Goal: Communication & Community: Answer question/provide support

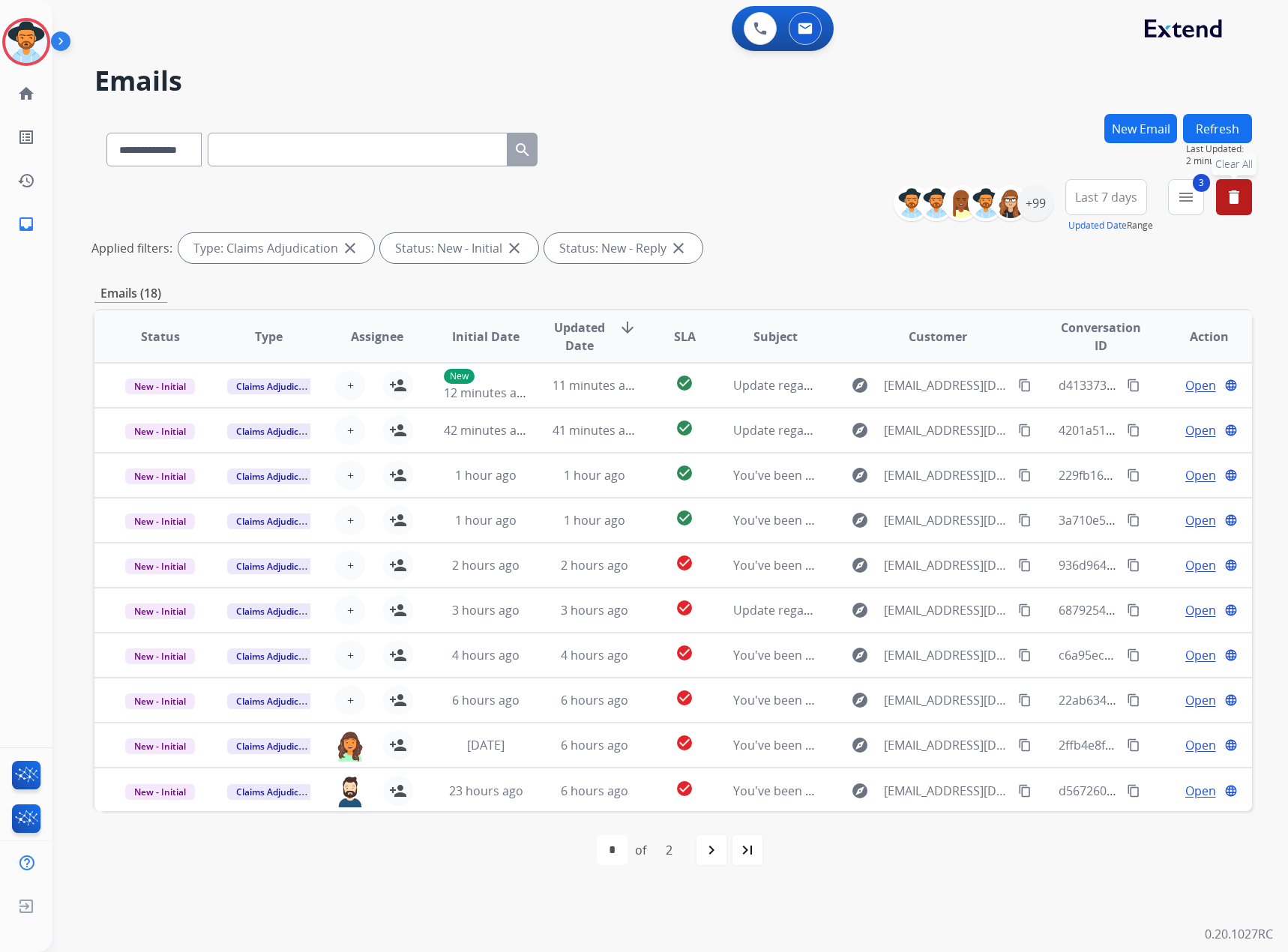
select select "**********"
click at [1238, 191] on mat-icon "delete" at bounding box center [1234, 196] width 18 height 18
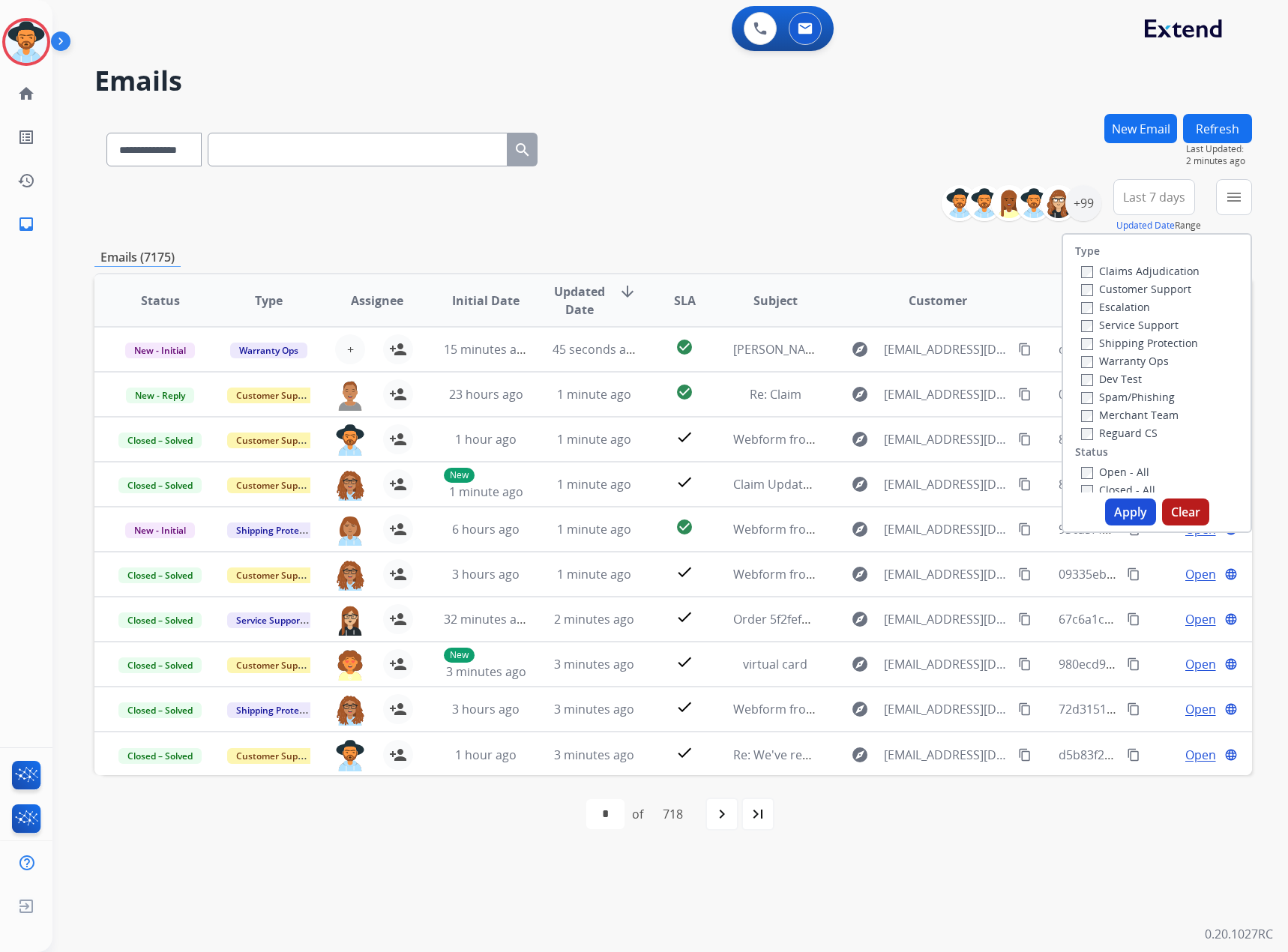
click at [788, 209] on div "**********" at bounding box center [673, 206] width 1157 height 54
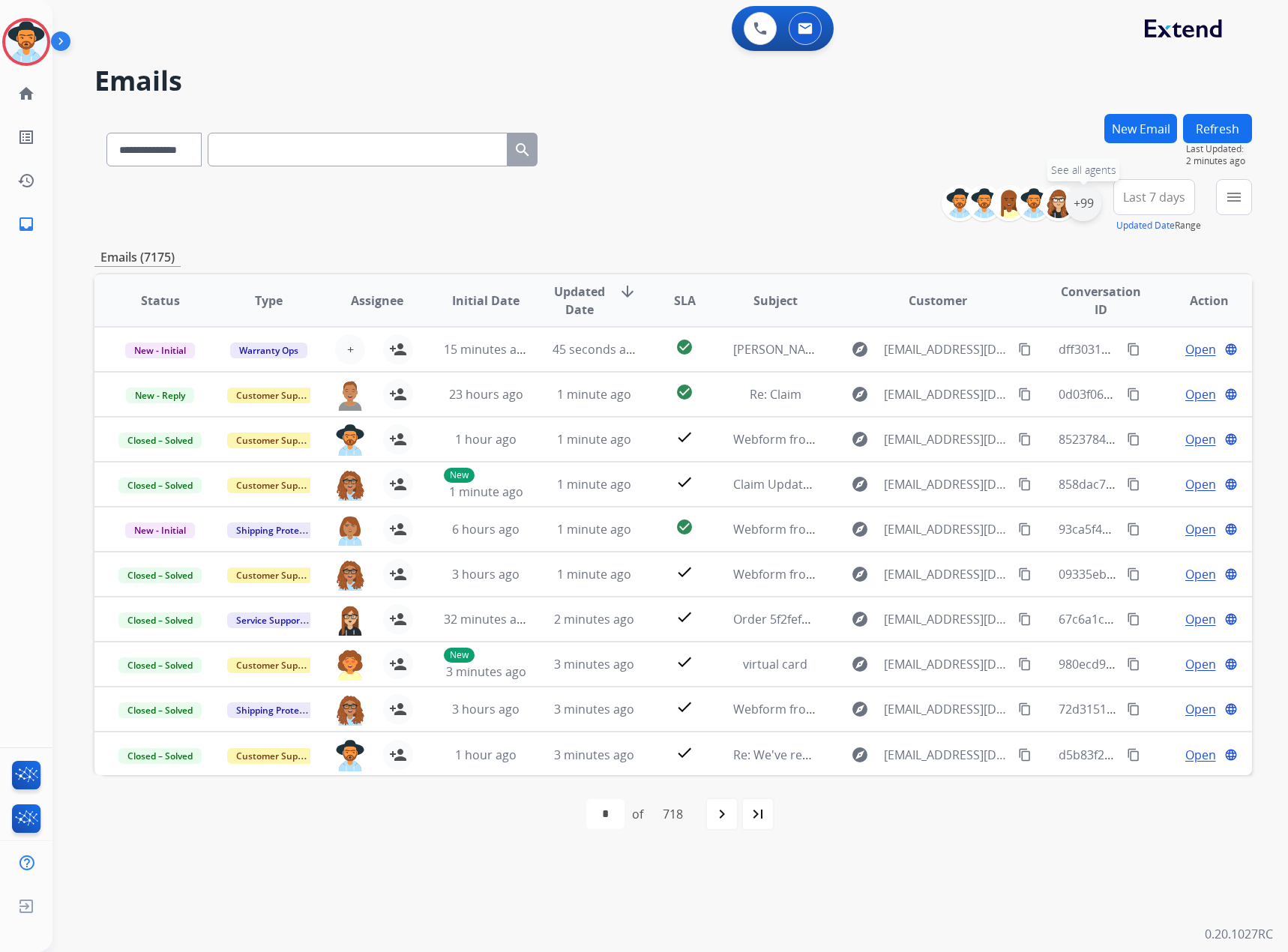
click at [1071, 208] on div "+99" at bounding box center [1083, 203] width 36 height 36
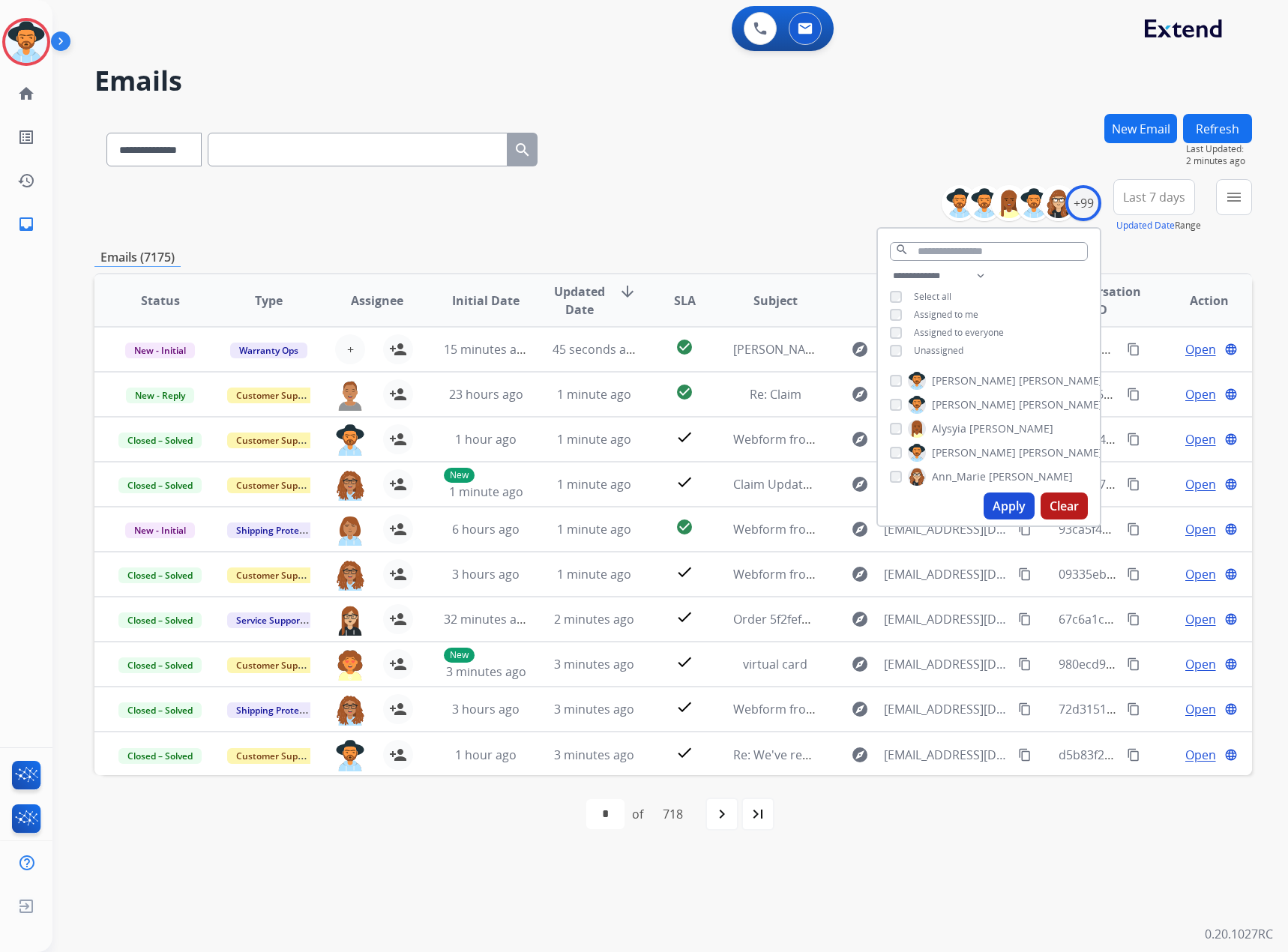
click at [956, 313] on span "Assigned to me" at bounding box center [945, 314] width 65 height 13
click at [1006, 503] on button "Apply" at bounding box center [1008, 506] width 51 height 27
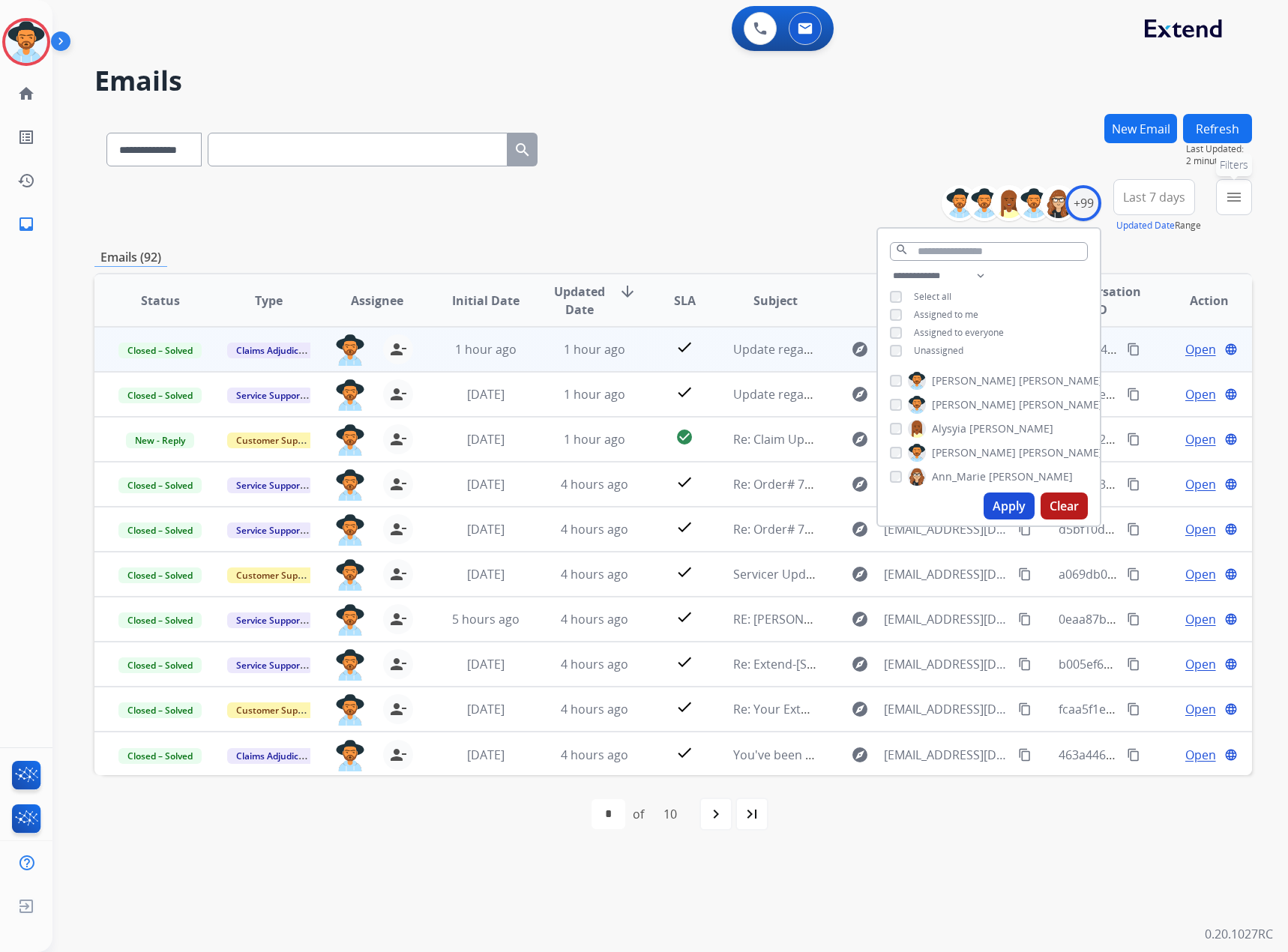
click at [1236, 198] on mat-icon "menu" at bounding box center [1234, 196] width 18 height 18
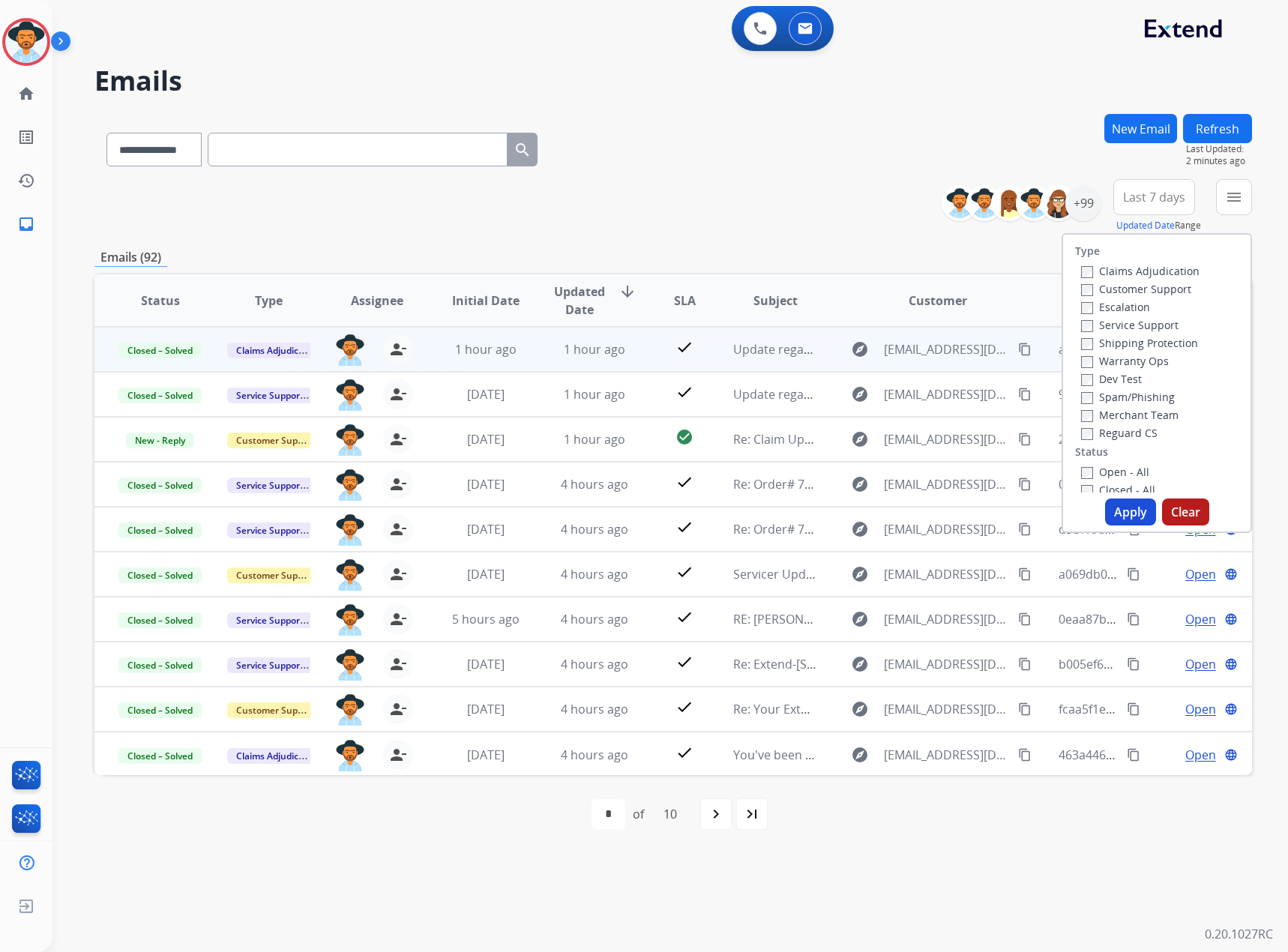
click at [1110, 501] on label "New - Initial" at bounding box center [1119, 507] width 78 height 15
click at [1107, 516] on div "New - Reply" at bounding box center [1159, 525] width 158 height 18
click at [1106, 519] on label "New - Reply" at bounding box center [1119, 526] width 78 height 15
click at [1116, 508] on button "Apply" at bounding box center [1129, 512] width 51 height 27
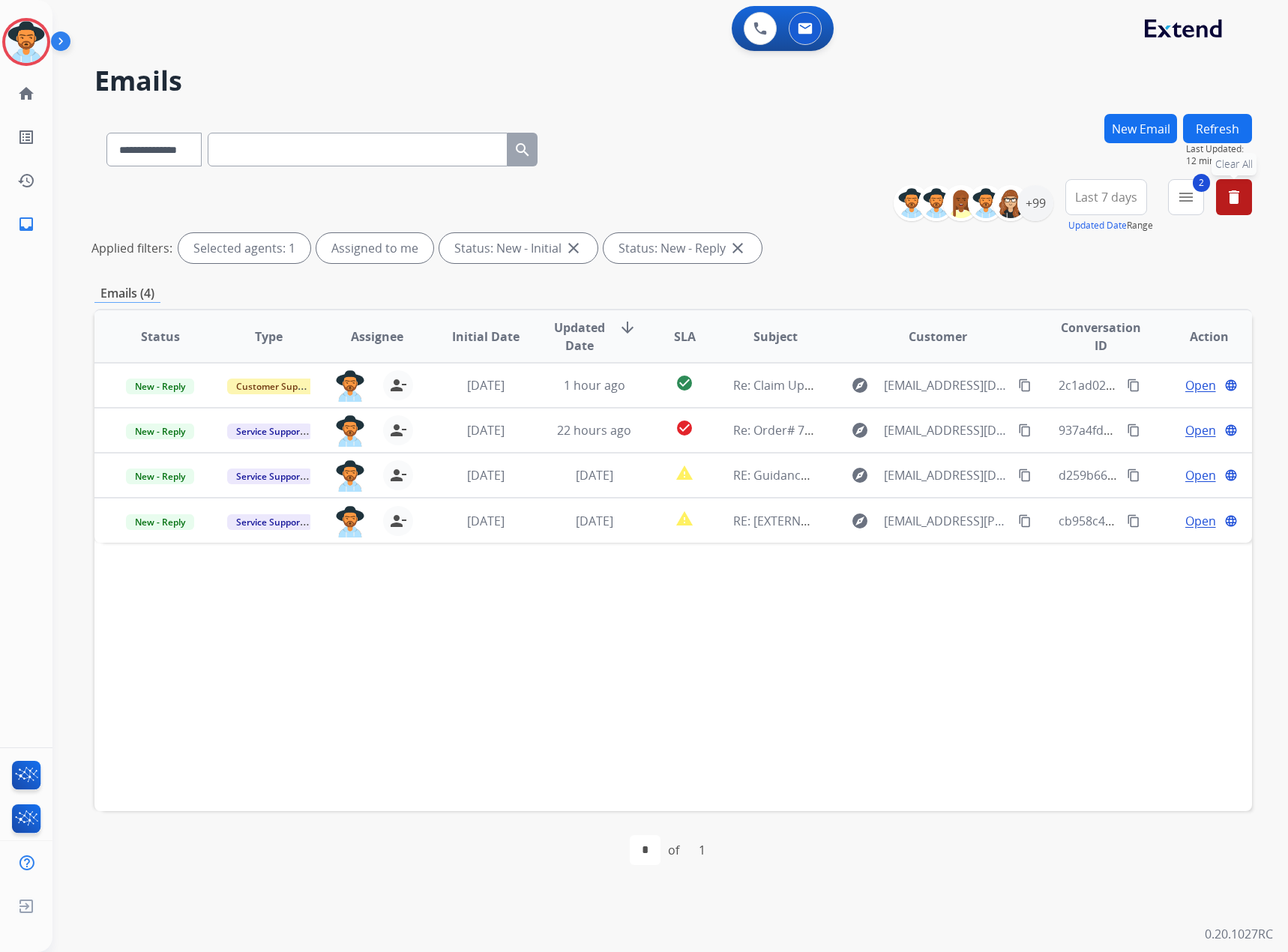
click at [1239, 119] on button "Refresh" at bounding box center [1217, 128] width 69 height 29
click at [1206, 120] on button "Refresh" at bounding box center [1217, 128] width 69 height 29
click at [1209, 122] on button "Refresh" at bounding box center [1217, 128] width 69 height 29
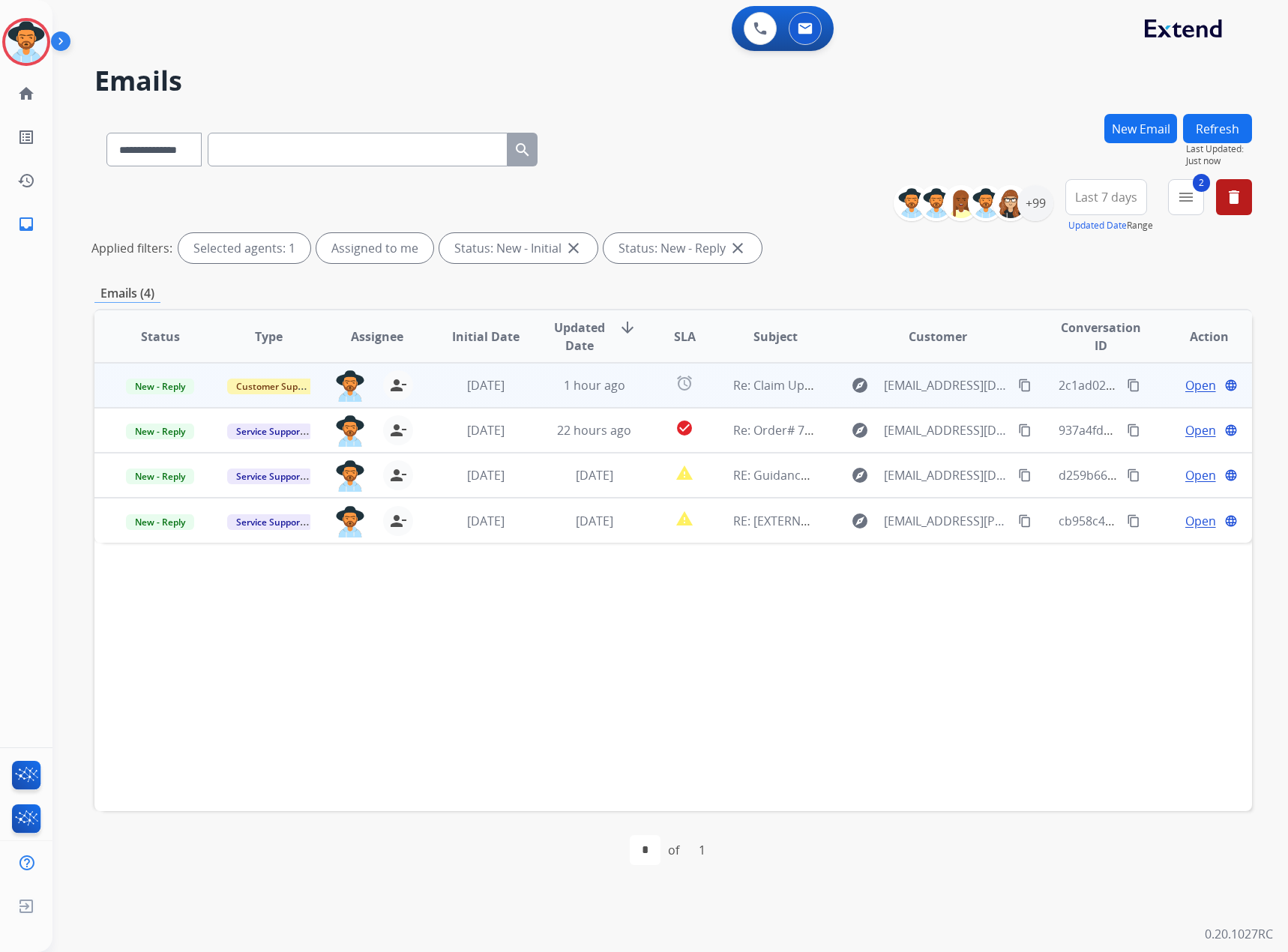
click at [1196, 383] on span "Open" at bounding box center [1200, 385] width 31 height 18
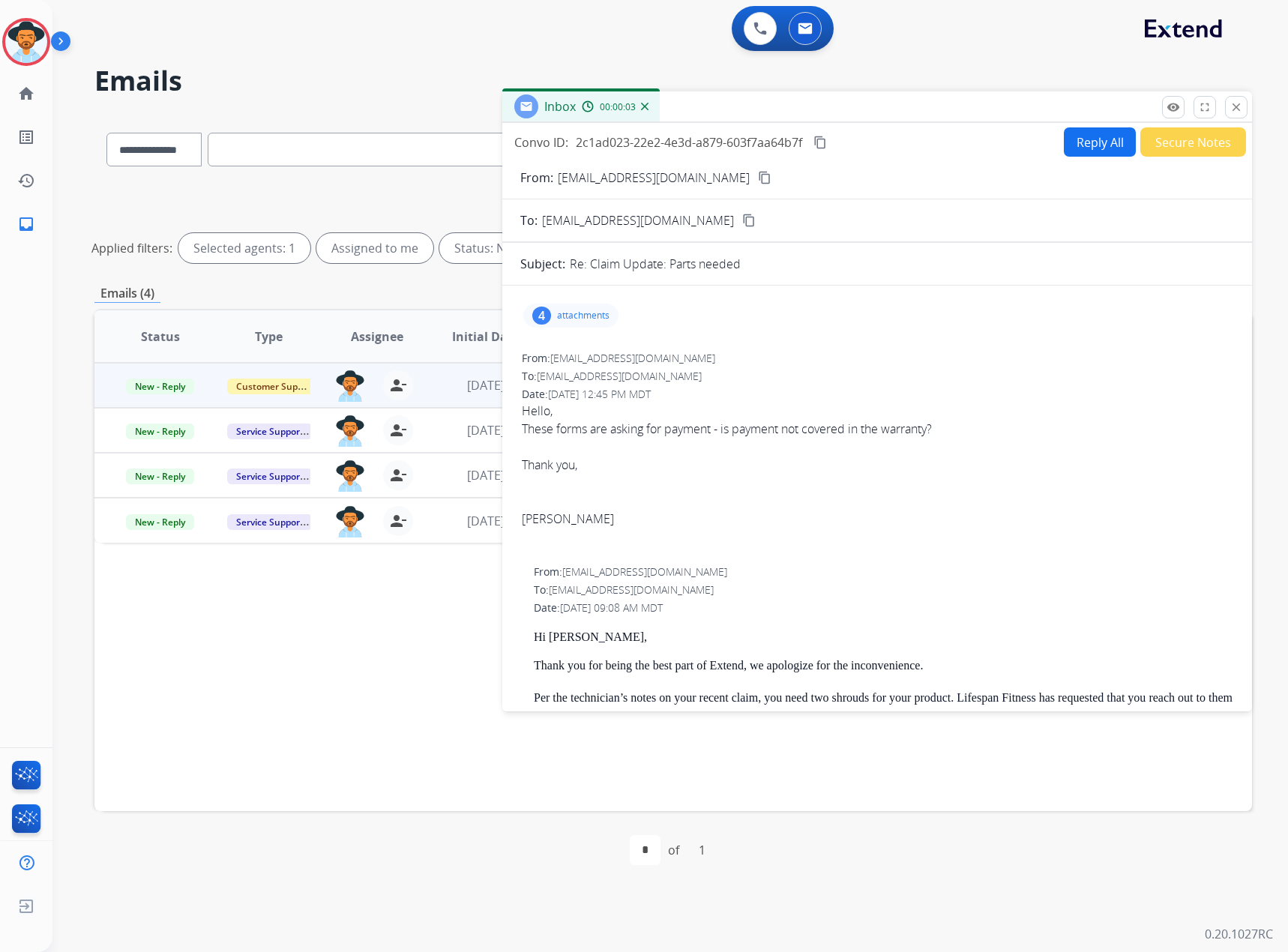
click at [1087, 142] on button "Reply All" at bounding box center [1099, 142] width 72 height 29
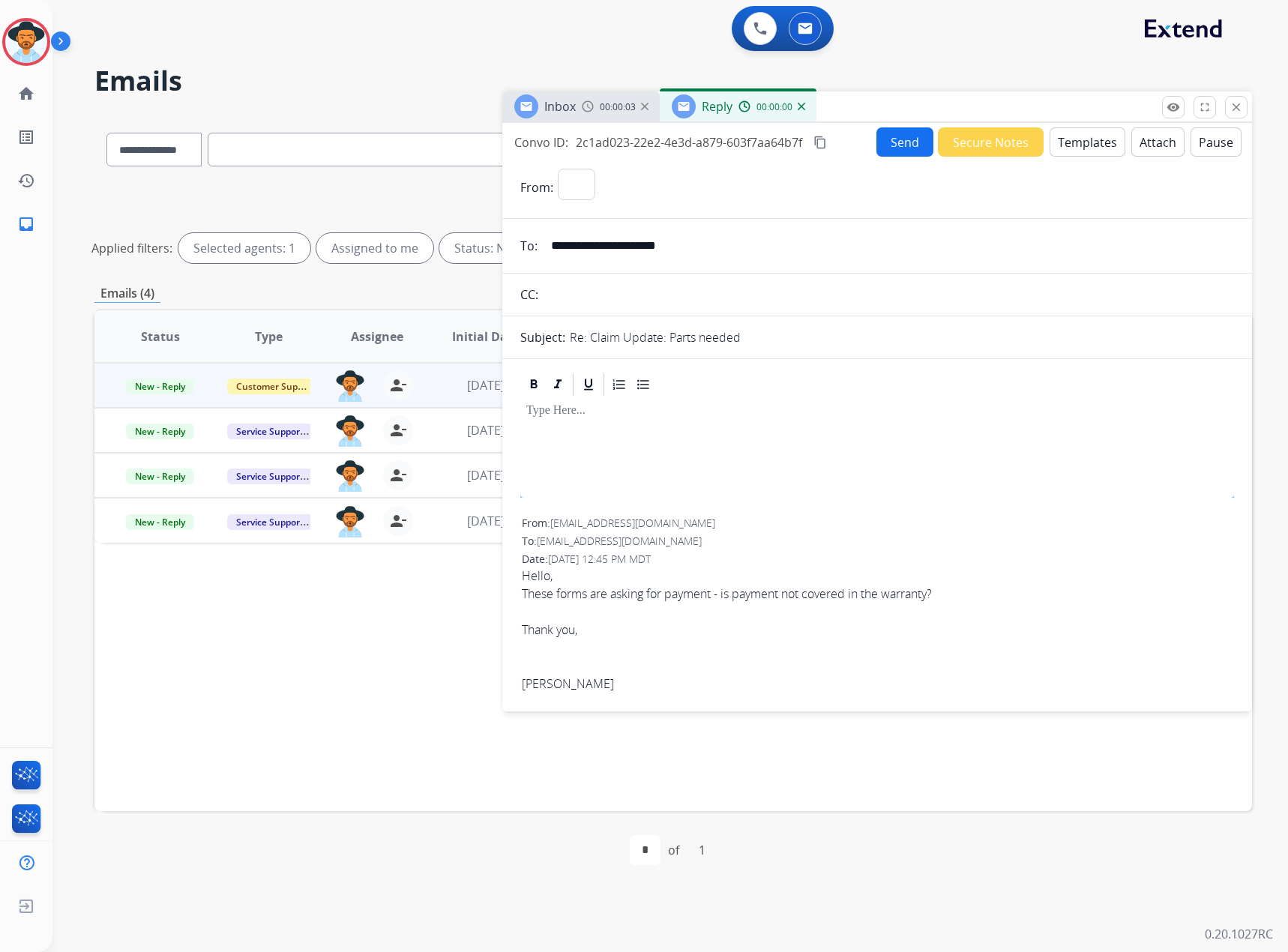
select select "**********"
click at [565, 482] on p "attachments" at bounding box center [582, 481] width 53 height 12
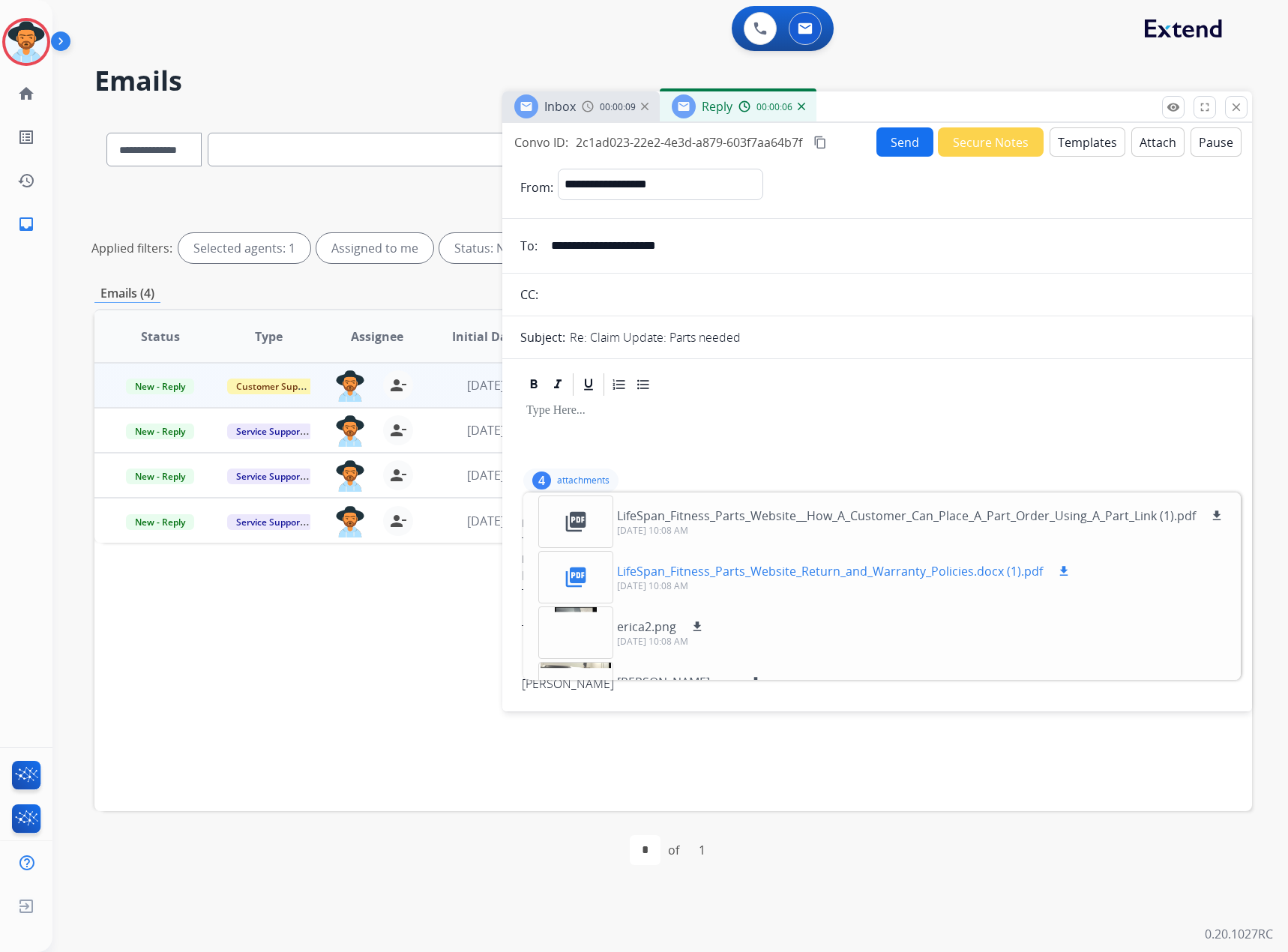
scroll to position [37, 0]
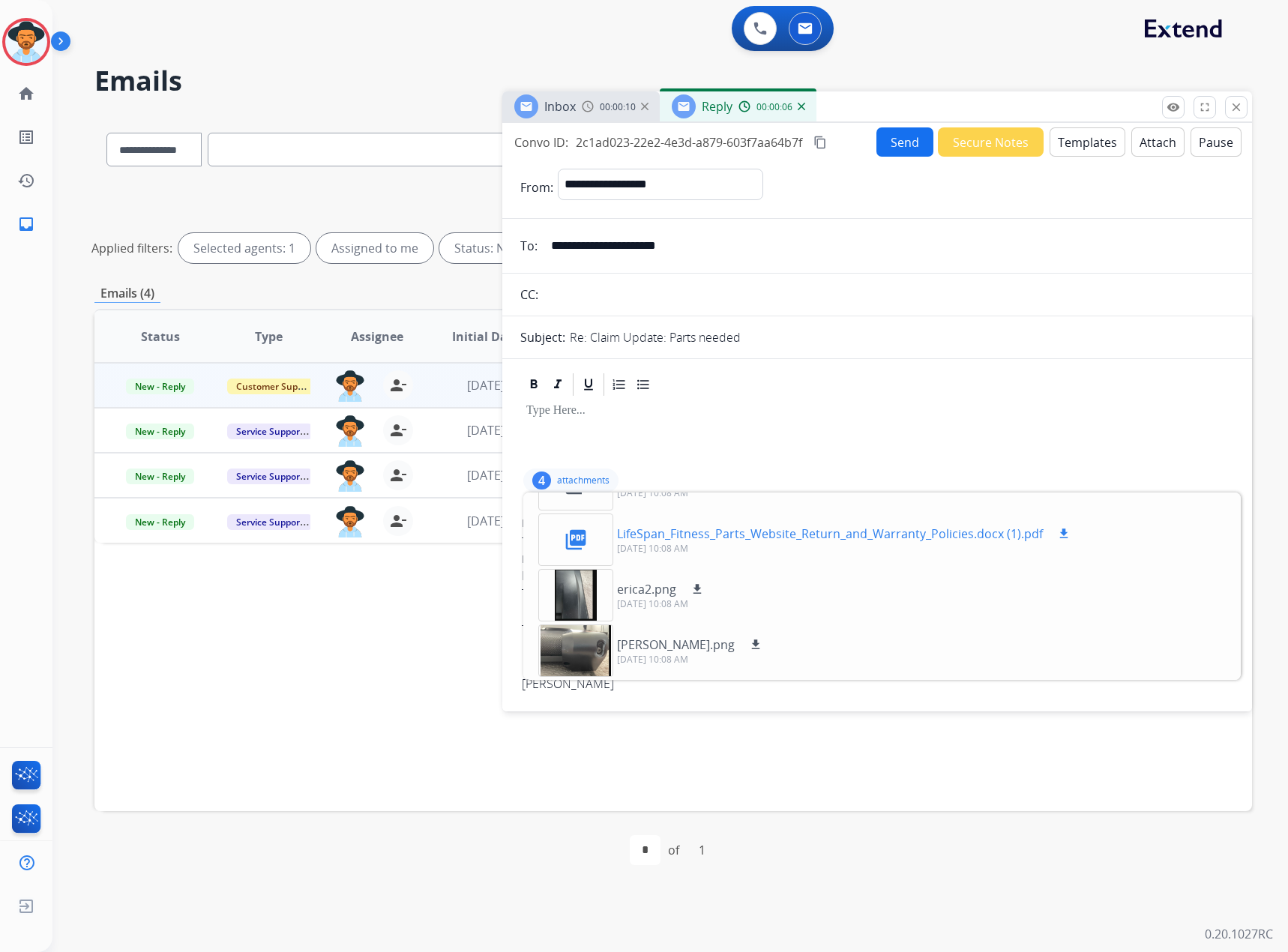
click at [707, 532] on p "LifeSpan_Fitness_Parts_Website_Return_and_Warranty_Policies.docx (1).pdf" at bounding box center [830, 533] width 426 height 18
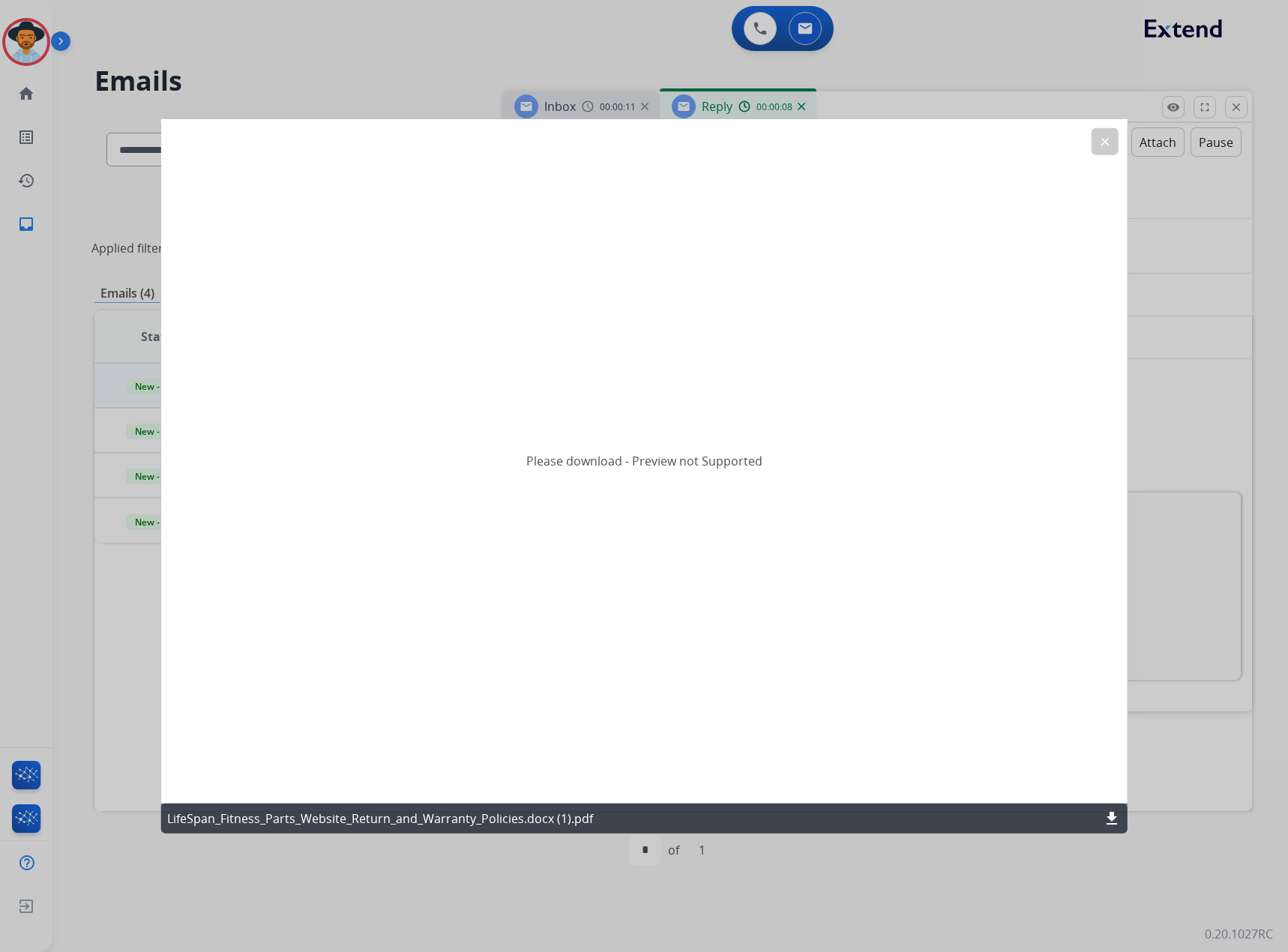
click at [1115, 820] on mat-icon "download" at bounding box center [1111, 818] width 18 height 18
click at [1100, 142] on mat-icon "clear" at bounding box center [1104, 142] width 14 height 14
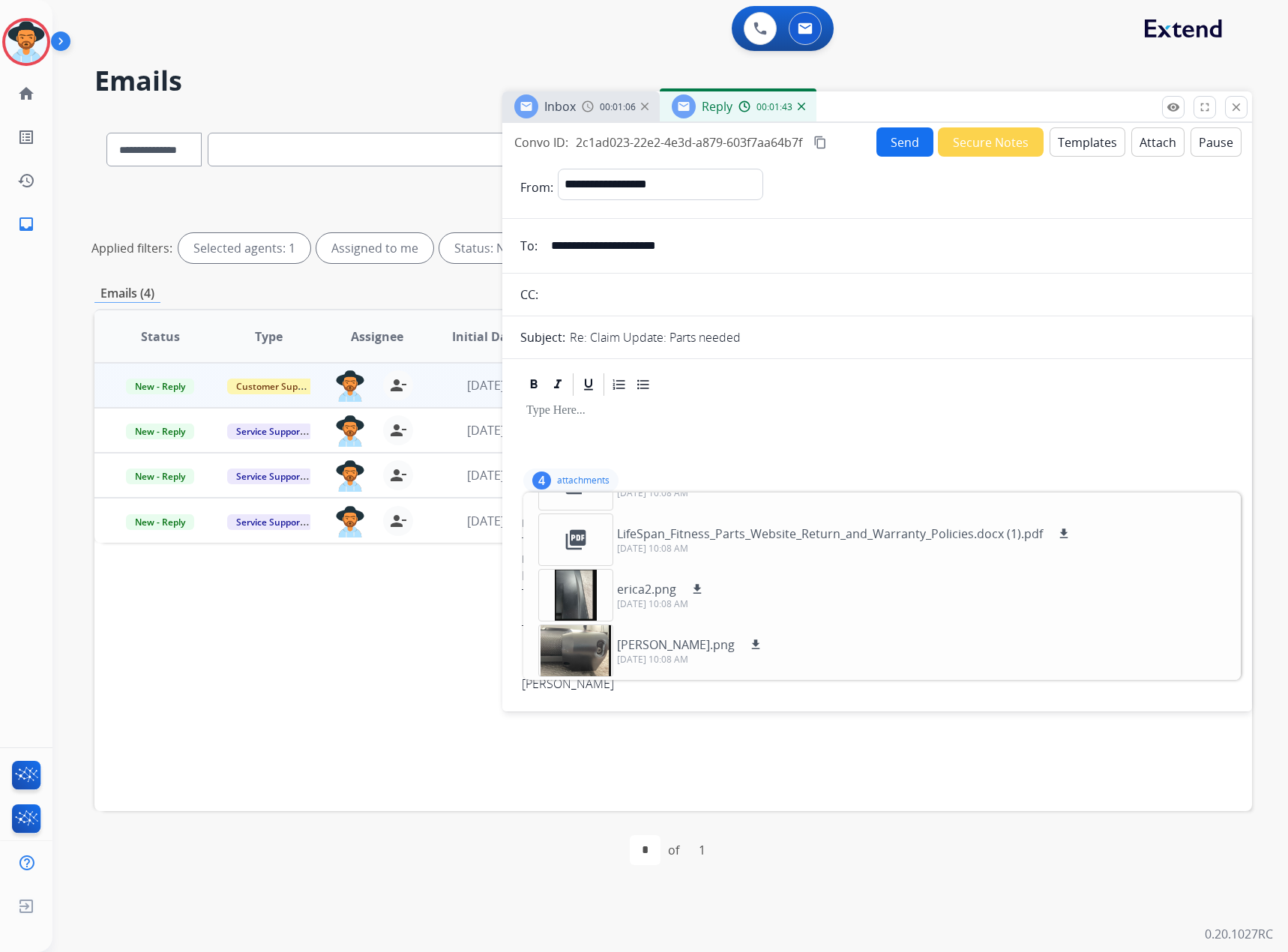
click at [948, 429] on div at bounding box center [877, 432] width 713 height 67
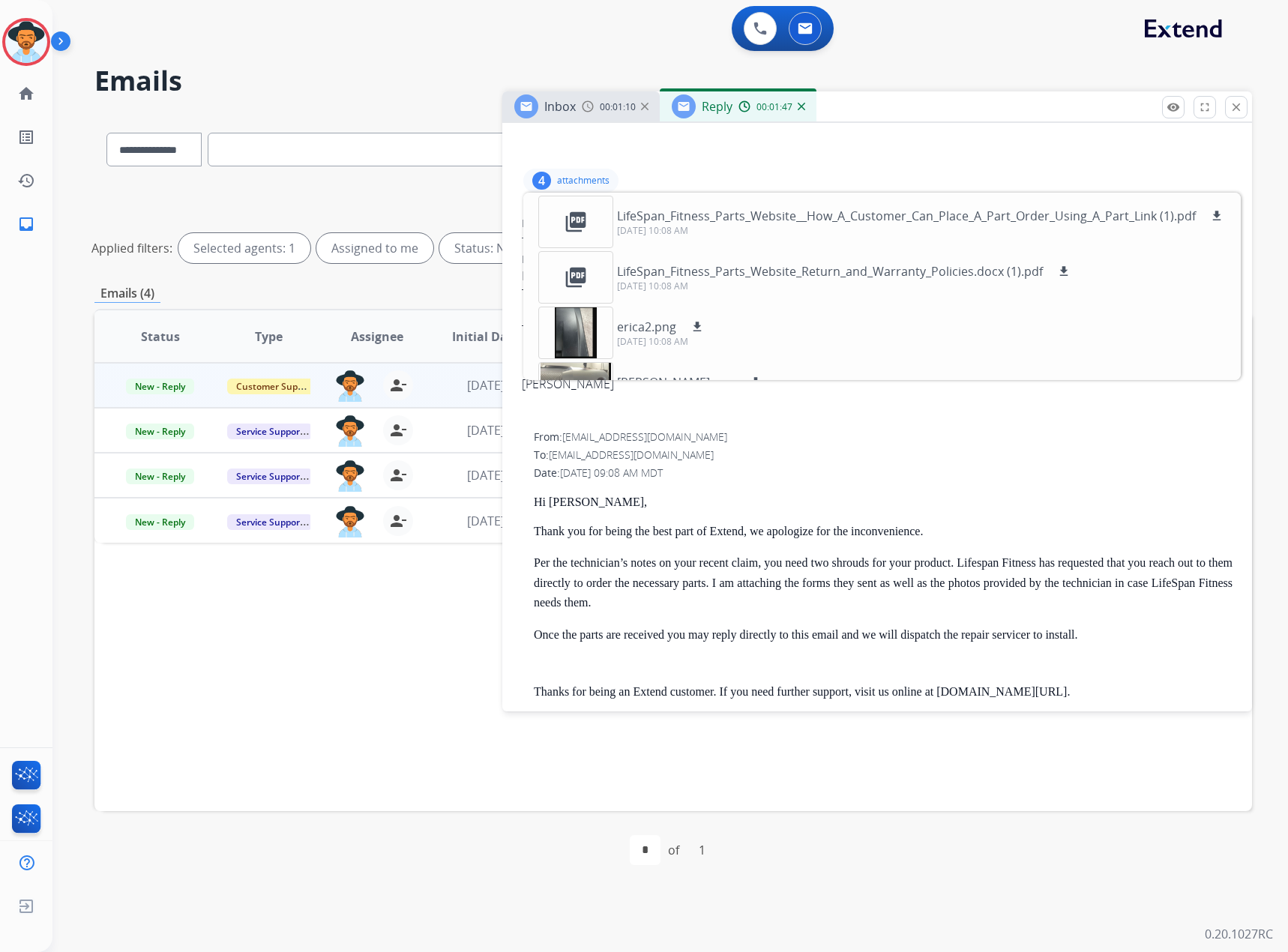
scroll to position [0, 0]
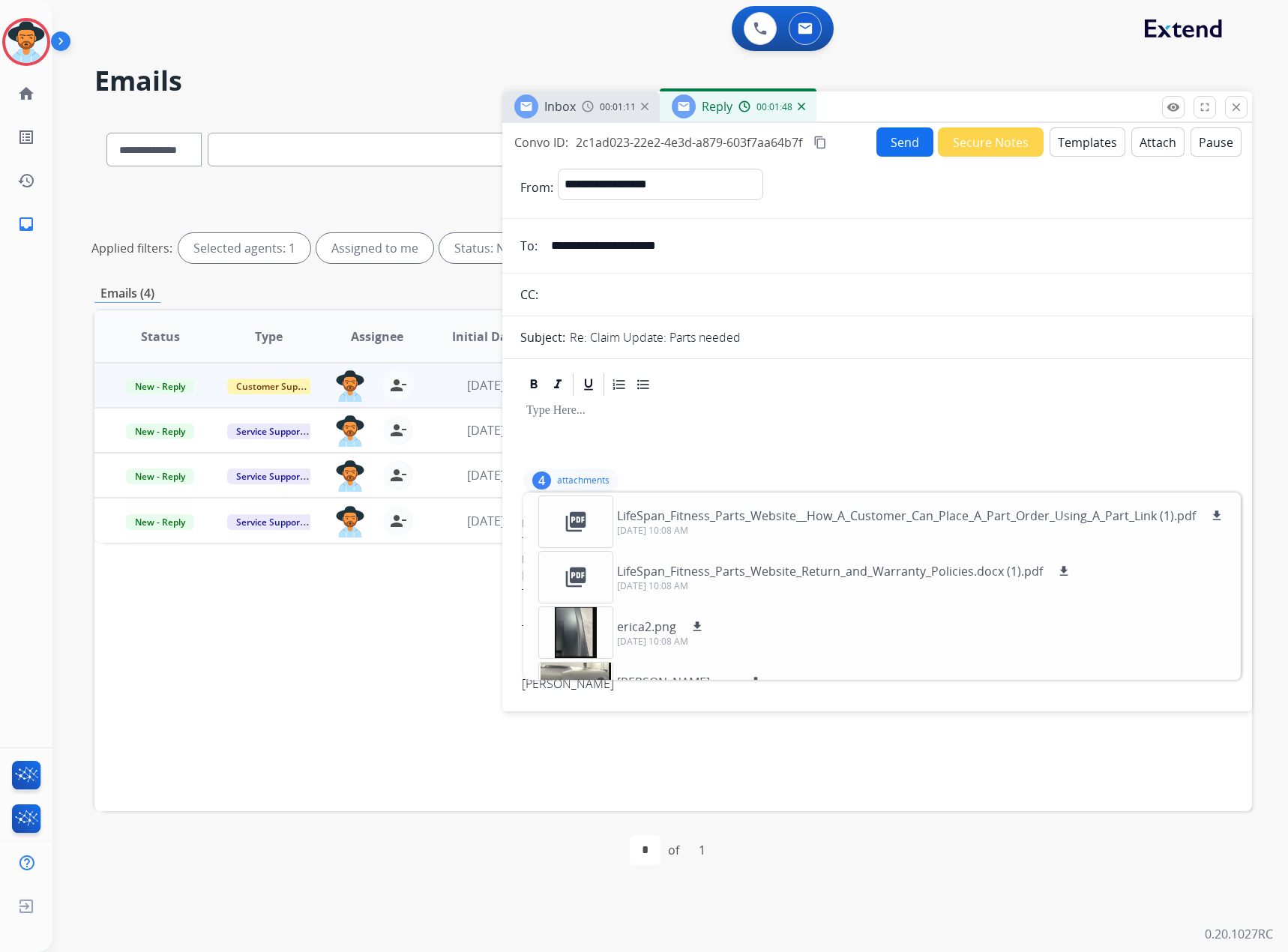
click at [587, 482] on p "attachments" at bounding box center [582, 481] width 53 height 12
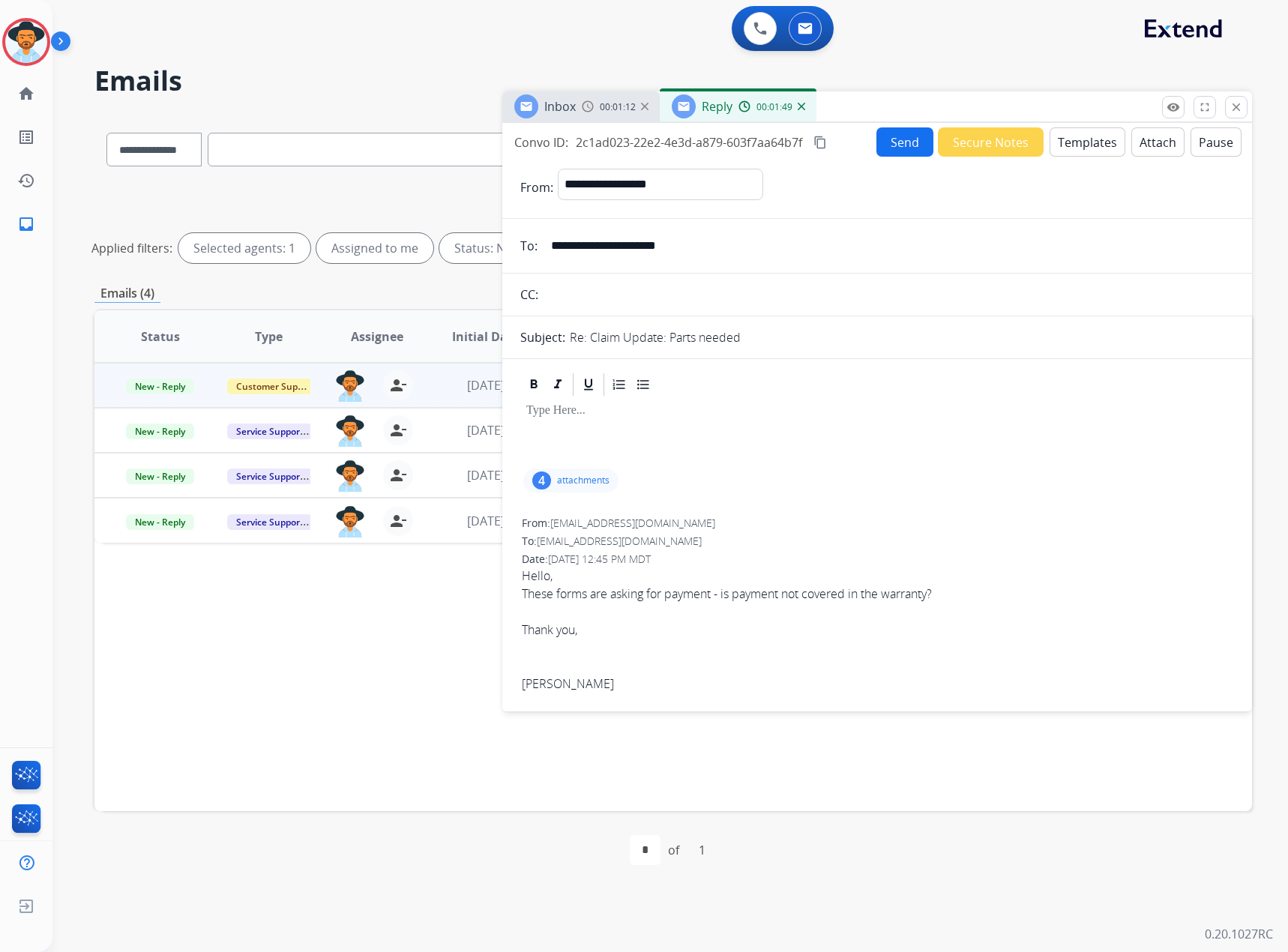
click at [1099, 136] on button "Templates" at bounding box center [1087, 142] width 76 height 29
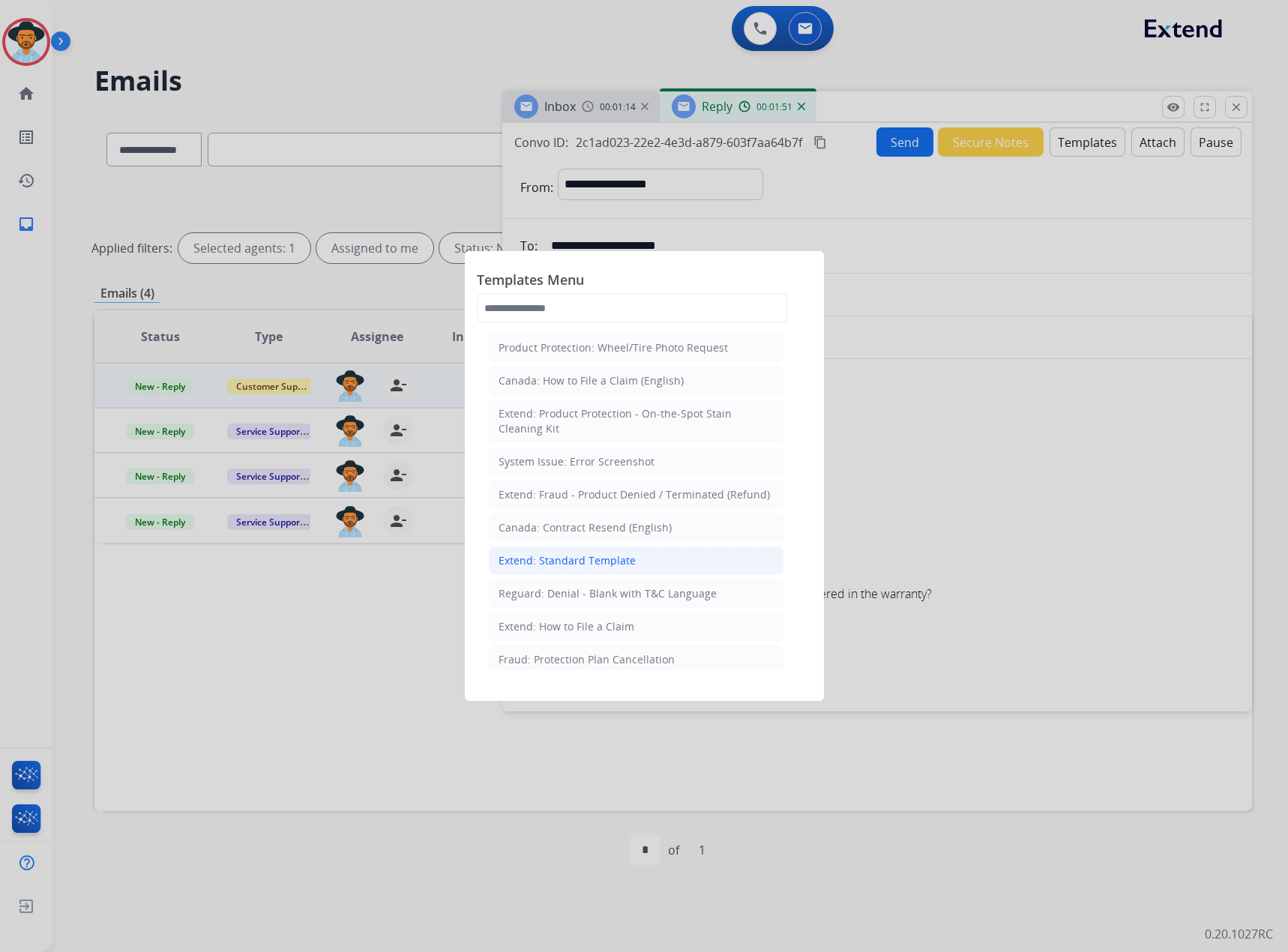
click at [569, 566] on div "Extend: Standard Template" at bounding box center [567, 560] width 137 height 15
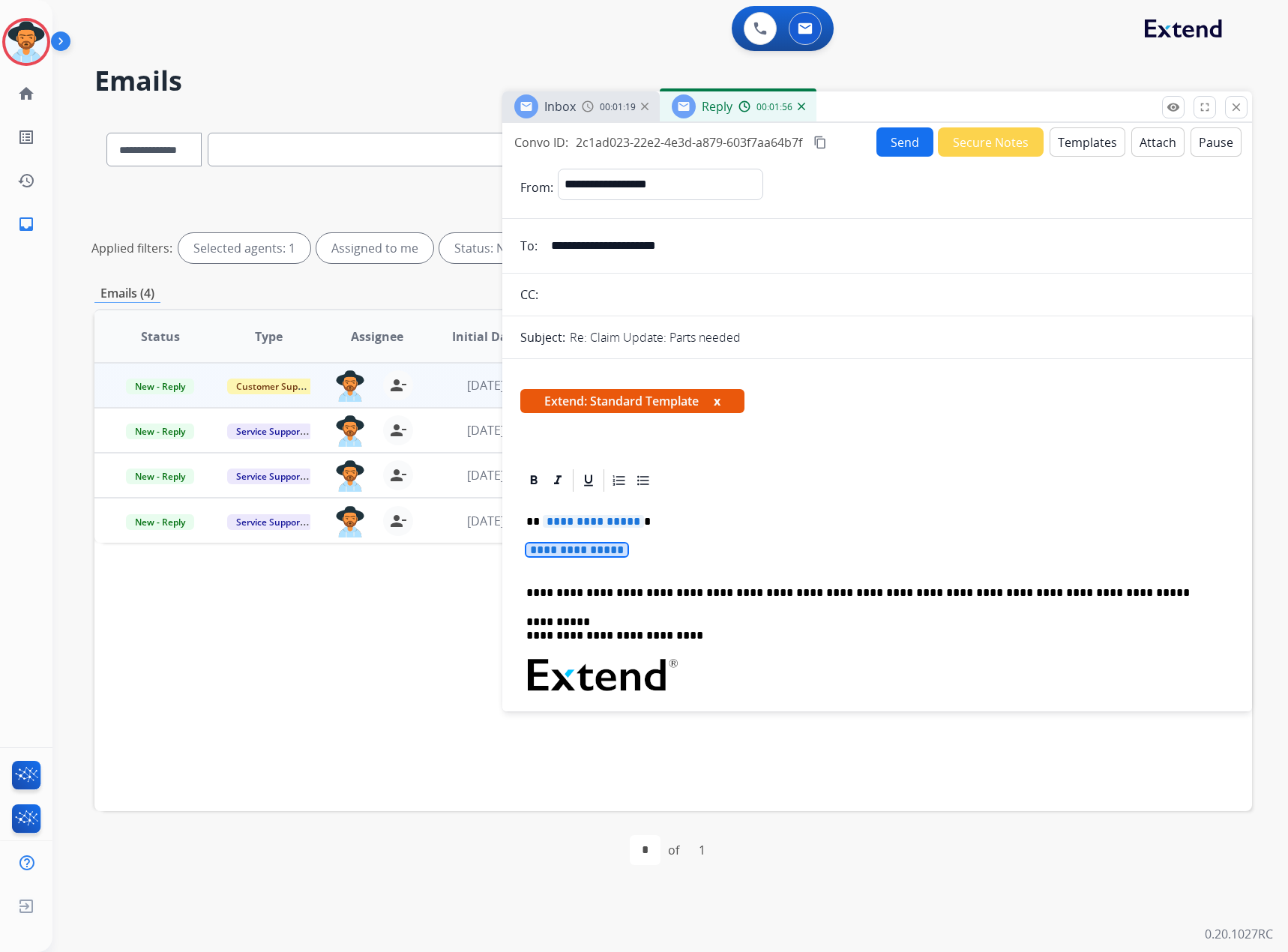
click at [563, 530] on div "**********" at bounding box center [877, 711] width 713 height 434
click at [587, 517] on span "**********" at bounding box center [593, 521] width 101 height 13
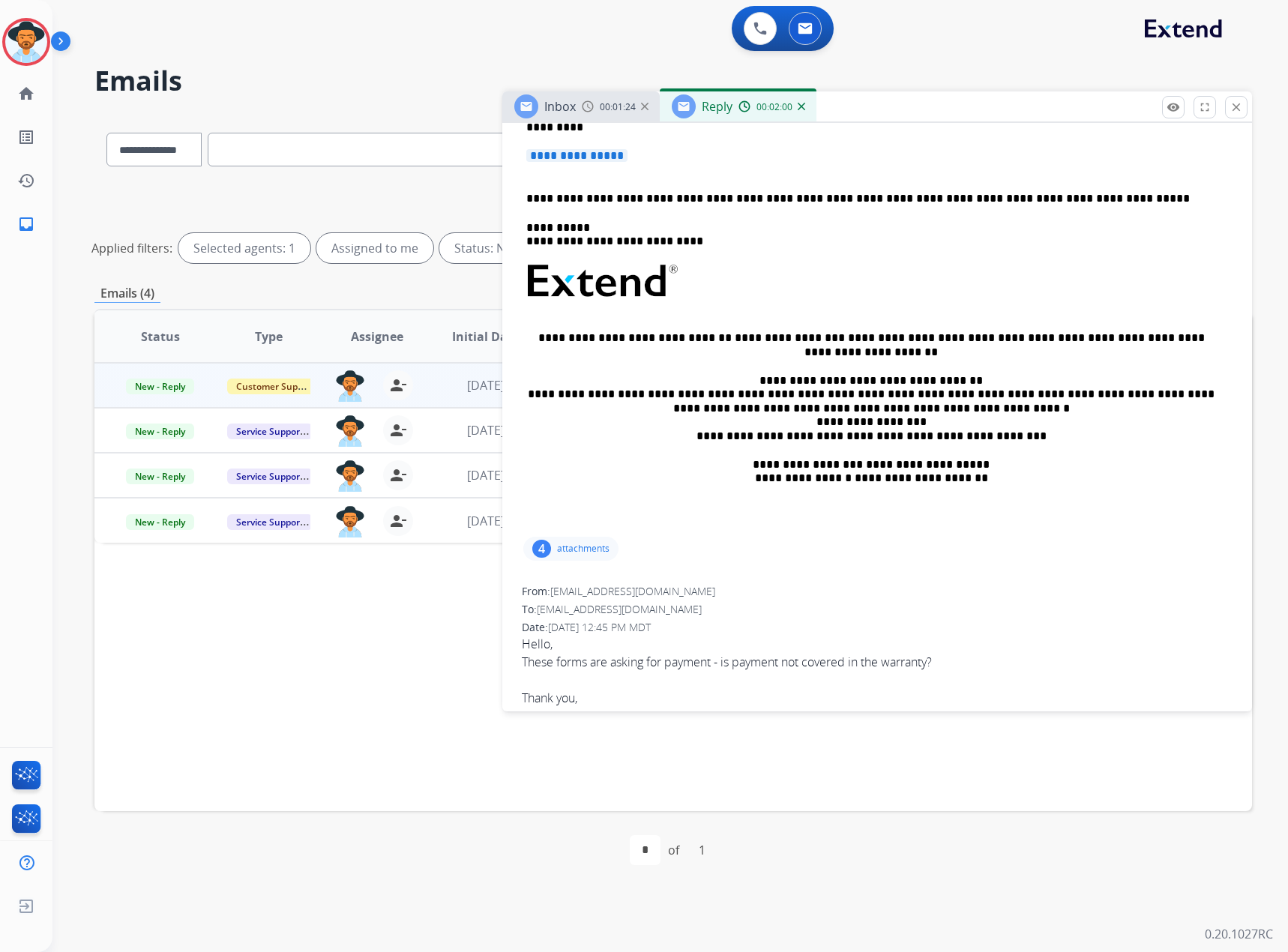
scroll to position [159, 0]
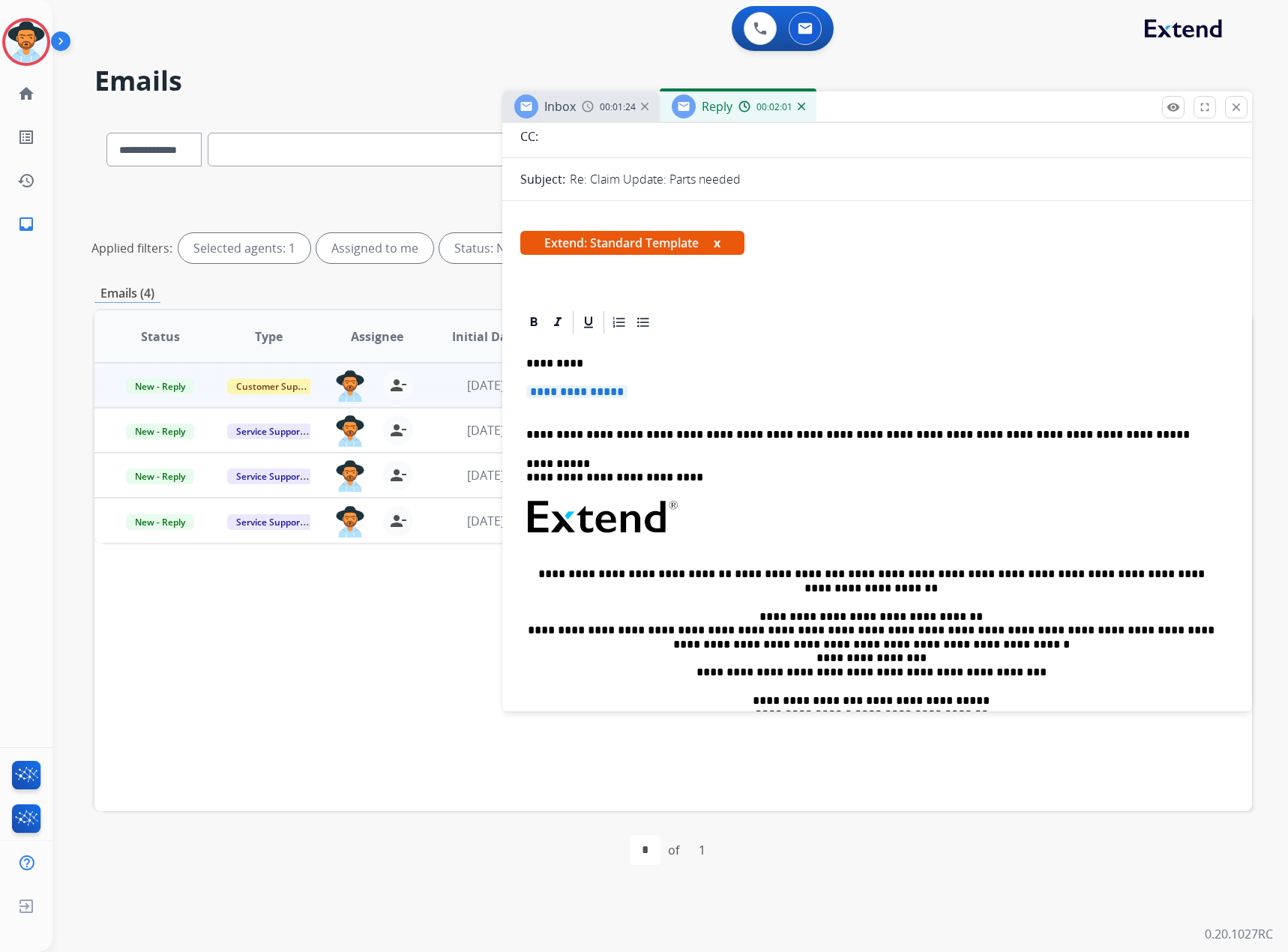
click at [589, 395] on span "**********" at bounding box center [576, 391] width 101 height 13
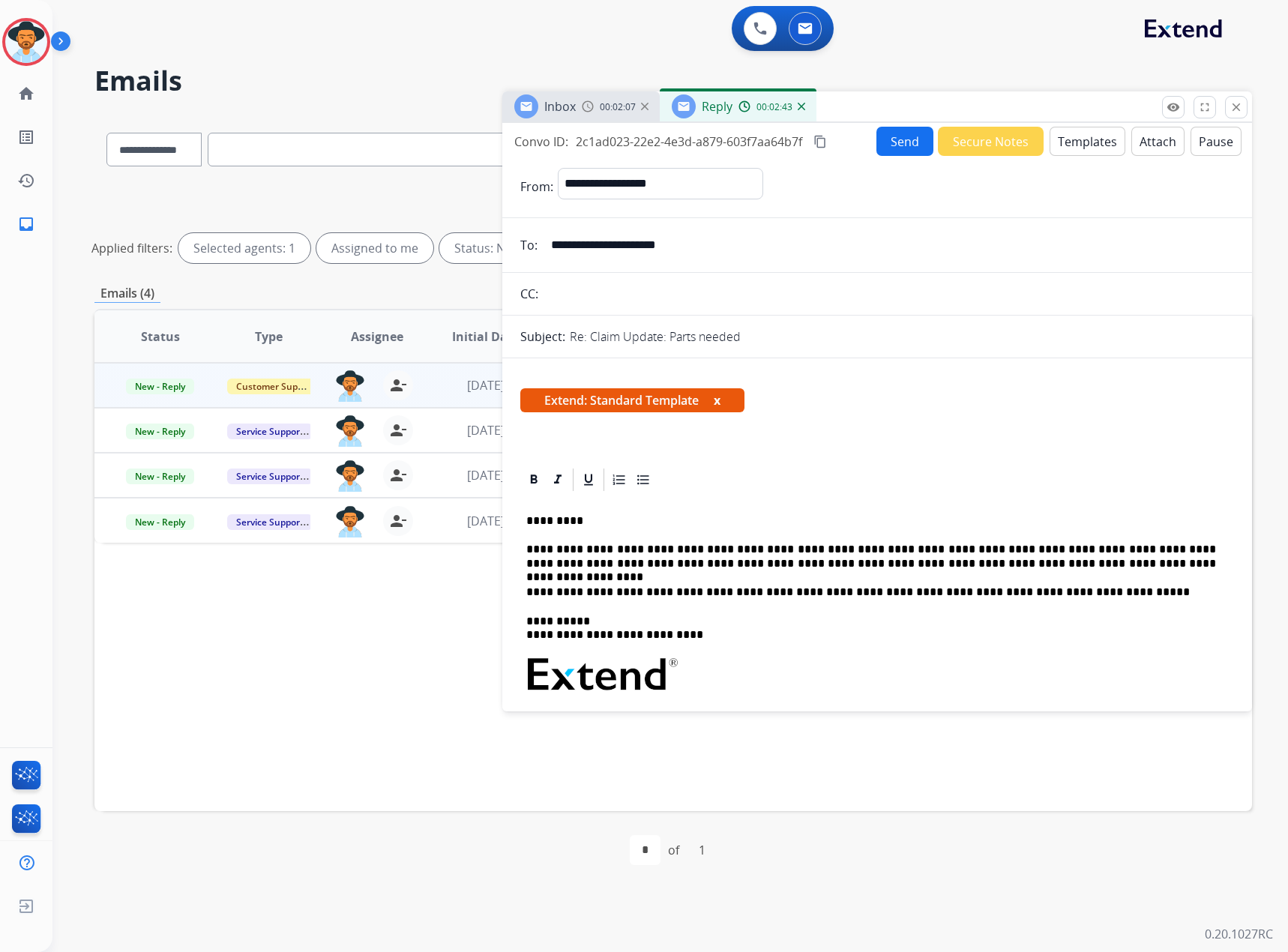
scroll to position [0, 0]
click at [720, 398] on button "x" at bounding box center [717, 401] width 7 height 18
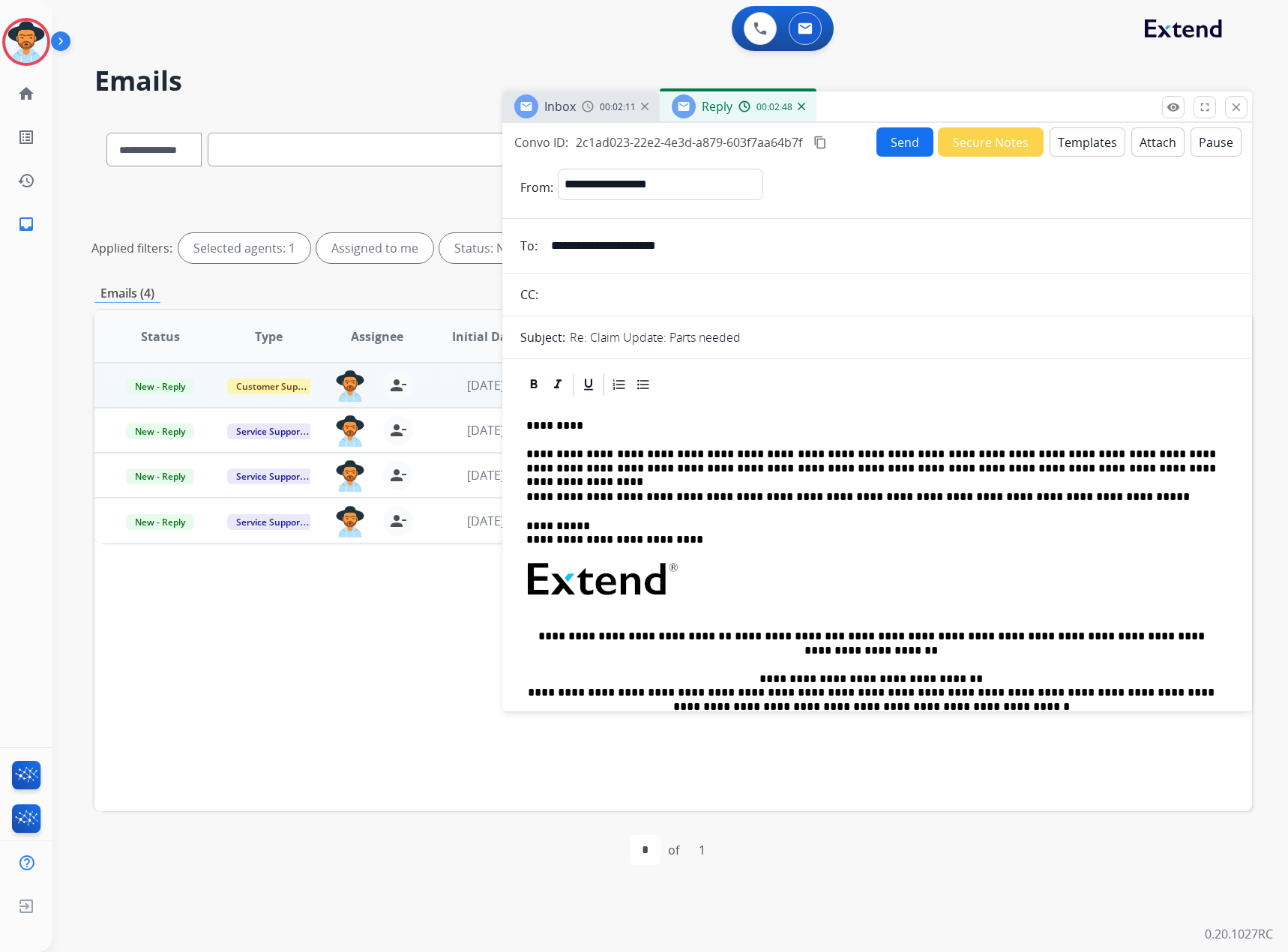
click at [904, 140] on button "Send" at bounding box center [905, 142] width 57 height 29
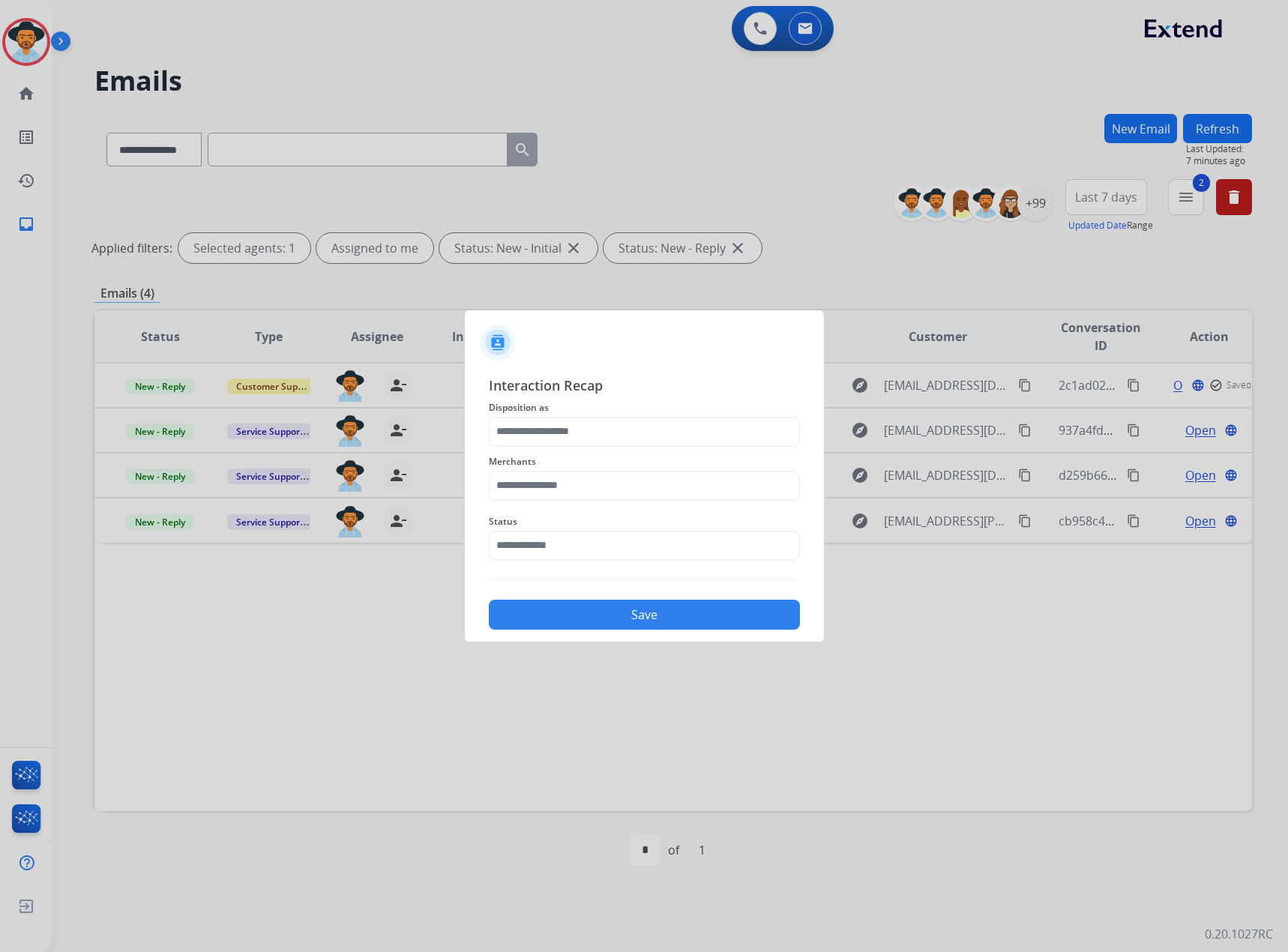
click at [571, 446] on div "Merchants" at bounding box center [644, 476] width 311 height 60
click at [568, 424] on input "text" at bounding box center [644, 432] width 311 height 30
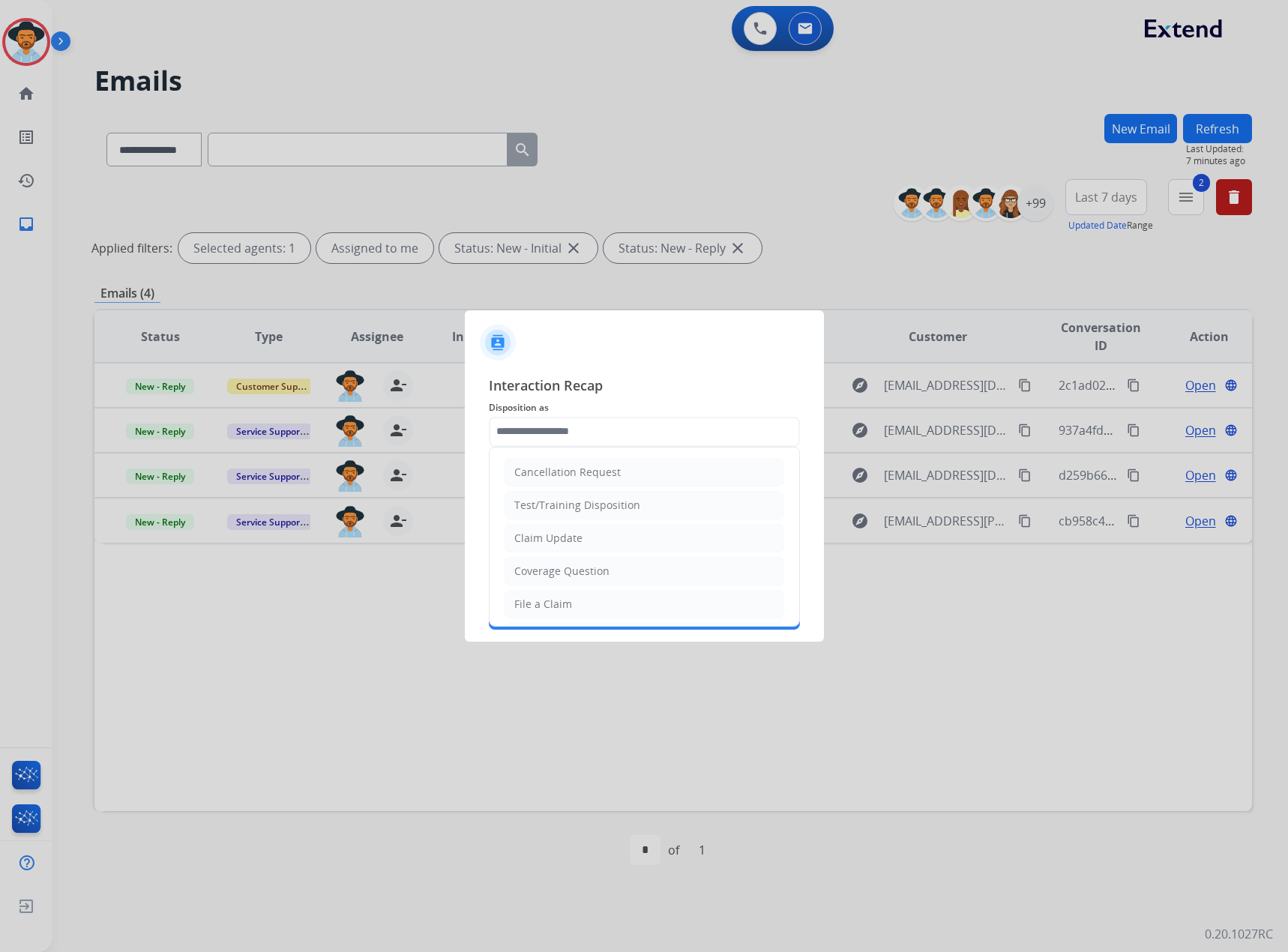
drag, startPoint x: 574, startPoint y: 544, endPoint x: 615, endPoint y: 490, distance: 67.8
click at [579, 533] on div "Claim Update" at bounding box center [548, 538] width 68 height 15
type input "**********"
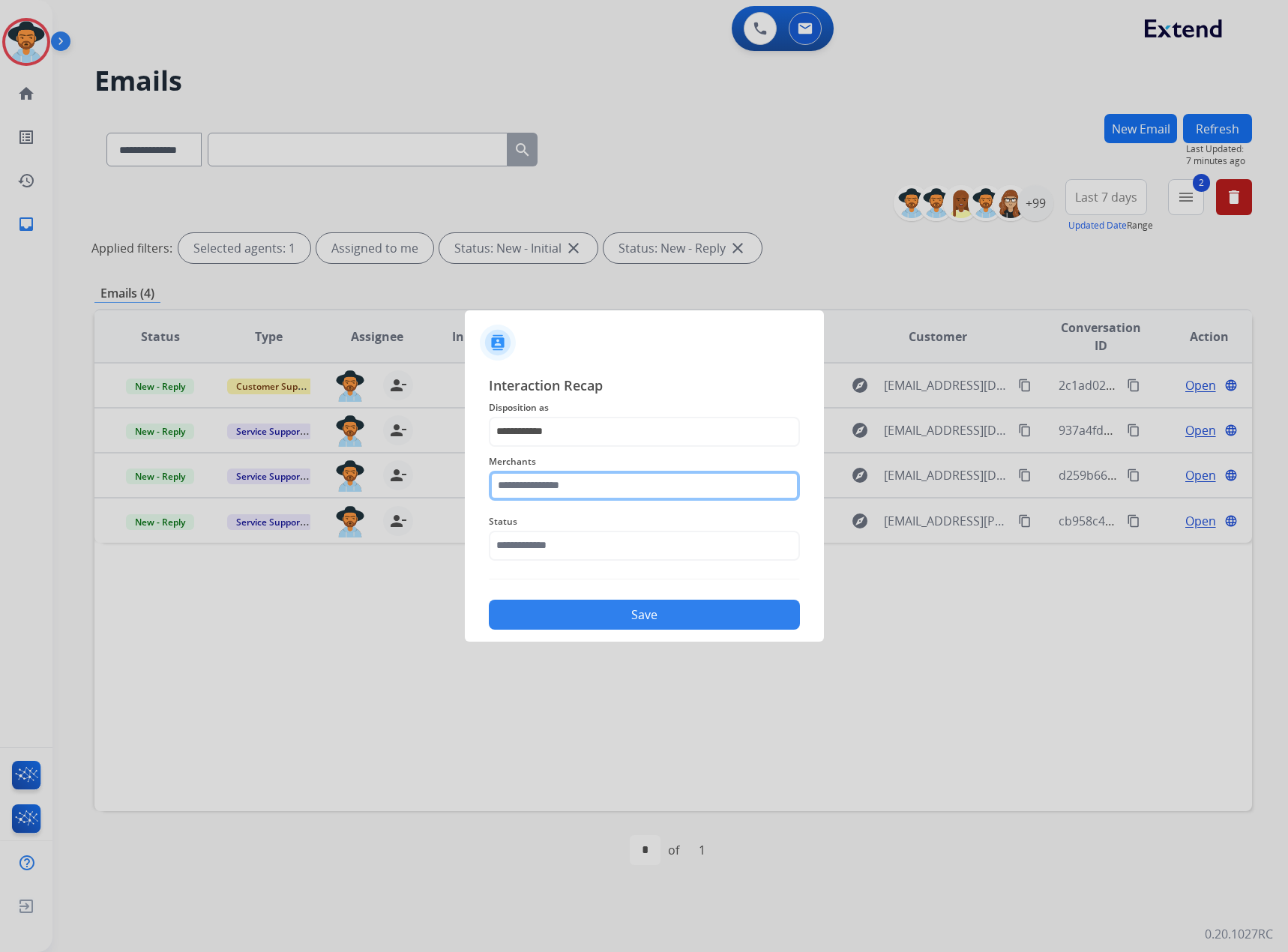
click at [608, 488] on input "text" at bounding box center [644, 485] width 311 height 30
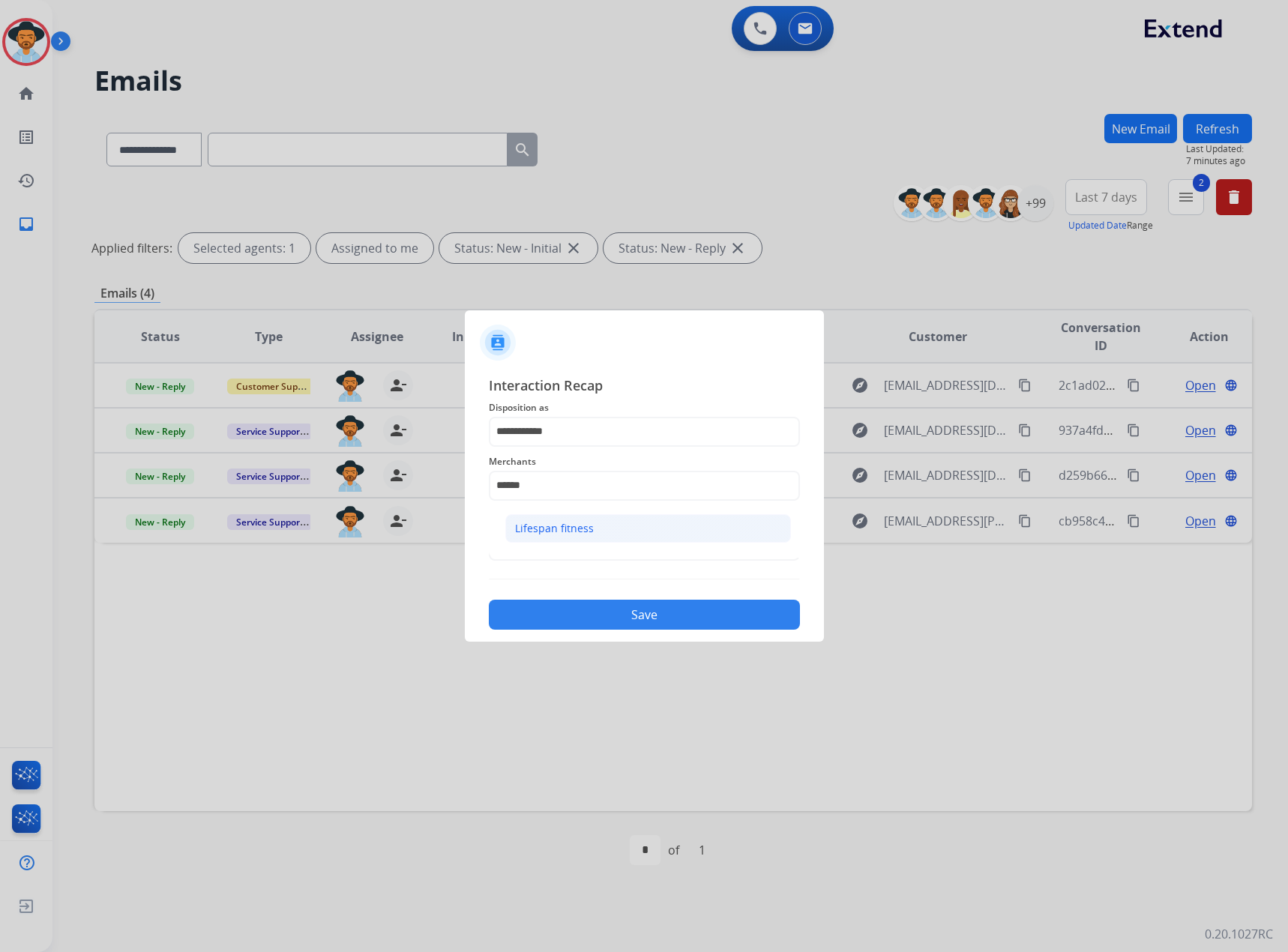
click at [596, 518] on li "Lifespan fitness" at bounding box center [647, 528] width 285 height 28
type input "**********"
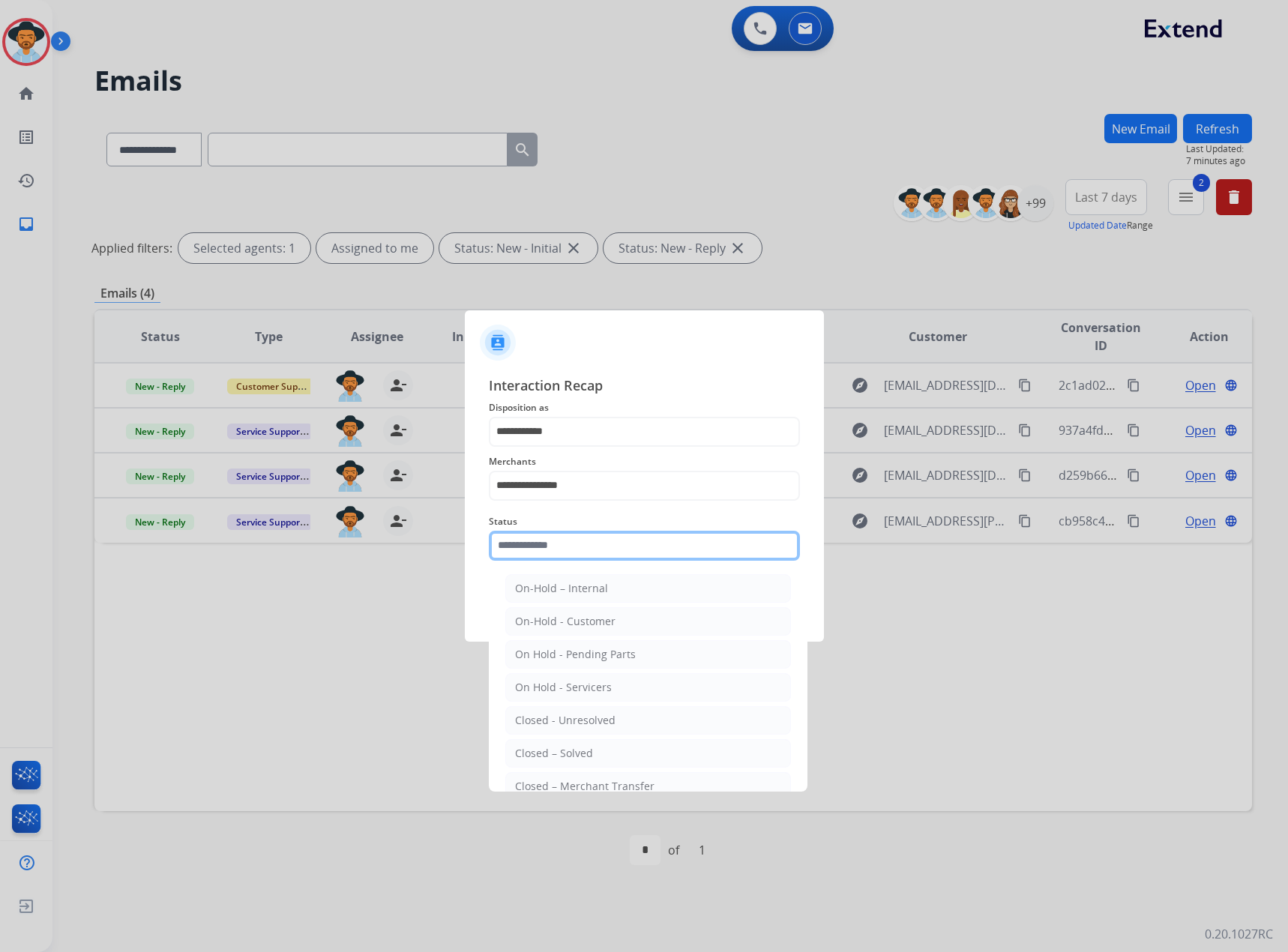
click at [571, 551] on input "text" at bounding box center [644, 545] width 311 height 30
click at [575, 750] on div "Closed – Solved" at bounding box center [554, 753] width 78 height 15
type input "**********"
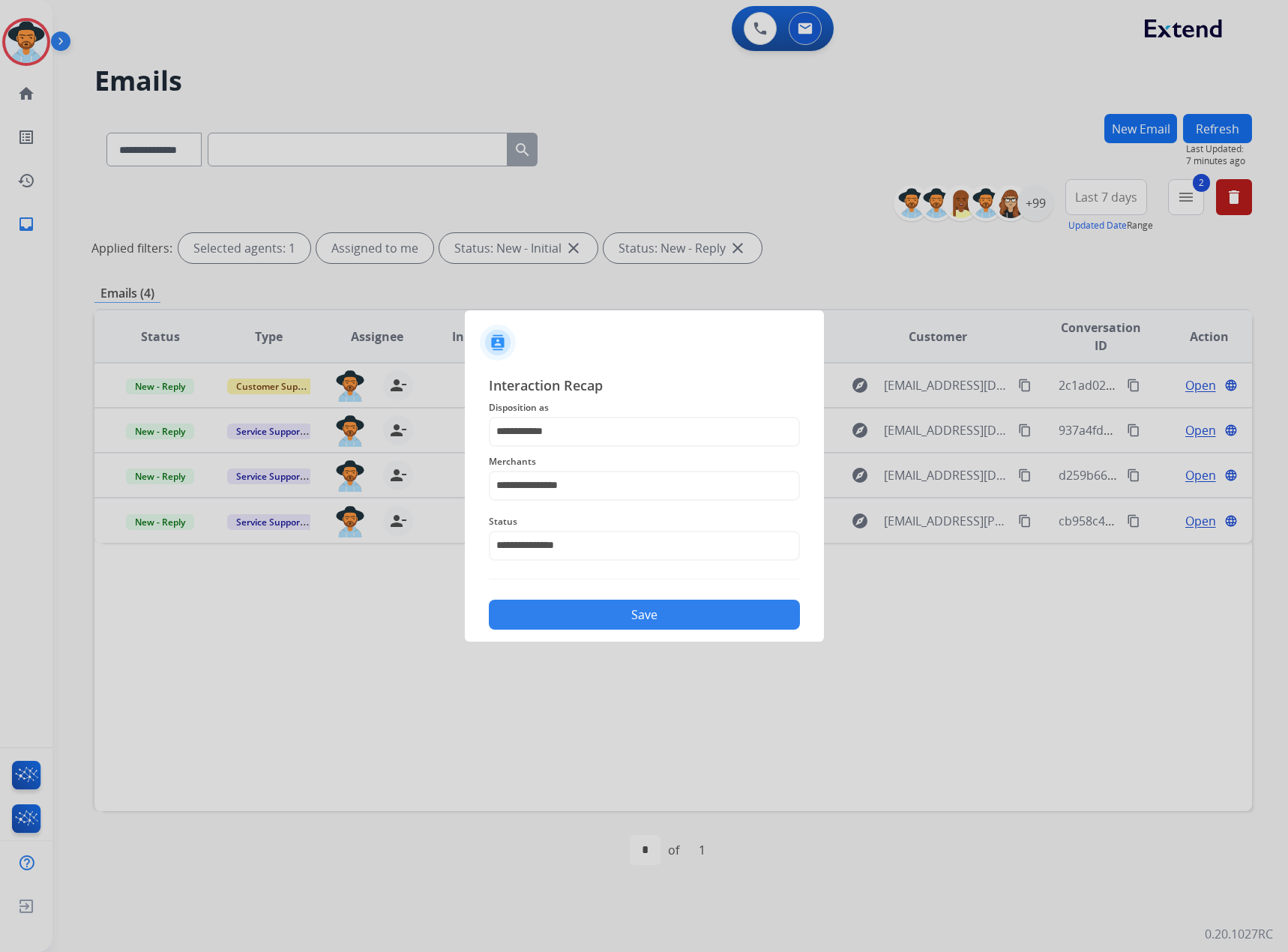
click at [653, 615] on button "Save" at bounding box center [644, 614] width 311 height 30
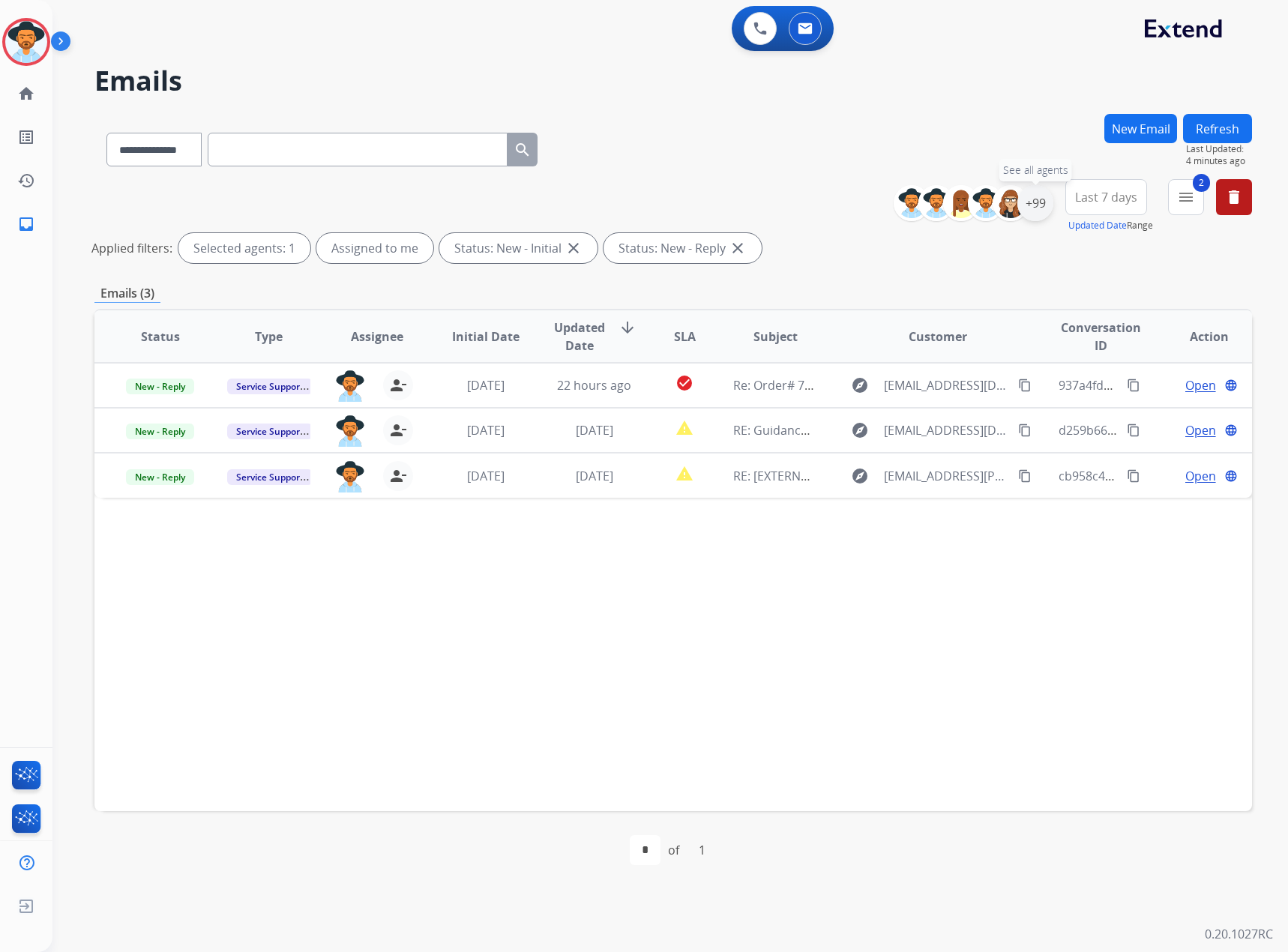
click at [1021, 199] on div "+99" at bounding box center [1036, 203] width 36 height 36
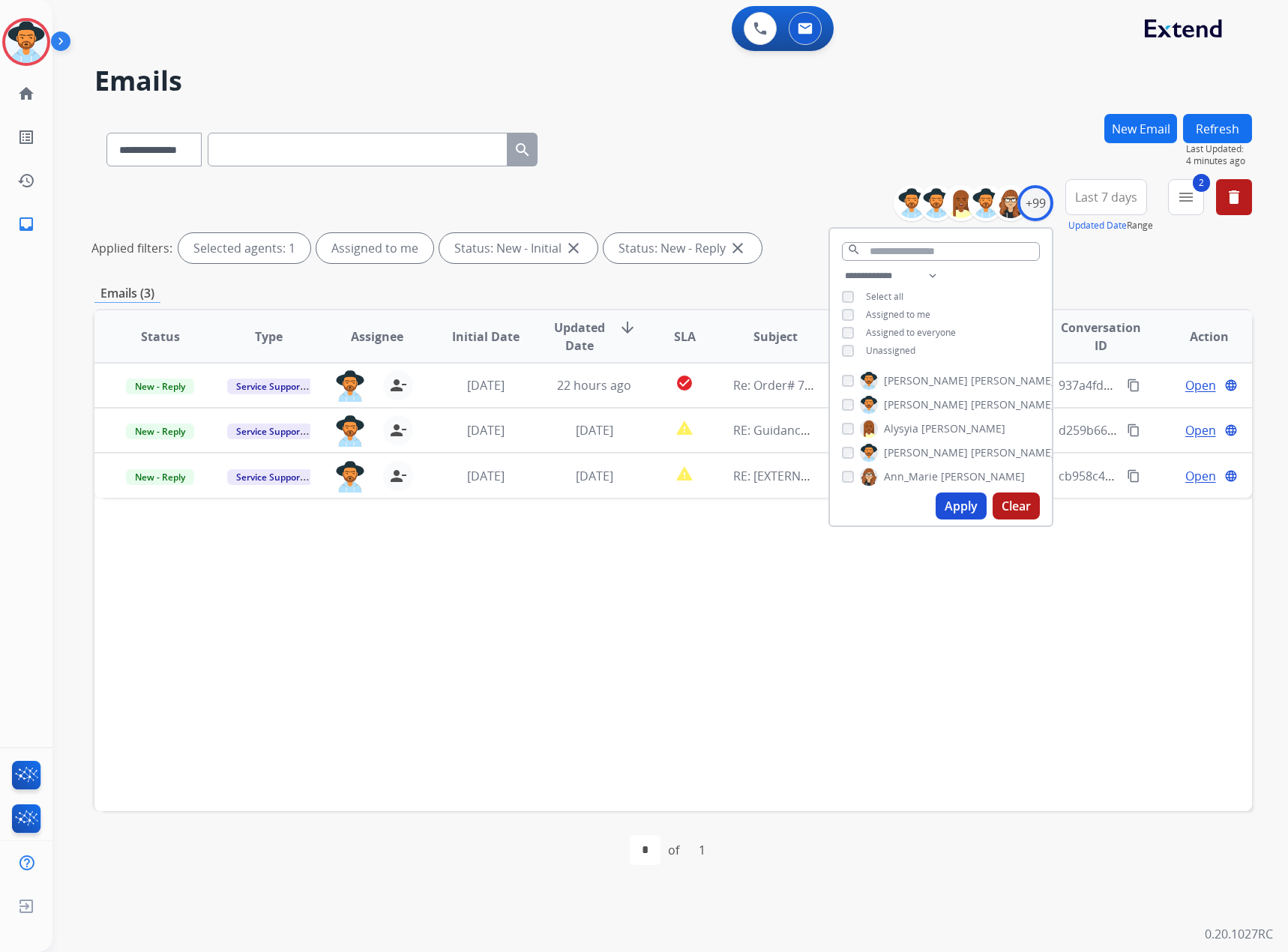
click at [873, 346] on span "Unassigned" at bounding box center [890, 350] width 49 height 13
drag, startPoint x: 954, startPoint y: 512, endPoint x: 964, endPoint y: 503, distance: 13.5
click at [955, 510] on button "Apply" at bounding box center [961, 506] width 51 height 27
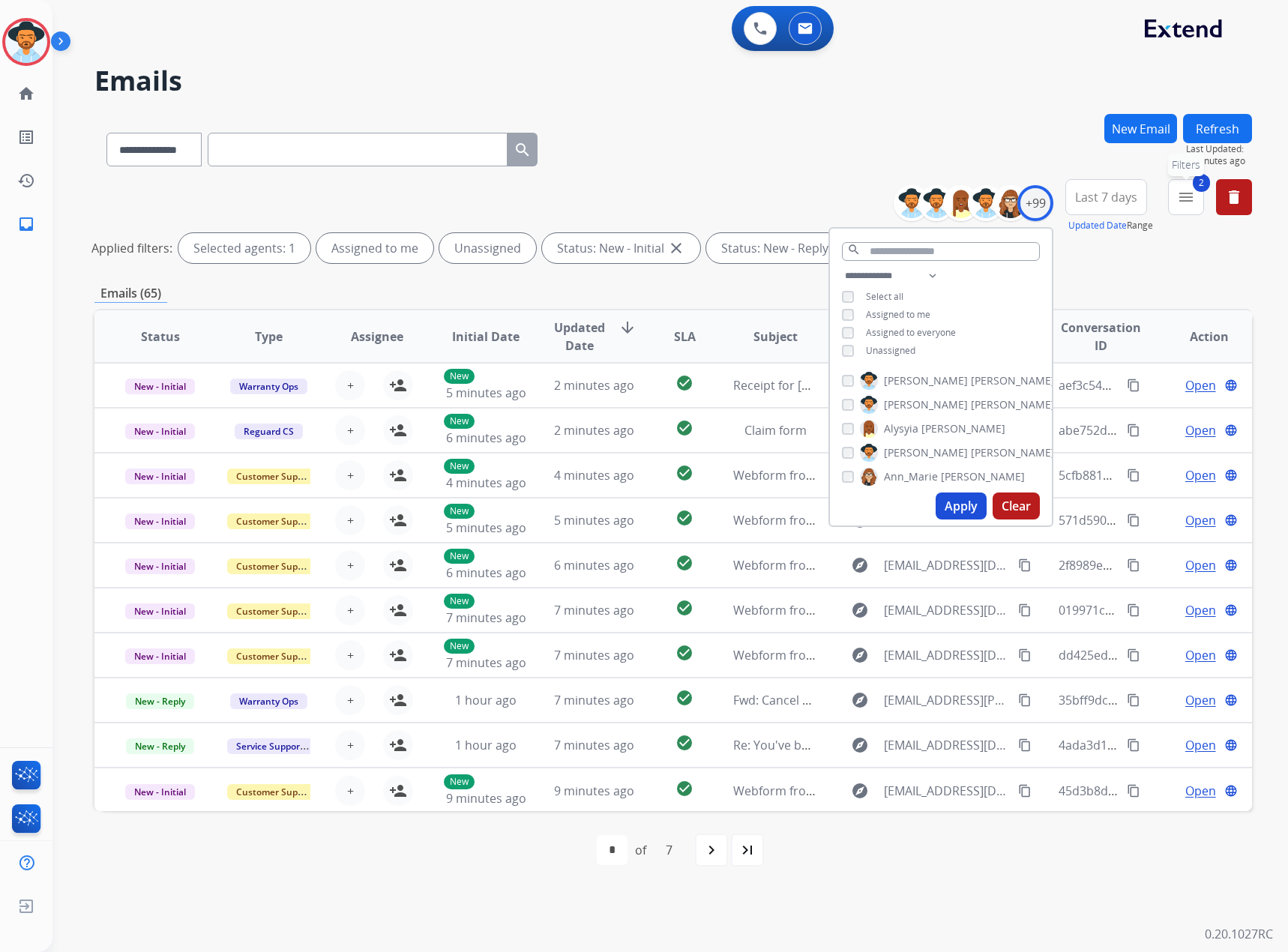
click at [1189, 197] on mat-icon "menu" at bounding box center [1185, 196] width 18 height 18
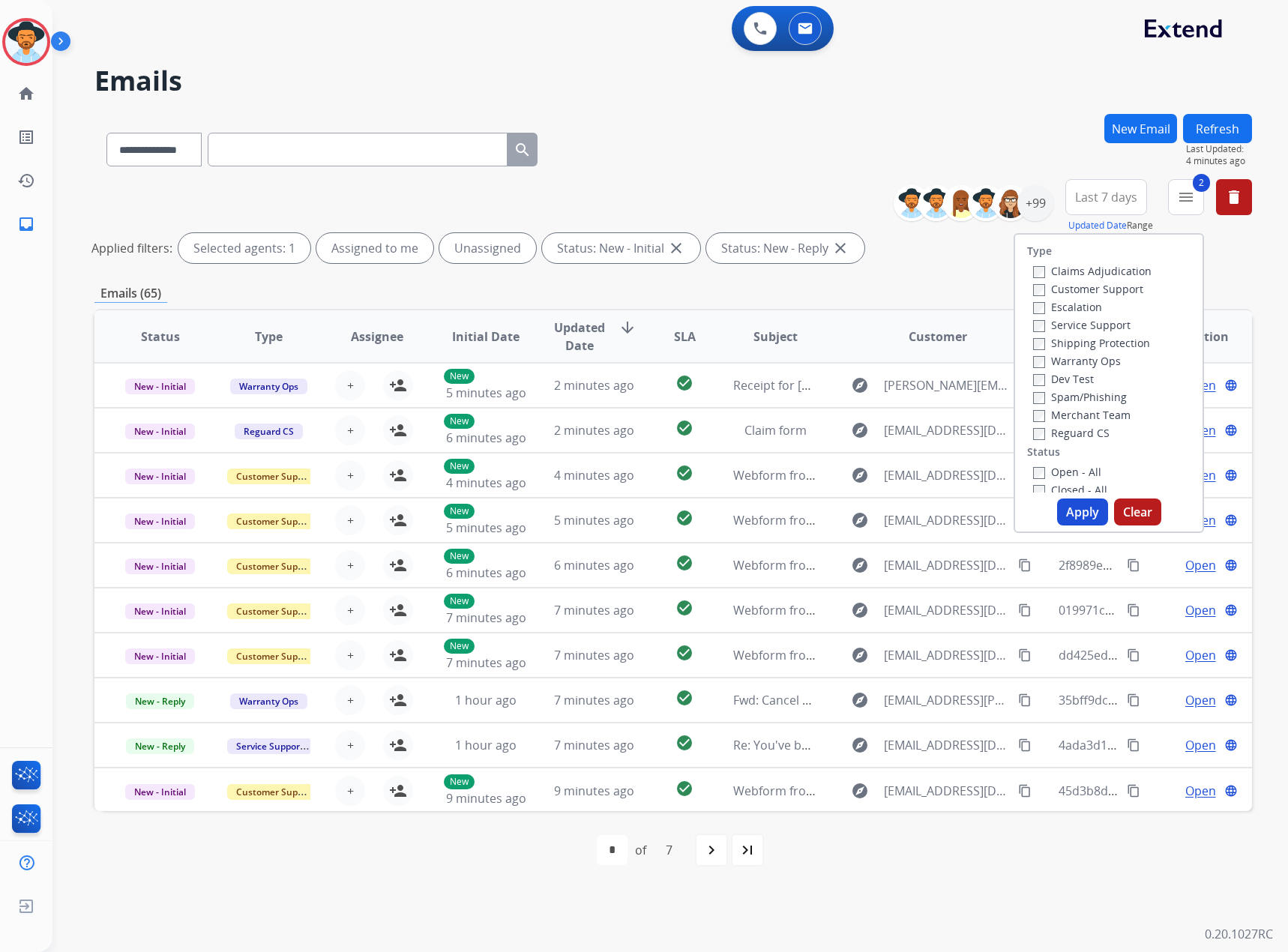
click at [934, 272] on div "**********" at bounding box center [673, 501] width 1157 height 775
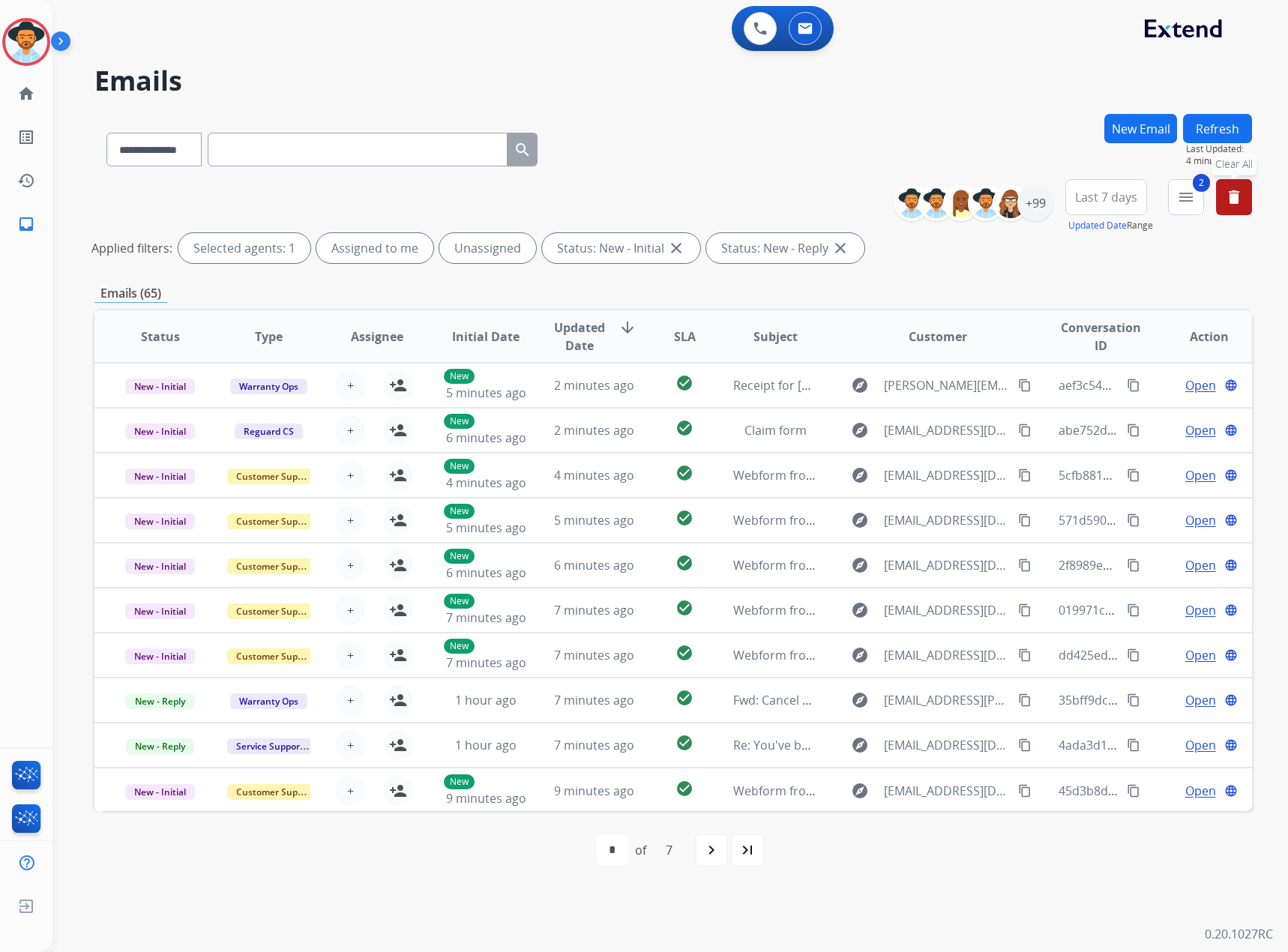
click at [1229, 196] on mat-icon "delete" at bounding box center [1234, 196] width 18 height 18
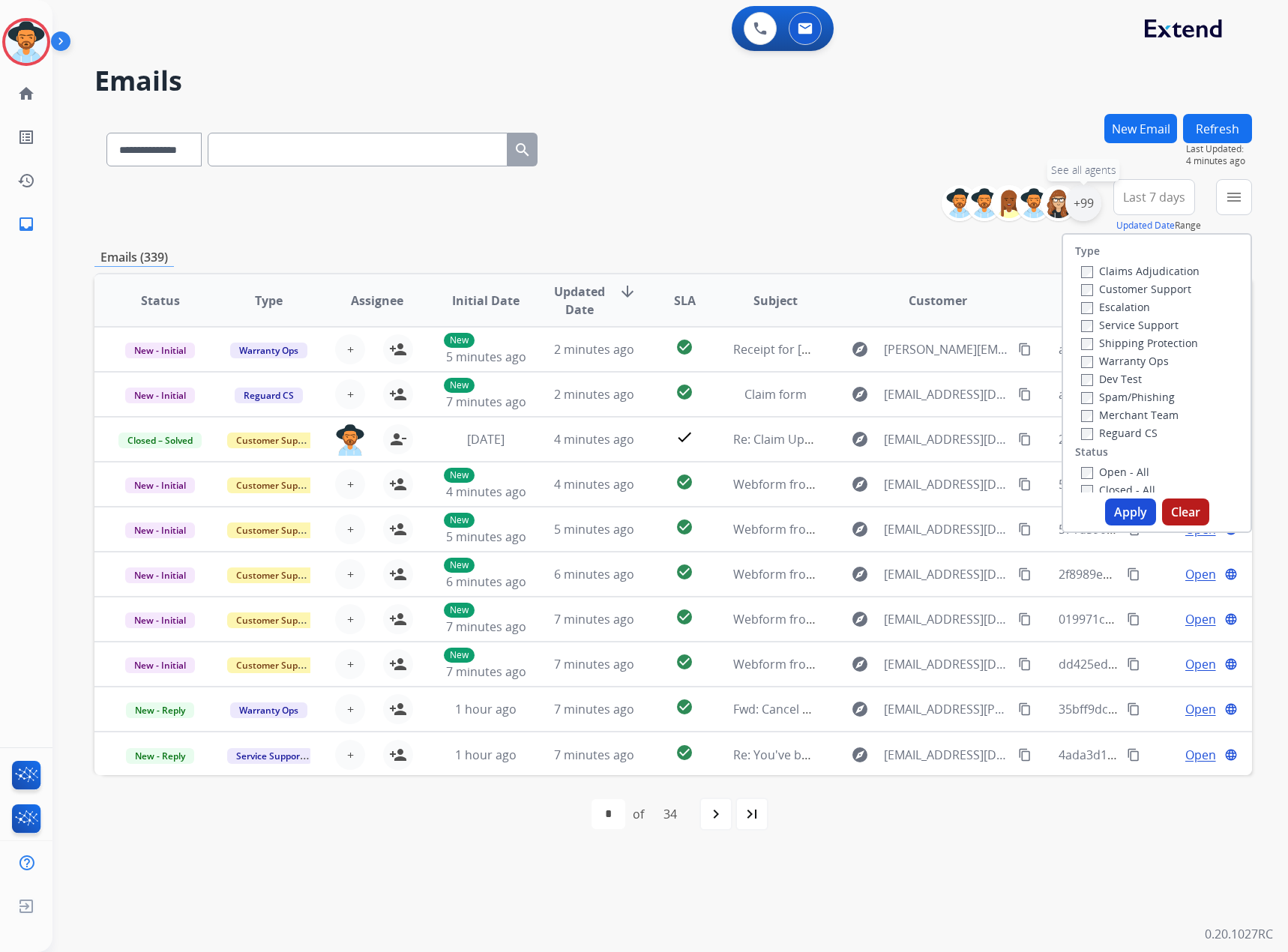
click at [1087, 194] on div "+99" at bounding box center [1083, 203] width 36 height 36
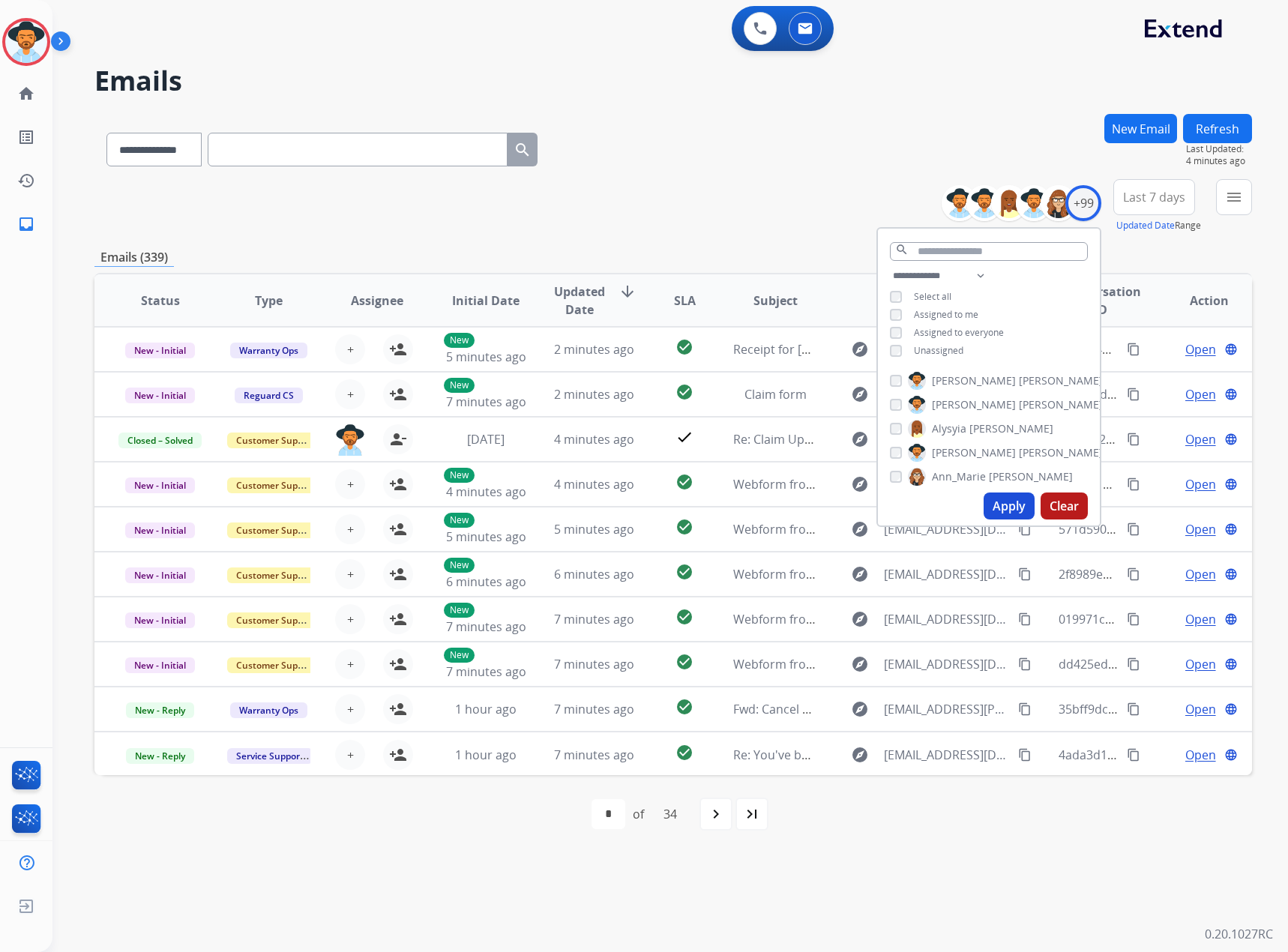
click at [913, 308] on span "Assigned to me" at bounding box center [945, 314] width 65 height 13
click at [1008, 504] on button "Apply" at bounding box center [1008, 506] width 51 height 27
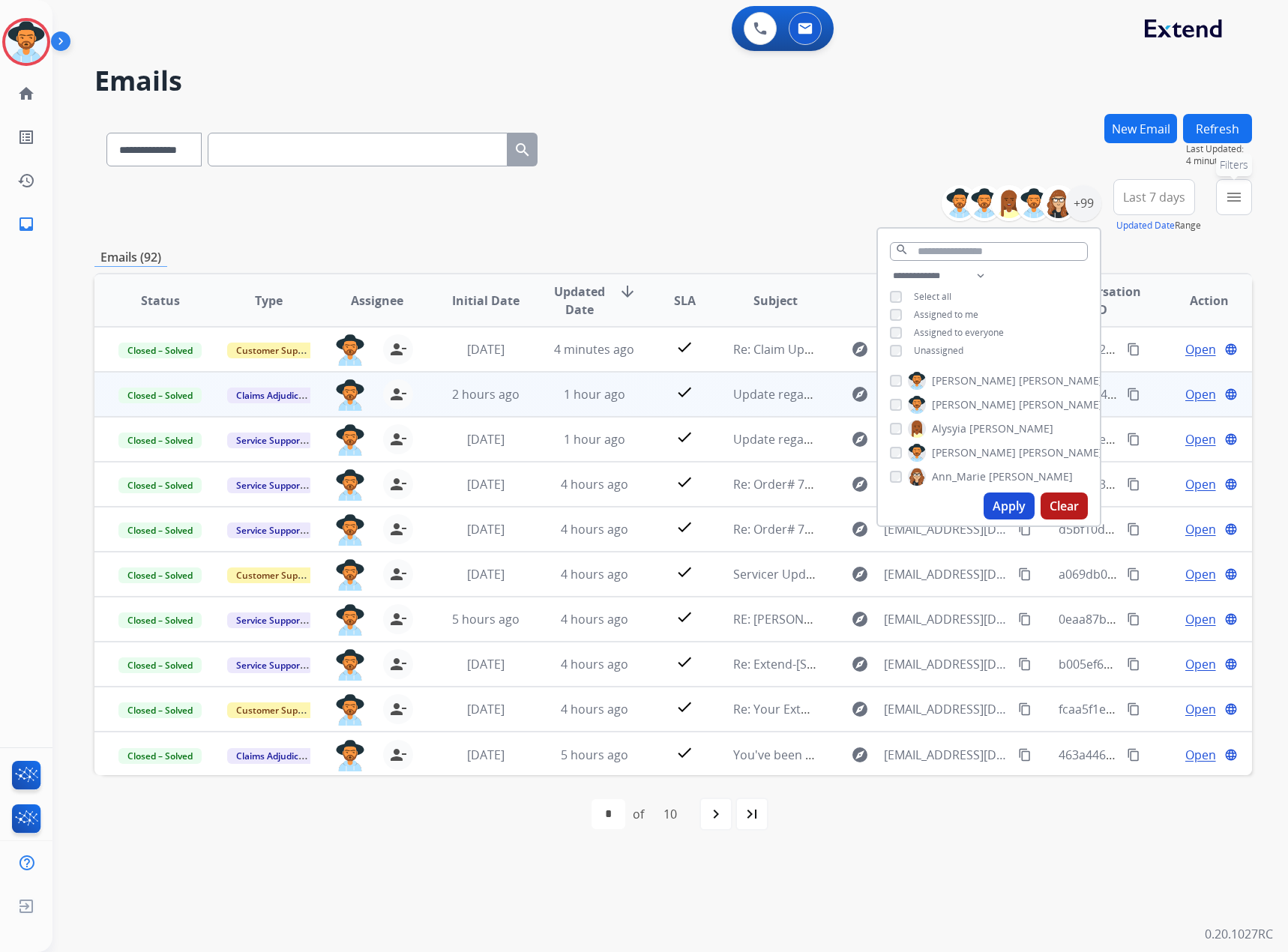
click at [1234, 189] on mat-icon "menu" at bounding box center [1234, 196] width 18 height 18
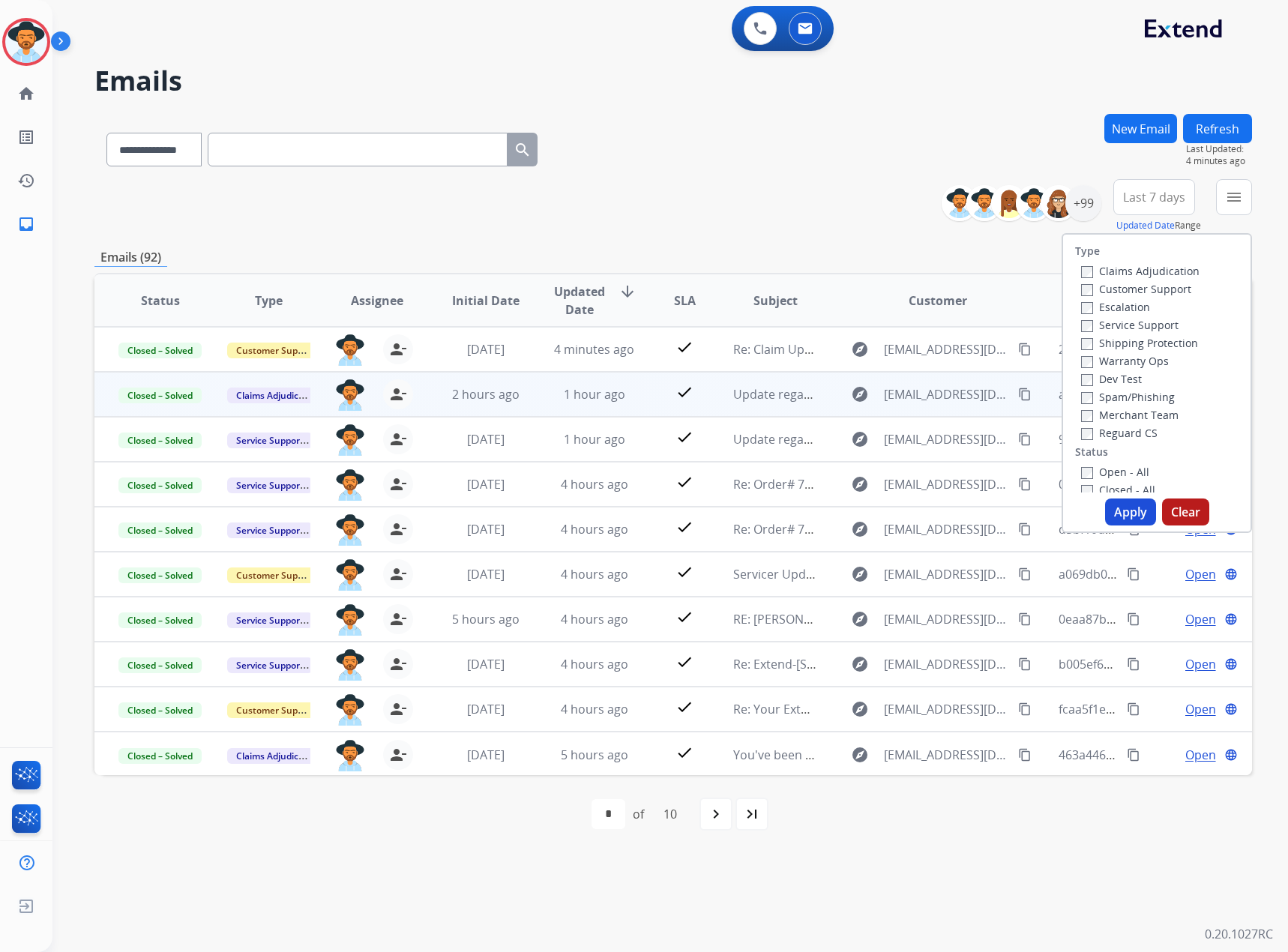
click at [1134, 626] on label "Closed – Solved" at bounding box center [1128, 633] width 96 height 15
click at [1122, 626] on label "Closed – Solved" at bounding box center [1128, 633] width 96 height 15
click at [1117, 482] on label "Closed - All" at bounding box center [1117, 489] width 74 height 15
click at [1115, 482] on label "Closed - All" at bounding box center [1117, 489] width 74 height 15
click at [1110, 501] on label "New - Initial" at bounding box center [1119, 507] width 78 height 15
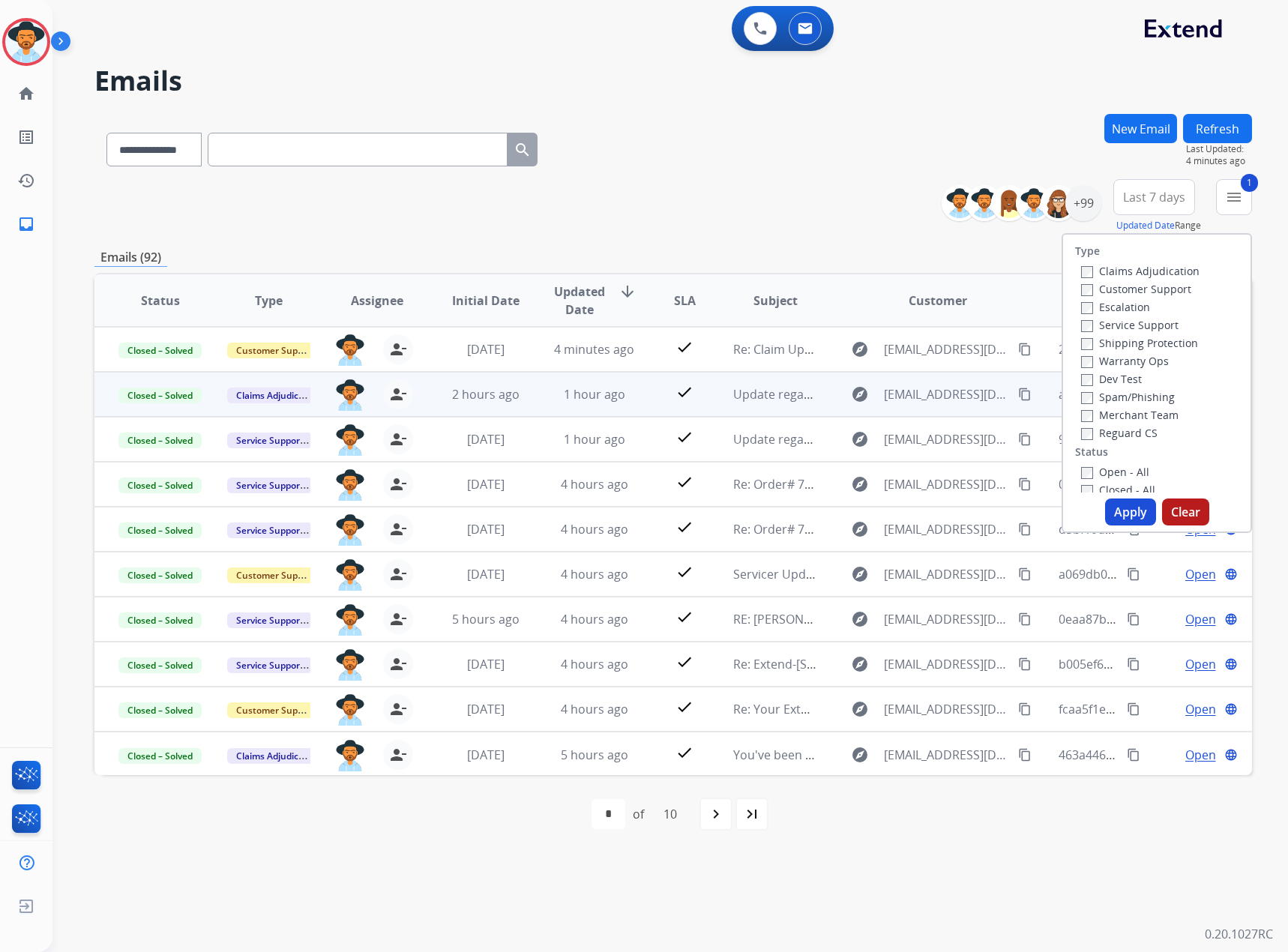
click at [1116, 534] on div "On-hold – Internal" at bounding box center [1159, 543] width 158 height 18
click at [1116, 519] on label "New - Reply" at bounding box center [1119, 526] width 78 height 15
click at [1128, 510] on button "Apply" at bounding box center [1129, 512] width 51 height 27
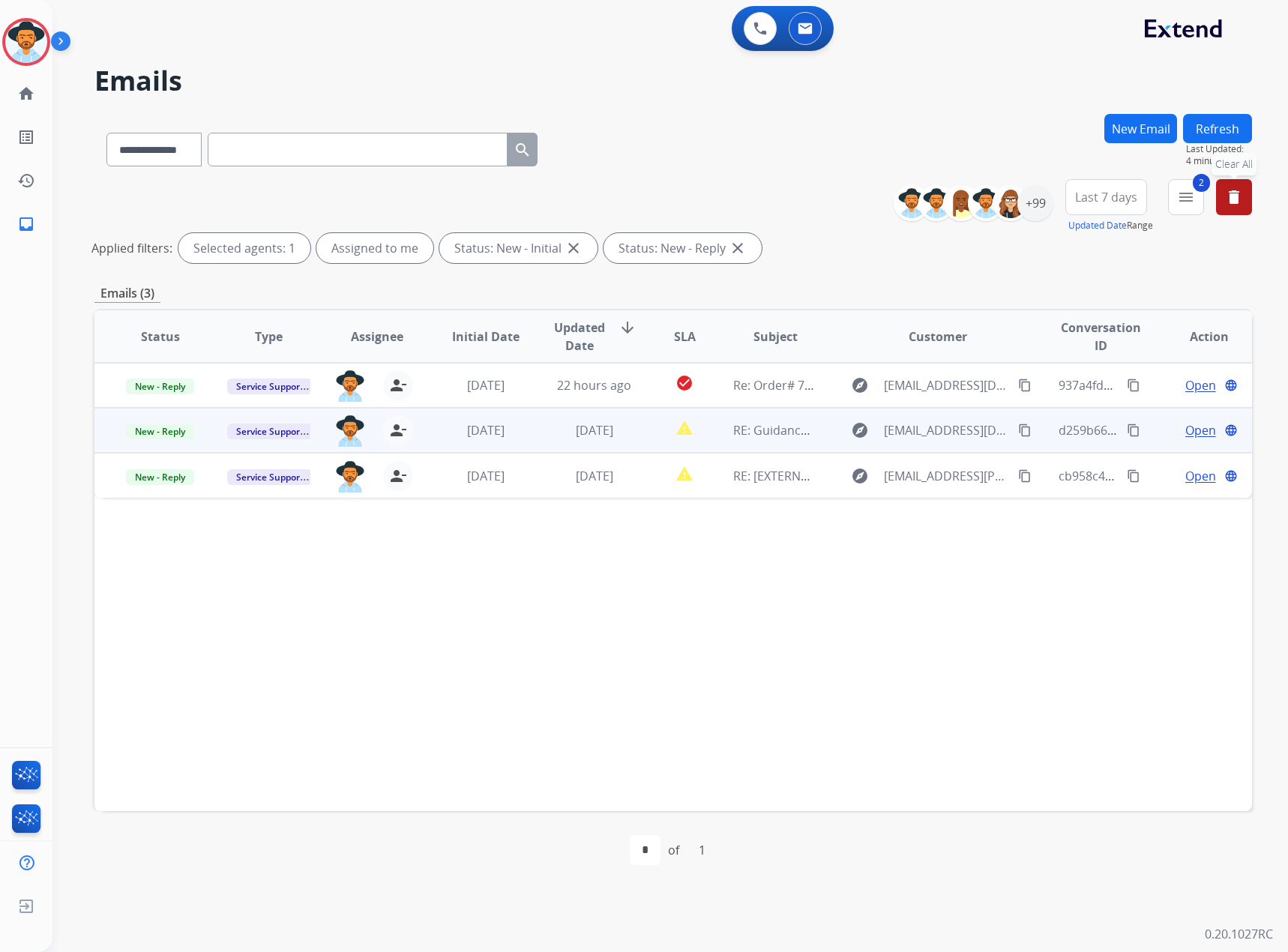
click at [1185, 430] on span "Open" at bounding box center [1200, 430] width 31 height 18
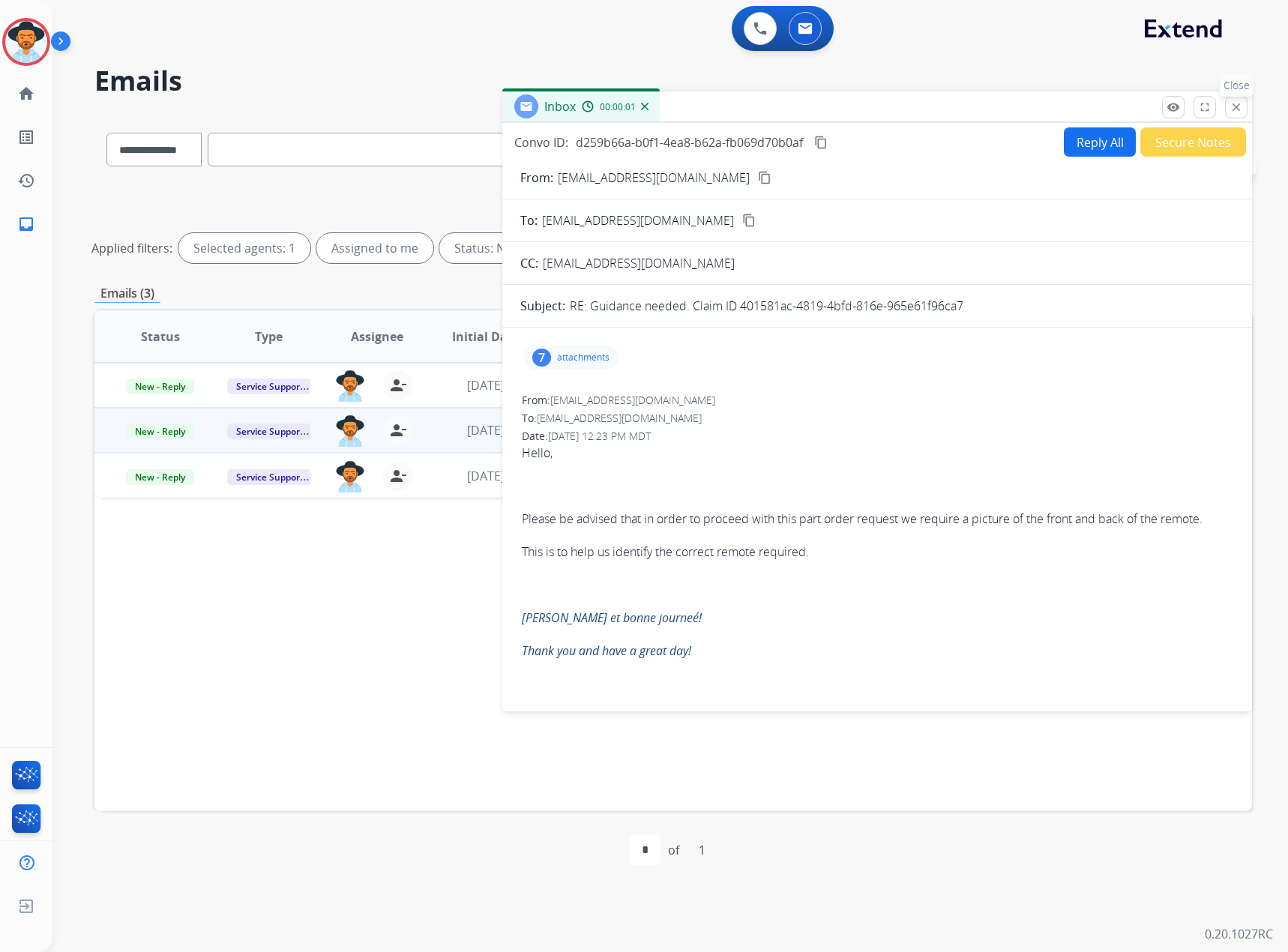
click at [1234, 104] on mat-icon "close" at bounding box center [1236, 108] width 14 height 14
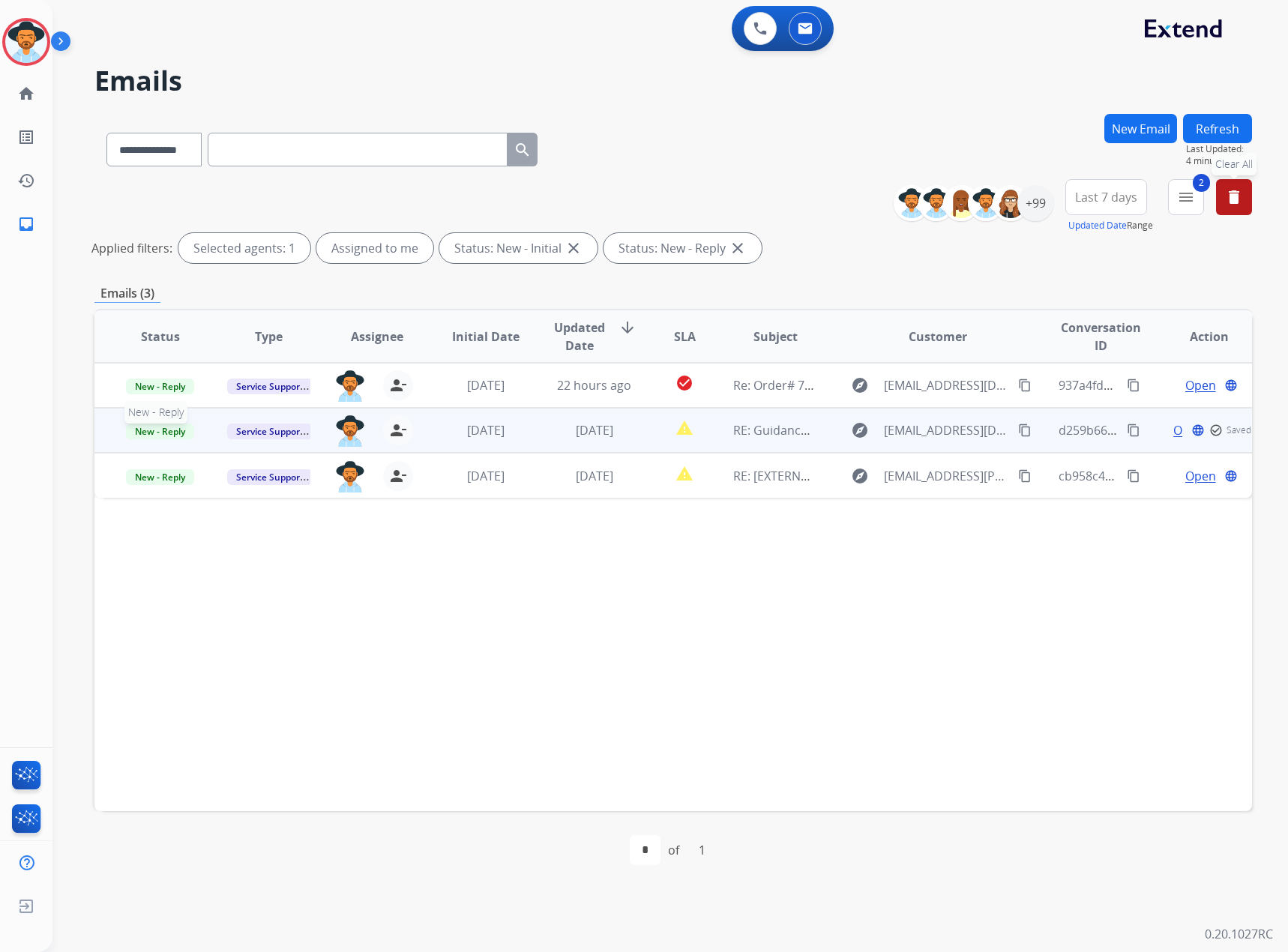
click at [159, 434] on span "New - Reply" at bounding box center [159, 432] width 68 height 16
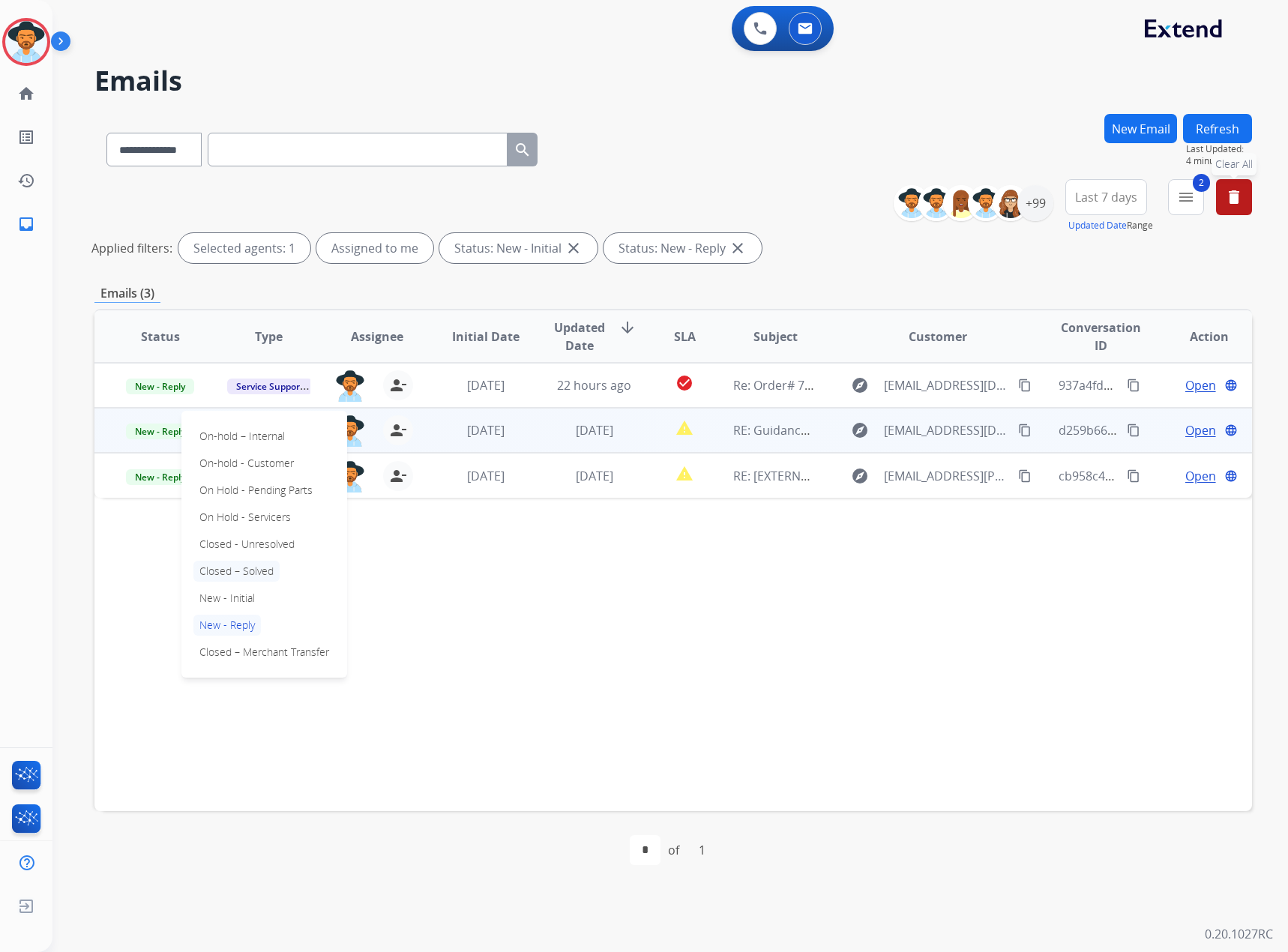
click at [221, 576] on p "Closed – Solved" at bounding box center [236, 571] width 86 height 21
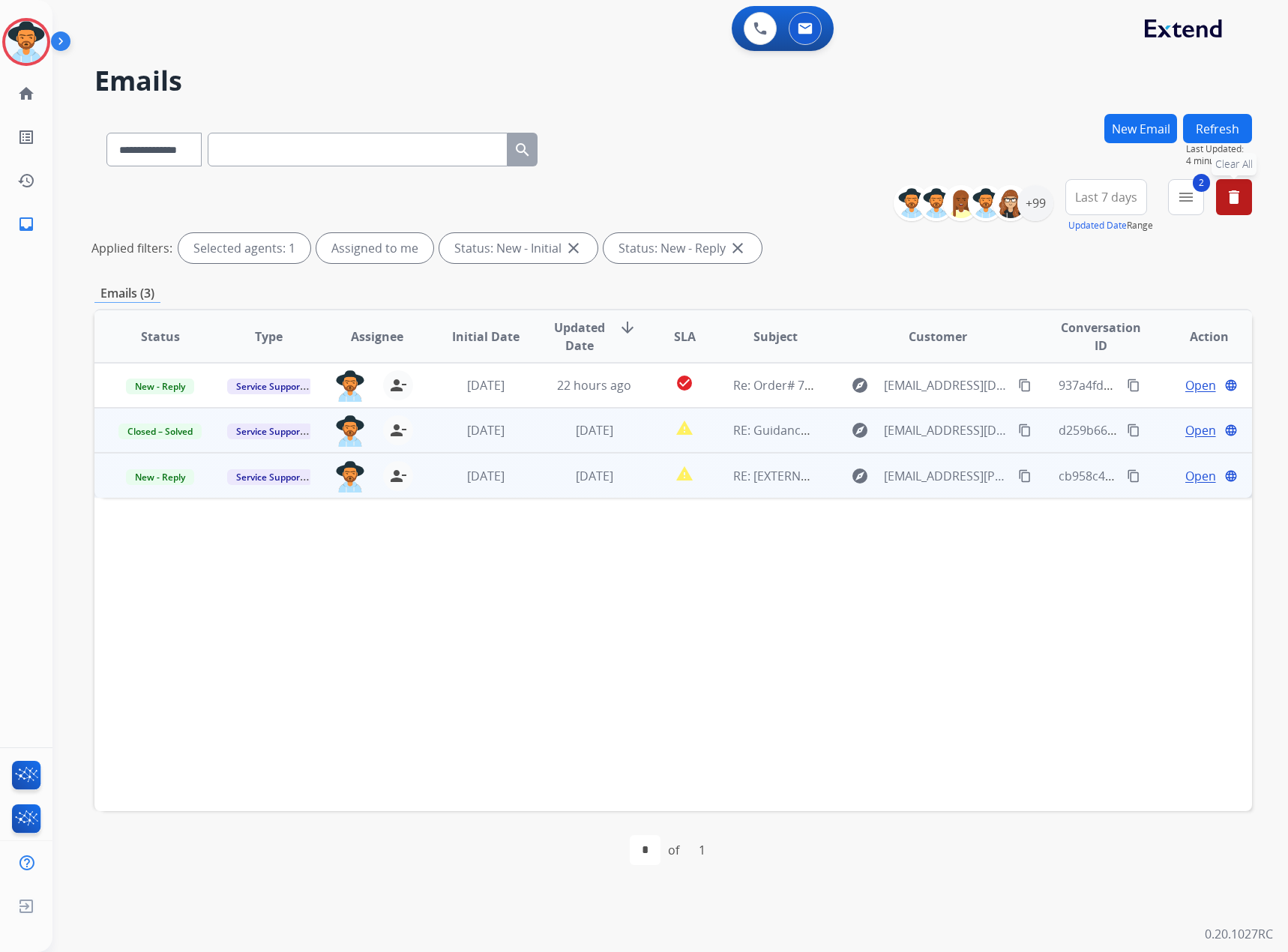
click at [1185, 479] on span "Open" at bounding box center [1200, 476] width 31 height 18
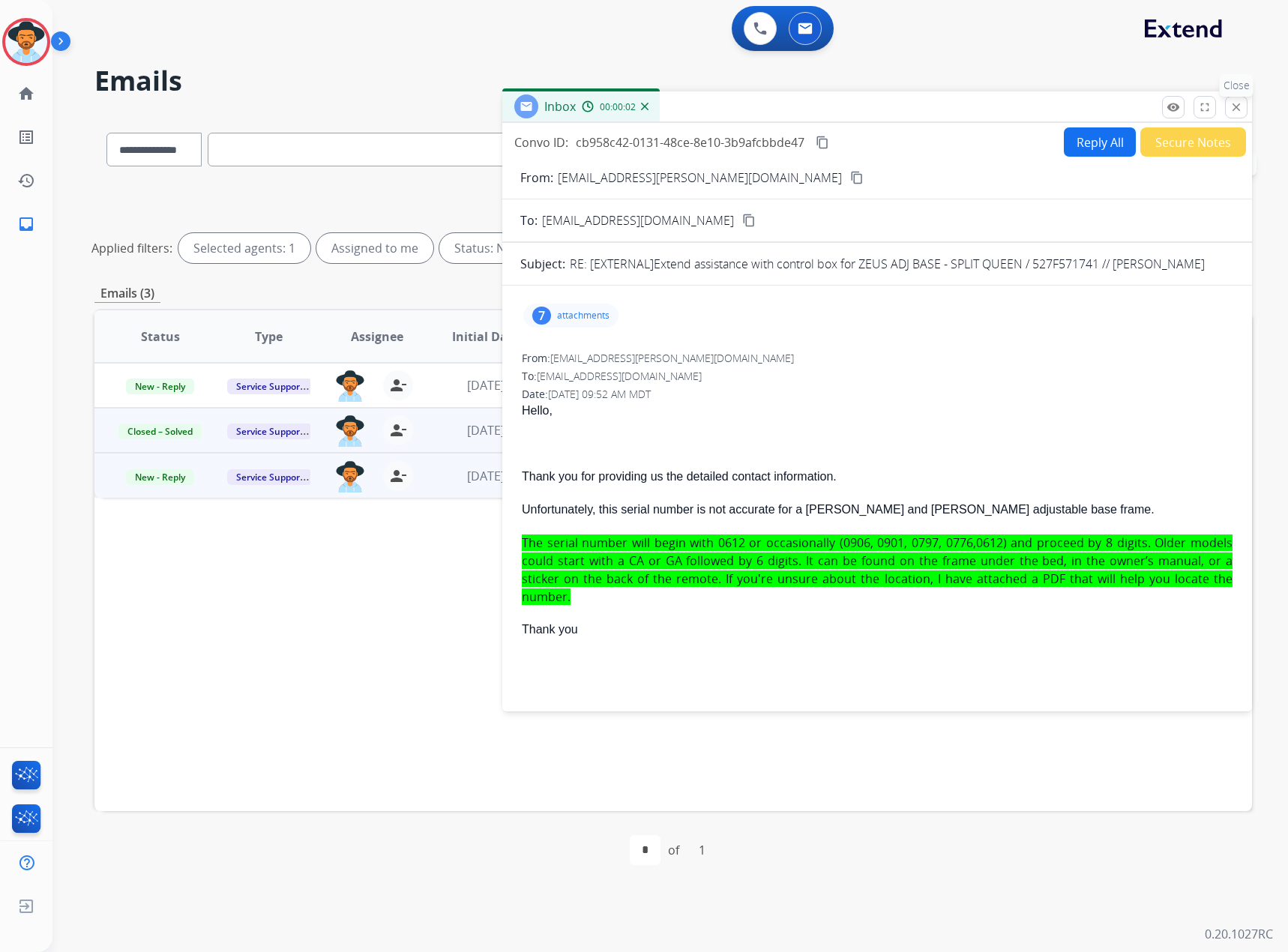
click at [1228, 109] on button "close Close" at bounding box center [1236, 107] width 22 height 22
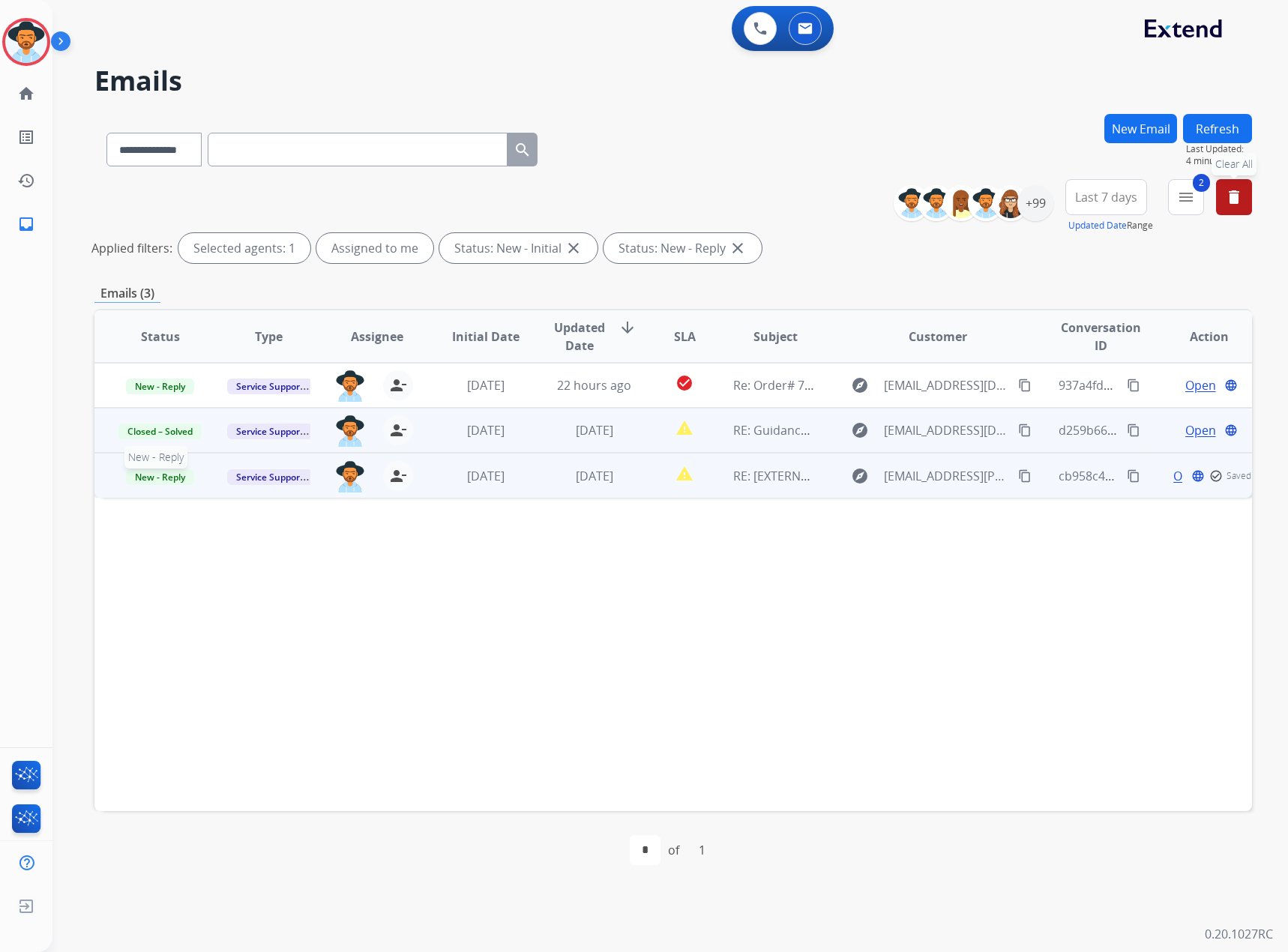
click at [151, 476] on span "New - Reply" at bounding box center [159, 477] width 68 height 16
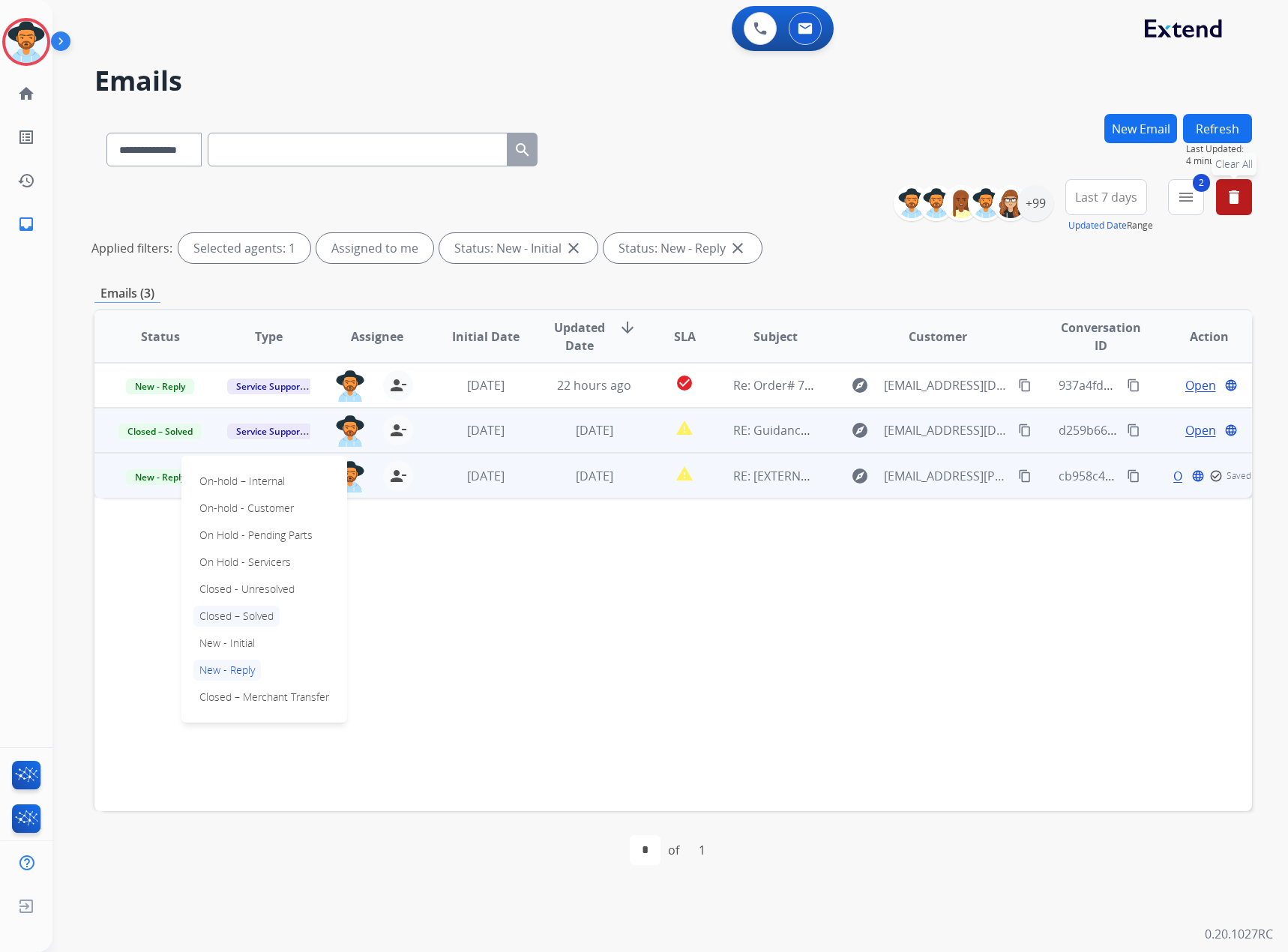
click at [242, 624] on p "Closed – Solved" at bounding box center [236, 616] width 86 height 21
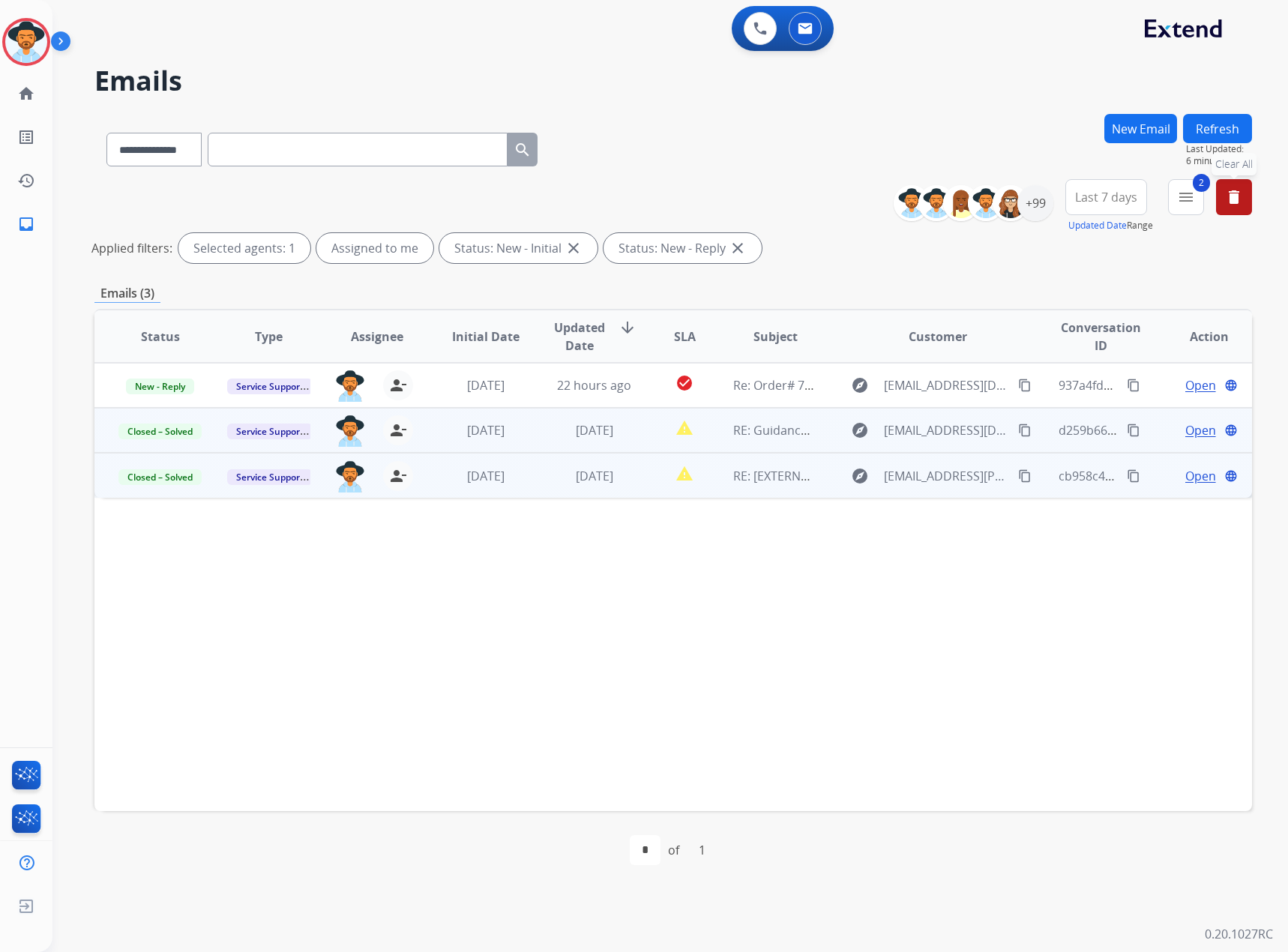
click at [1235, 121] on button "Refresh" at bounding box center [1217, 128] width 69 height 29
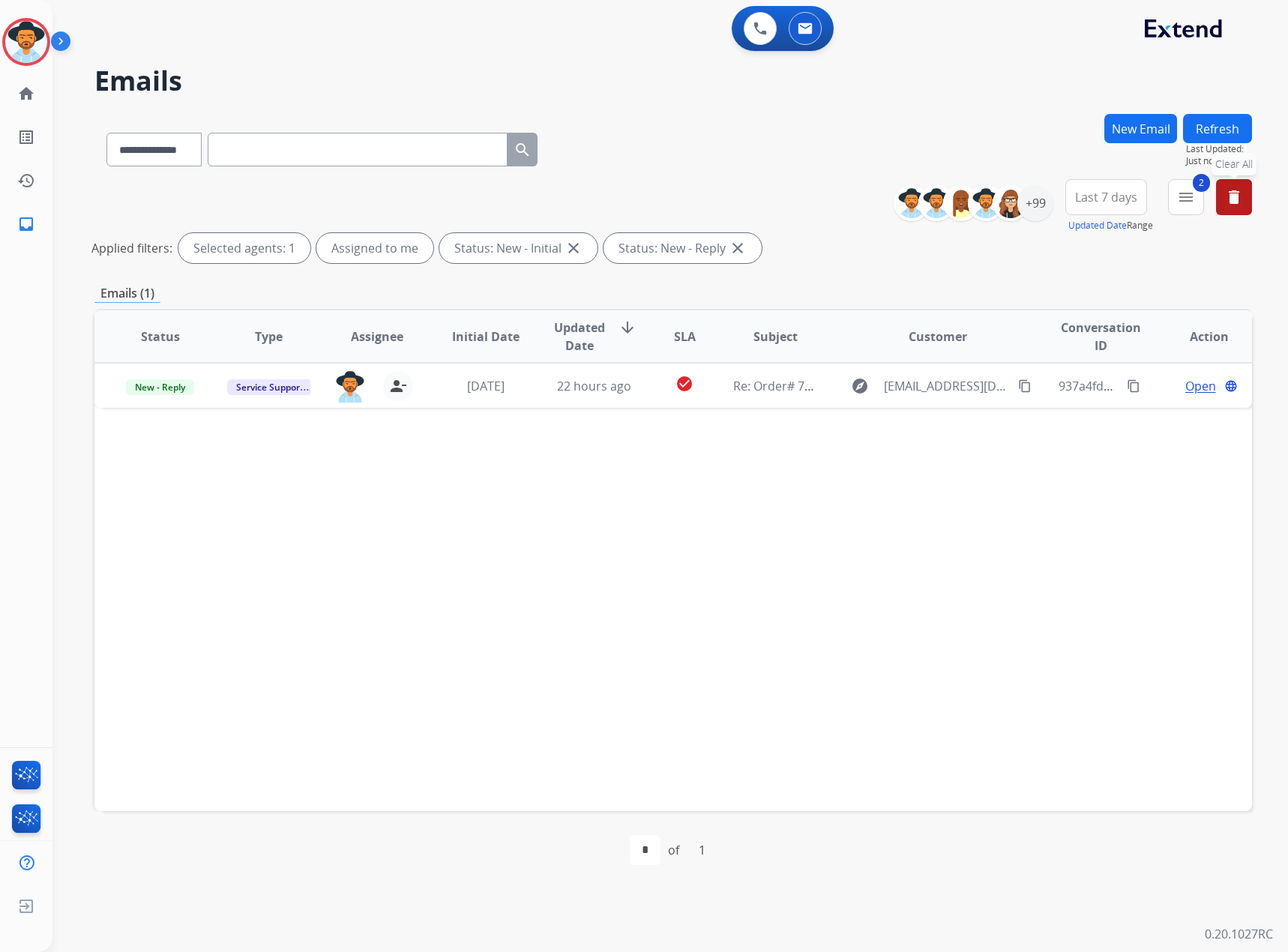
click at [1202, 118] on button "Refresh" at bounding box center [1217, 128] width 69 height 29
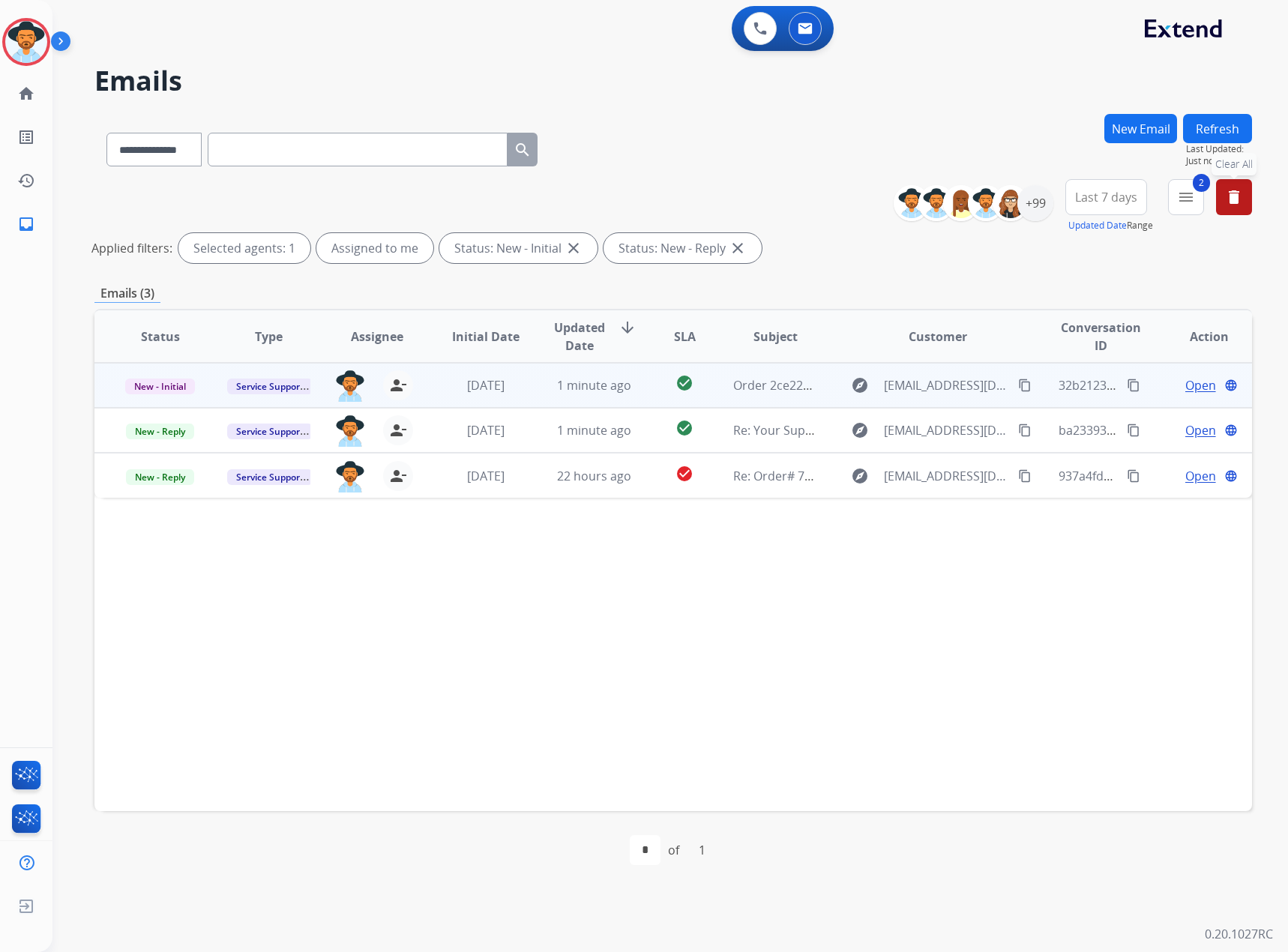
click at [1185, 377] on span "Open" at bounding box center [1200, 385] width 31 height 18
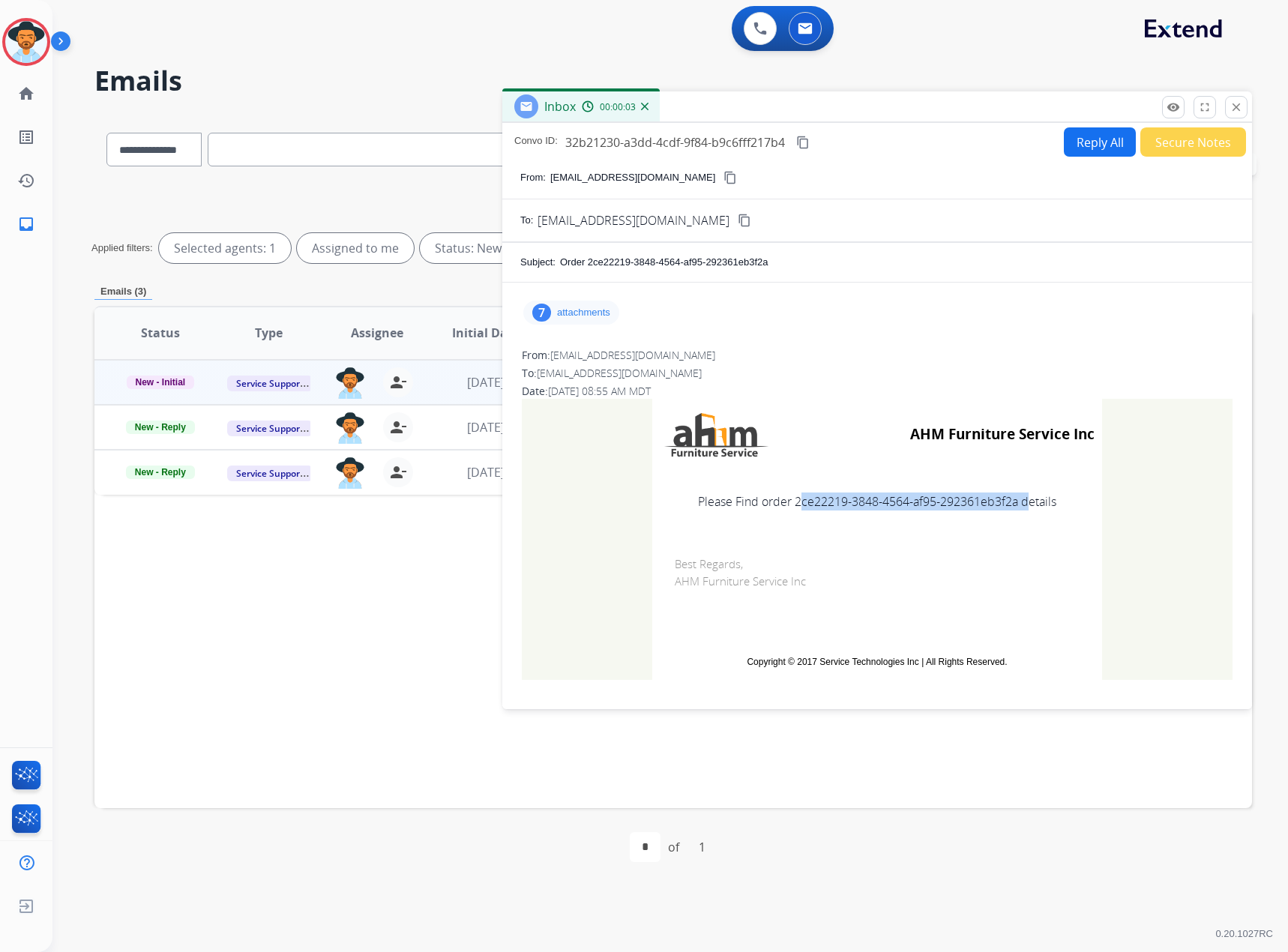
drag, startPoint x: 1016, startPoint y: 506, endPoint x: 831, endPoint y: 504, distance: 185.0
click at [804, 510] on td "Please Find order 2ce22219-3848-4564-af95-292361eb3f2a details" at bounding box center [877, 501] width 450 height 63
drag, startPoint x: 831, startPoint y: 504, endPoint x: 790, endPoint y: 505, distance: 41.0
click at [790, 505] on td "Please Find order 2ce22219-3848-4564-af95-292361eb3f2a details" at bounding box center [877, 501] width 450 height 63
drag, startPoint x: 790, startPoint y: 505, endPoint x: 988, endPoint y: 505, distance: 198.0
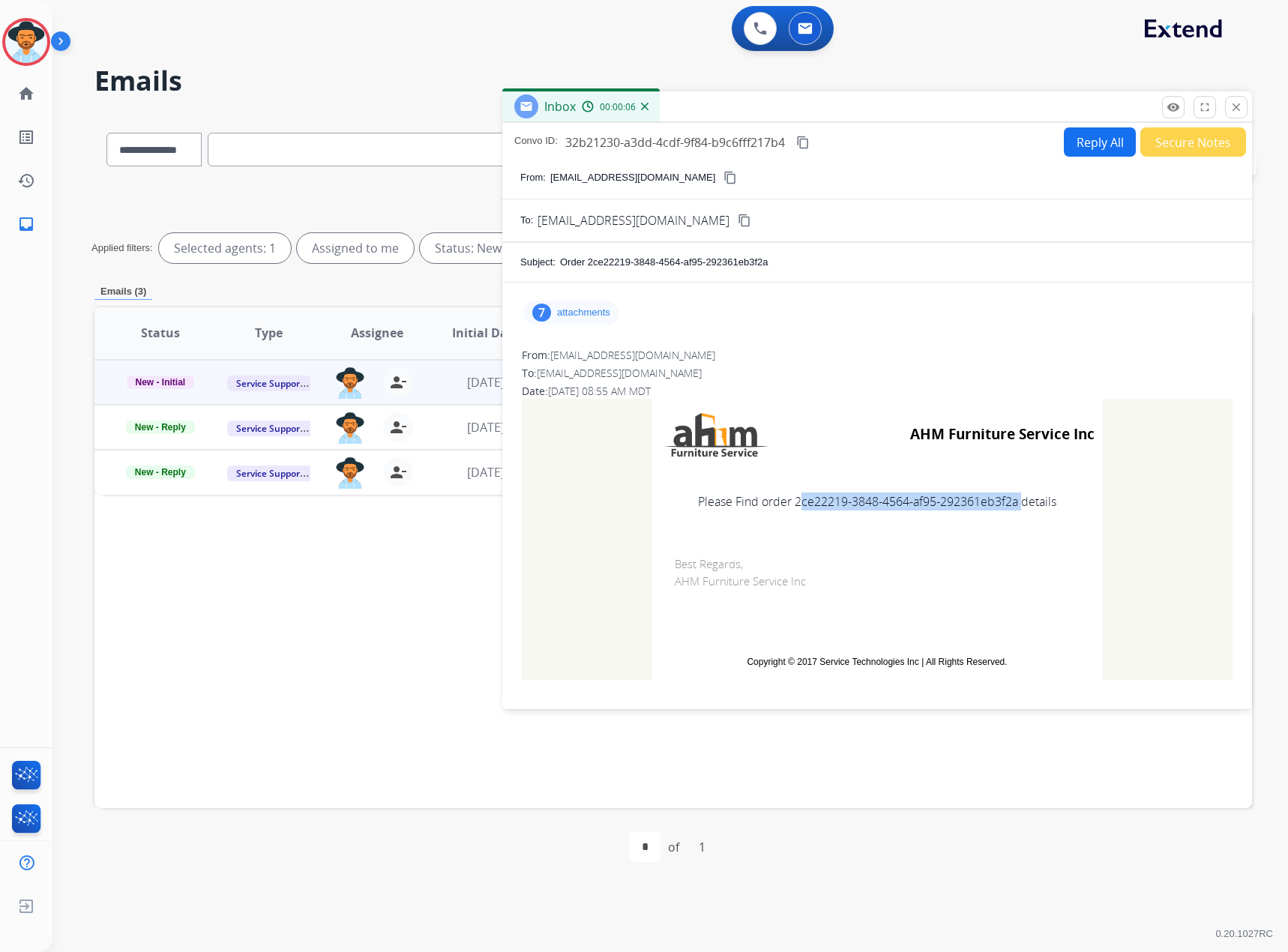
click at [988, 505] on td "Please Find order 2ce22219-3848-4564-af95-292361eb3f2a details" at bounding box center [877, 501] width 450 height 63
copy td "2ce22219-3848-4564-af95-292361eb3f2a"
click at [1246, 104] on button "close Close" at bounding box center [1236, 107] width 22 height 22
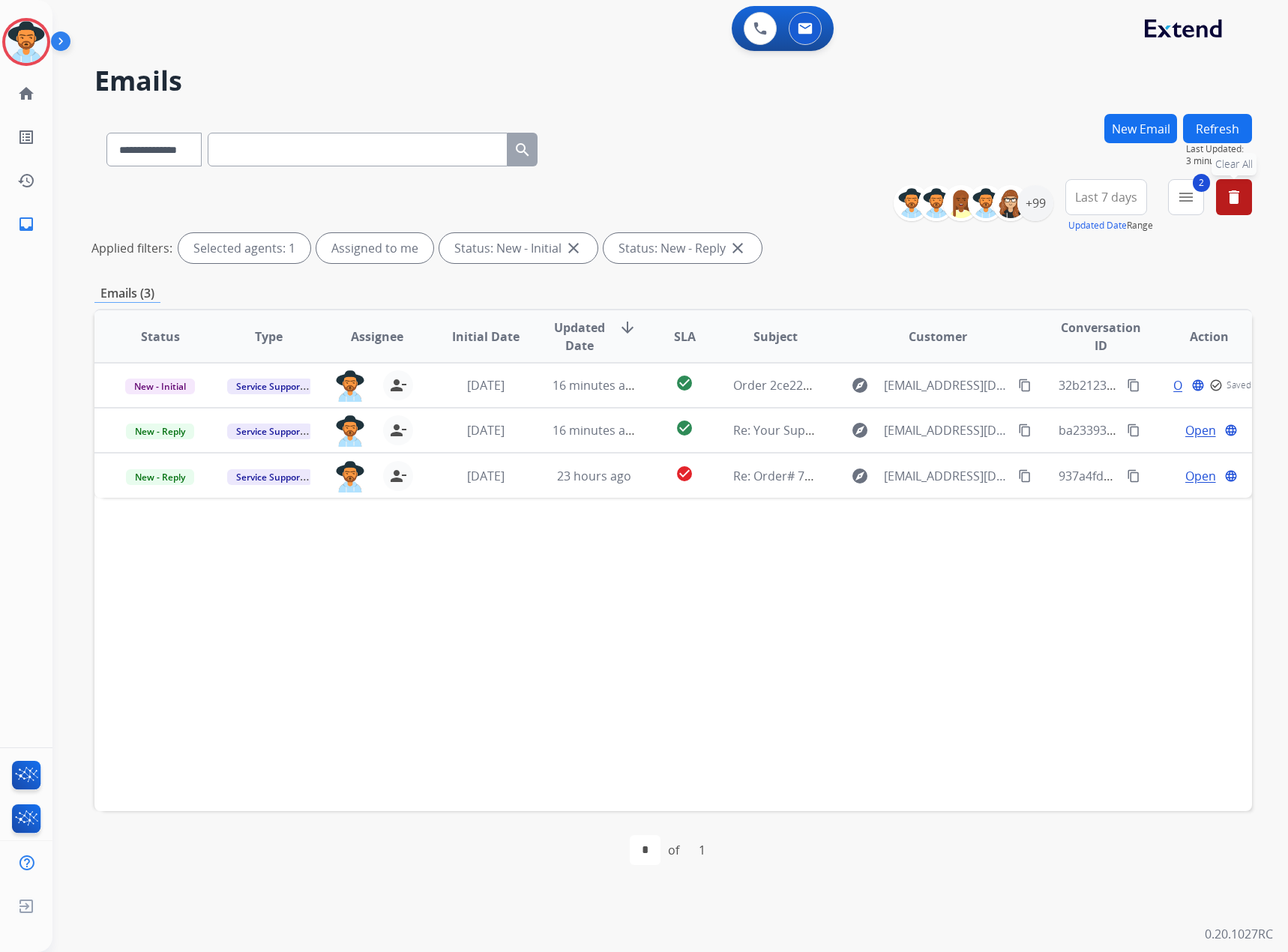
click at [1173, 128] on button "New Email" at bounding box center [1140, 128] width 72 height 29
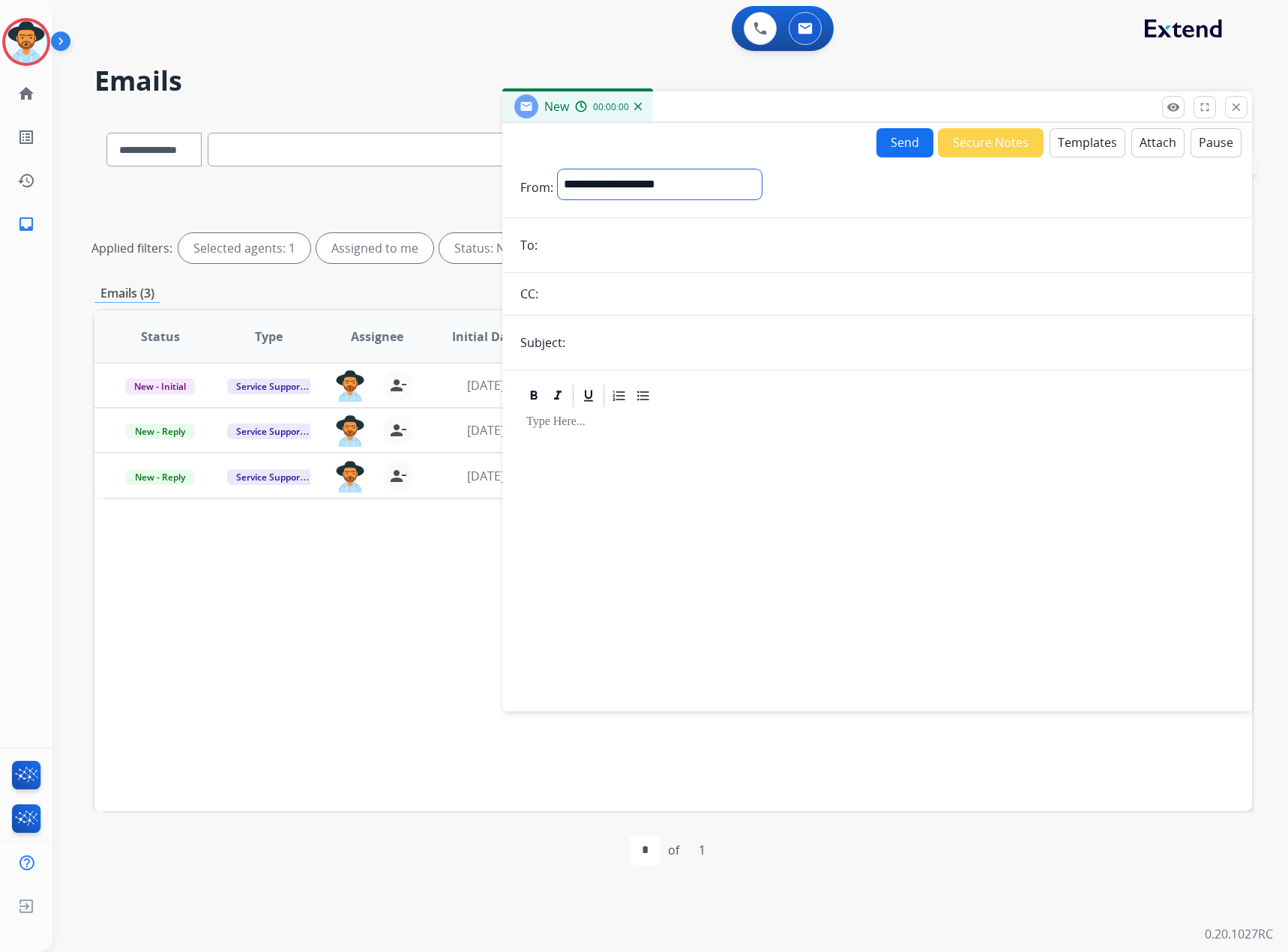
click at [613, 187] on select "**********" at bounding box center [659, 184] width 204 height 30
select select "**********"
click at [557, 170] on select "**********" at bounding box center [659, 184] width 204 height 30
paste input "**********"
type input "**********"
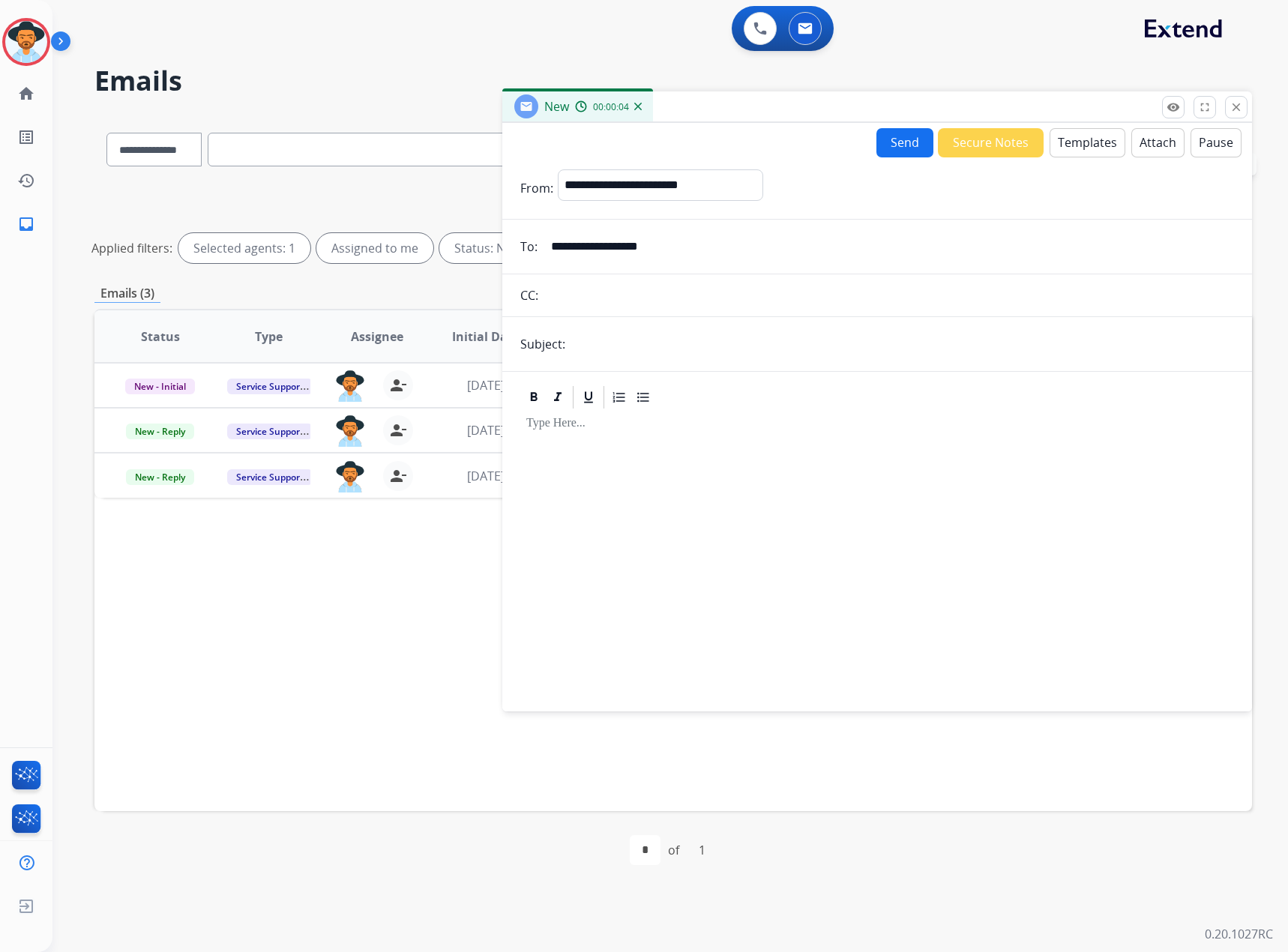
drag, startPoint x: 594, startPoint y: 340, endPoint x: 601, endPoint y: 339, distance: 7.1
click at [594, 340] on input "text" at bounding box center [901, 344] width 664 height 30
paste input "**********"
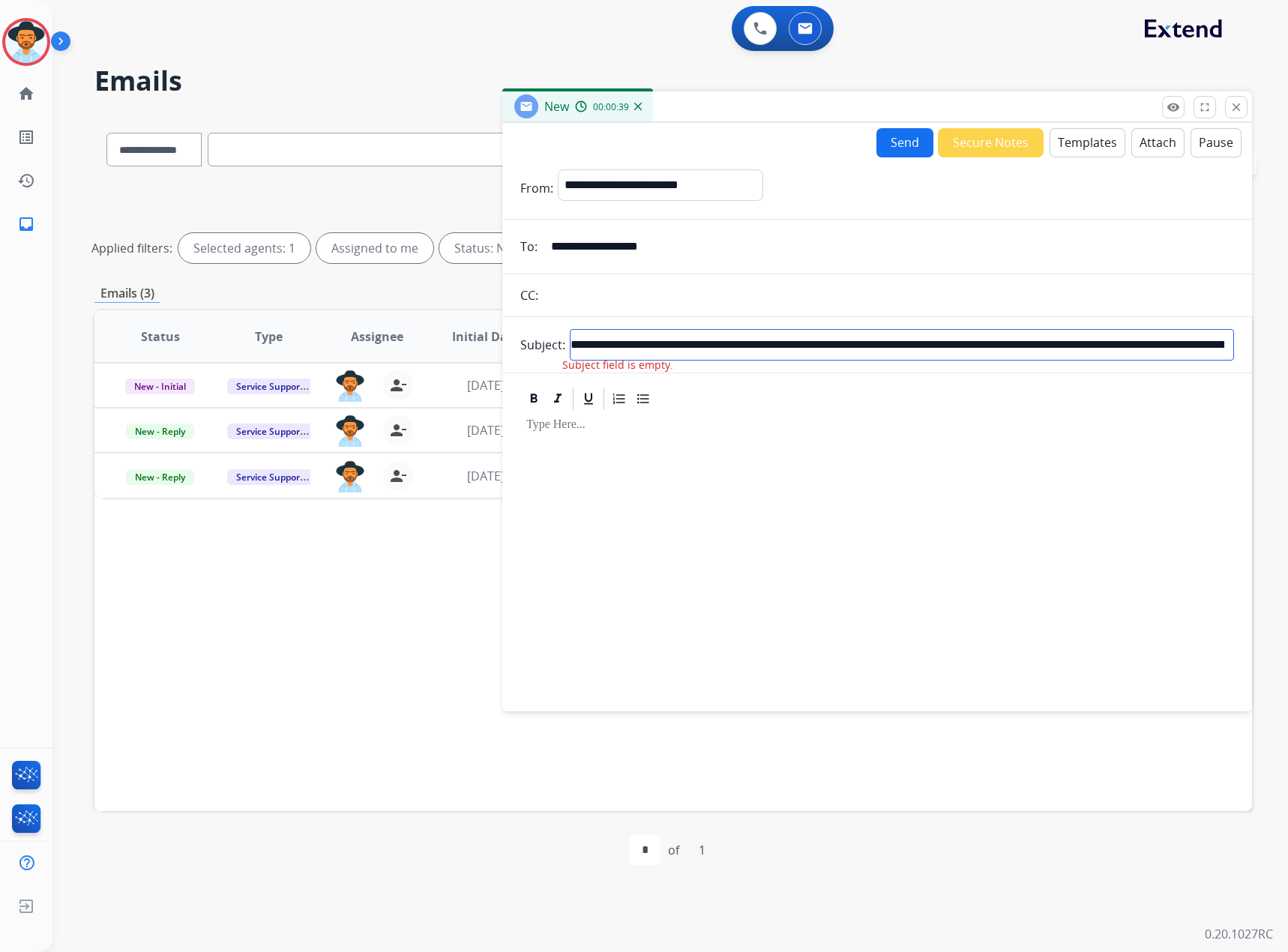
scroll to position [0, 377]
type input "**********"
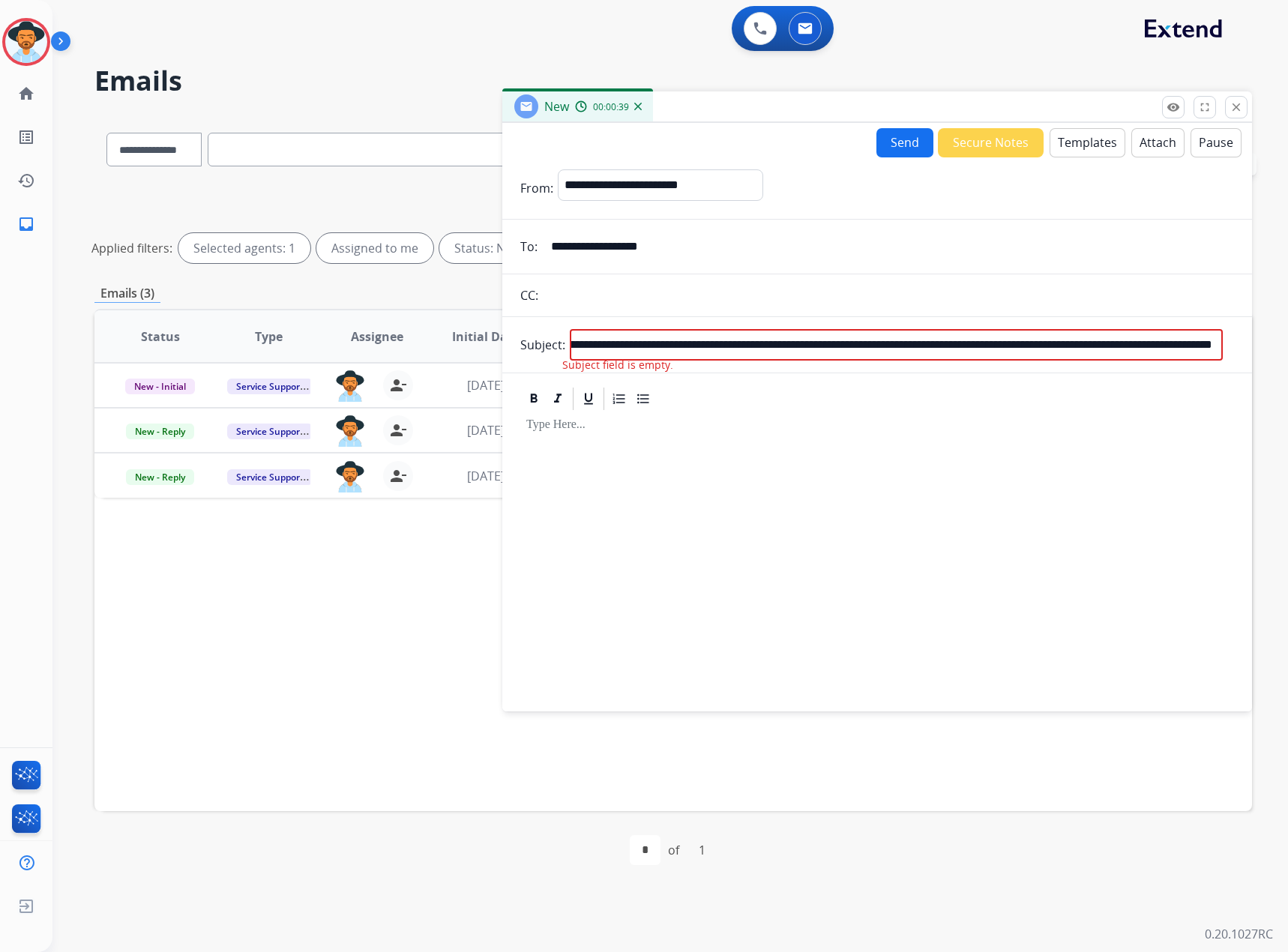
click at [574, 442] on div at bounding box center [877, 554] width 713 height 284
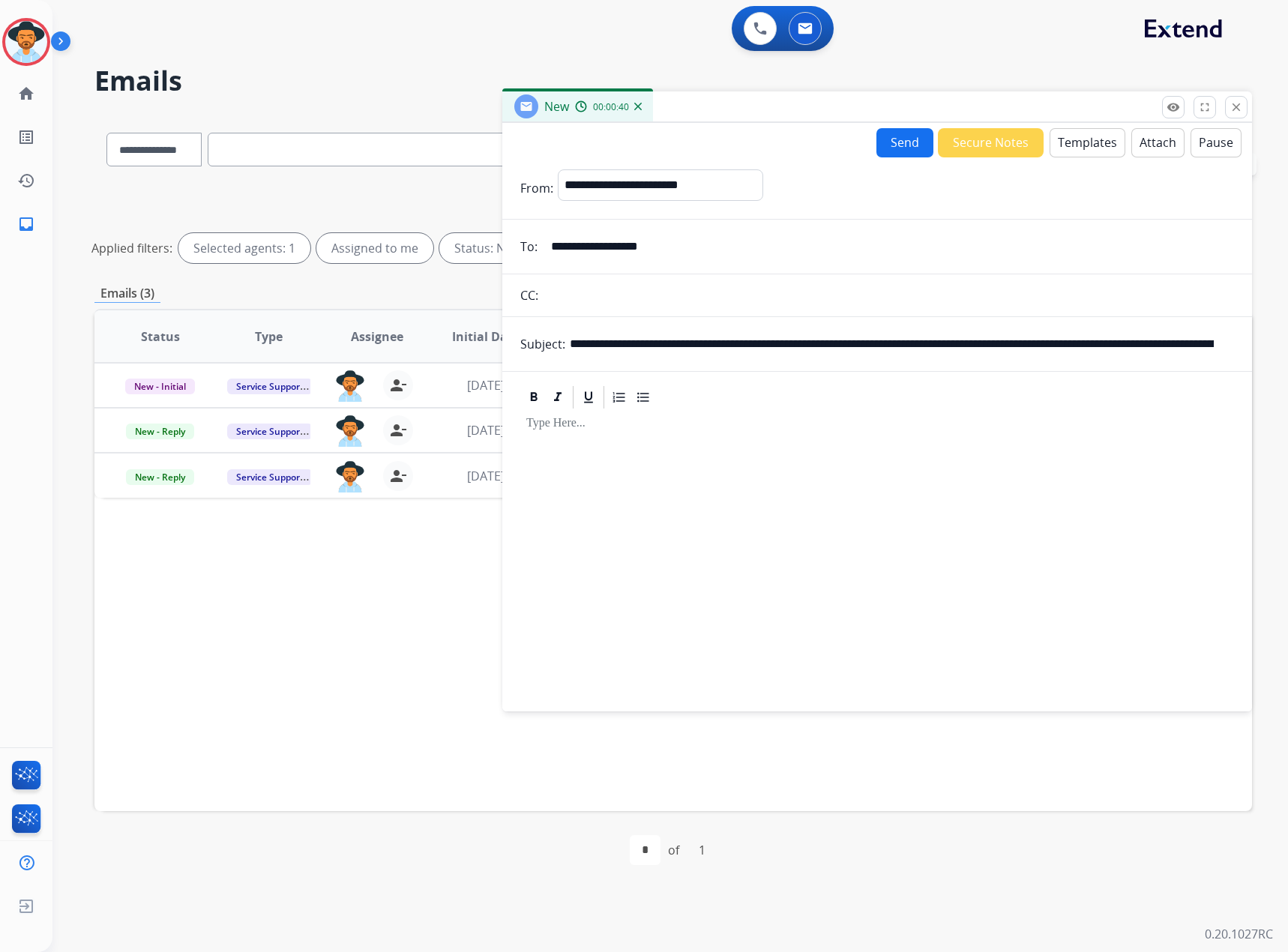
click at [1093, 131] on button "Templates" at bounding box center [1087, 143] width 76 height 29
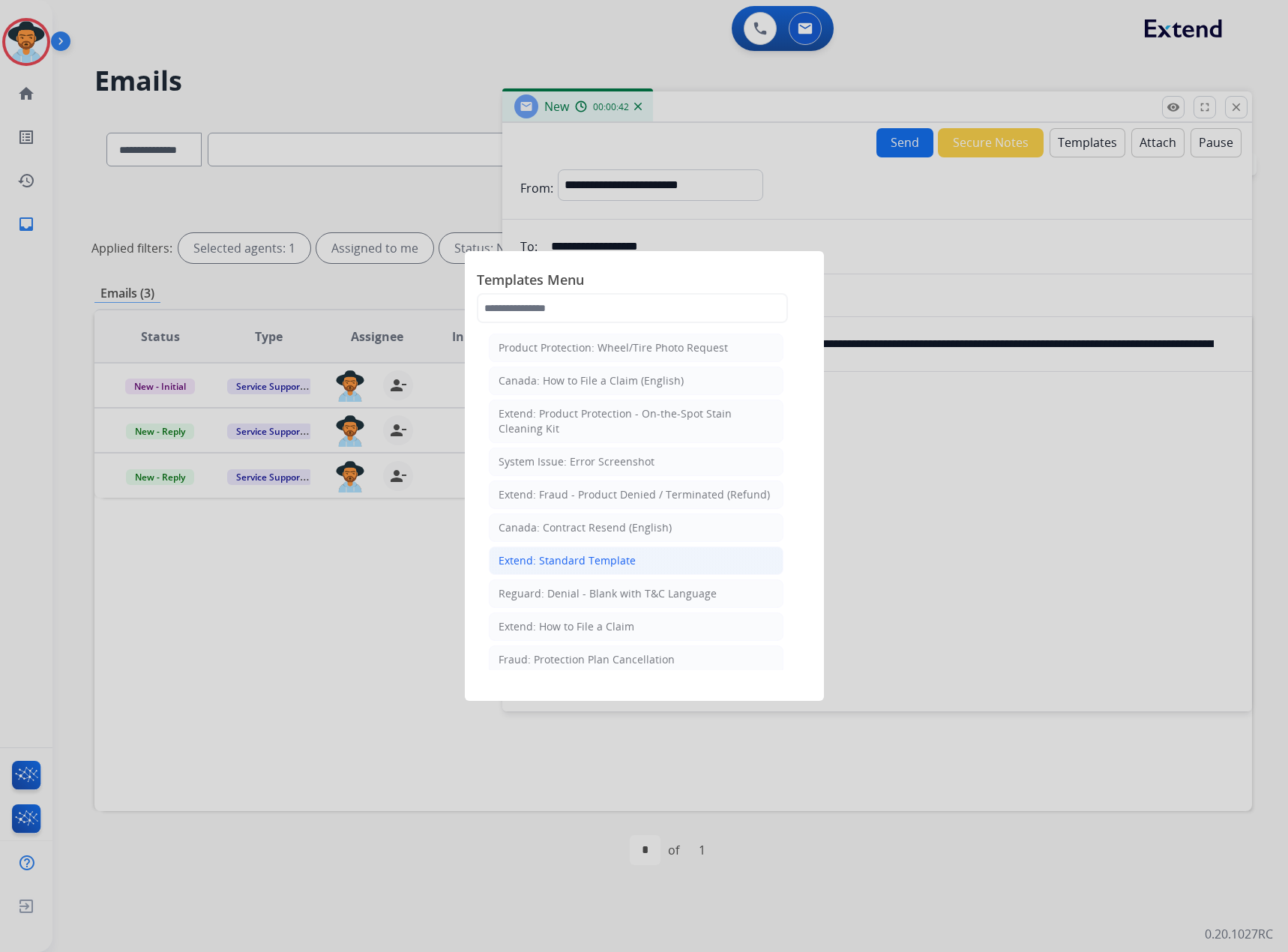
click at [542, 557] on div "Extend: Standard Template" at bounding box center [567, 560] width 137 height 15
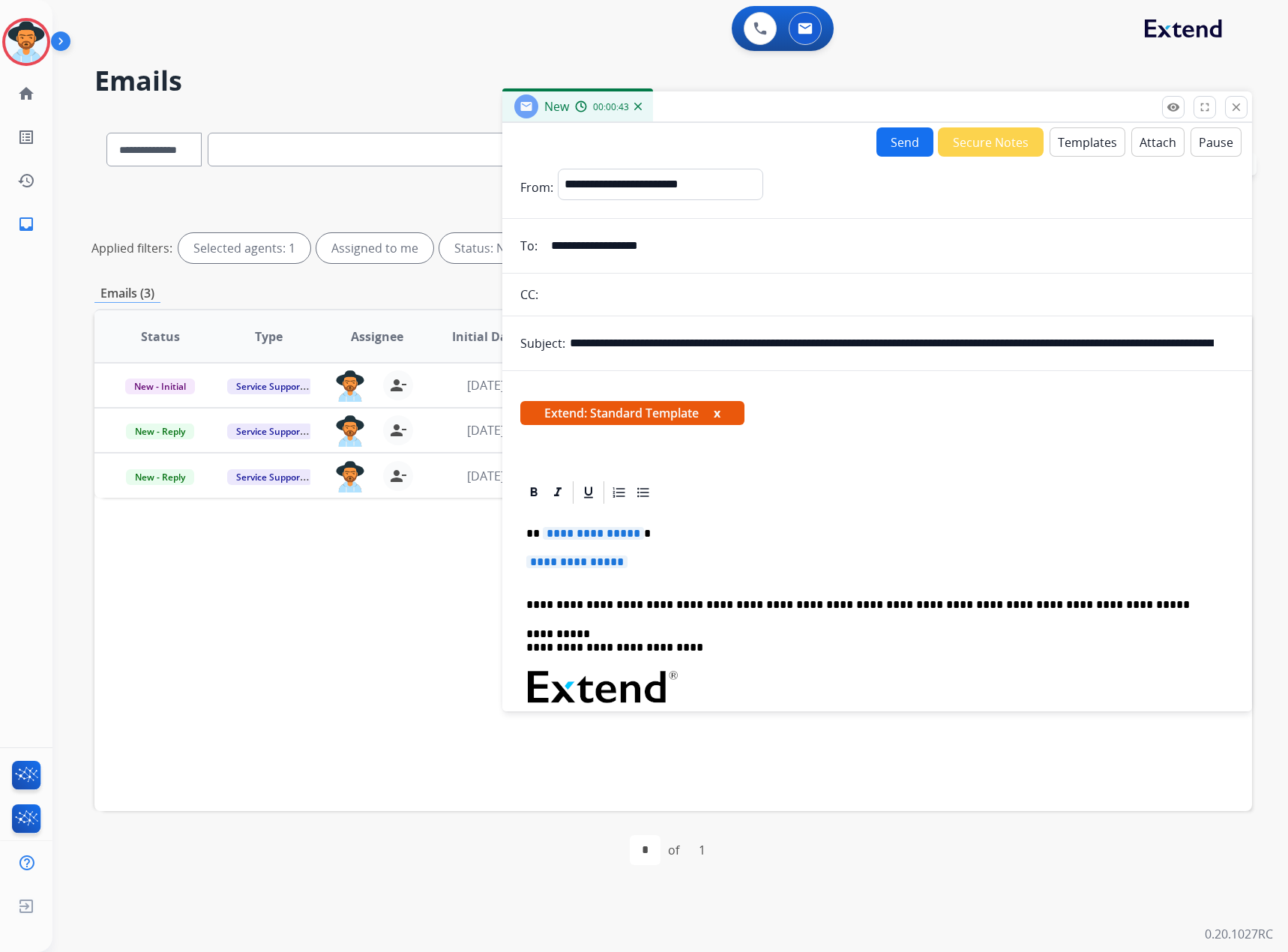
click at [574, 532] on span "**********" at bounding box center [593, 533] width 101 height 13
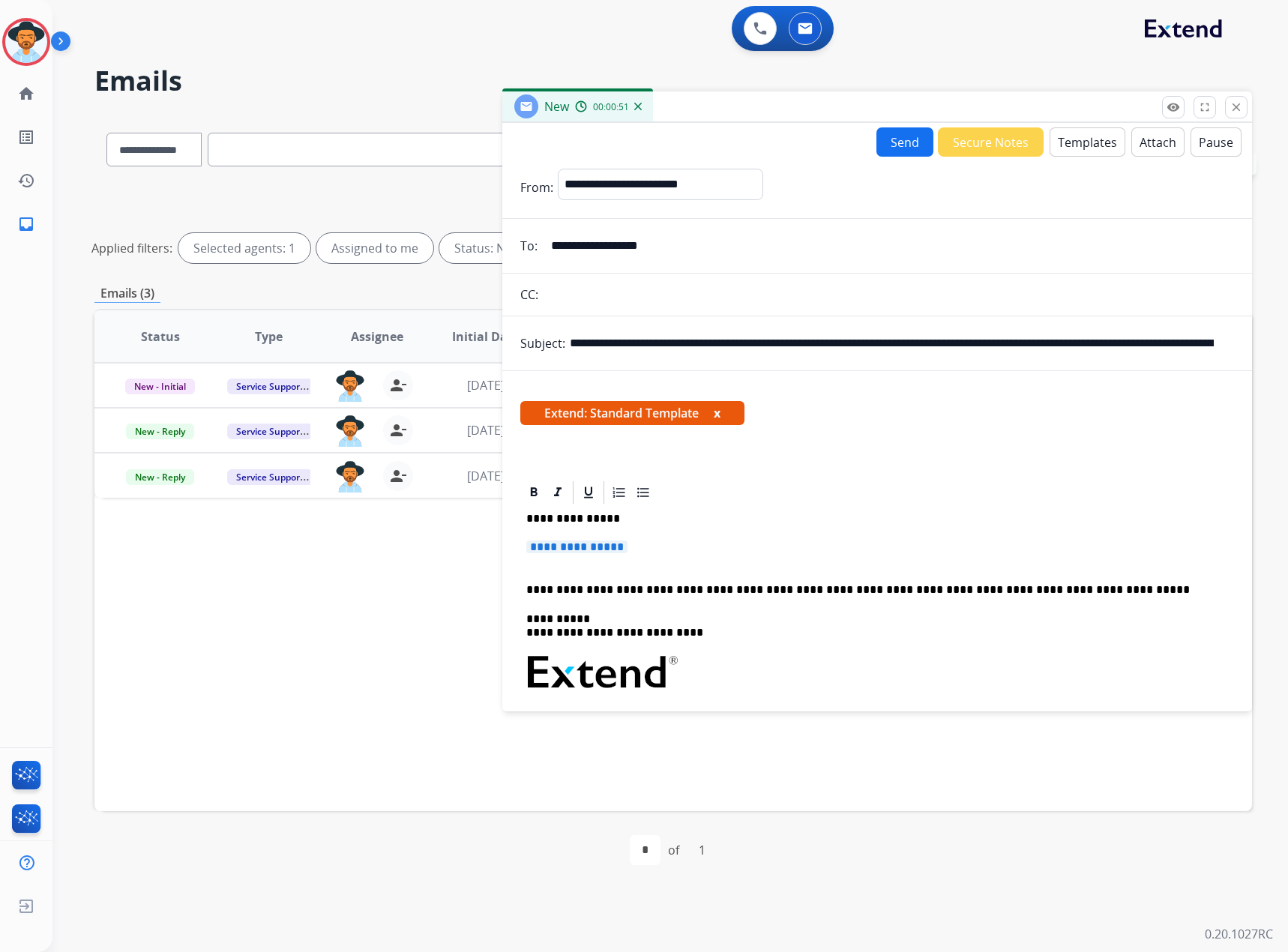
click at [598, 539] on div "**********" at bounding box center [877, 715] width 713 height 419
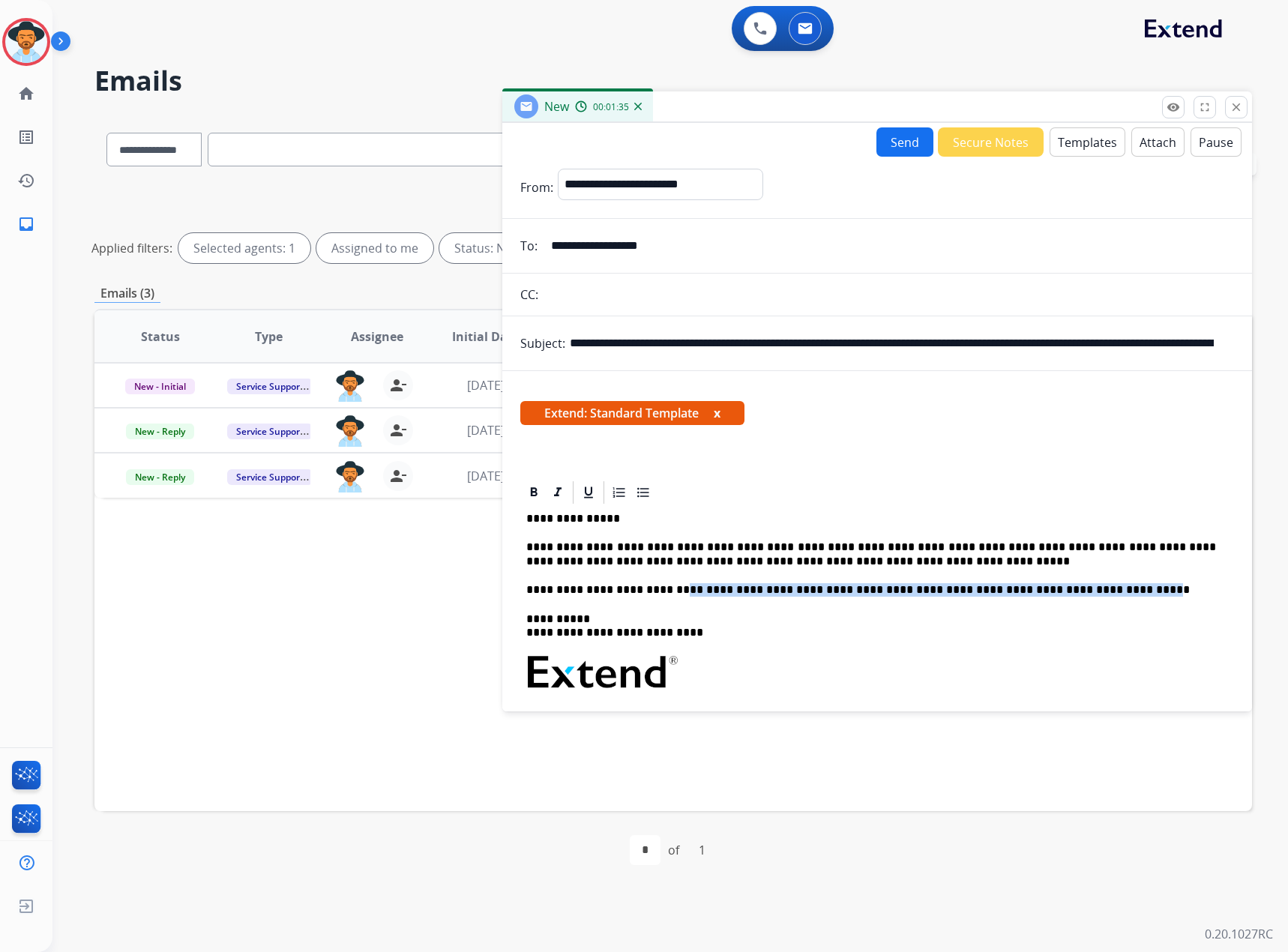
drag, startPoint x: 677, startPoint y: 591, endPoint x: 1115, endPoint y: 572, distance: 438.4
click at [1115, 572] on div "**********" at bounding box center [877, 715] width 713 height 419
click at [567, 591] on p "**********" at bounding box center [871, 590] width 689 height 14
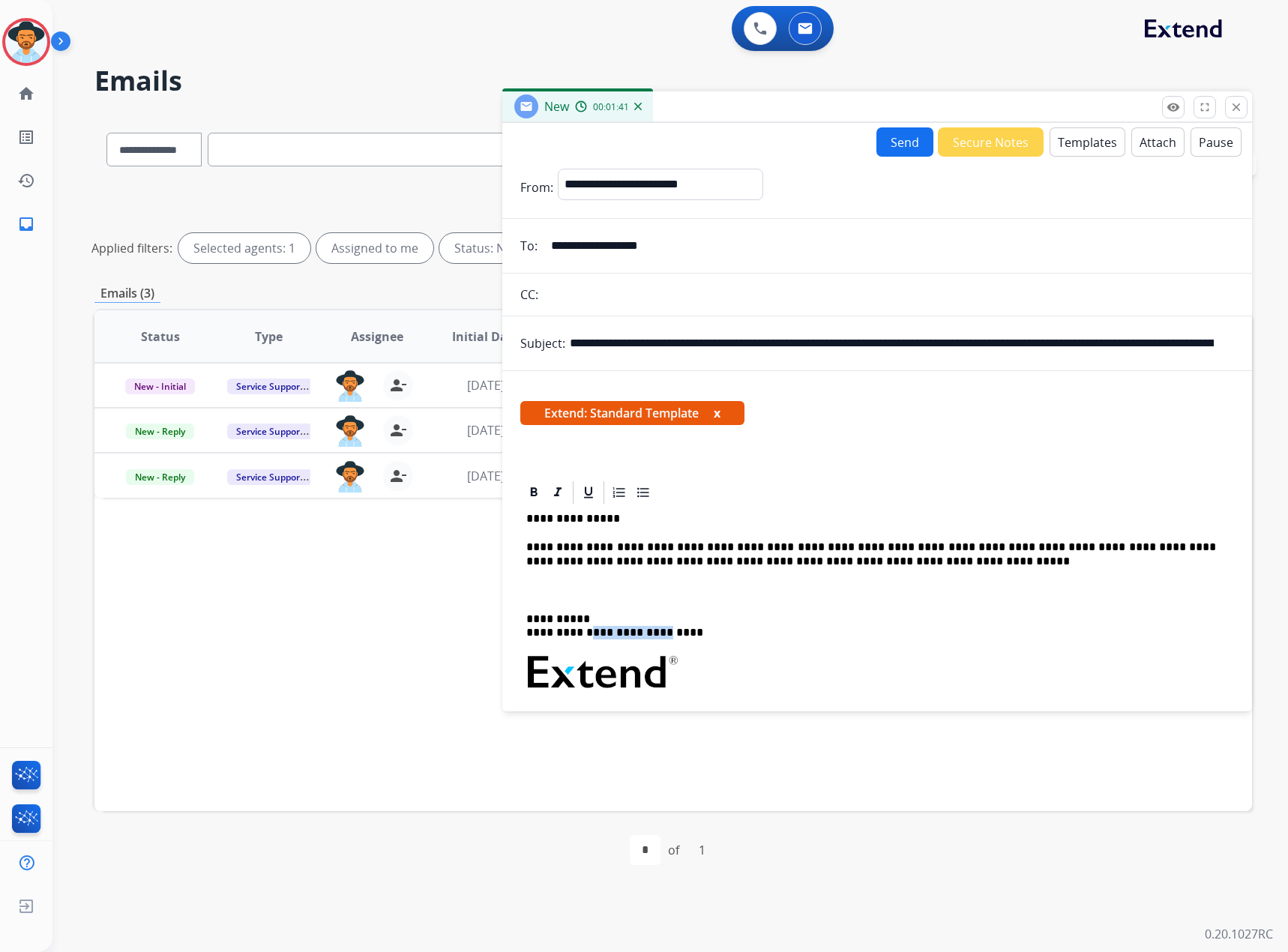
drag, startPoint x: 594, startPoint y: 628, endPoint x: 673, endPoint y: 630, distance: 79.0
click at [673, 630] on p "**********" at bounding box center [871, 626] width 689 height 28
click at [719, 410] on button "x" at bounding box center [717, 413] width 7 height 18
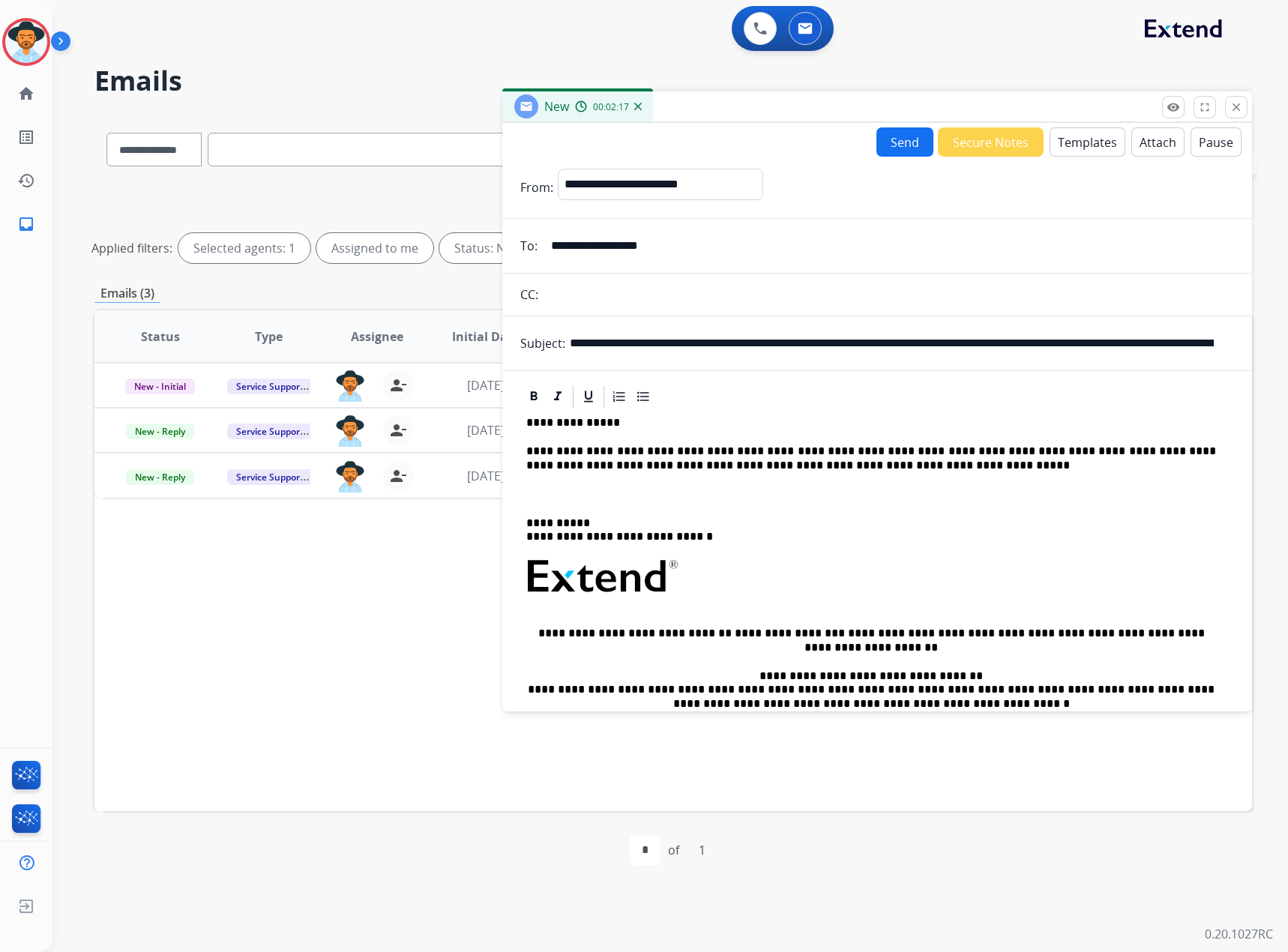
click at [978, 459] on p "**********" at bounding box center [871, 458] width 689 height 28
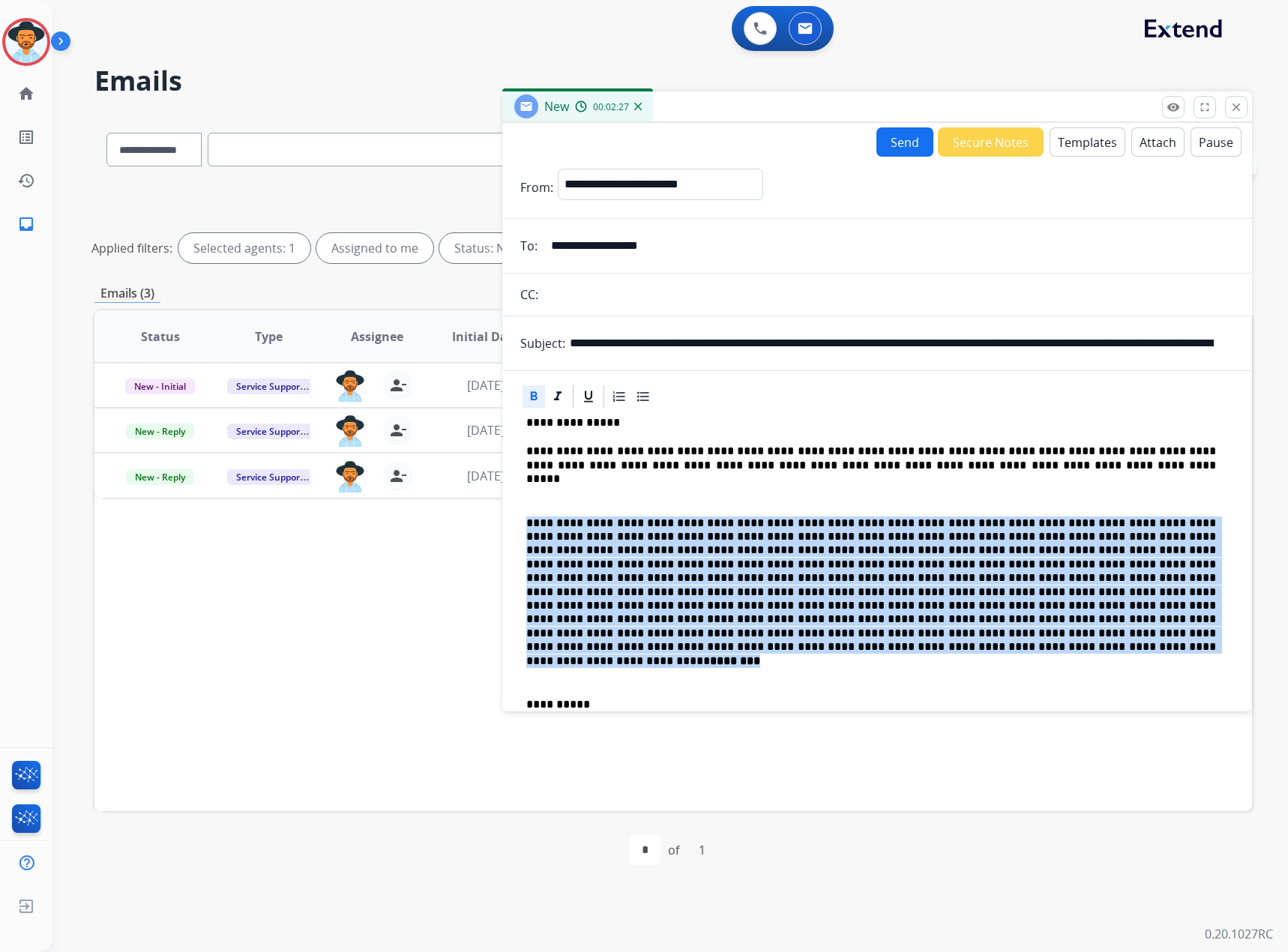
drag, startPoint x: 526, startPoint y: 512, endPoint x: 775, endPoint y: 647, distance: 283.2
click at [775, 645] on div "**********" at bounding box center [877, 710] width 713 height 600
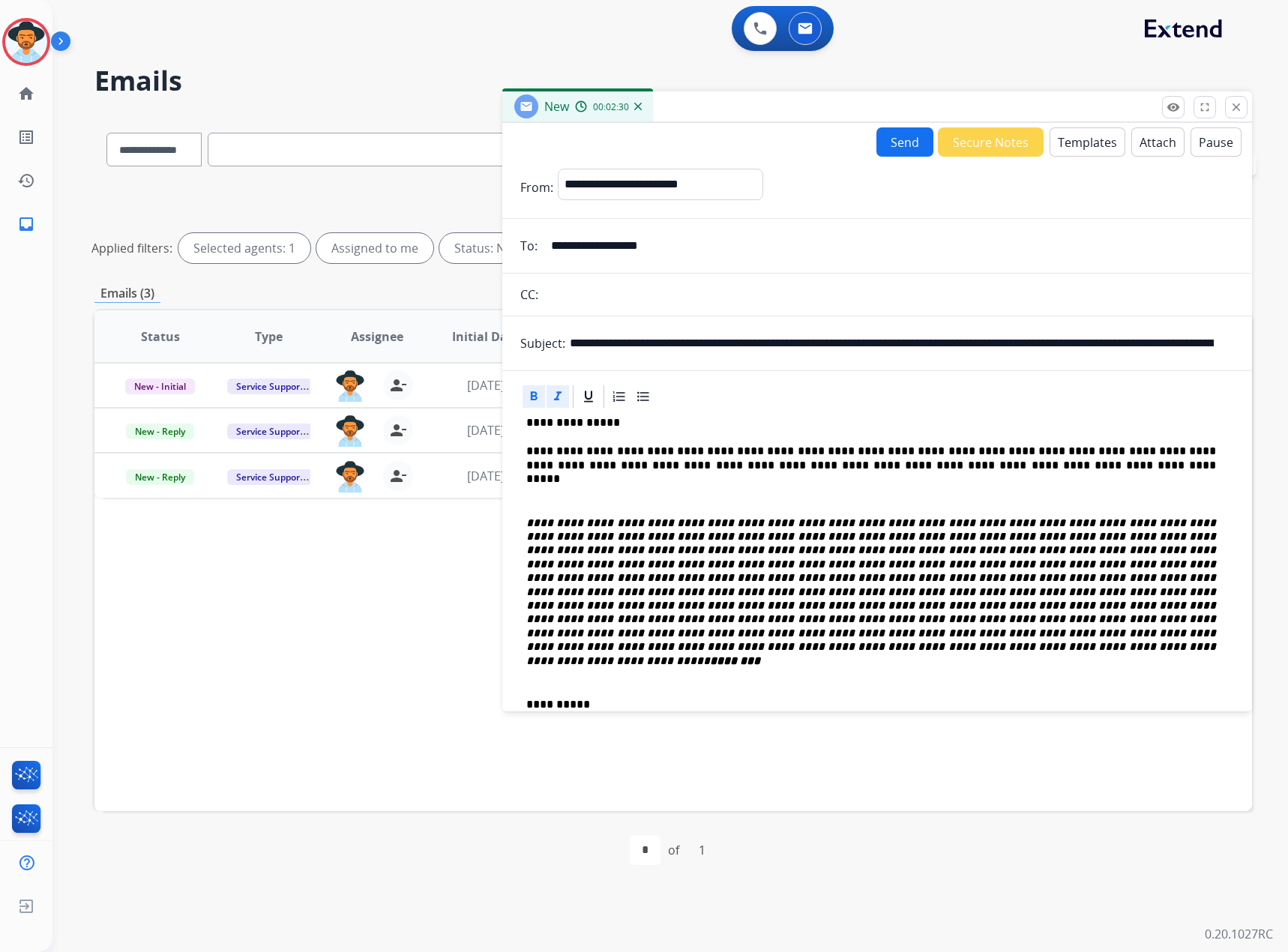
click at [1148, 145] on button "Attach" at bounding box center [1158, 142] width 53 height 29
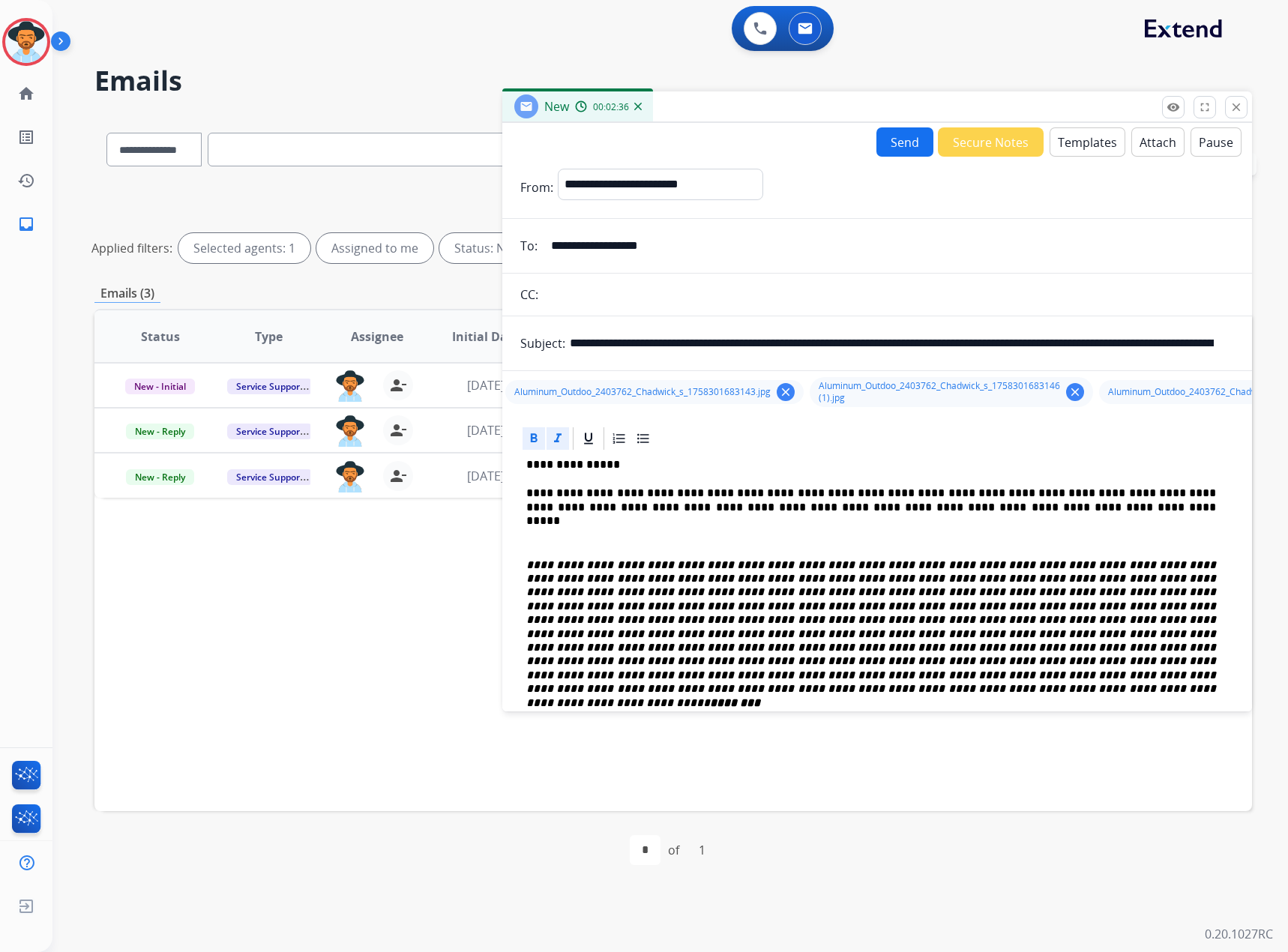
click at [822, 467] on p "**********" at bounding box center [871, 465] width 689 height 14
click at [896, 135] on button "Send" at bounding box center [905, 142] width 57 height 29
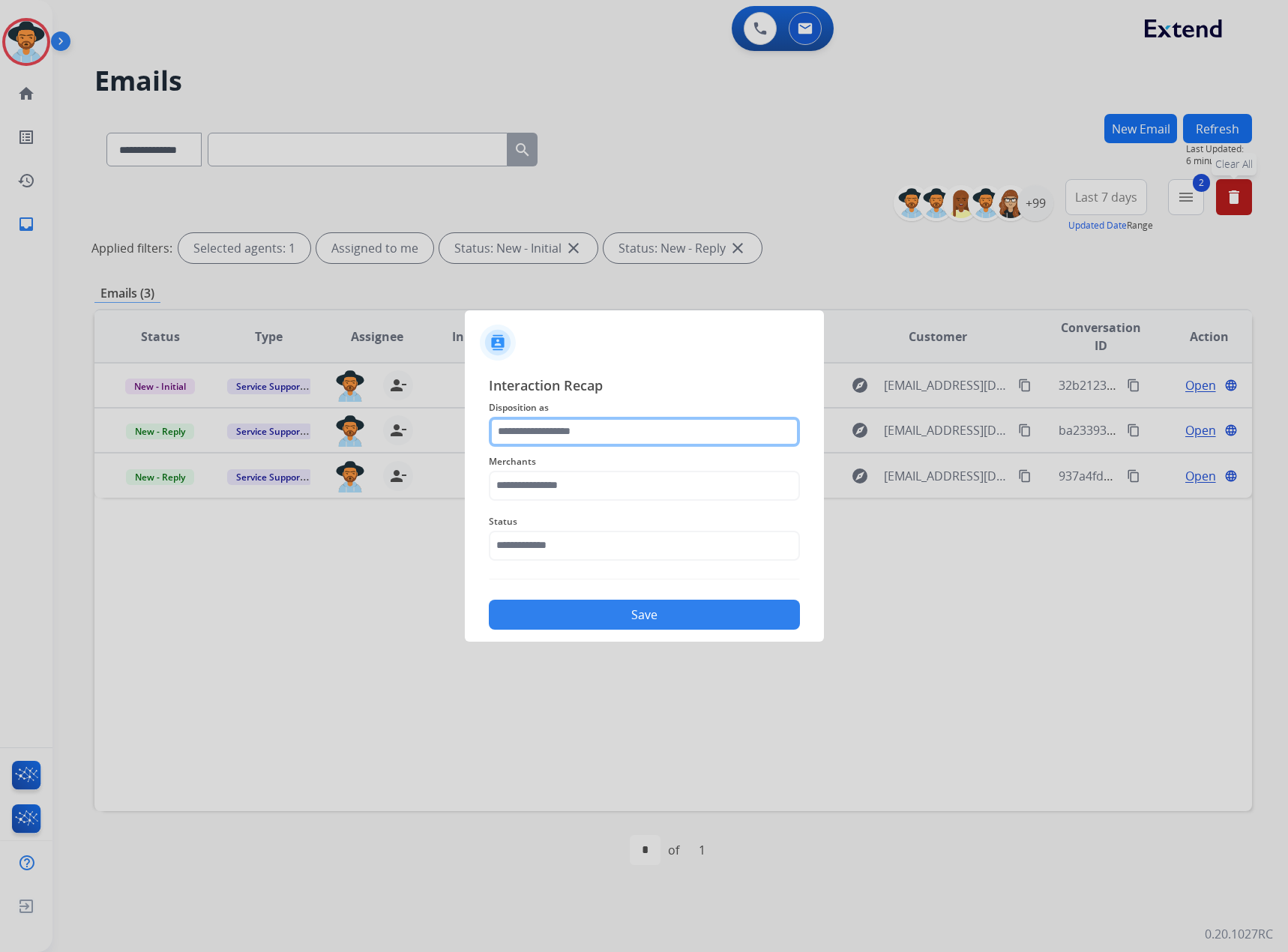
click at [551, 428] on input "text" at bounding box center [644, 432] width 311 height 30
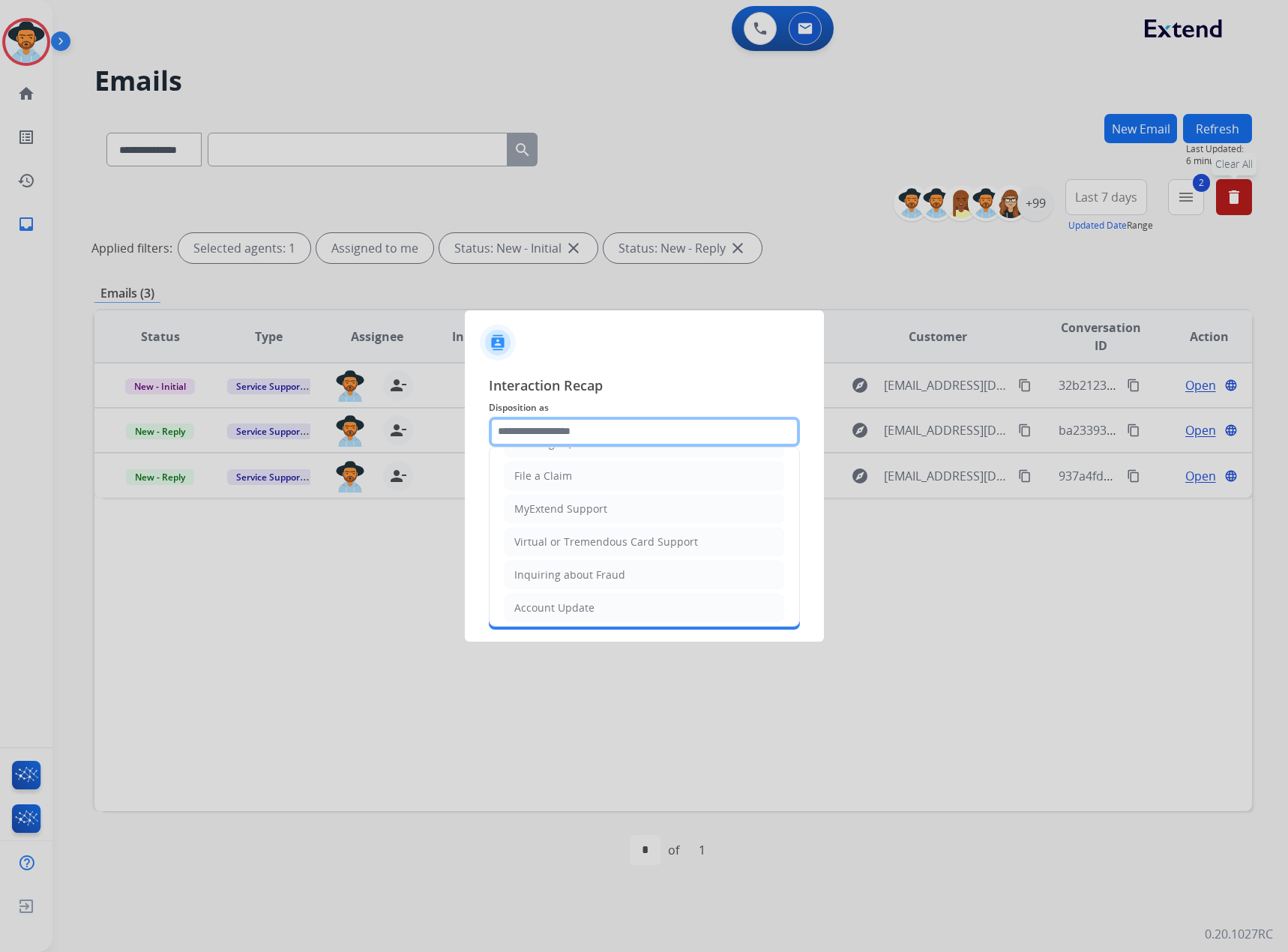
scroll to position [233, 0]
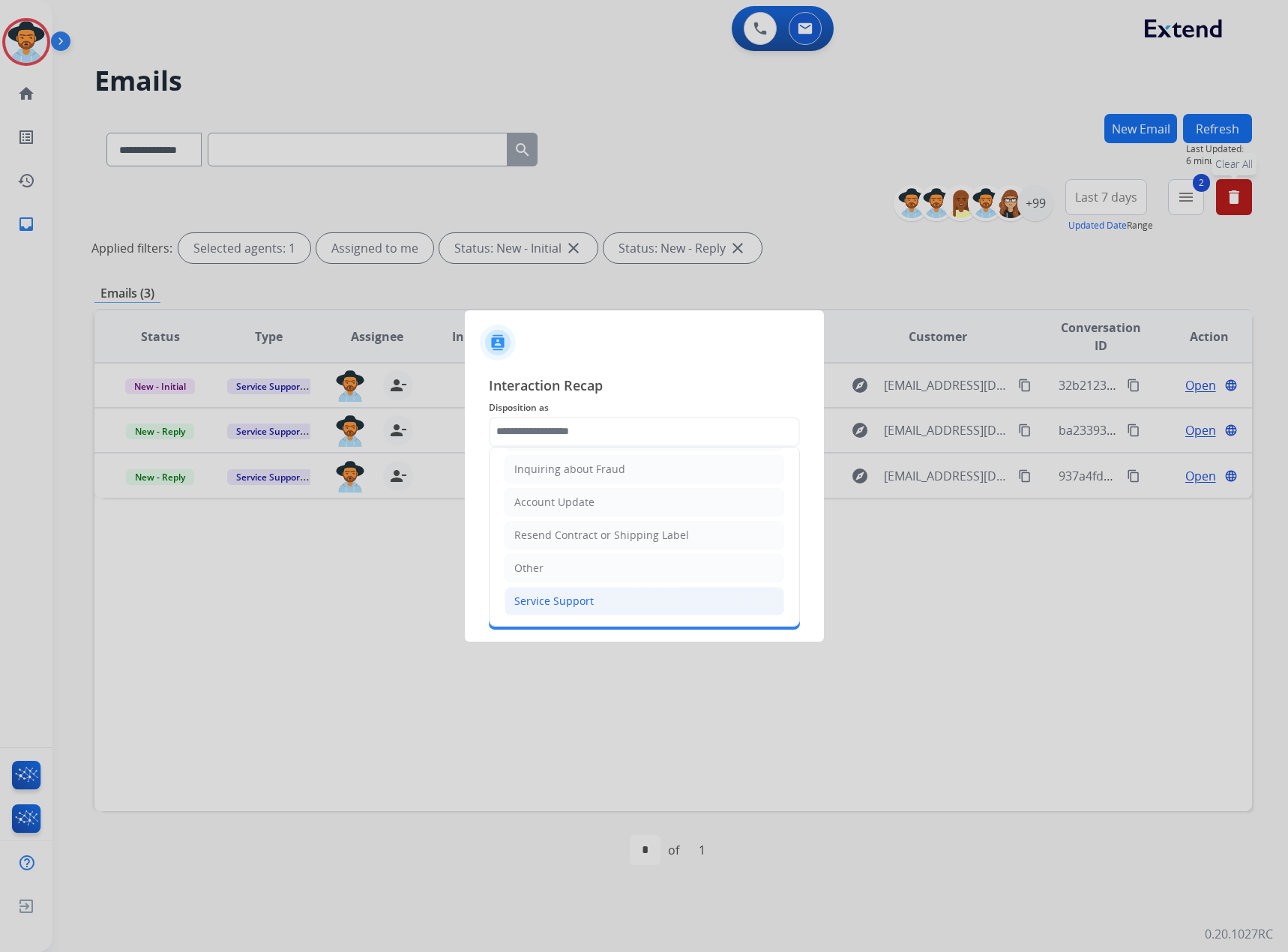
click at [559, 601] on div "Service Support" at bounding box center [554, 600] width 79 height 15
type input "**********"
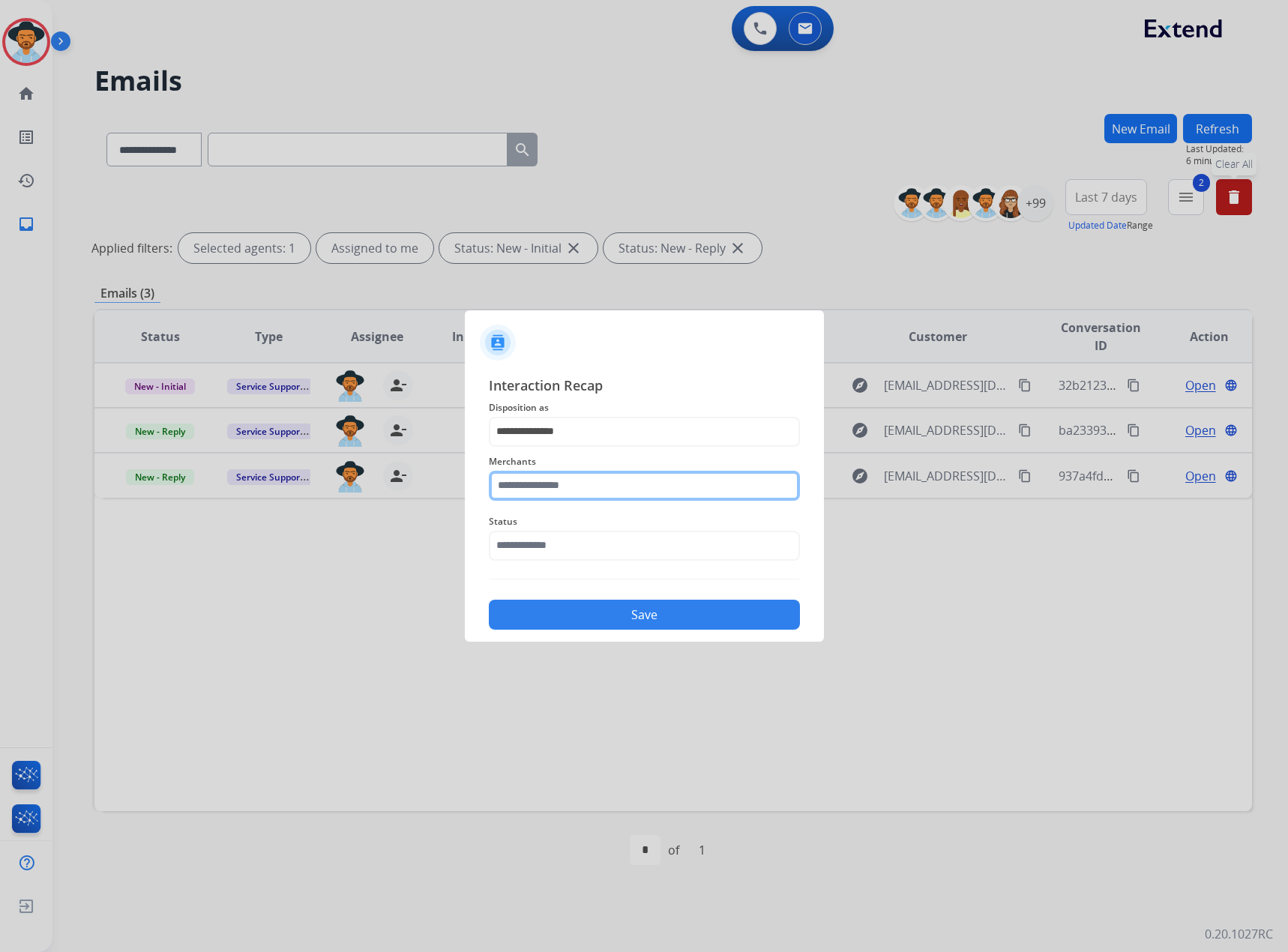
click at [532, 483] on input "text" at bounding box center [644, 485] width 311 height 30
click at [633, 504] on div "Merchants *** Bed bath & beyond" at bounding box center [644, 476] width 311 height 60
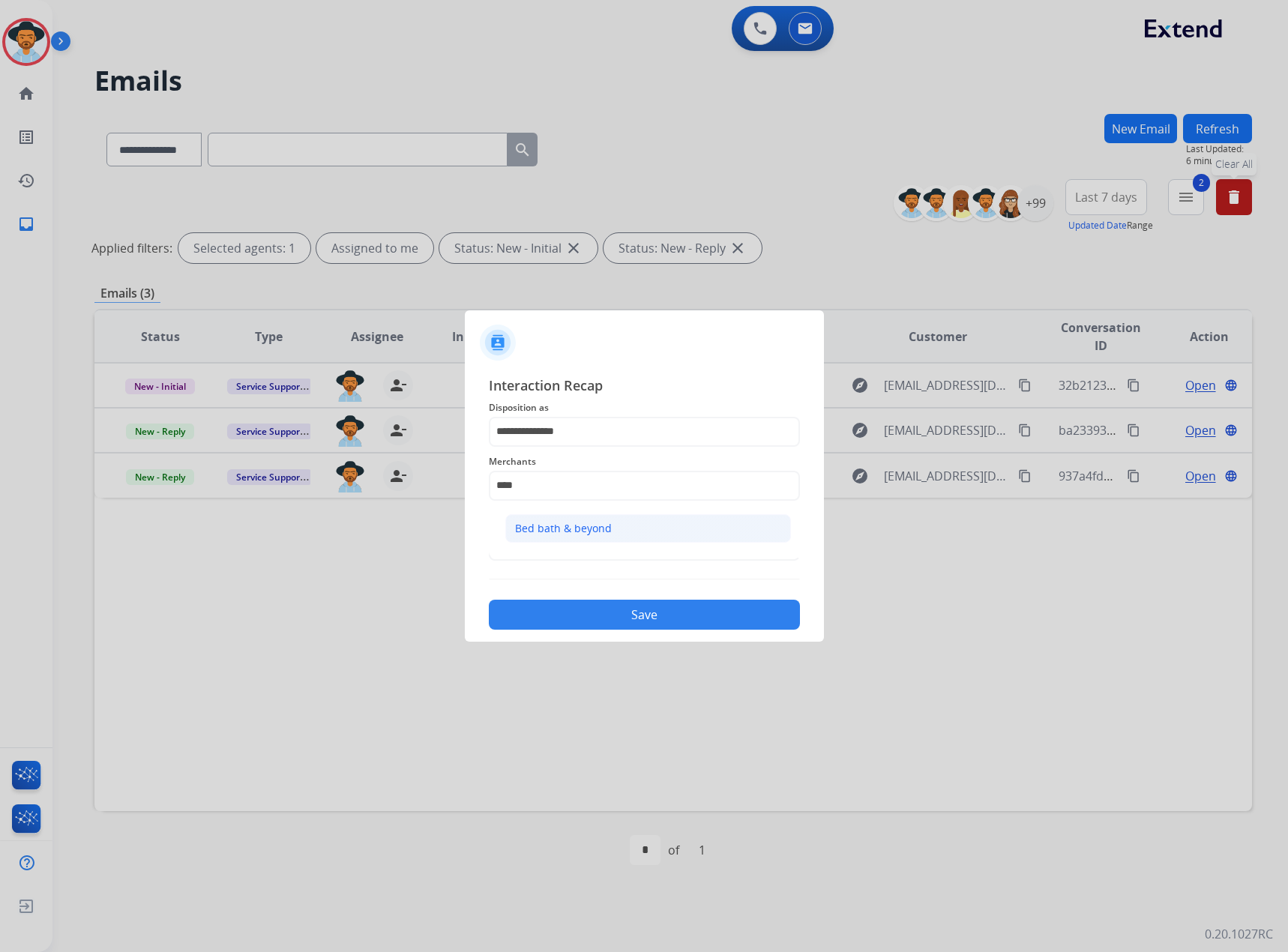
click at [641, 519] on li "Bed bath & beyond" at bounding box center [647, 528] width 285 height 28
type input "**********"
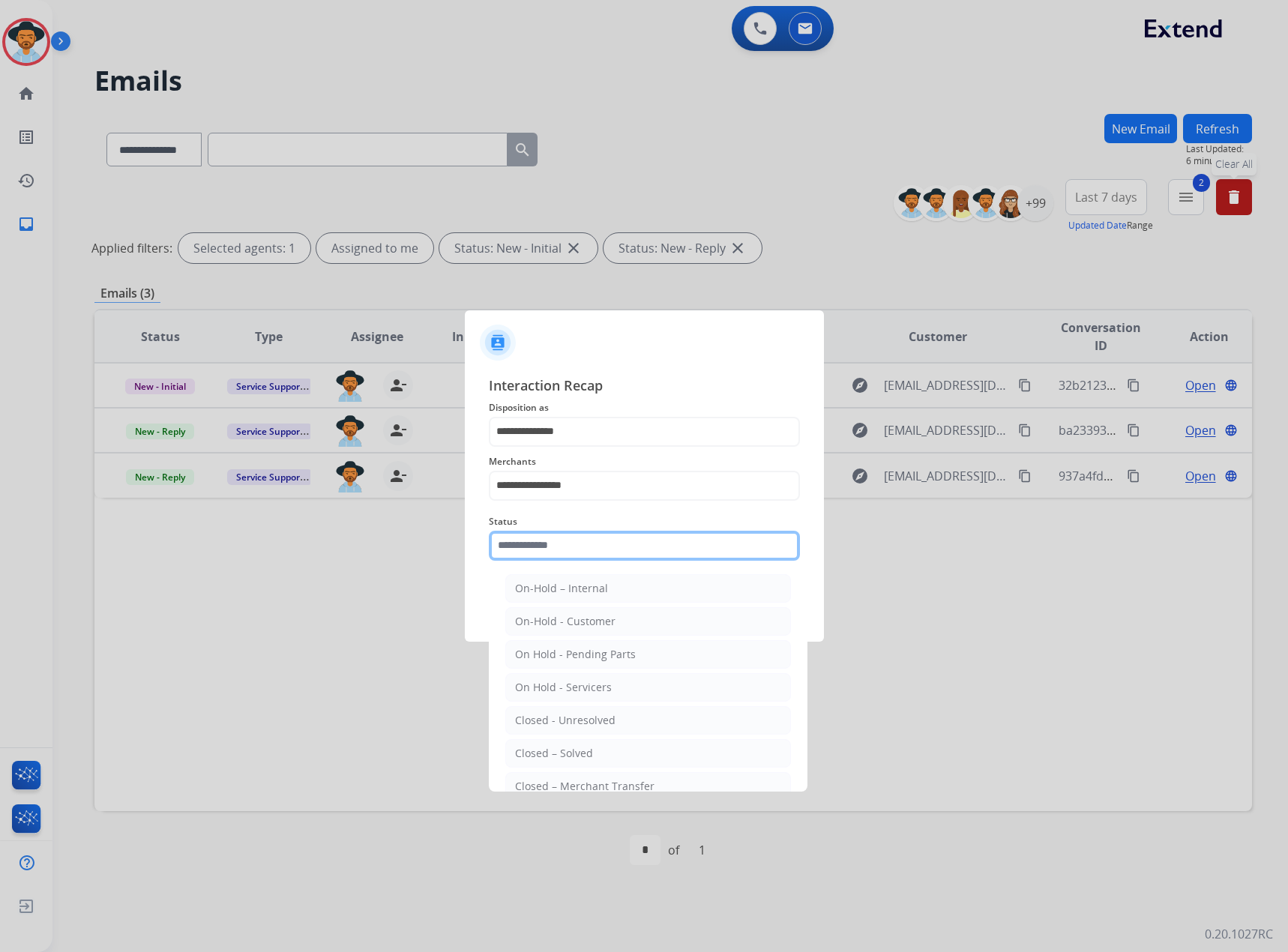
click at [594, 557] on input "text" at bounding box center [644, 545] width 311 height 30
click at [559, 751] on div "Closed – Solved" at bounding box center [554, 753] width 78 height 15
type input "**********"
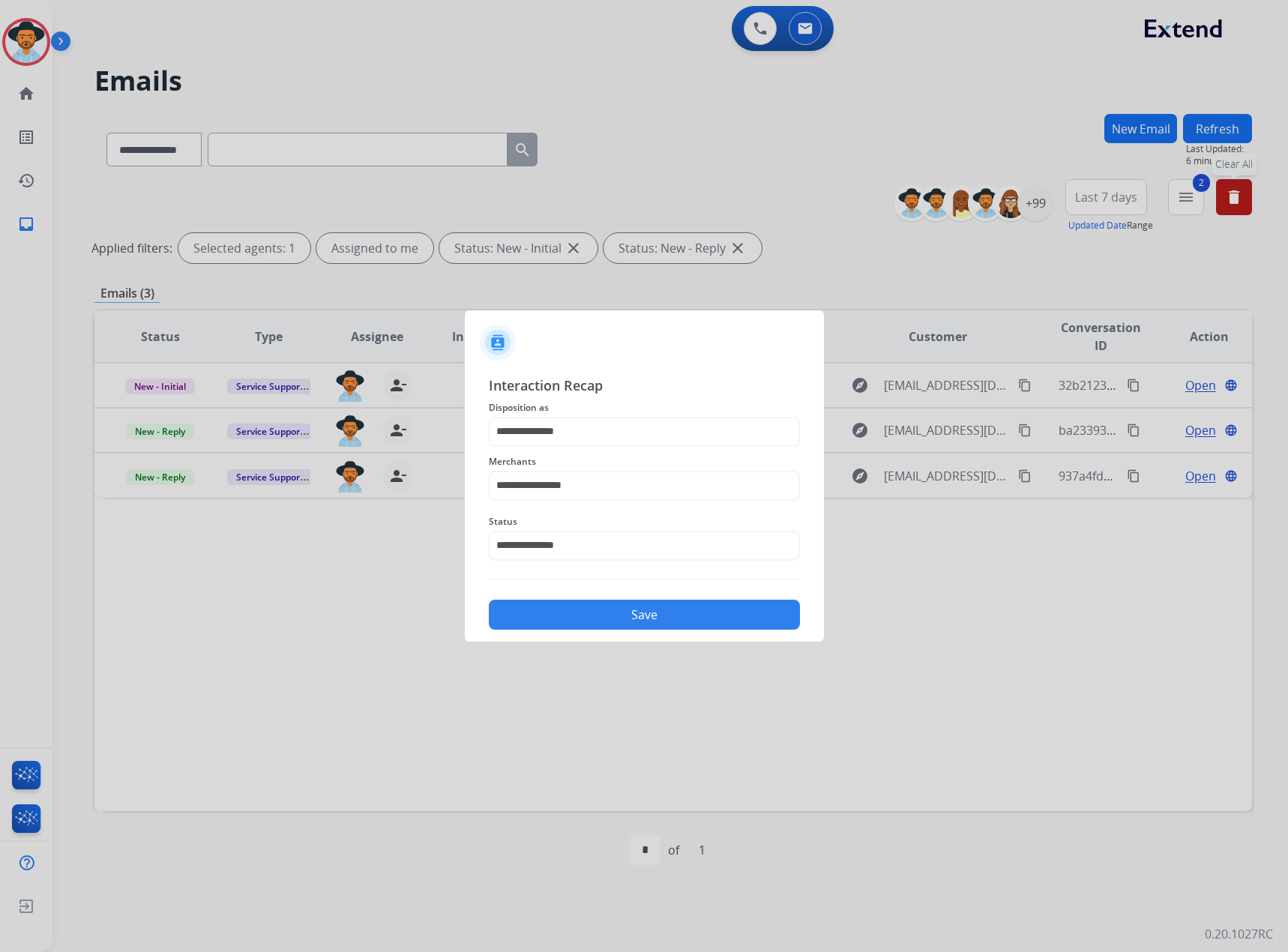
click at [646, 612] on button "Save" at bounding box center [644, 614] width 311 height 30
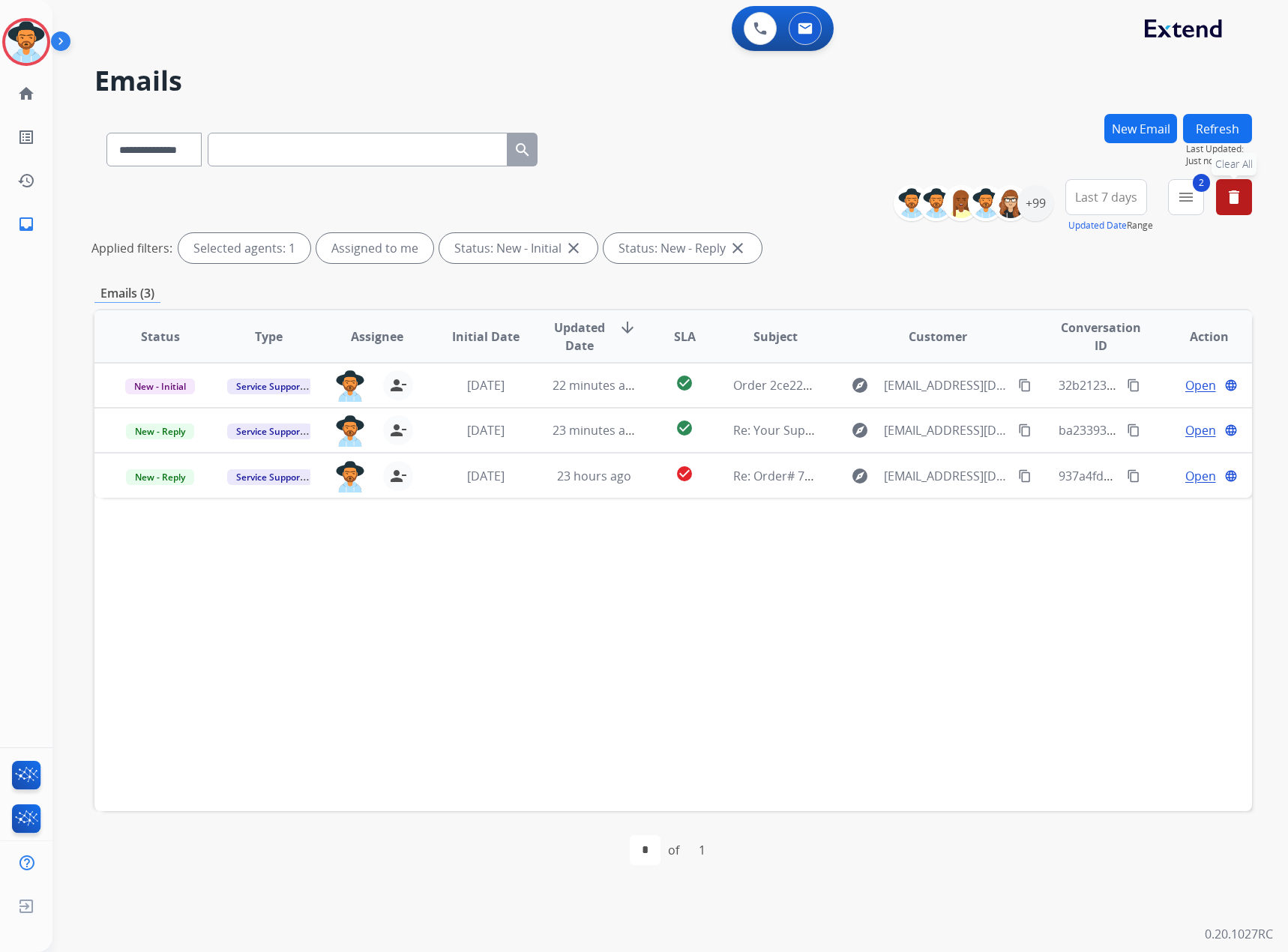
click at [1239, 192] on mat-icon "delete" at bounding box center [1234, 196] width 18 height 18
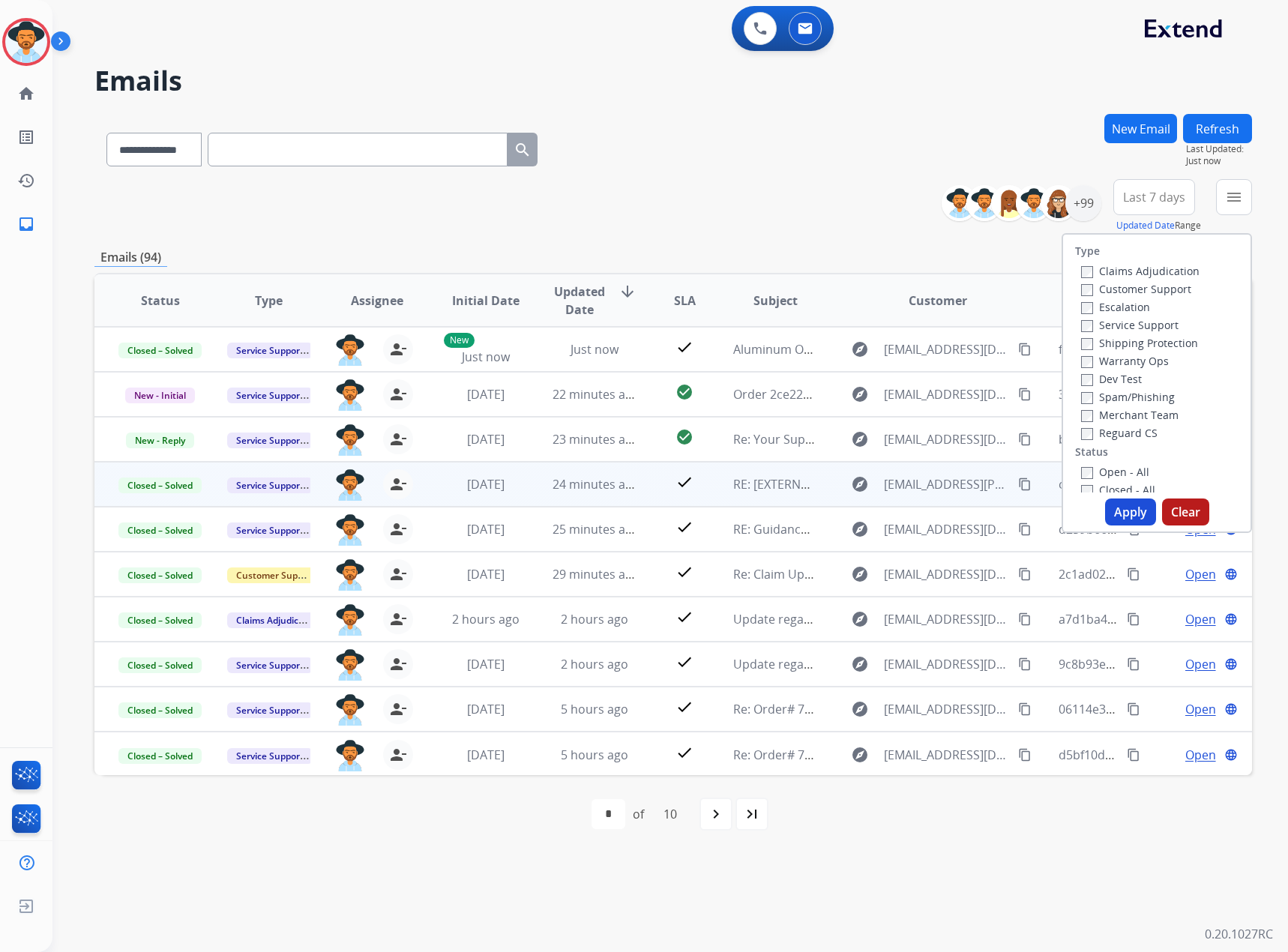
click at [924, 226] on div "**********" at bounding box center [673, 206] width 1157 height 54
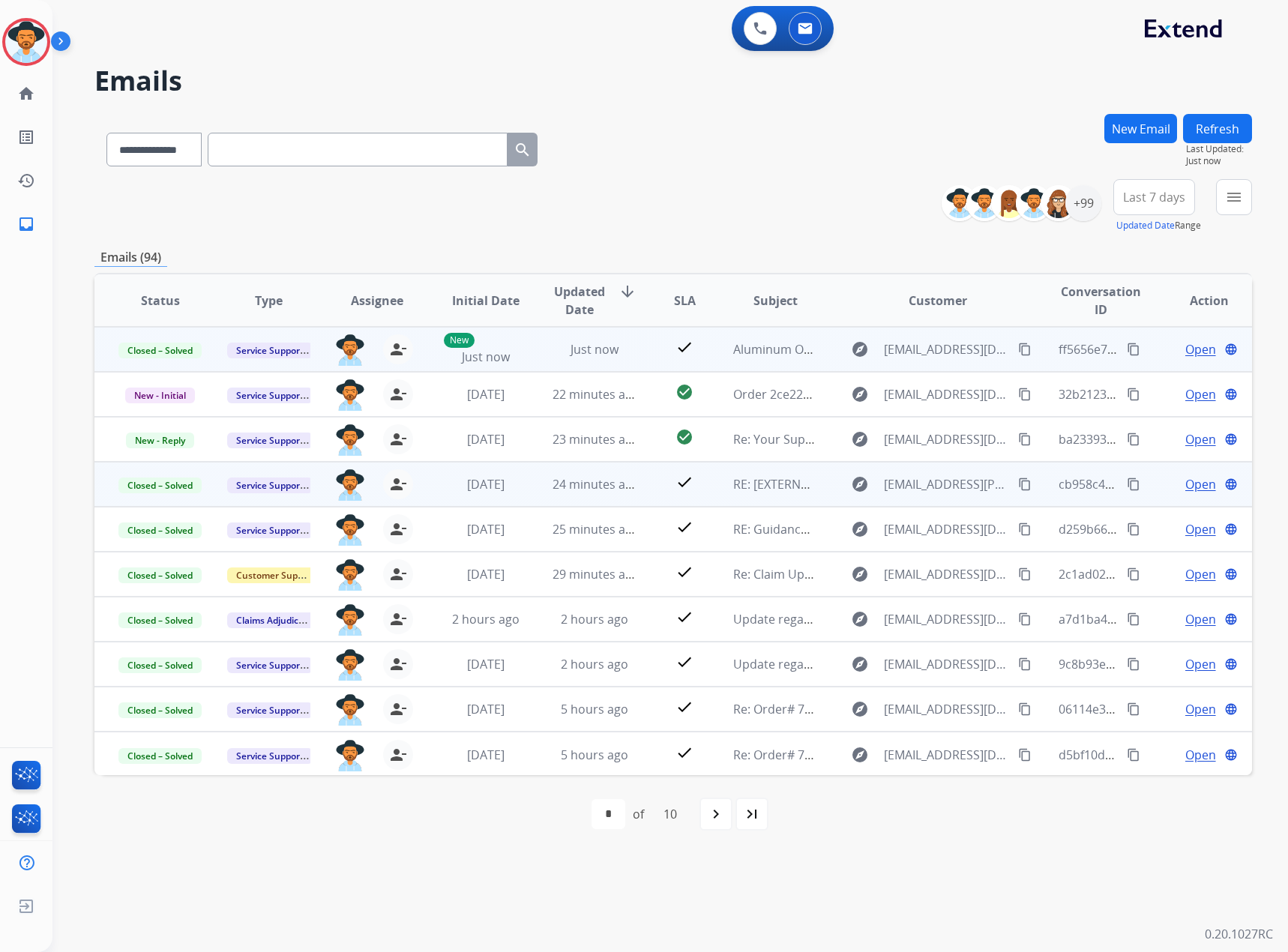
click at [1127, 348] on mat-icon "content_copy" at bounding box center [1134, 350] width 14 height 14
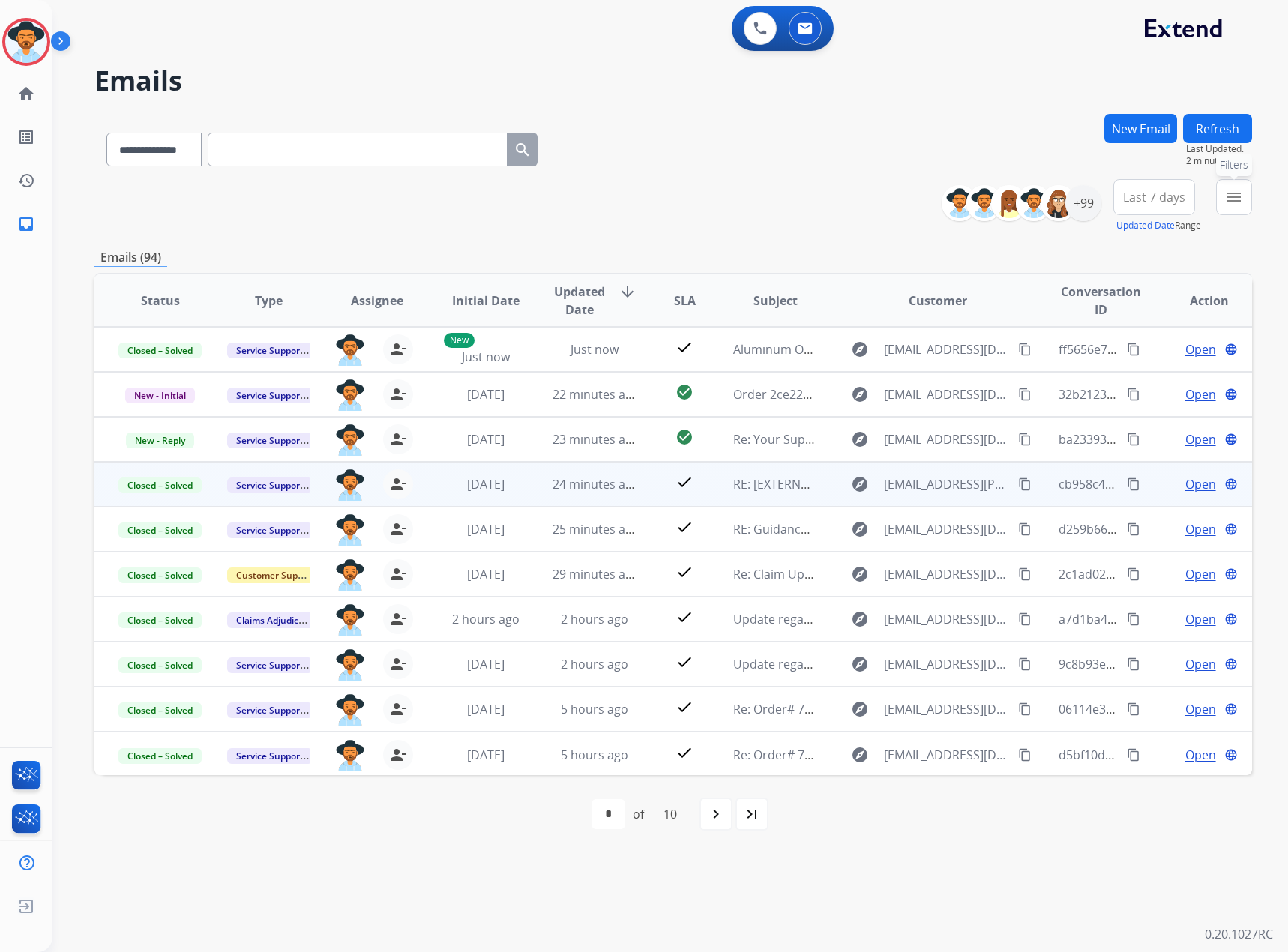
click at [1230, 194] on mat-icon "menu" at bounding box center [1234, 196] width 18 height 18
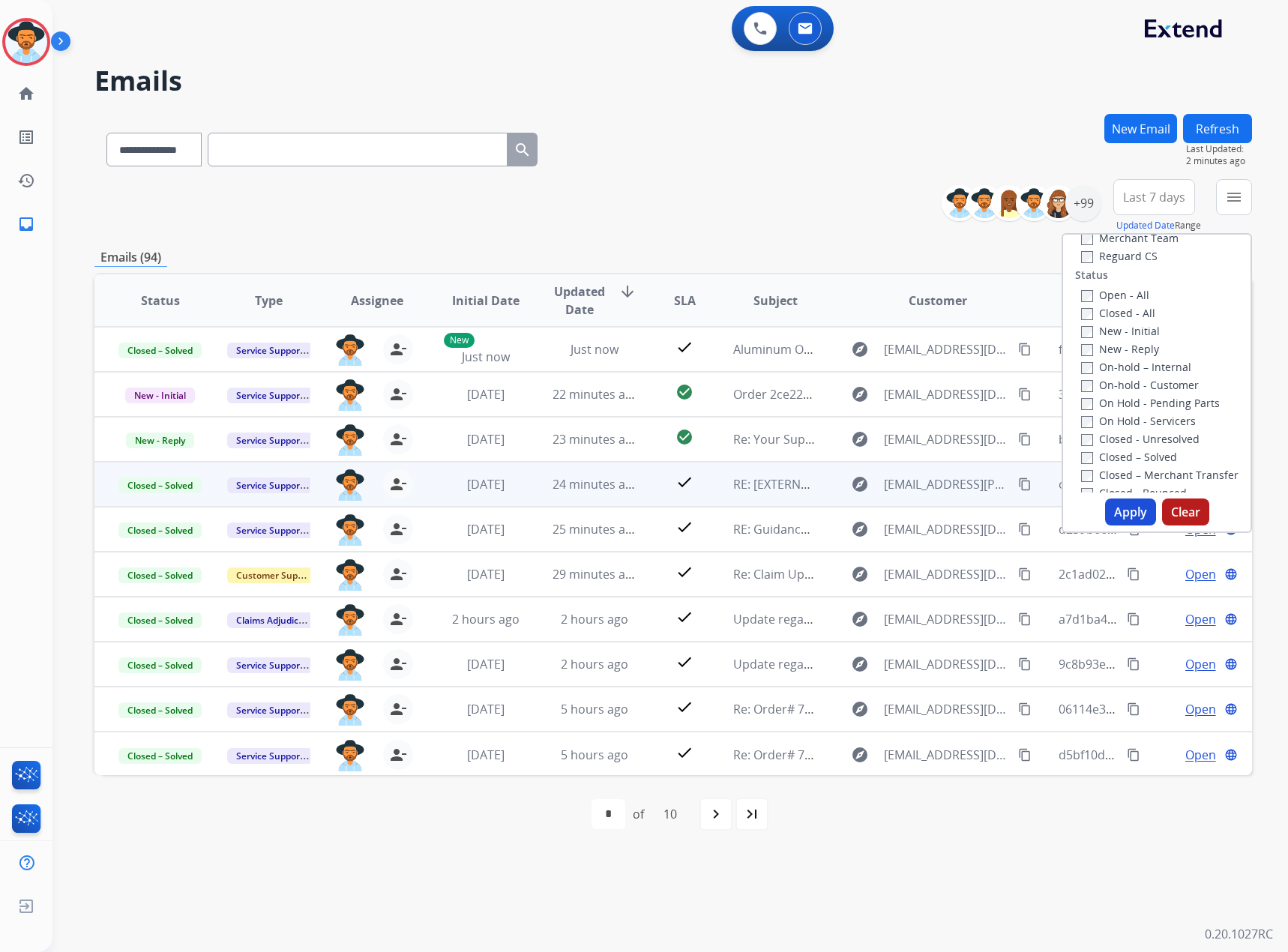
scroll to position [0, 0]
click at [1112, 328] on label "Service Support" at bounding box center [1129, 325] width 97 height 15
click at [1114, 268] on label "Claims Adjudication" at bounding box center [1139, 271] width 118 height 15
click at [1083, 205] on div "+99" at bounding box center [1083, 203] width 36 height 36
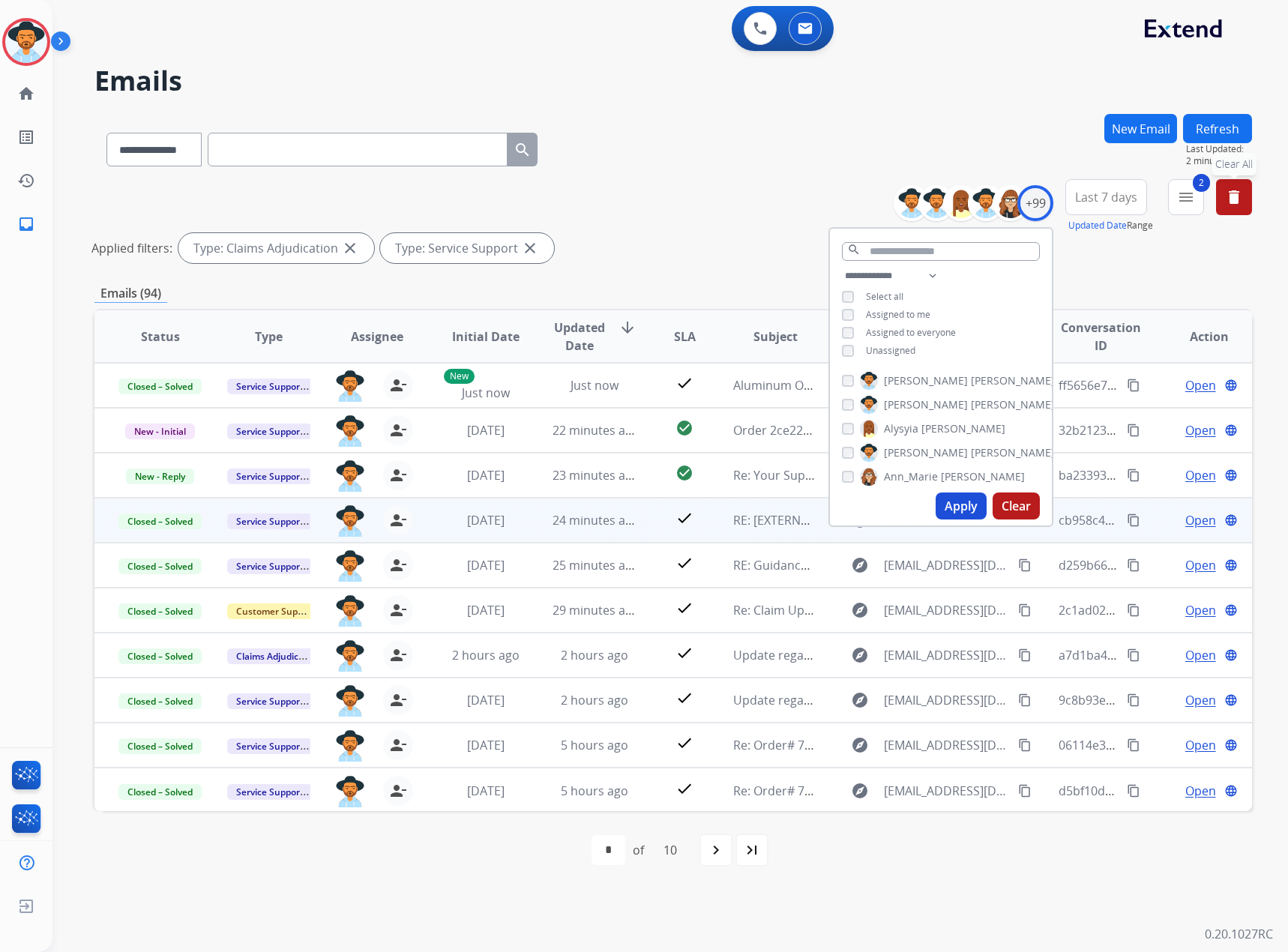
click at [896, 312] on span "Assigned to me" at bounding box center [898, 314] width 65 height 13
click at [896, 350] on span "Unassigned" at bounding box center [890, 350] width 49 height 13
click at [1185, 193] on mat-icon "menu" at bounding box center [1185, 196] width 18 height 18
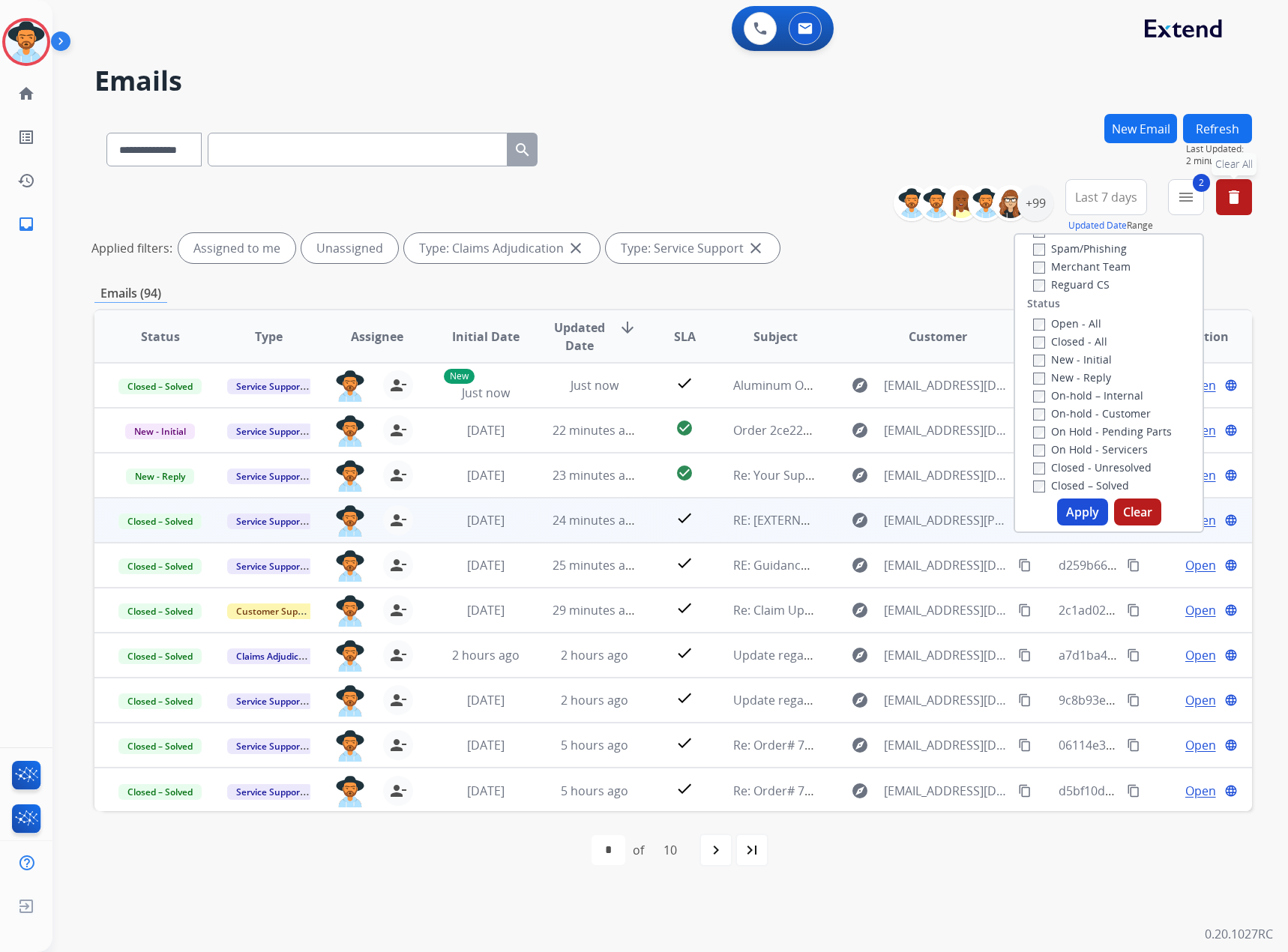
scroll to position [150, 0]
click at [1072, 355] on label "New - Initial" at bounding box center [1072, 358] width 78 height 15
click at [1069, 373] on label "New - Reply" at bounding box center [1072, 376] width 78 height 15
click at [1080, 510] on button "Apply" at bounding box center [1082, 512] width 51 height 27
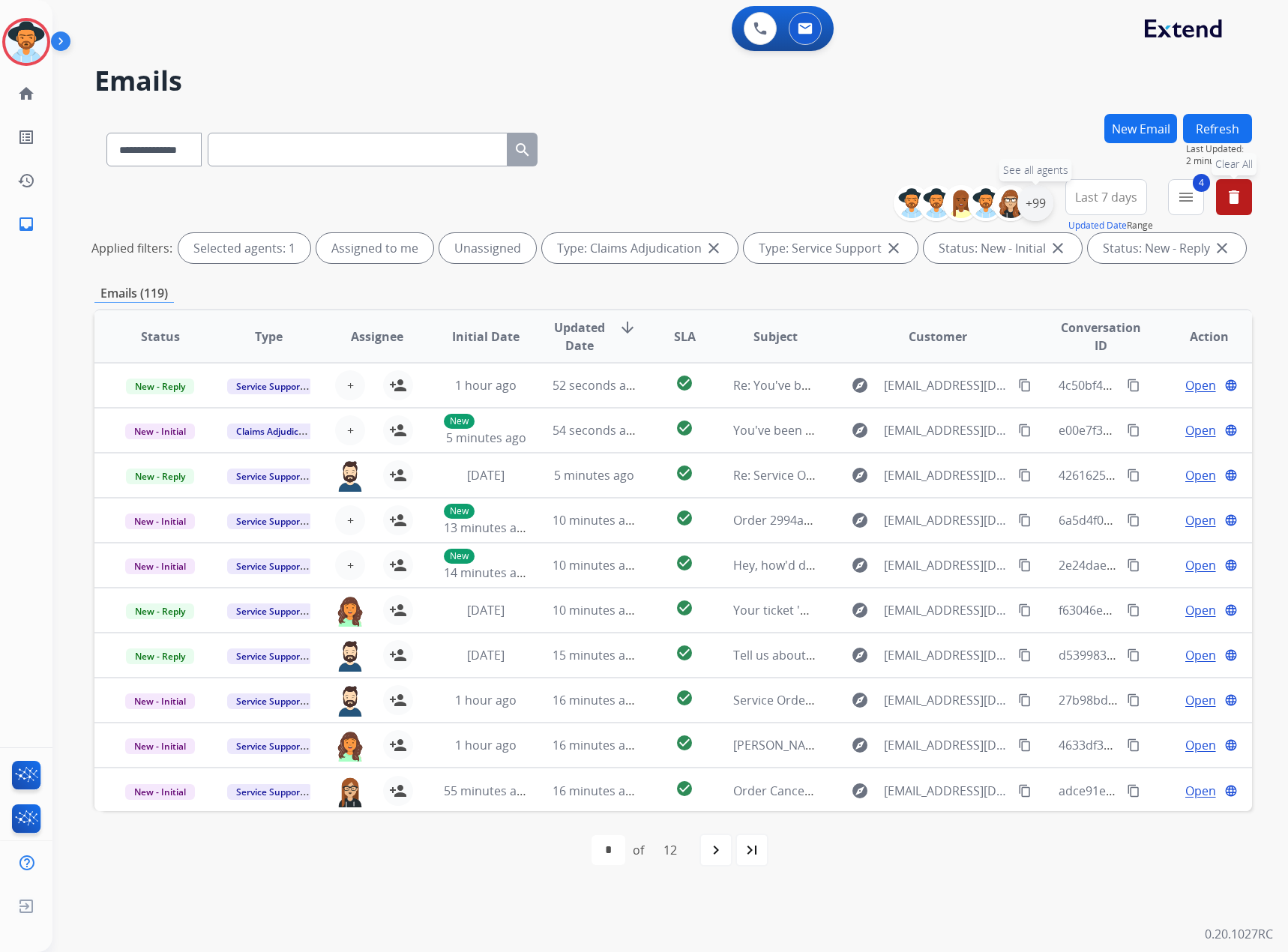
click at [1041, 199] on div "+99" at bounding box center [1036, 203] width 36 height 36
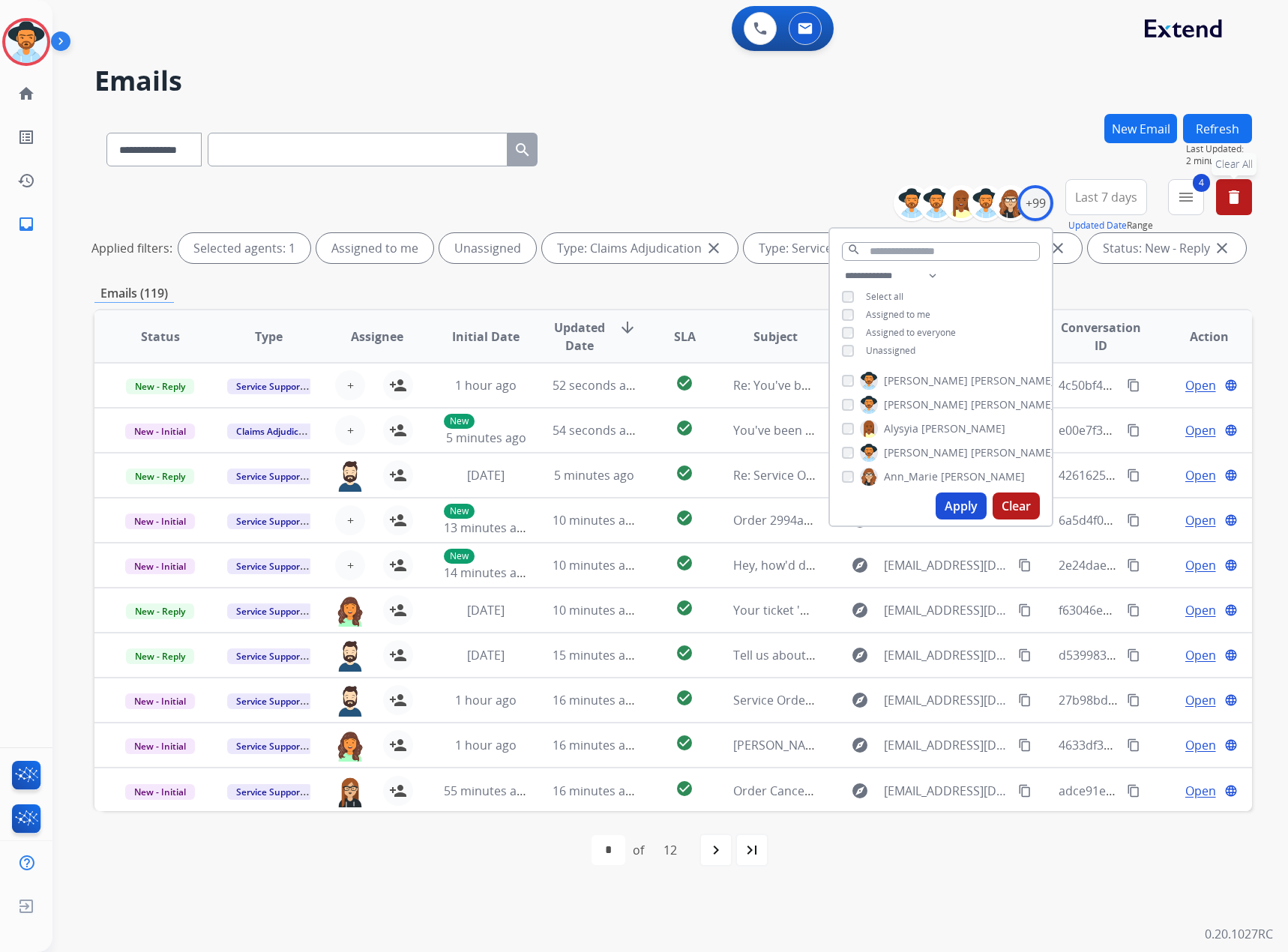
click at [962, 501] on button "Apply" at bounding box center [961, 506] width 51 height 27
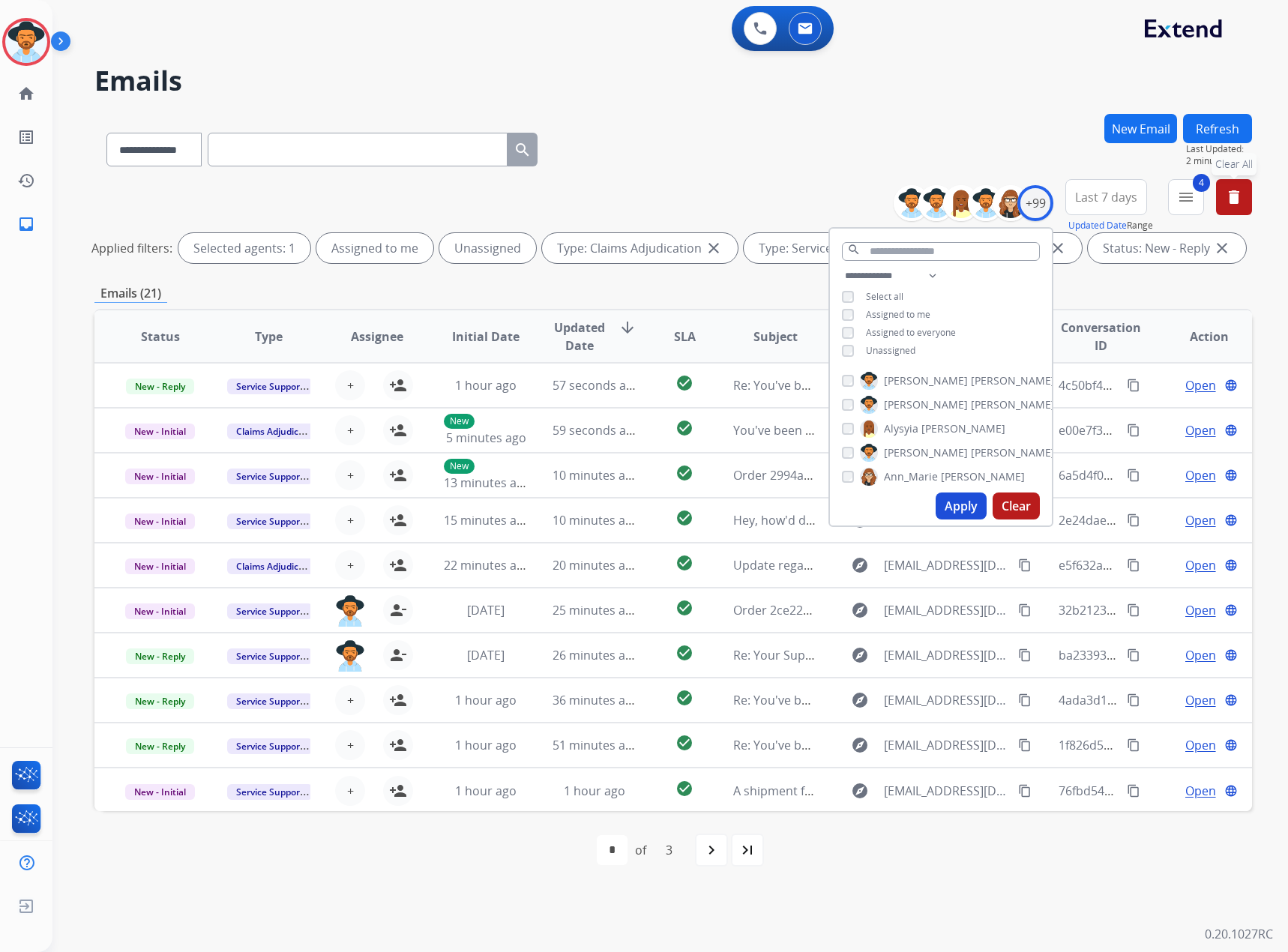
click at [476, 918] on div "**********" at bounding box center [652, 503] width 1199 height 898
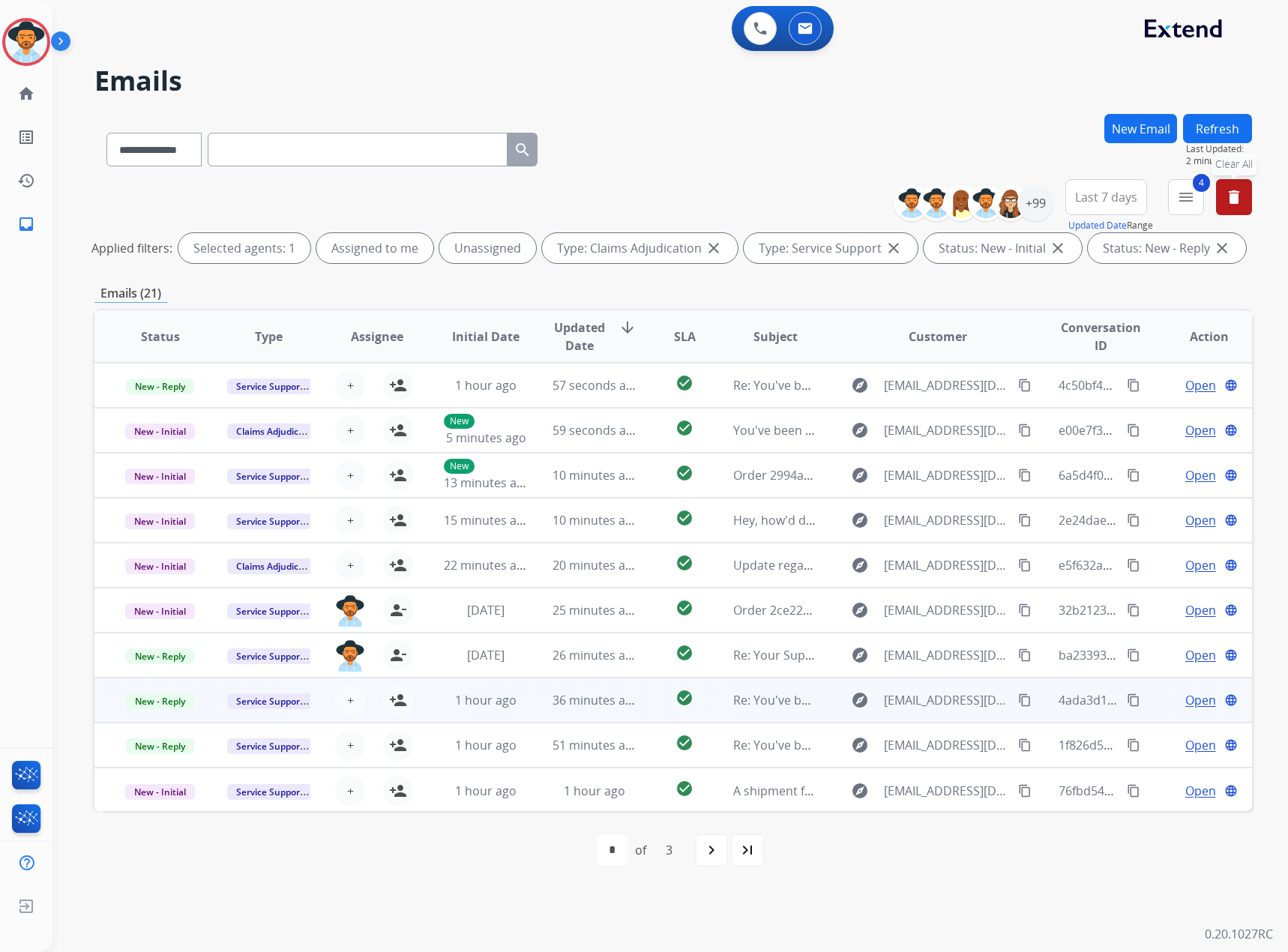
click at [1185, 702] on span "Open" at bounding box center [1200, 700] width 31 height 18
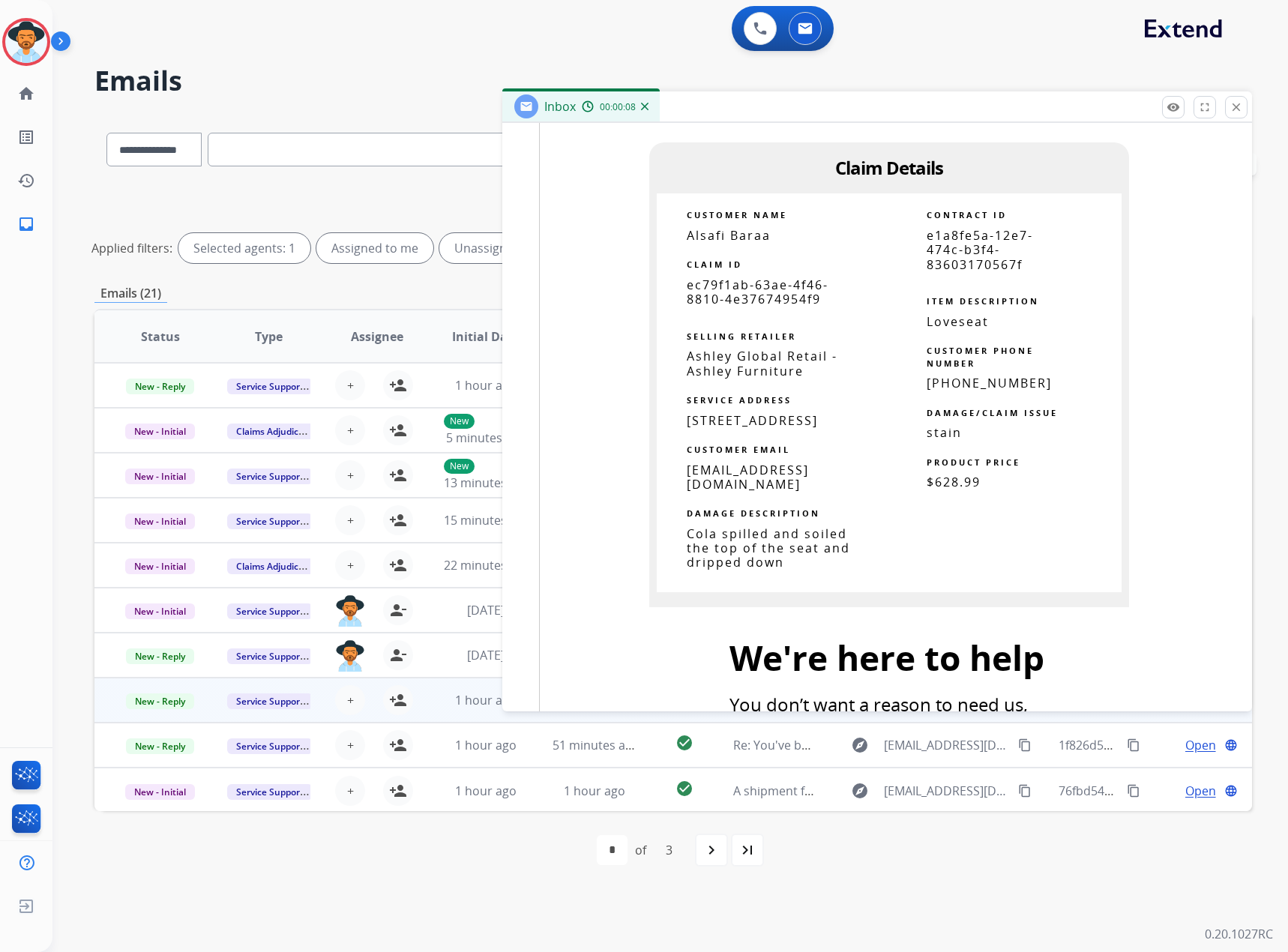
scroll to position [2548, 0]
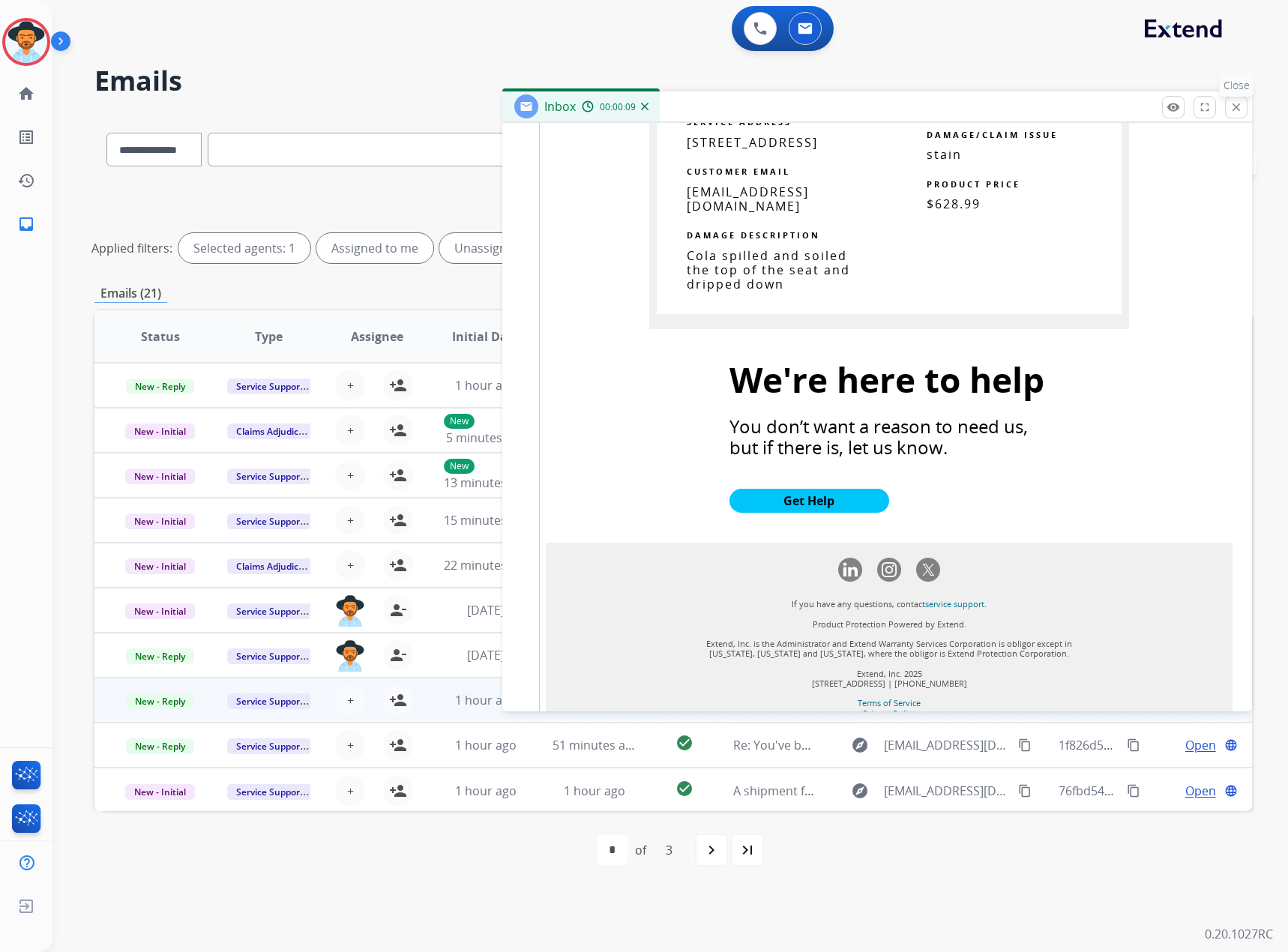
click at [1237, 106] on mat-icon "close" at bounding box center [1236, 108] width 14 height 14
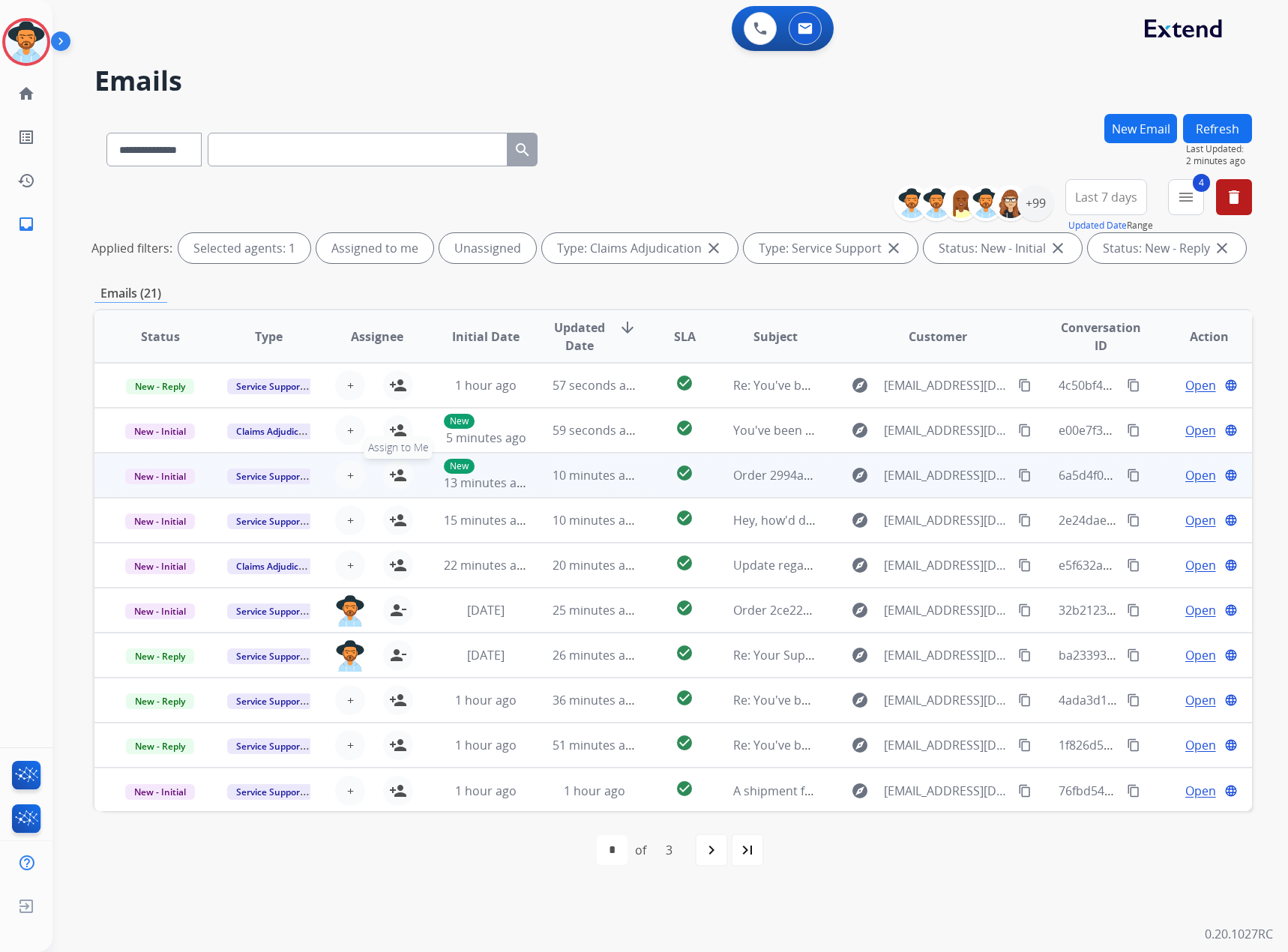
click at [395, 477] on mat-icon "person_add" at bounding box center [398, 475] width 18 height 18
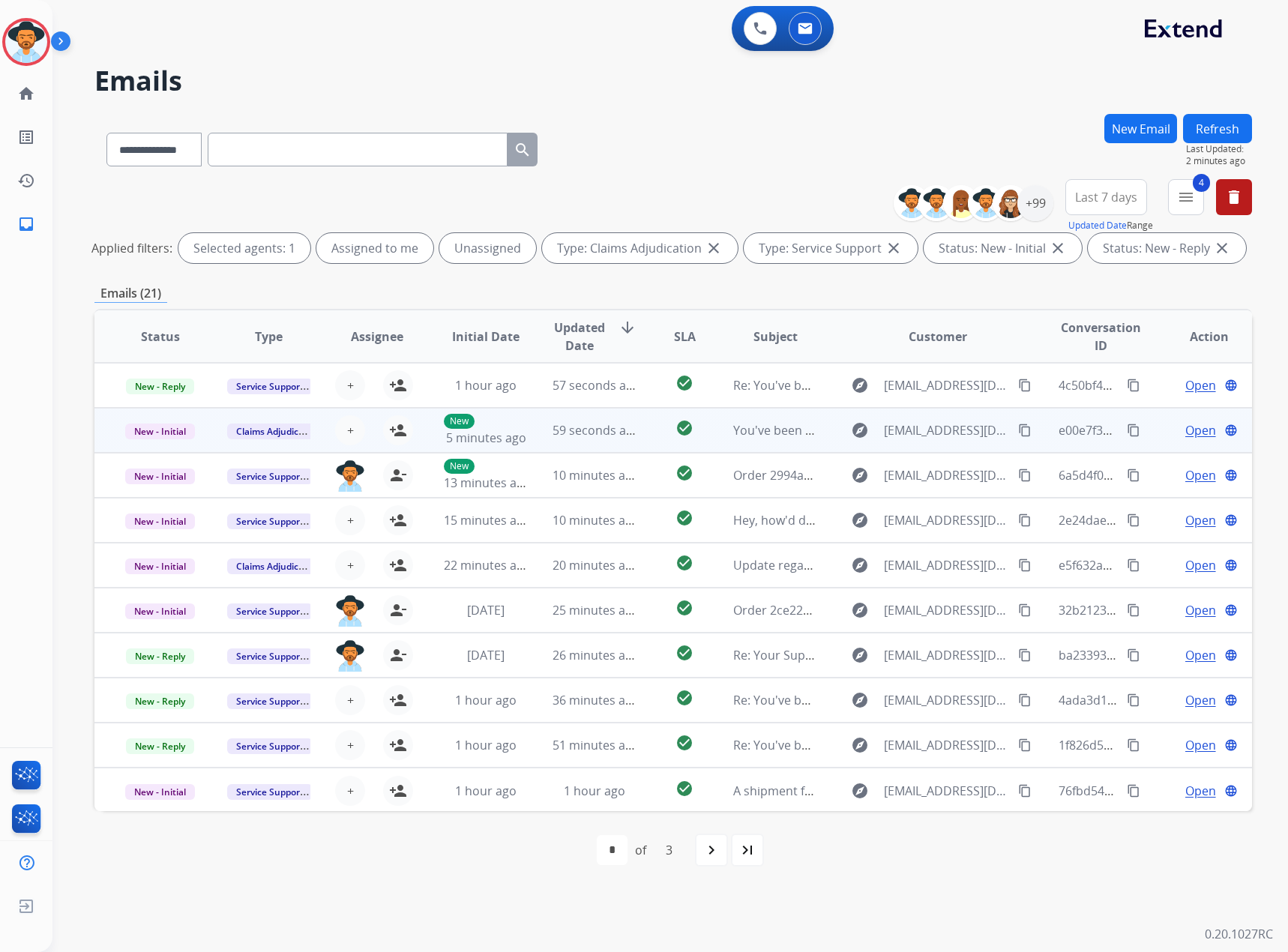
click at [1185, 433] on span "Open" at bounding box center [1200, 430] width 31 height 18
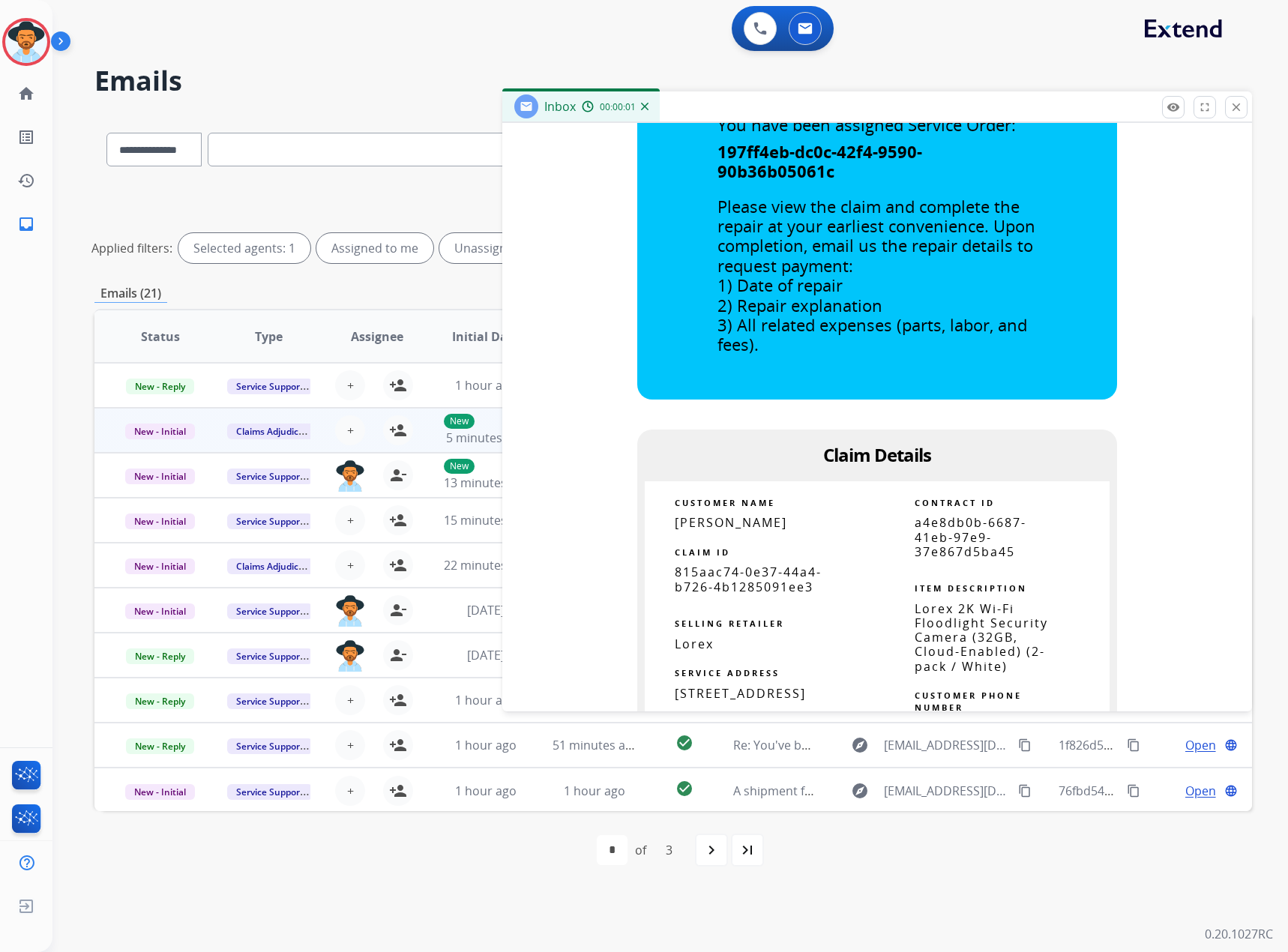
scroll to position [600, 0]
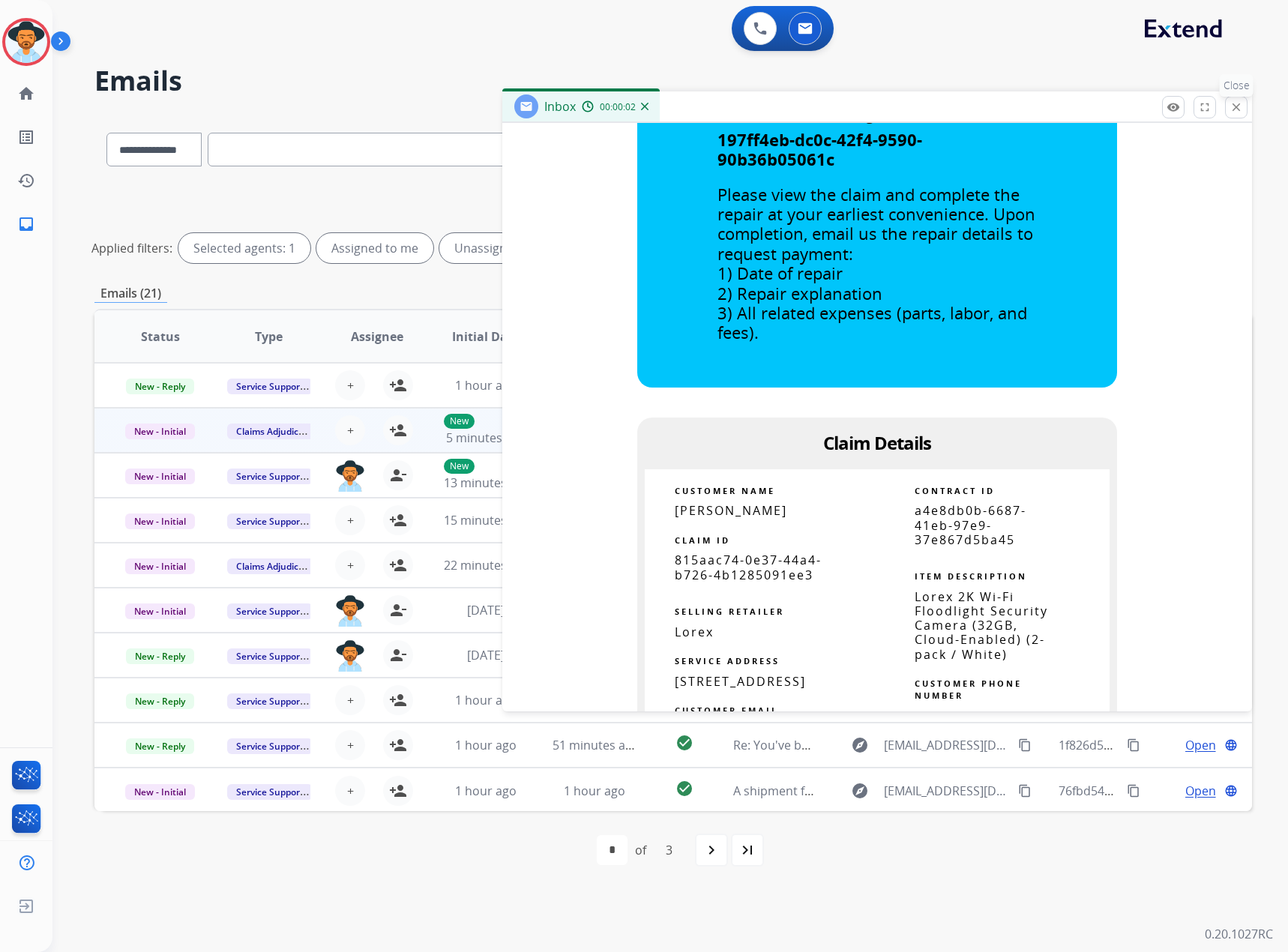
click at [1244, 103] on button "close Close" at bounding box center [1236, 107] width 22 height 22
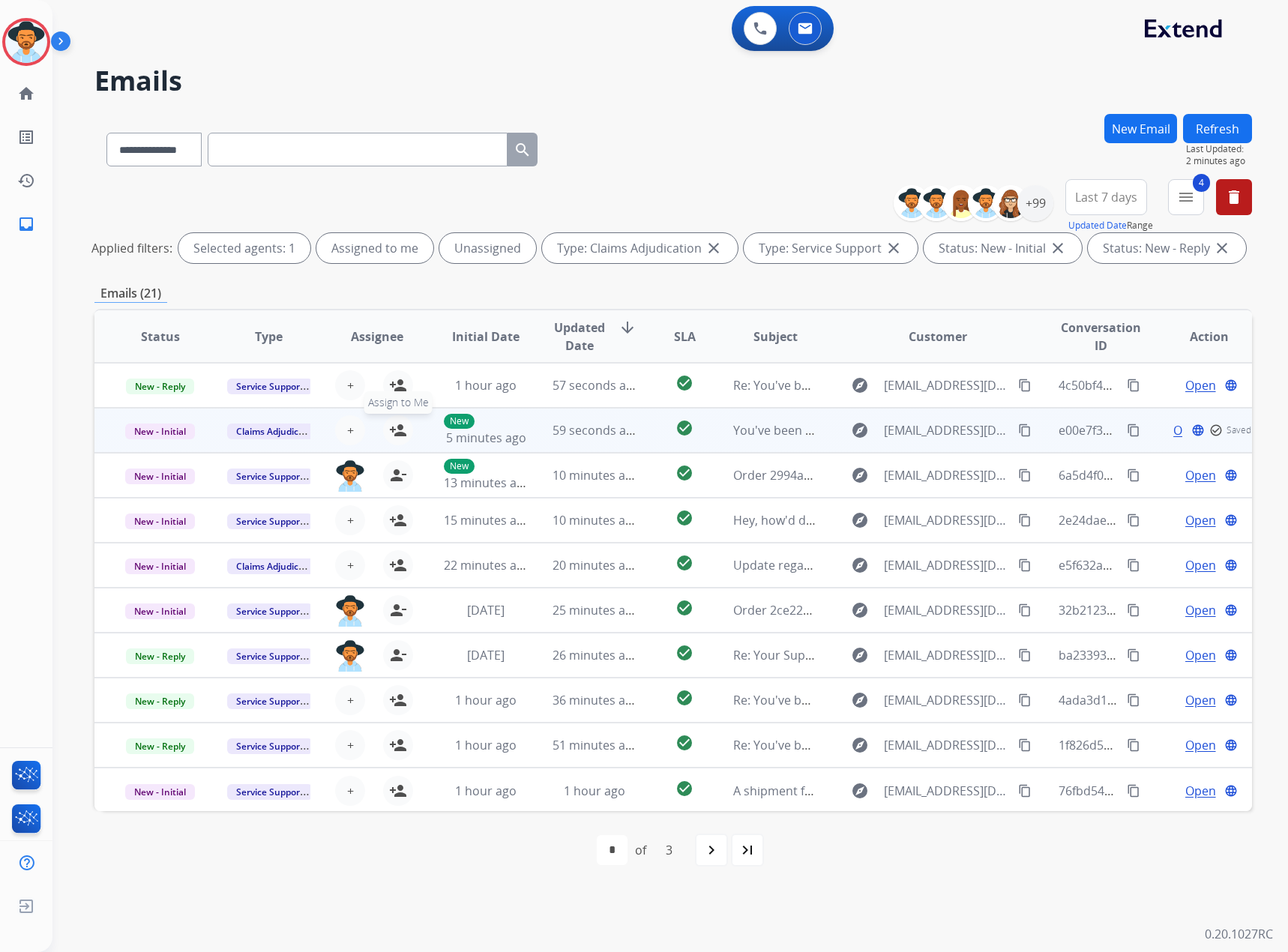
click at [397, 425] on mat-icon "person_add" at bounding box center [398, 430] width 18 height 18
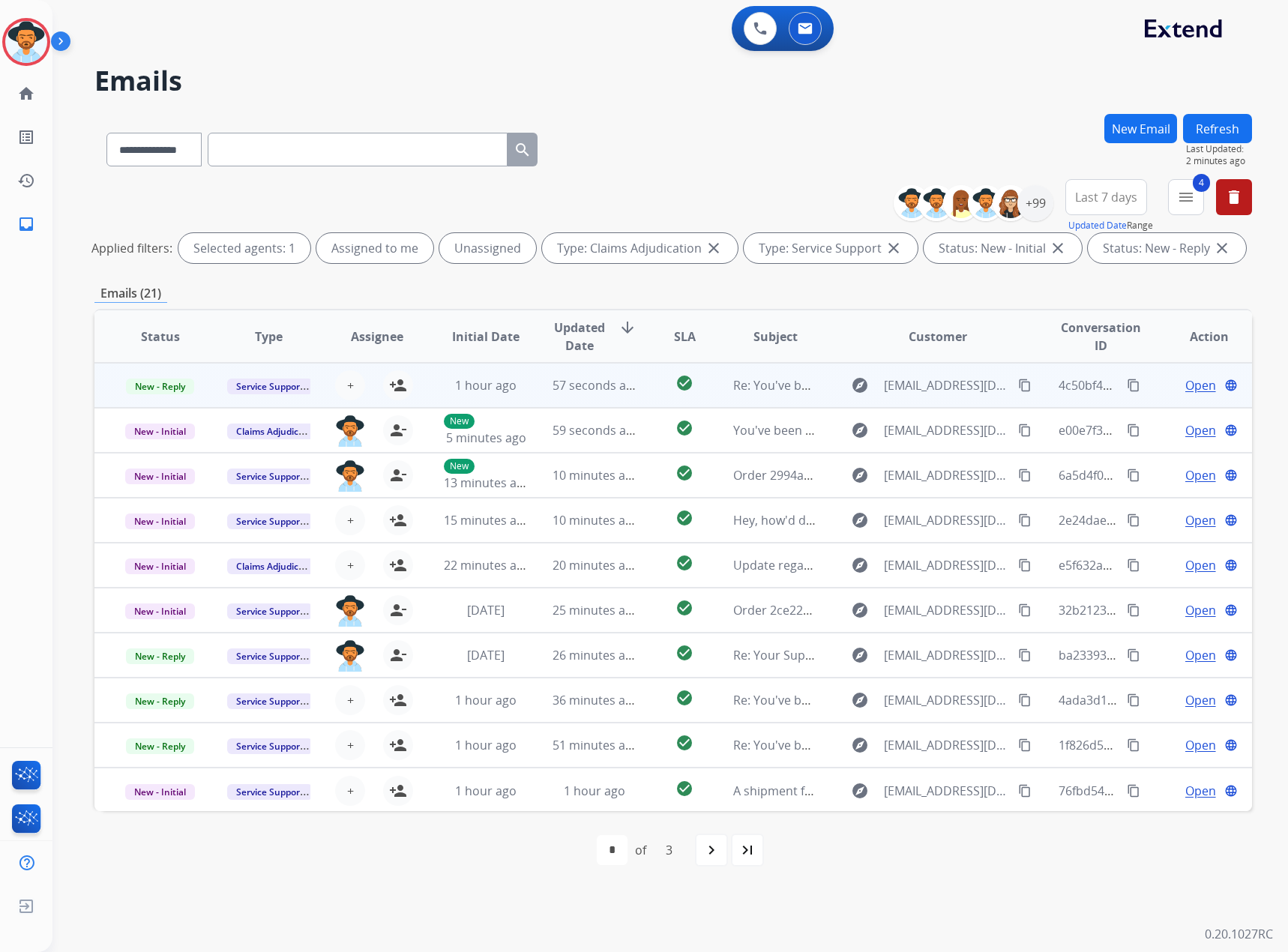
click at [1185, 376] on span "Open" at bounding box center [1200, 385] width 31 height 18
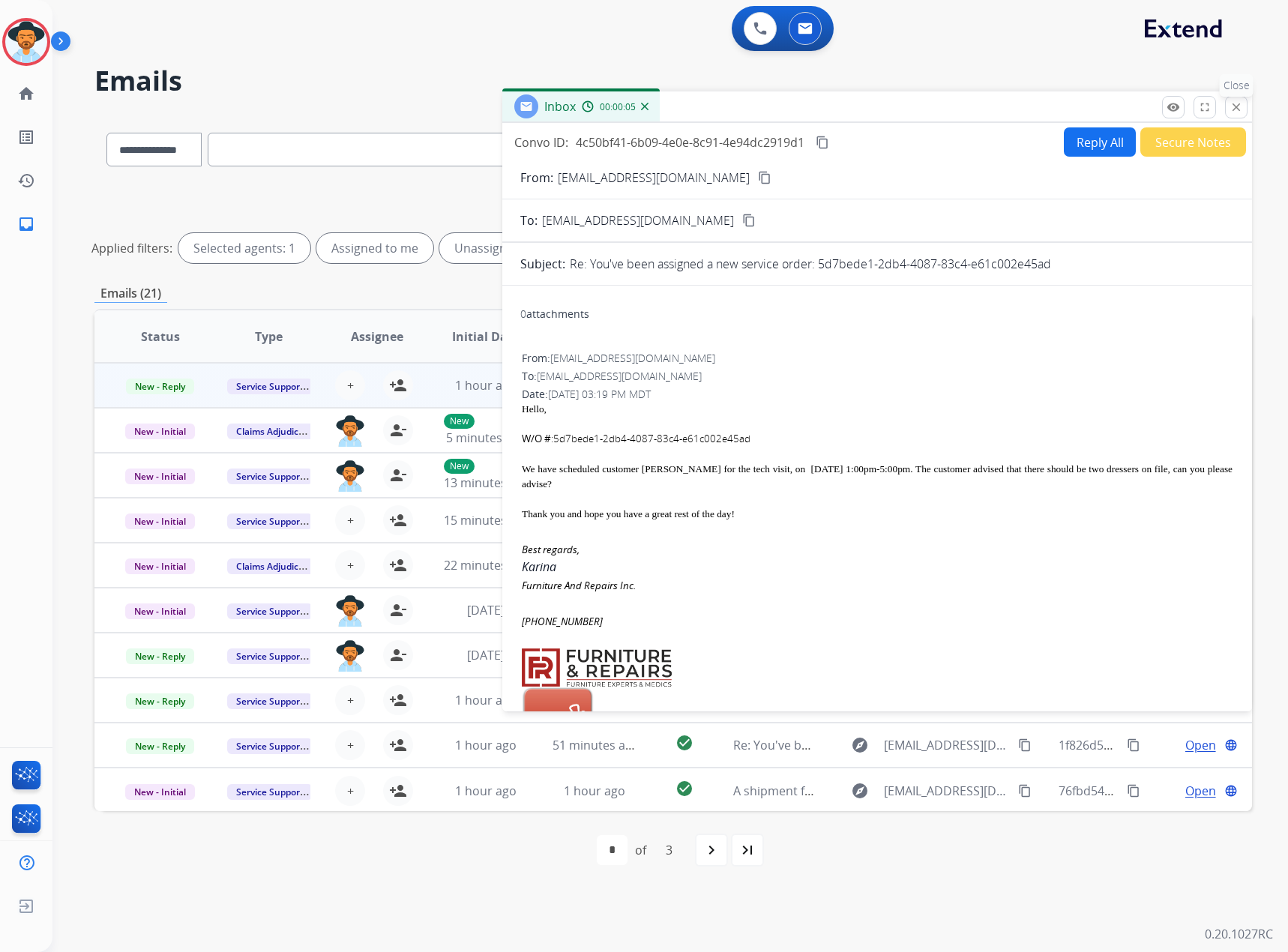
click at [1238, 105] on mat-icon "close" at bounding box center [1236, 108] width 14 height 14
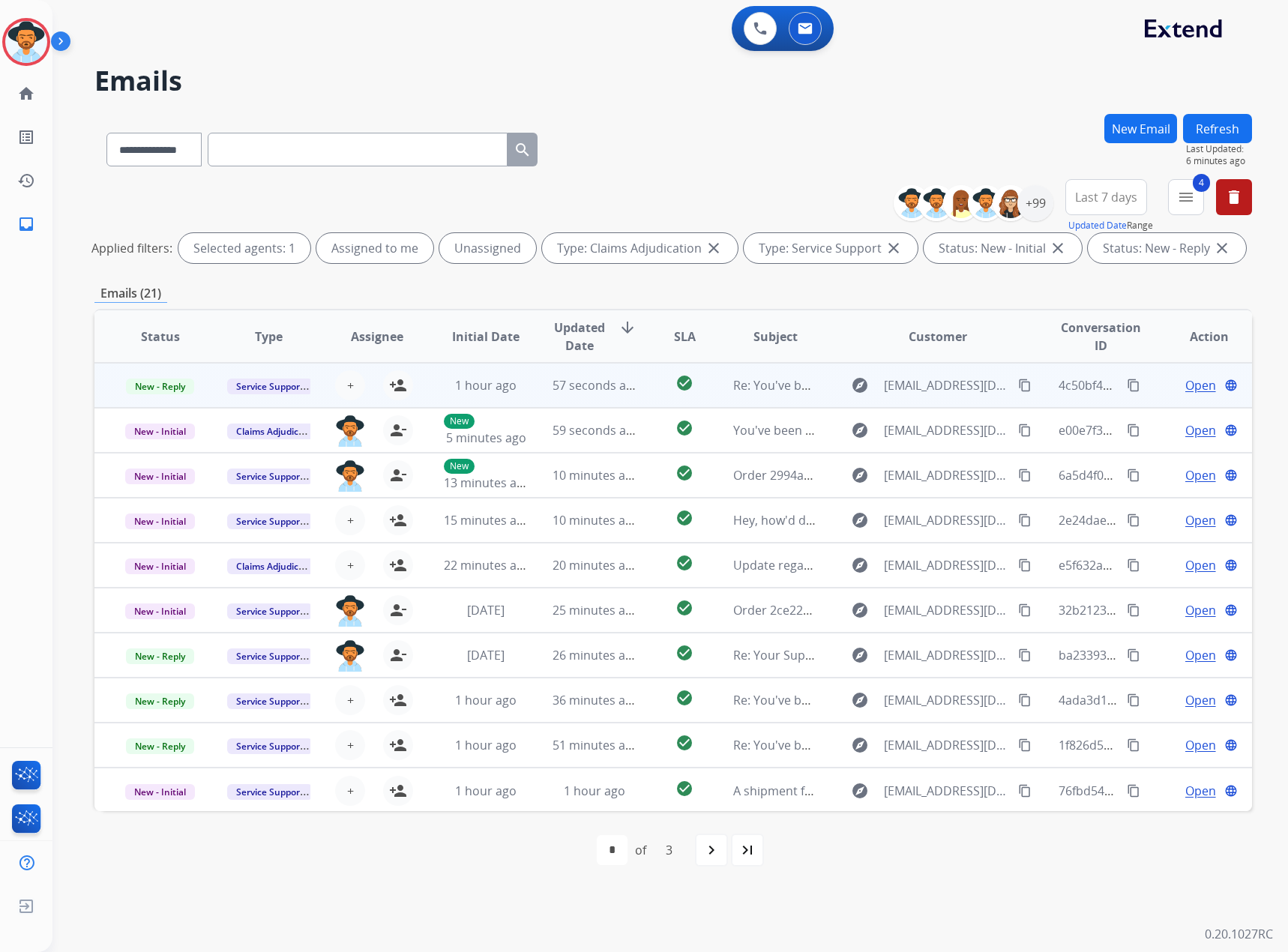
click at [1185, 389] on span "Open" at bounding box center [1200, 385] width 31 height 18
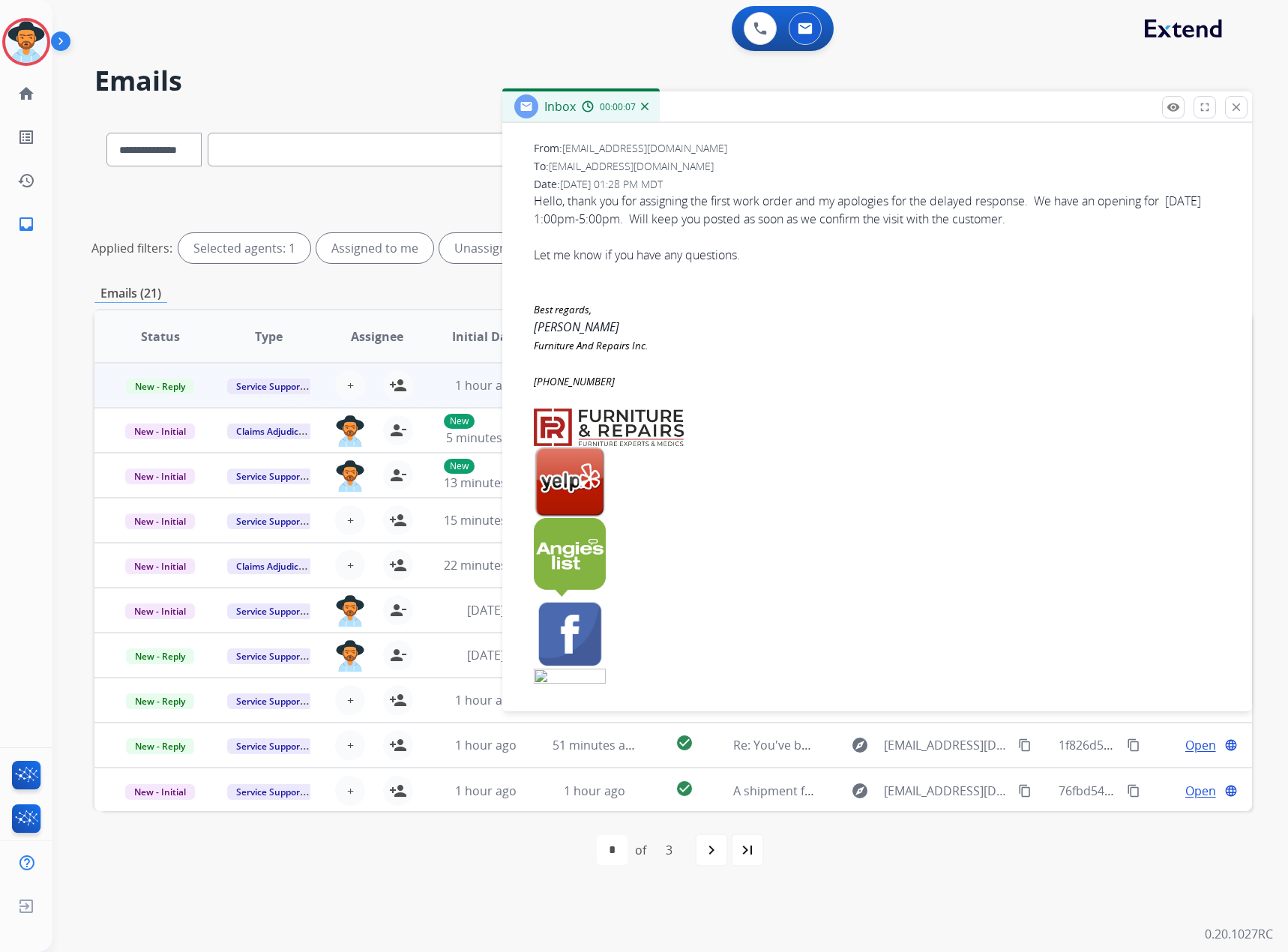
scroll to position [824, 0]
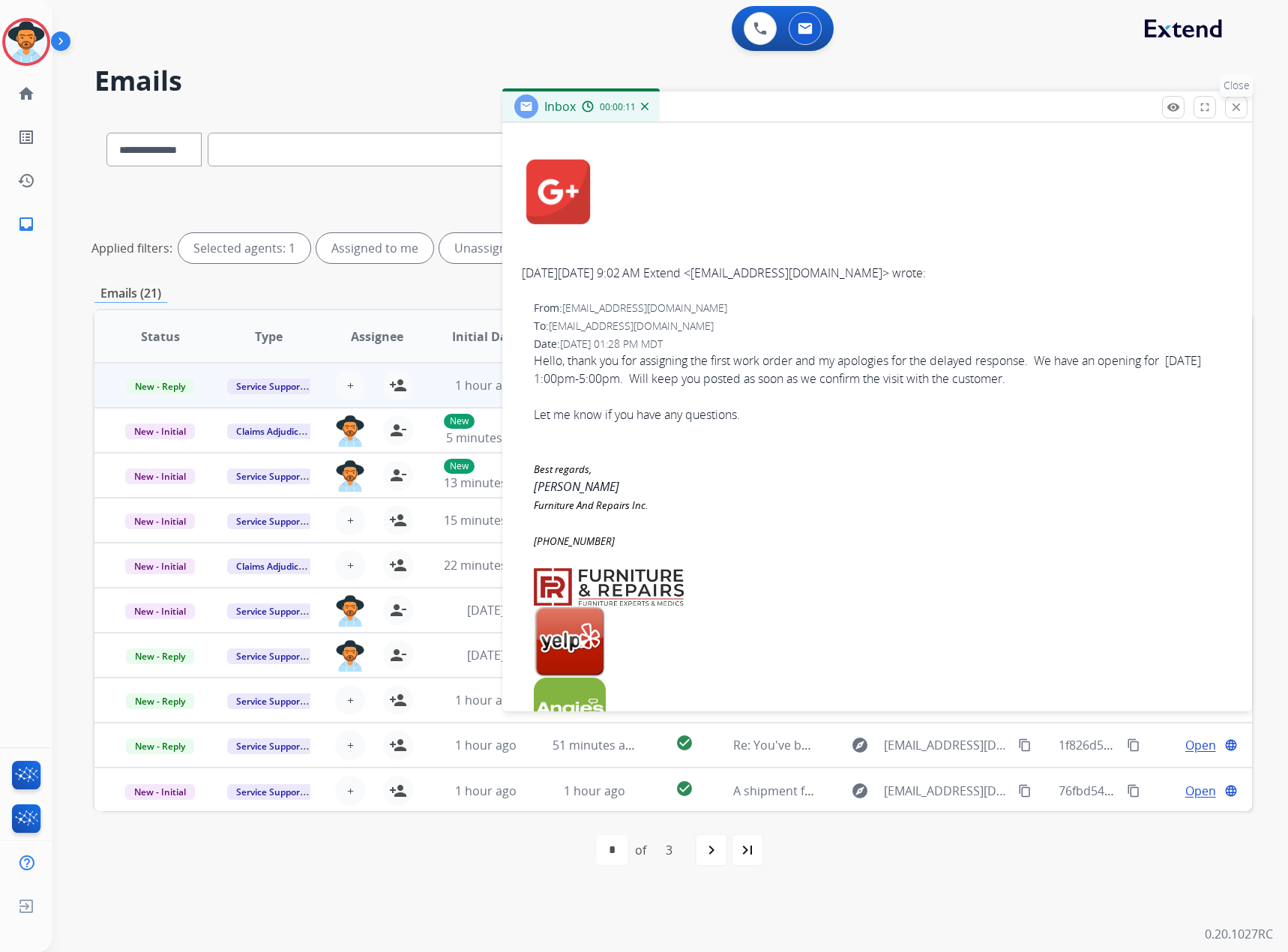
click at [1231, 98] on button "close Close" at bounding box center [1236, 107] width 22 height 22
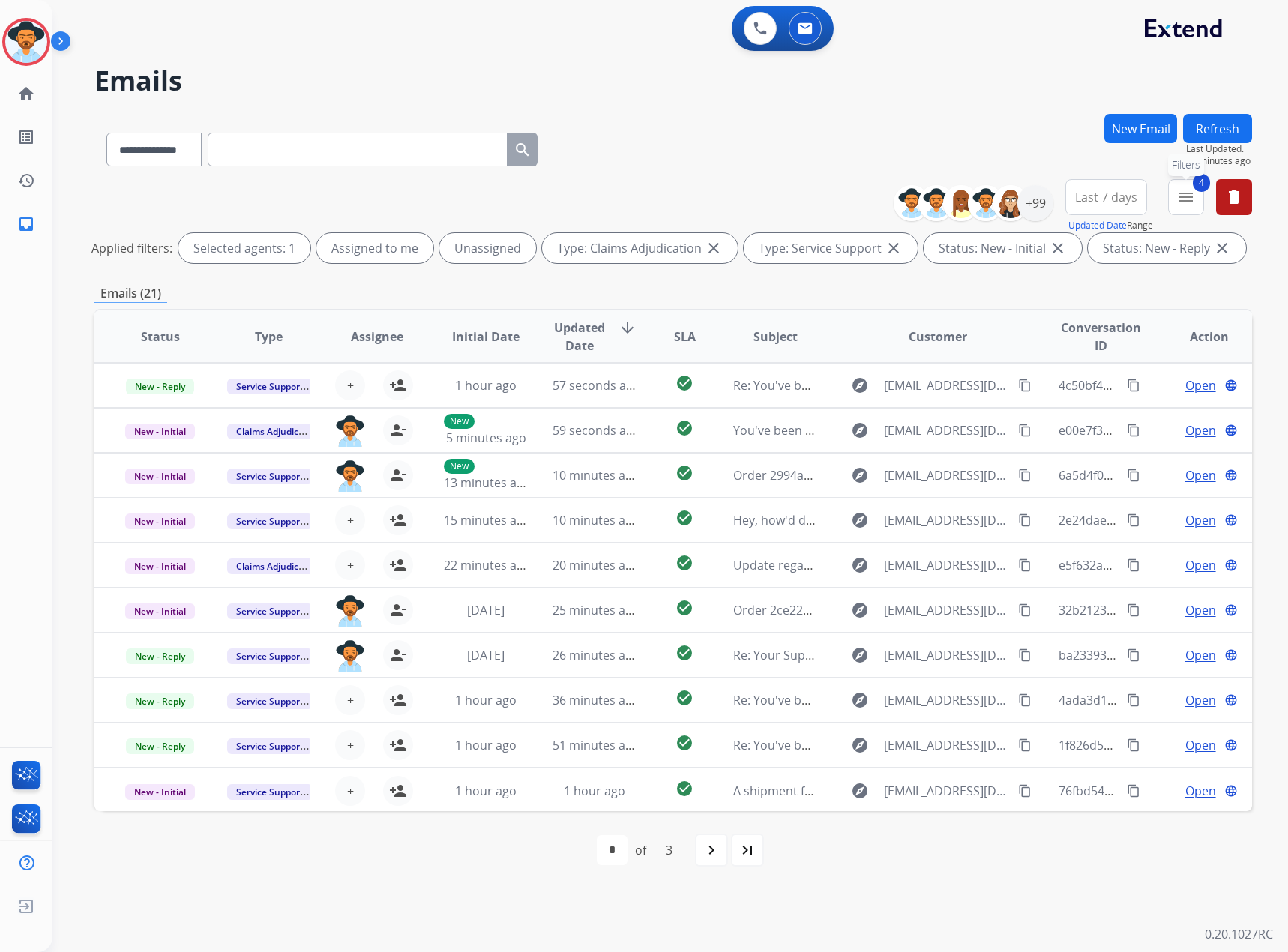
click at [1195, 199] on button "4 menu Filters" at bounding box center [1185, 197] width 36 height 36
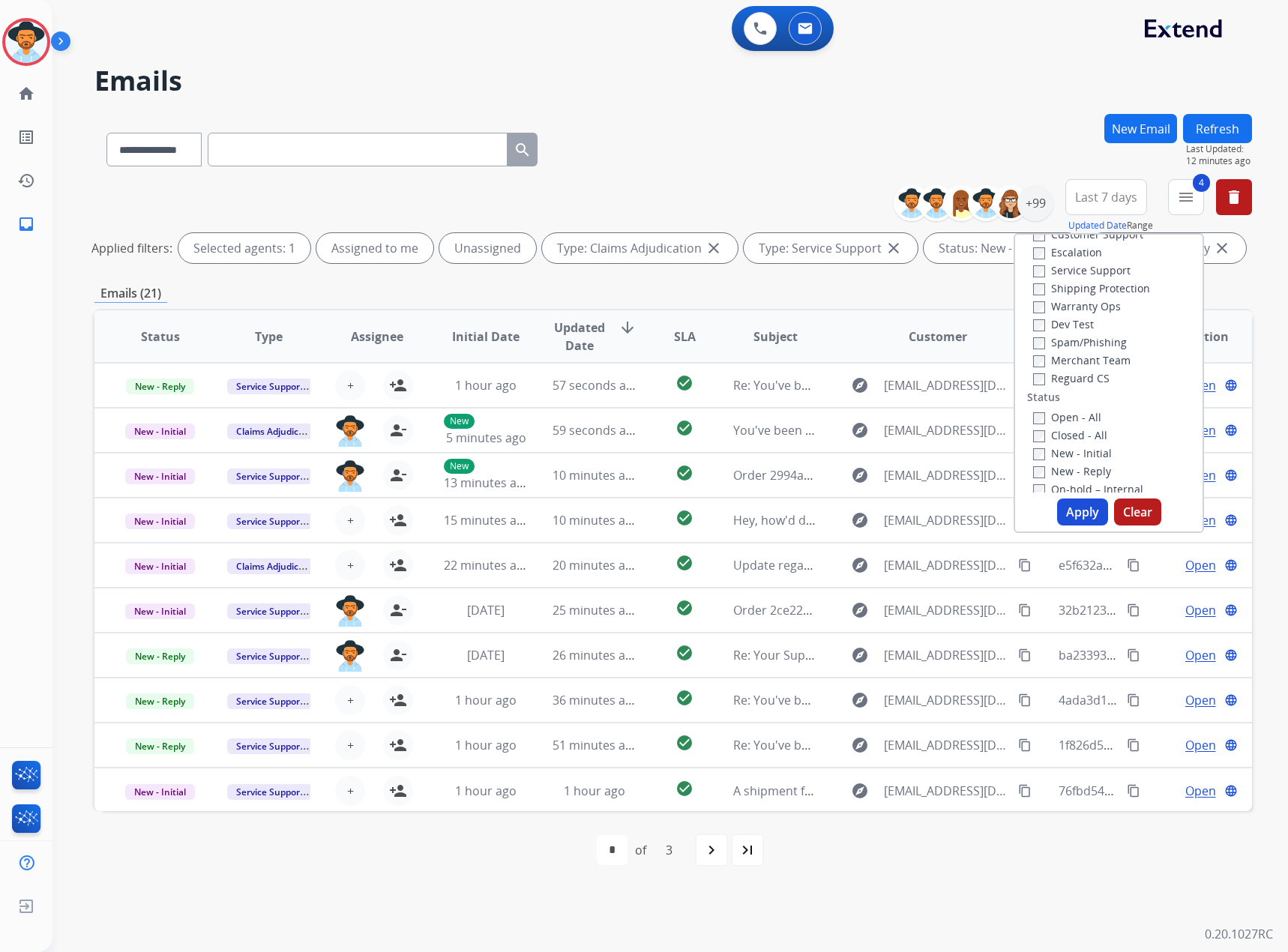
scroll to position [0, 0]
click at [1038, 101] on div "**********" at bounding box center [652, 503] width 1199 height 898
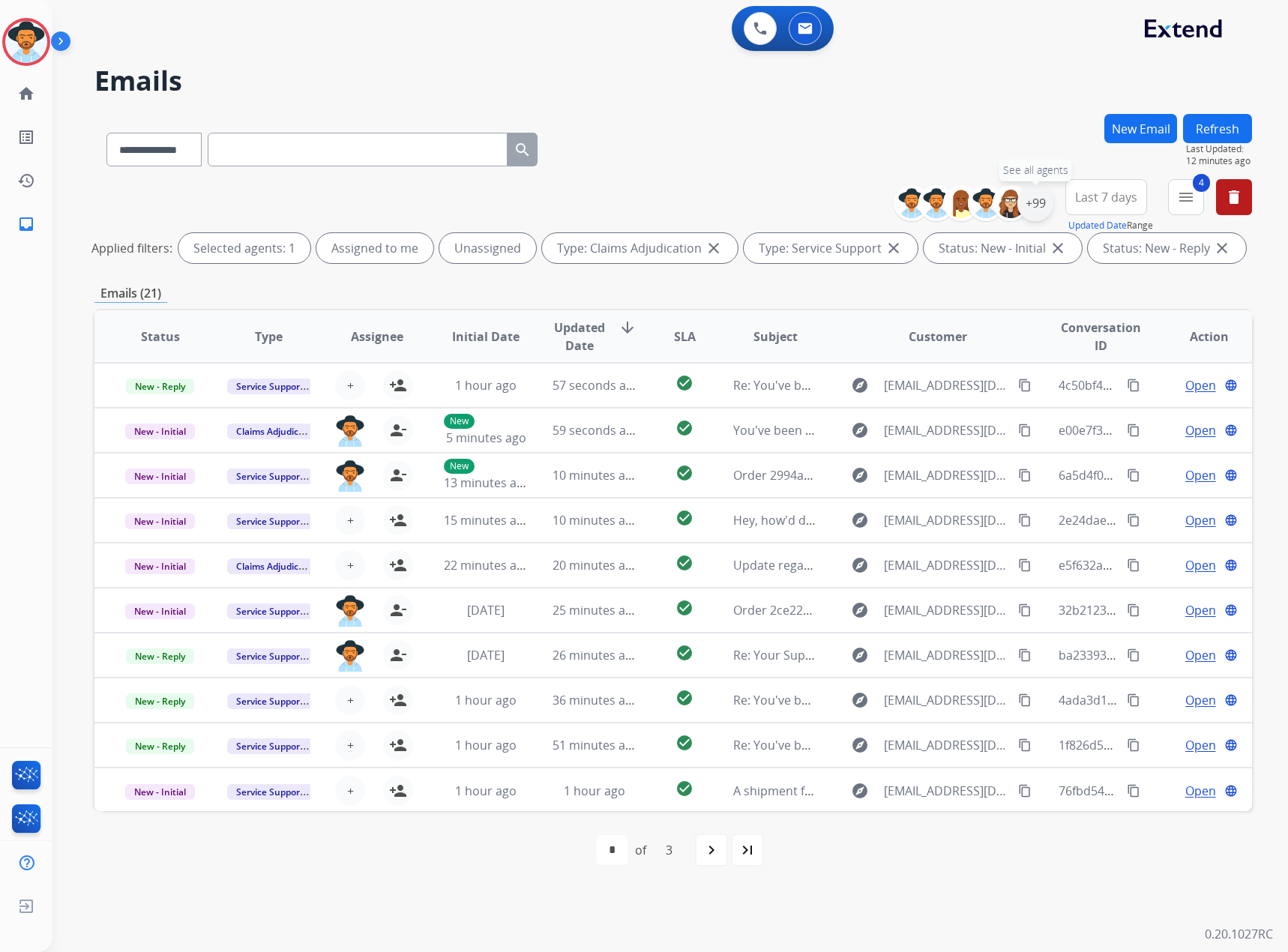
click at [1048, 195] on div "+99" at bounding box center [1036, 203] width 36 height 36
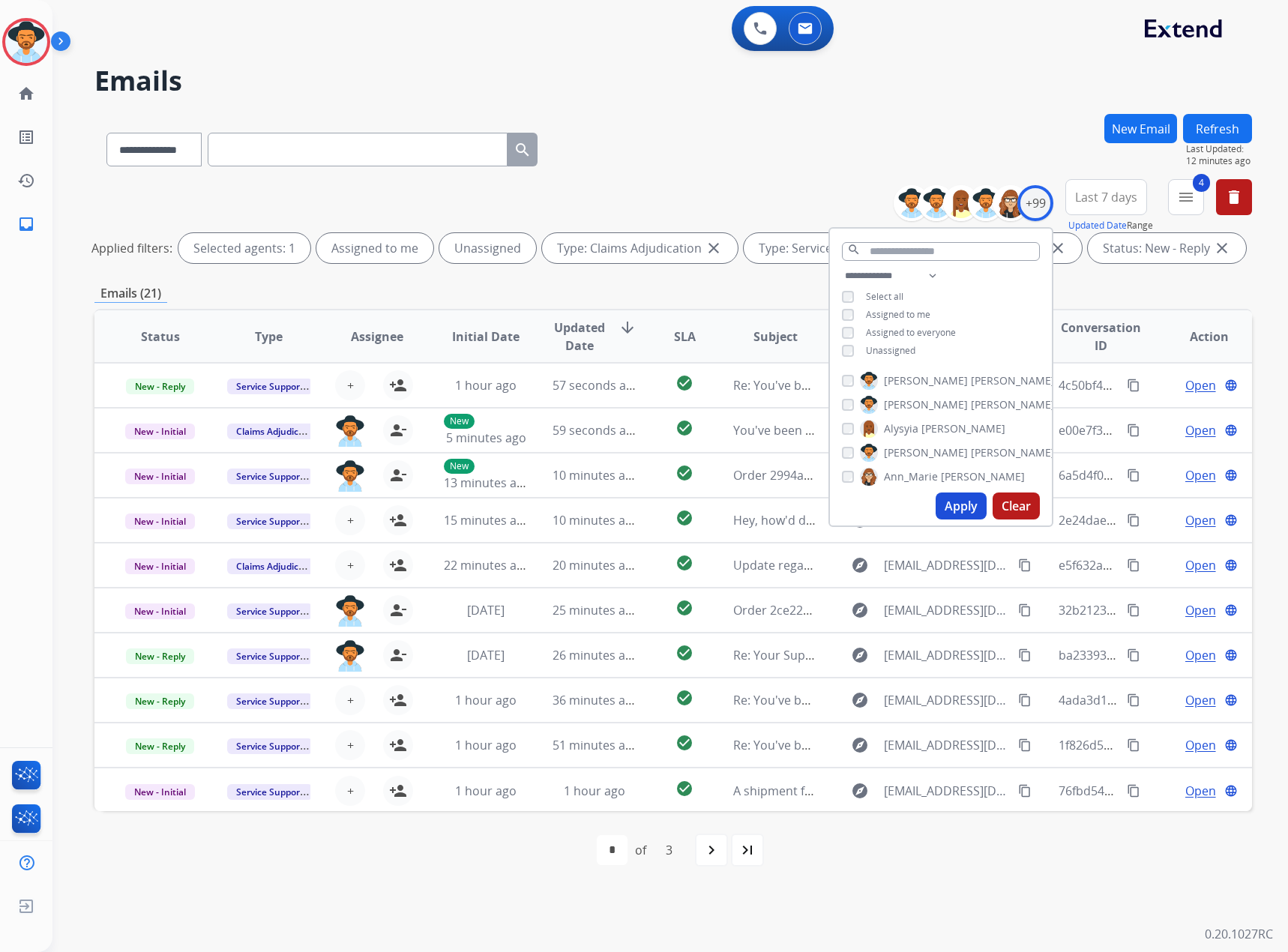
click at [893, 346] on span "Unassigned" at bounding box center [890, 350] width 49 height 13
click at [957, 502] on button "Apply" at bounding box center [961, 506] width 51 height 27
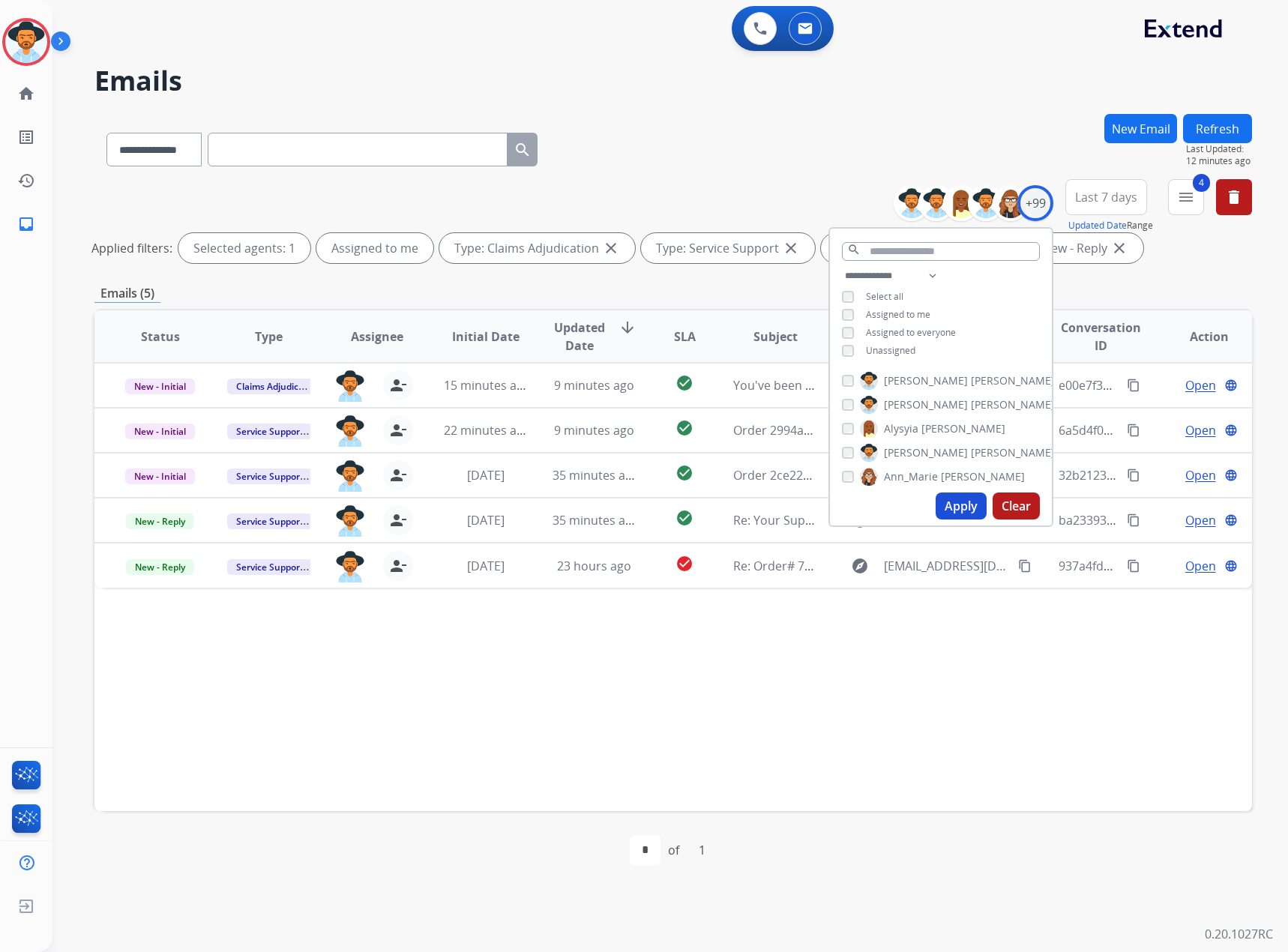
click at [720, 652] on div "Status Type Assignee Initial Date Updated Date arrow_downward SLA Subject Custo…" at bounding box center [673, 559] width 1157 height 502
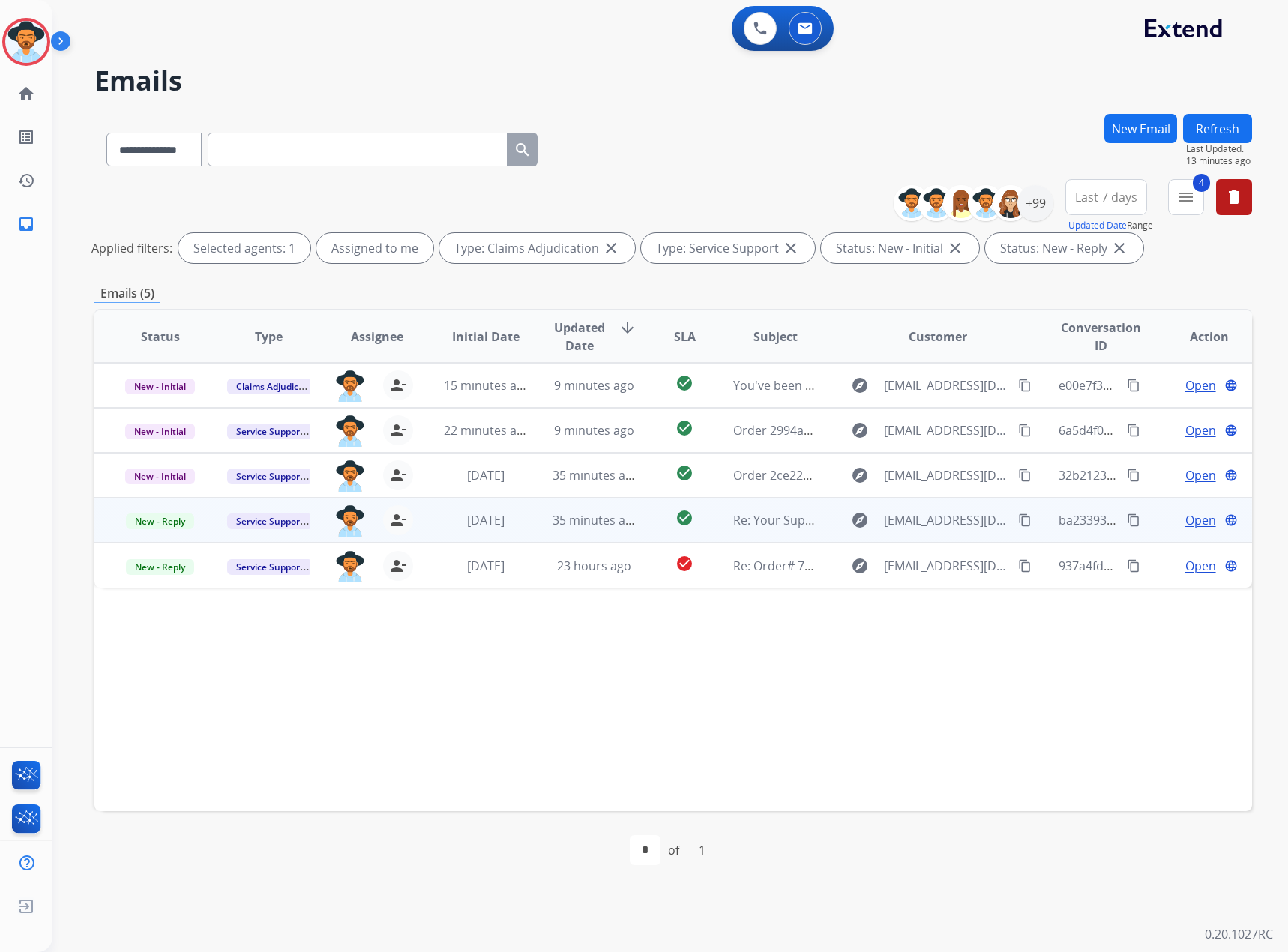
click at [1192, 523] on span "Open" at bounding box center [1200, 520] width 31 height 18
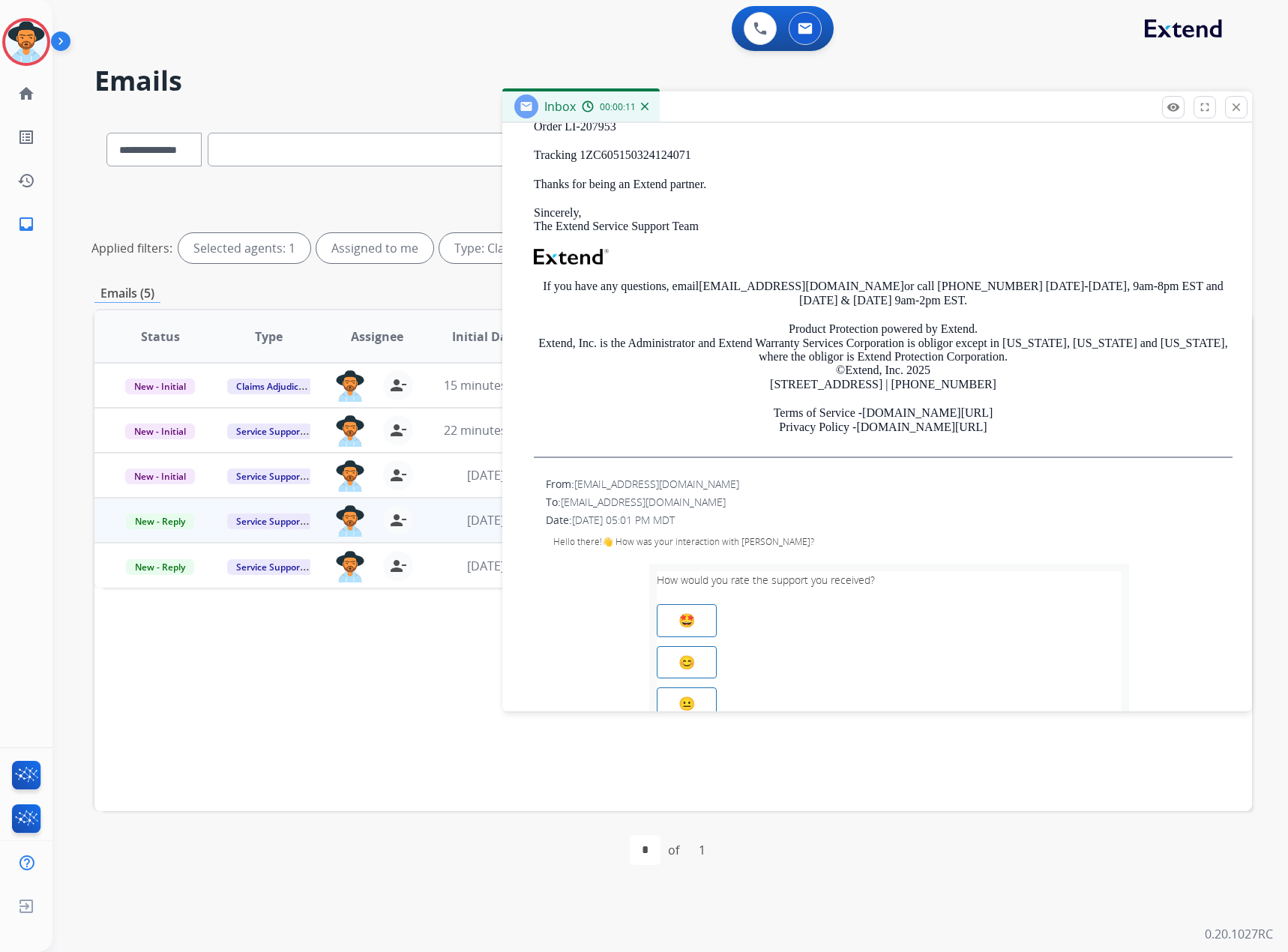
scroll to position [1124, 0]
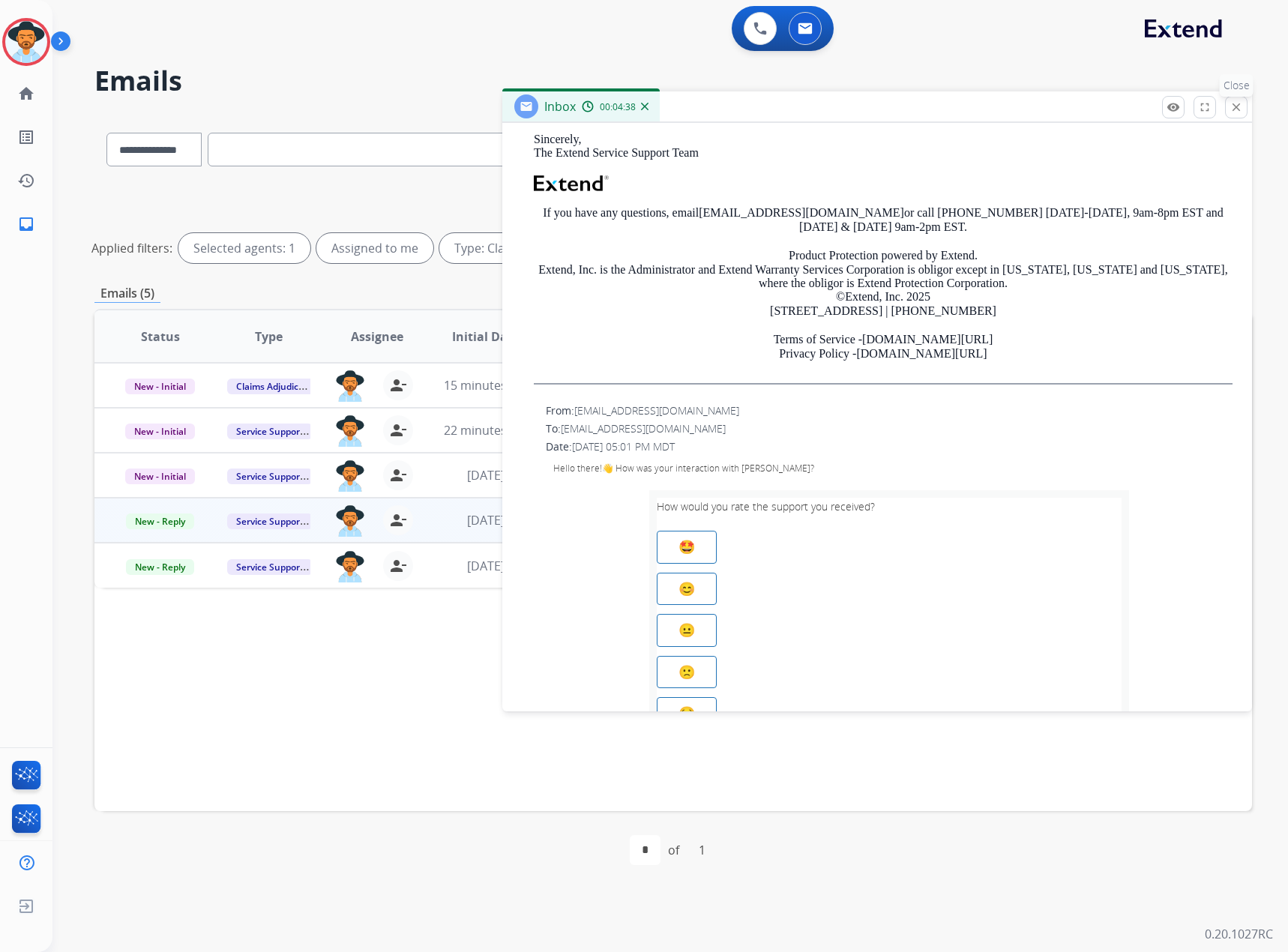
click at [1230, 103] on mat-icon "close" at bounding box center [1236, 108] width 14 height 14
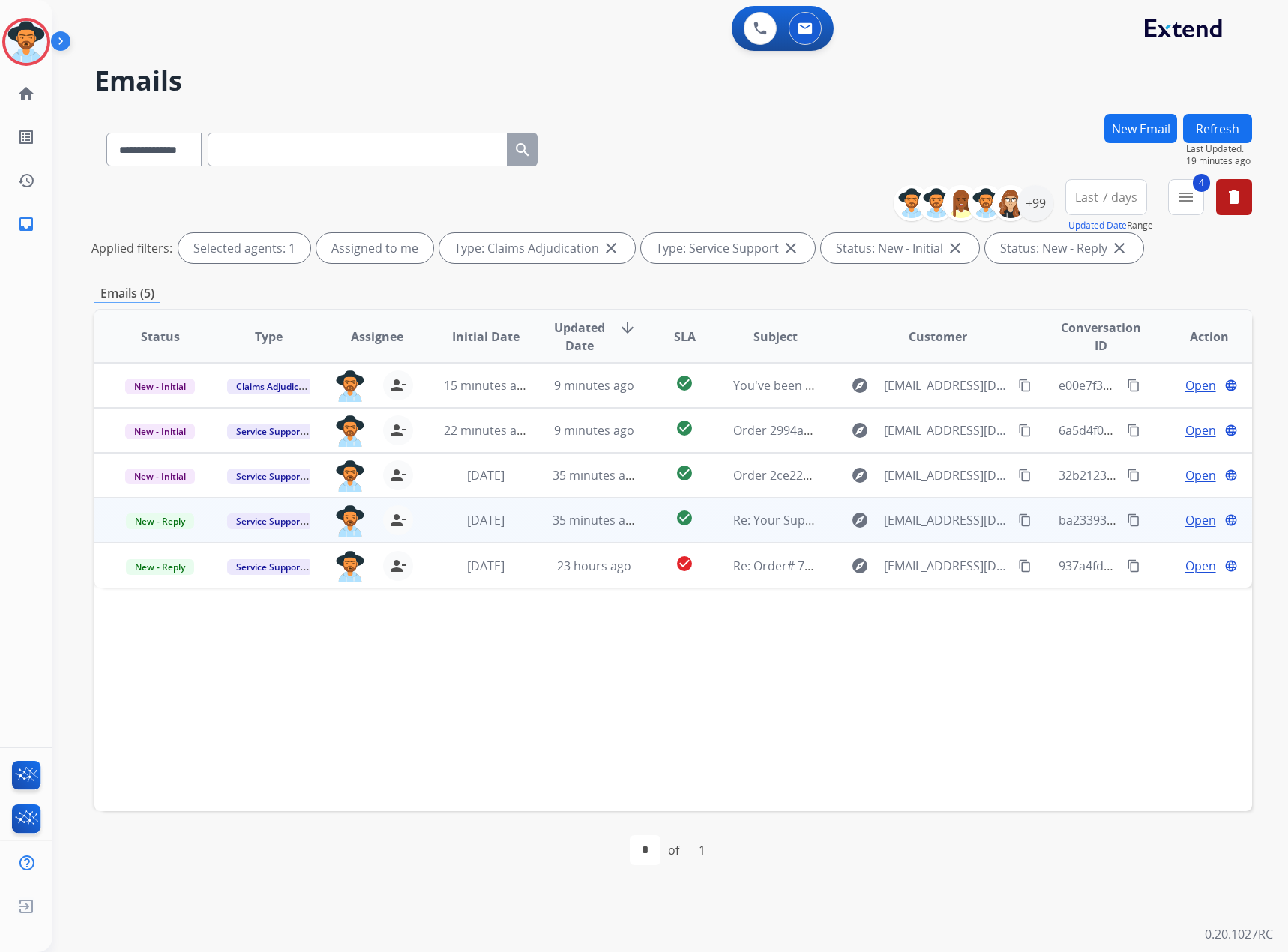
click at [1185, 523] on span "Open" at bounding box center [1200, 520] width 31 height 18
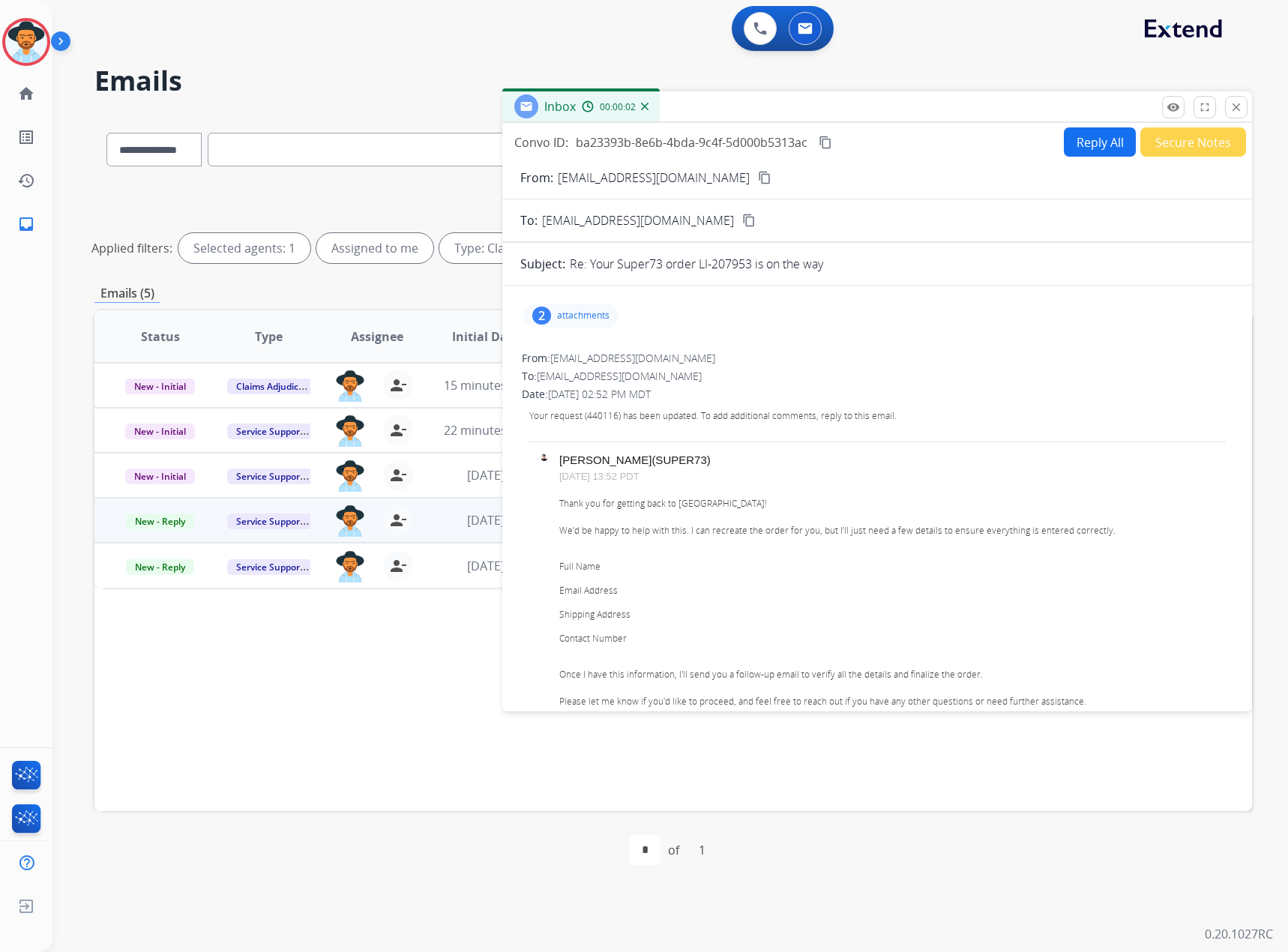
click at [579, 312] on p "attachments" at bounding box center [582, 315] width 53 height 12
click at [1042, 567] on li "Full Name" at bounding box center [892, 566] width 666 height 16
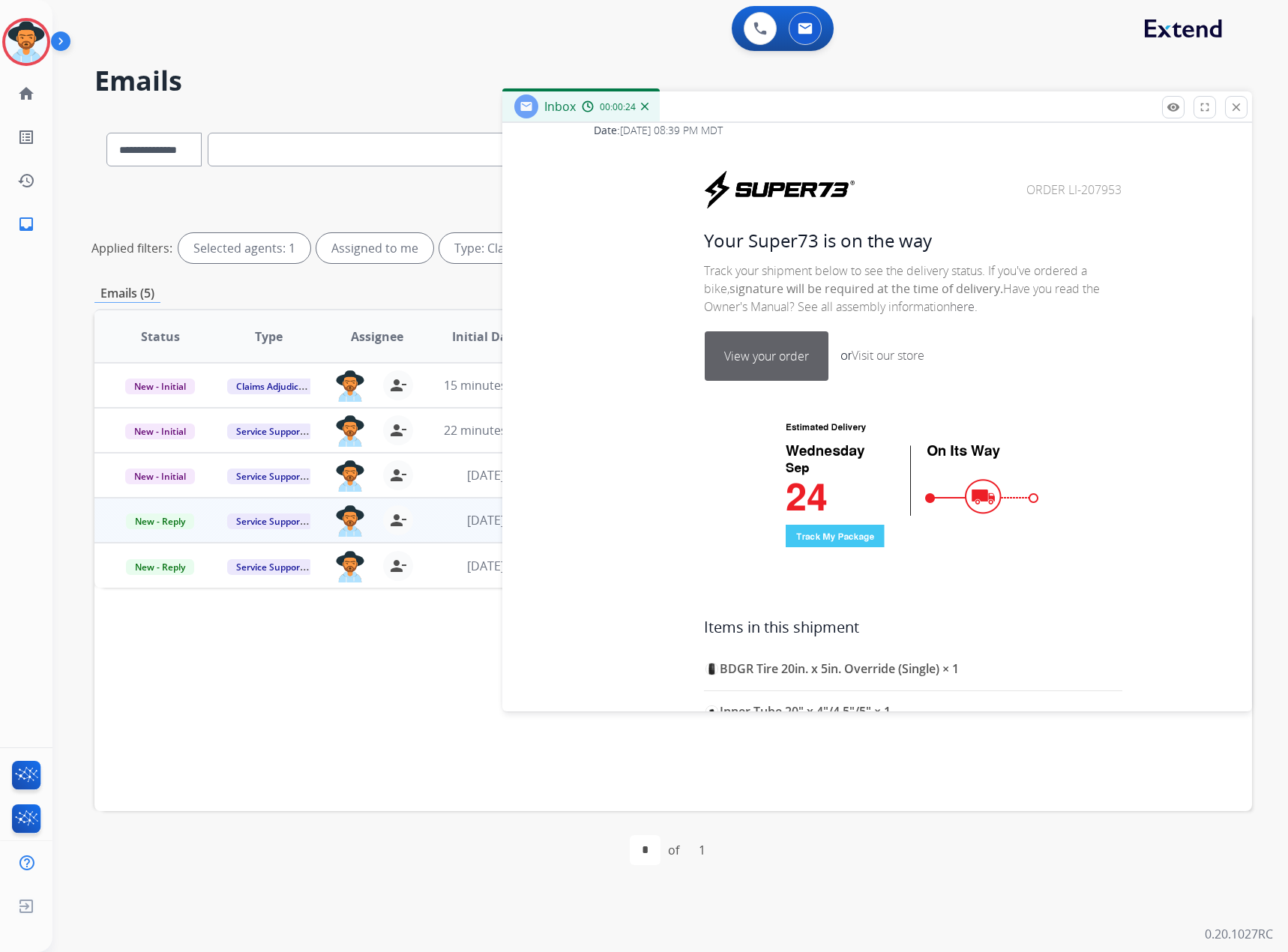
scroll to position [4052, 0]
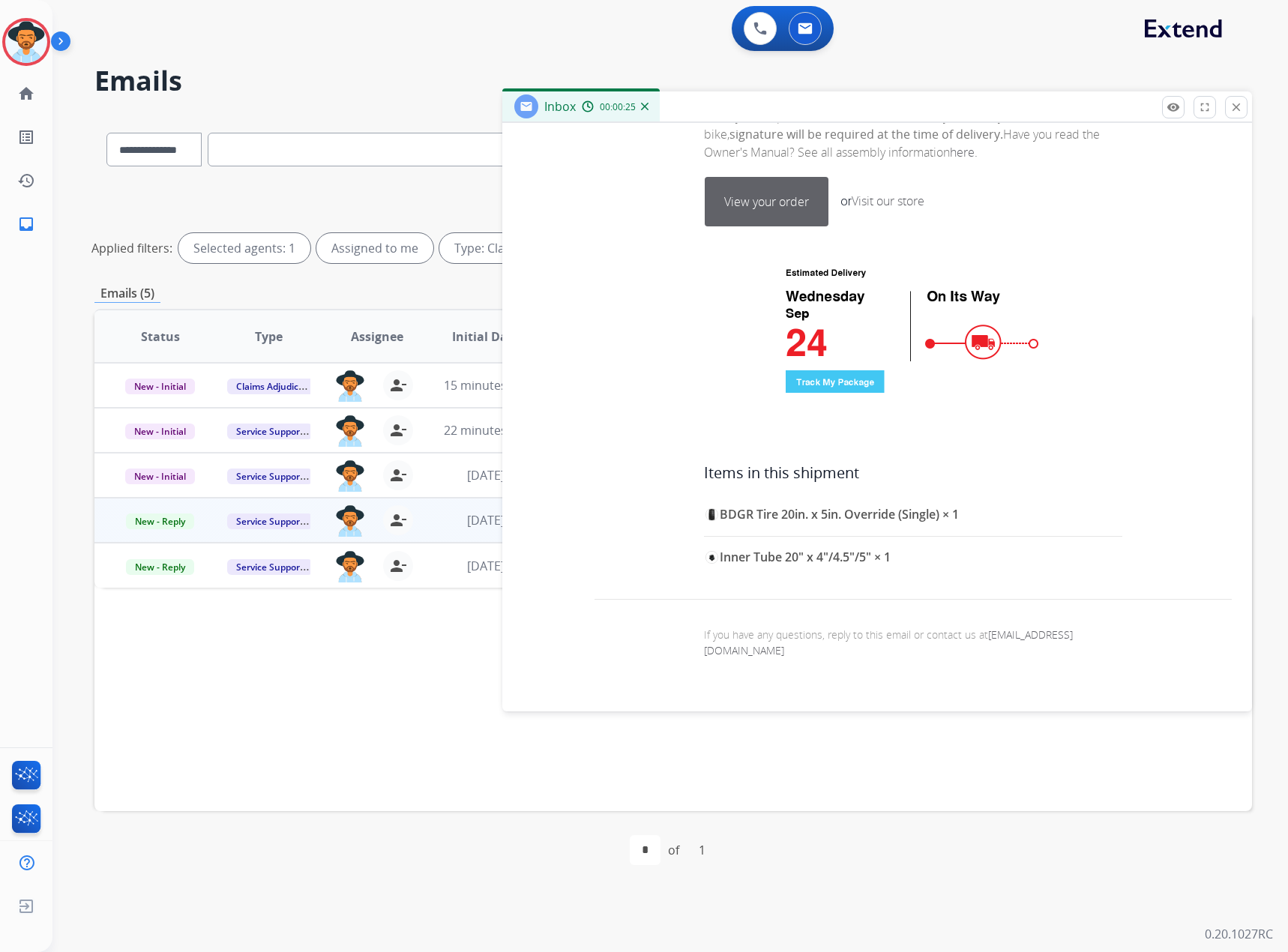
click at [775, 217] on link "View your order" at bounding box center [767, 202] width 122 height 48
click at [1240, 109] on mat-icon "close" at bounding box center [1236, 108] width 14 height 14
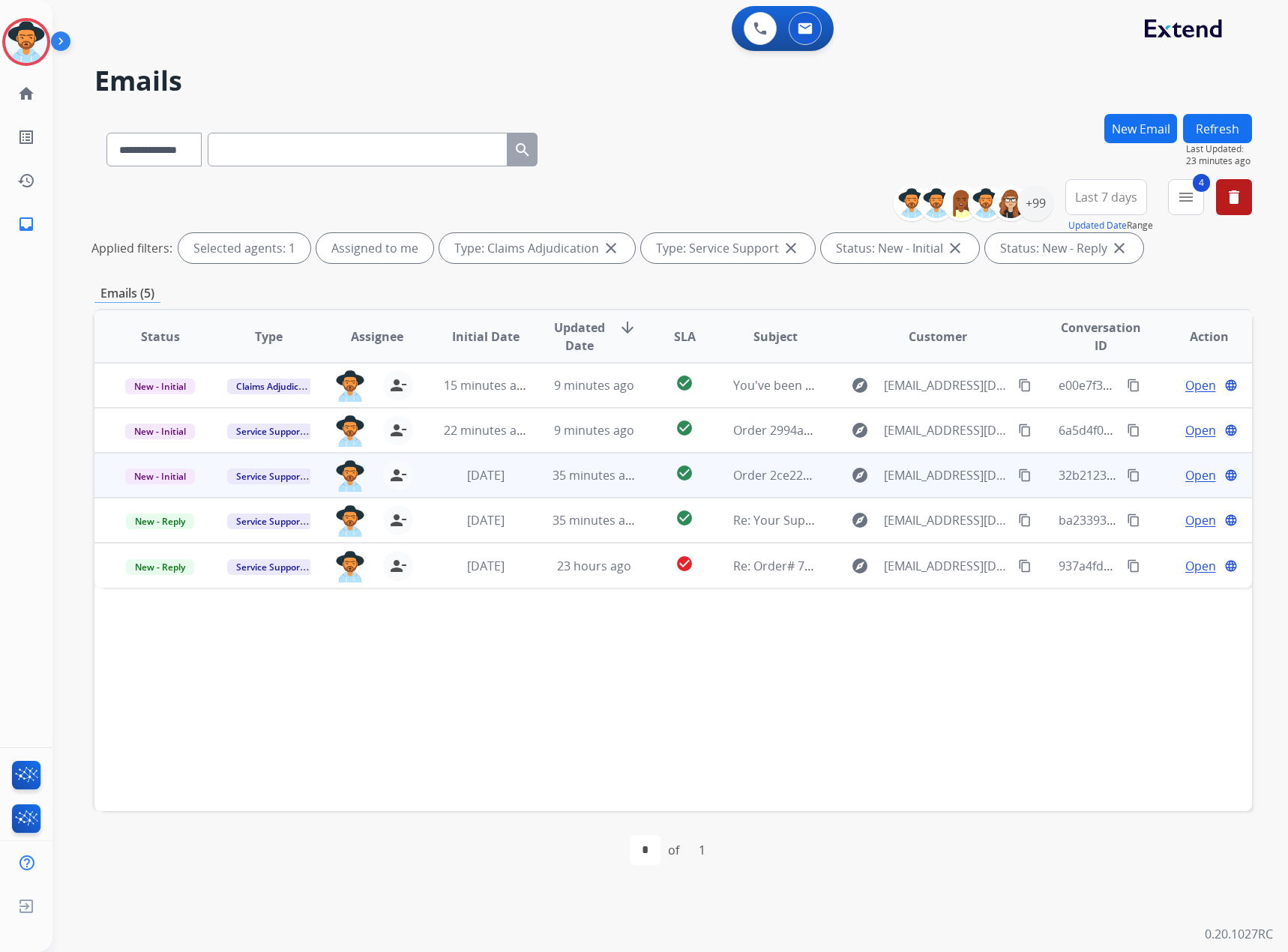
click at [1186, 471] on span "Open" at bounding box center [1200, 475] width 31 height 18
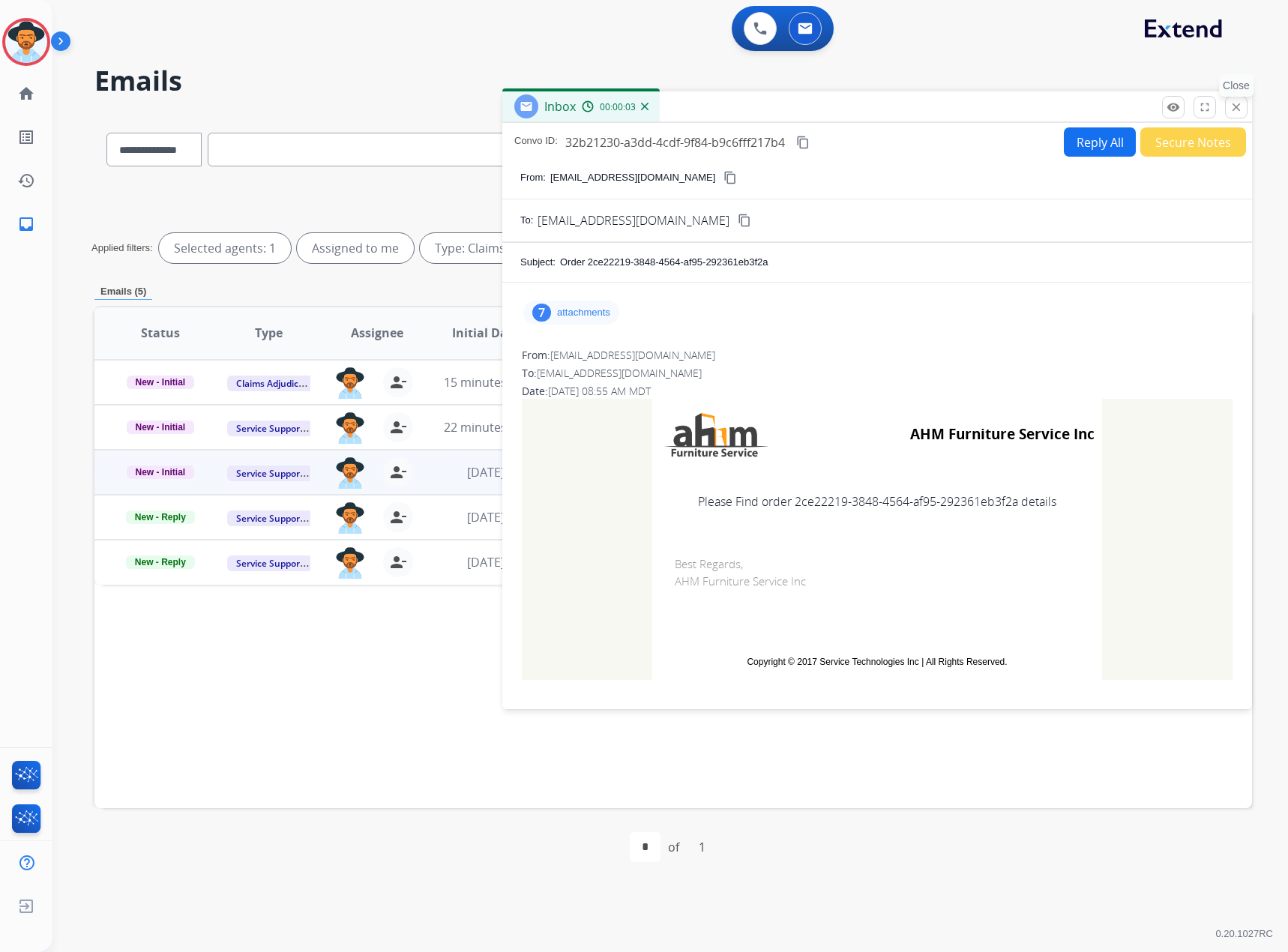
click at [1242, 103] on mat-icon "close" at bounding box center [1236, 108] width 14 height 14
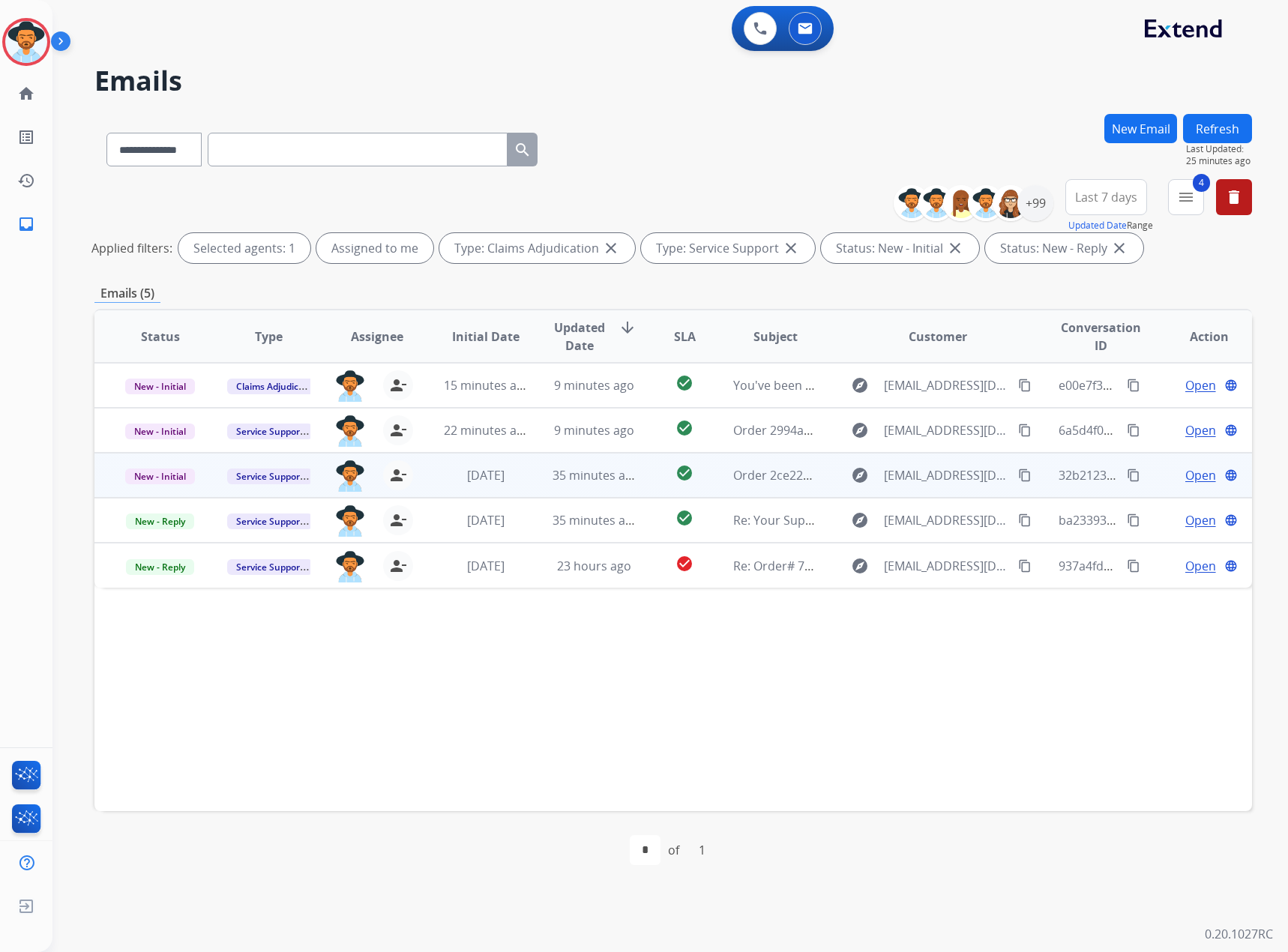
click at [1192, 476] on span "Open" at bounding box center [1200, 475] width 31 height 18
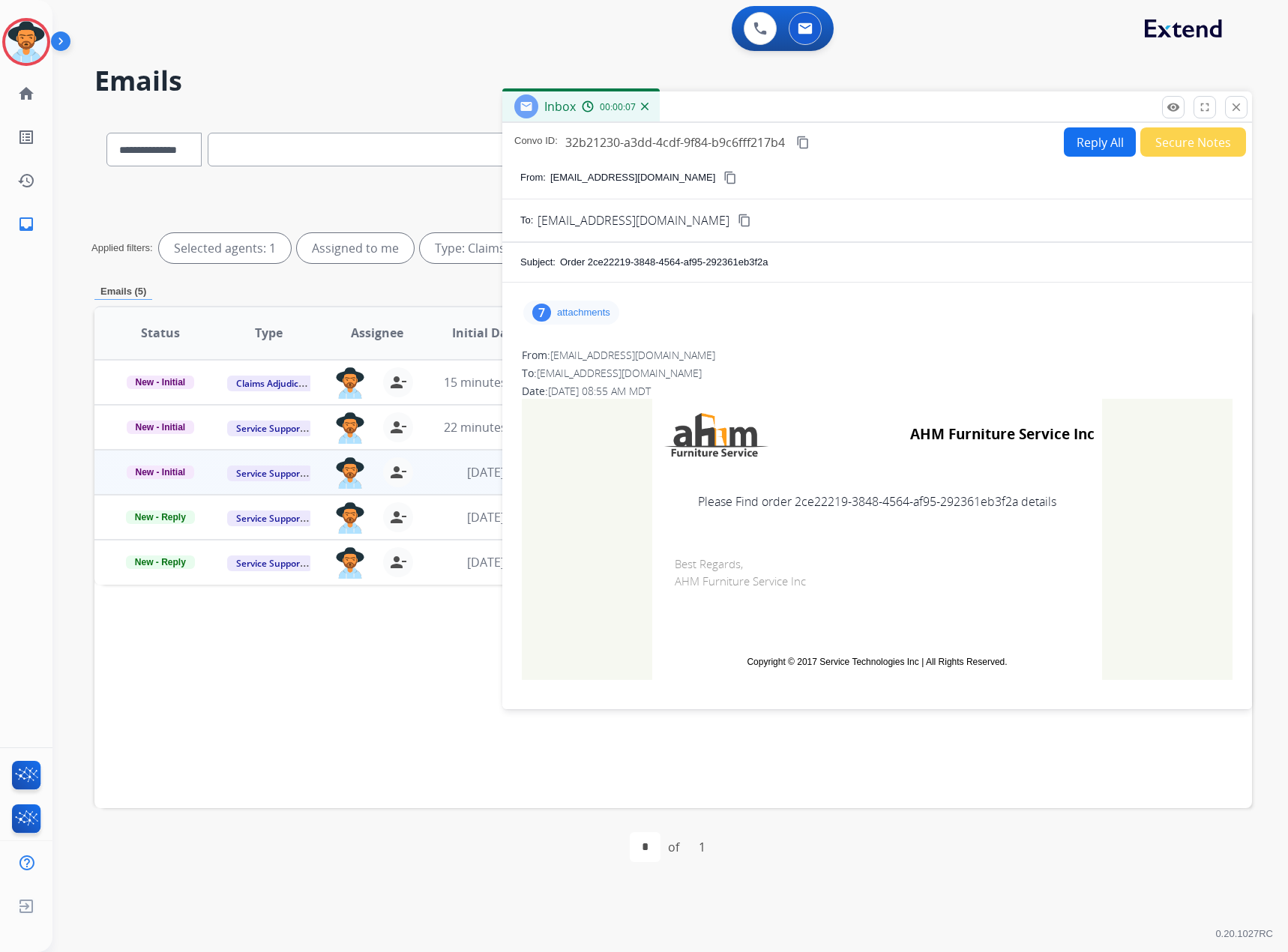
drag, startPoint x: 776, startPoint y: 267, endPoint x: 588, endPoint y: 268, distance: 188.0
click at [588, 268] on div "Order 2ce22219-3848-4564-af95-292361eb3f2a" at bounding box center [897, 262] width 674 height 15
copy p "2ce22219-3848-4564-af95-292361eb3f2a"
click at [1234, 107] on mat-icon "close" at bounding box center [1236, 108] width 14 height 14
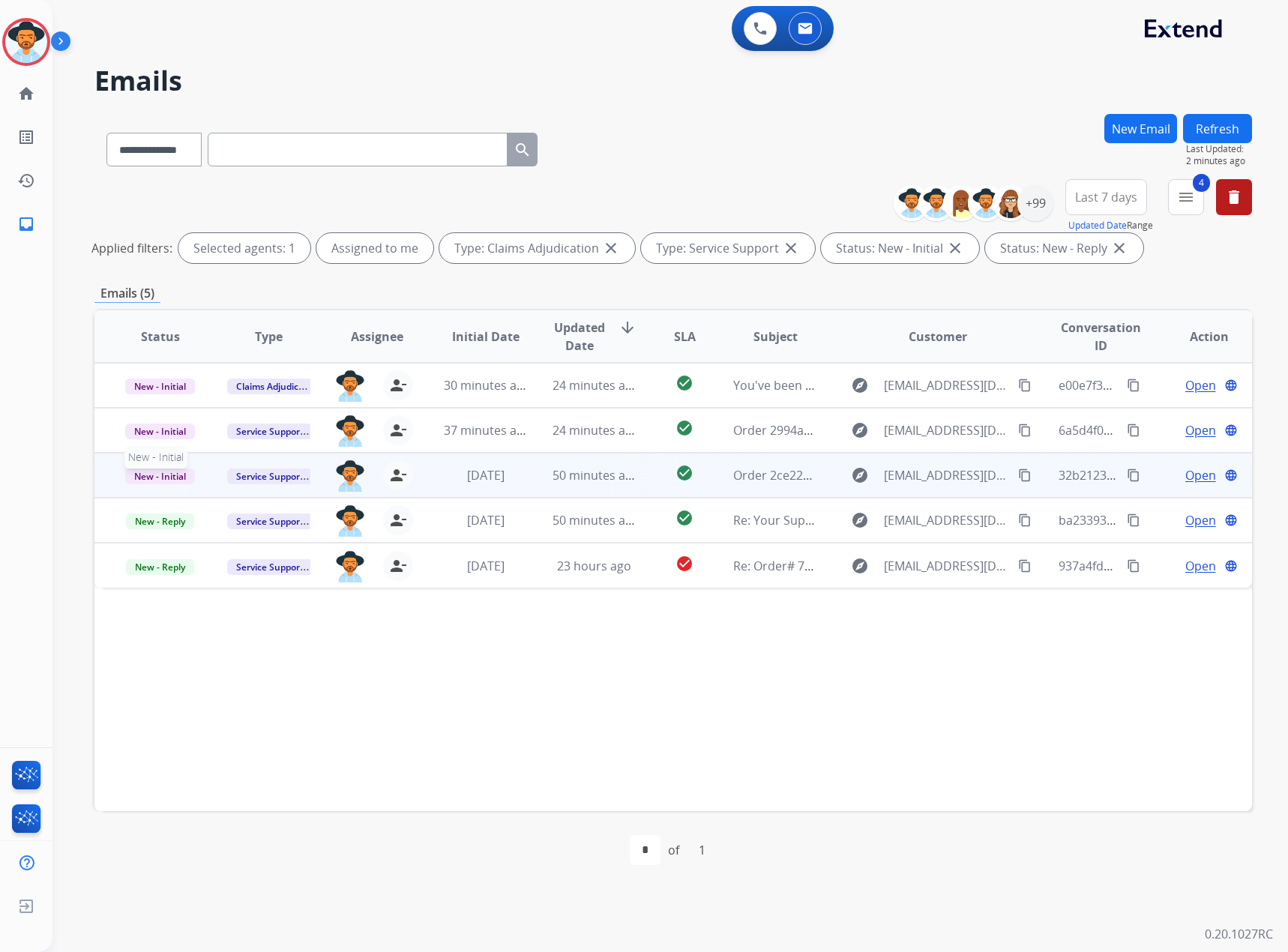
click at [153, 471] on span "New - Initial" at bounding box center [159, 476] width 70 height 16
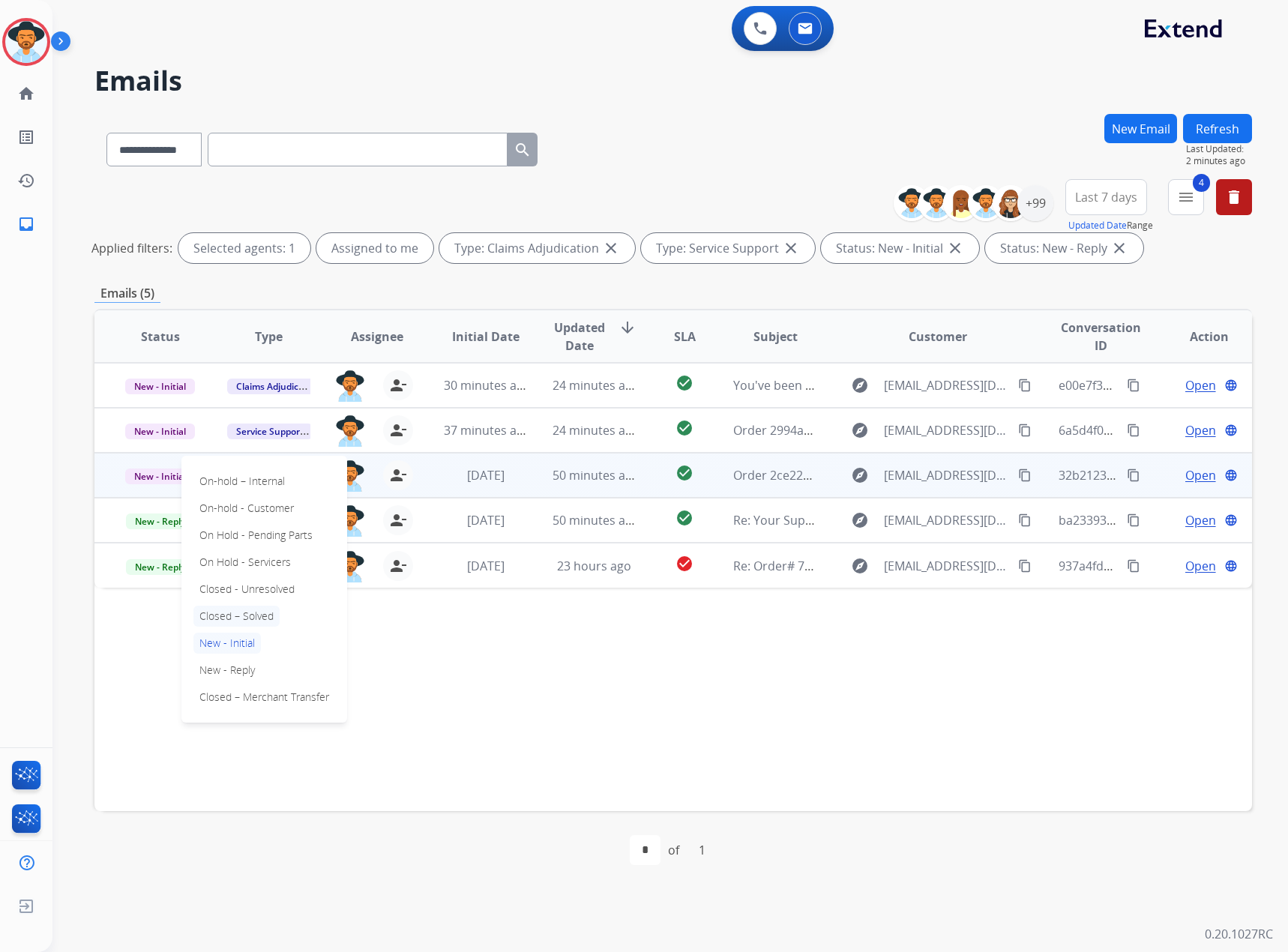
click at [245, 612] on p "Closed – Solved" at bounding box center [236, 616] width 86 height 21
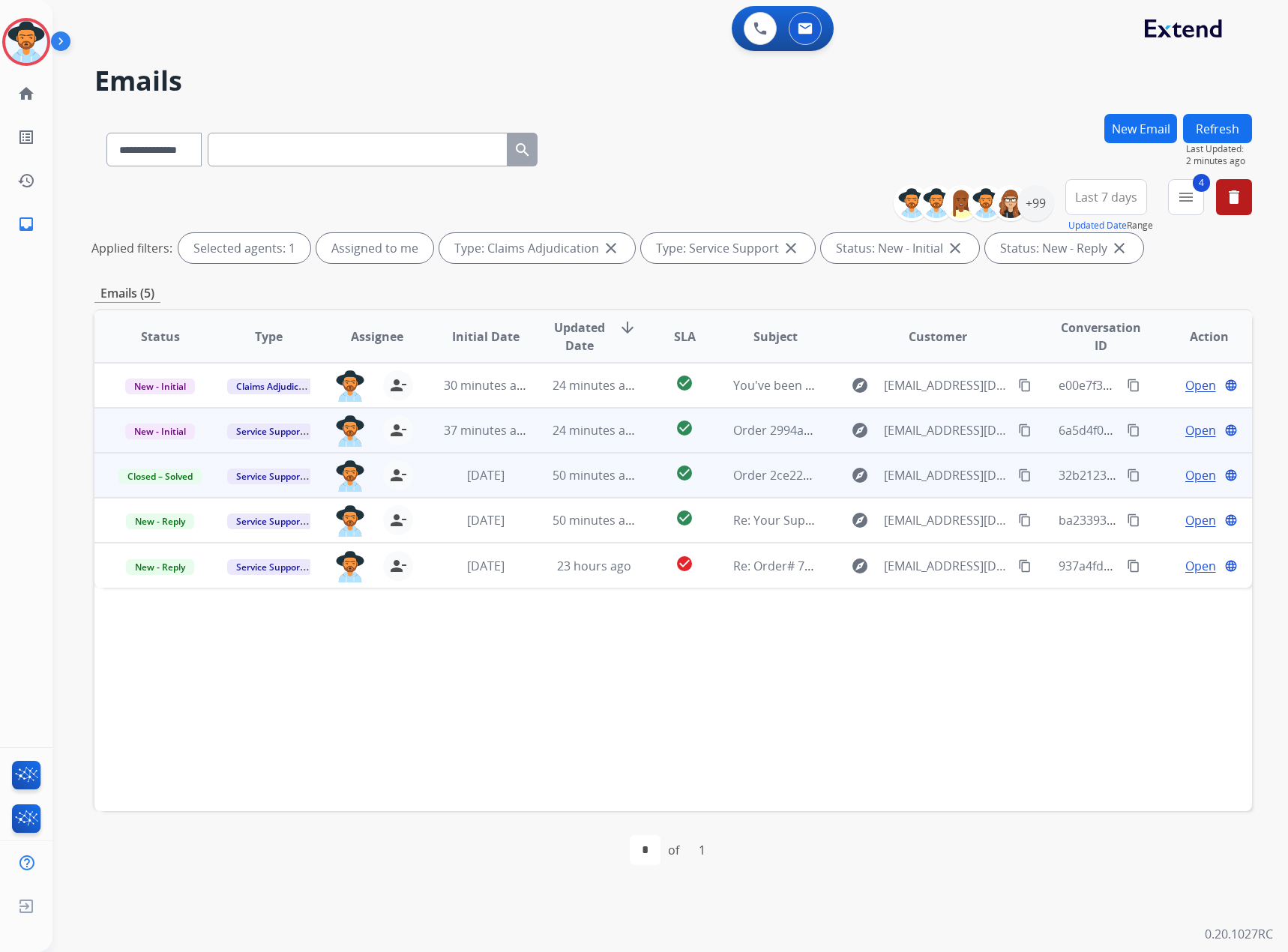
click at [1191, 434] on span "Open" at bounding box center [1200, 430] width 31 height 18
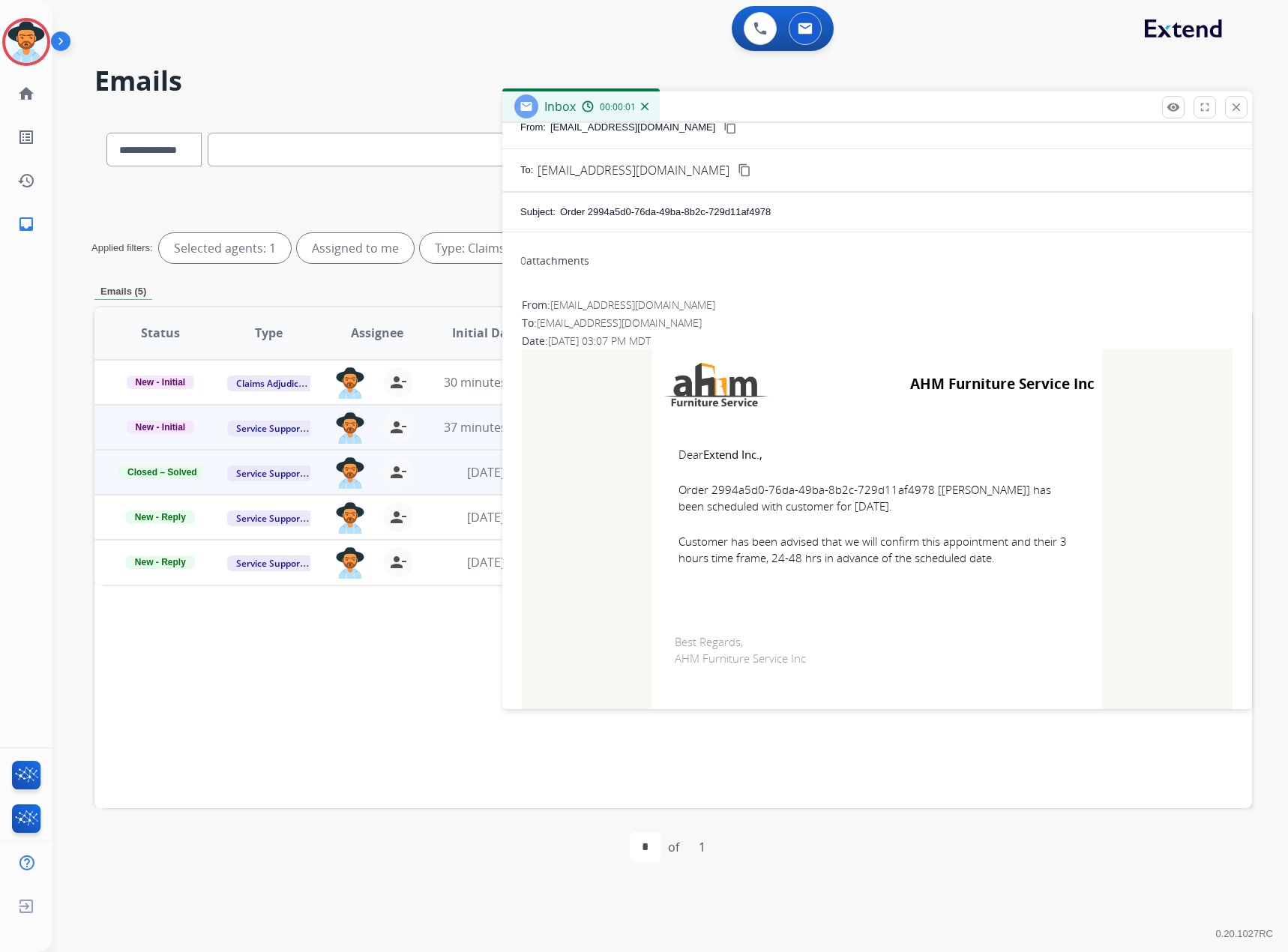
scroll to position [75, 0]
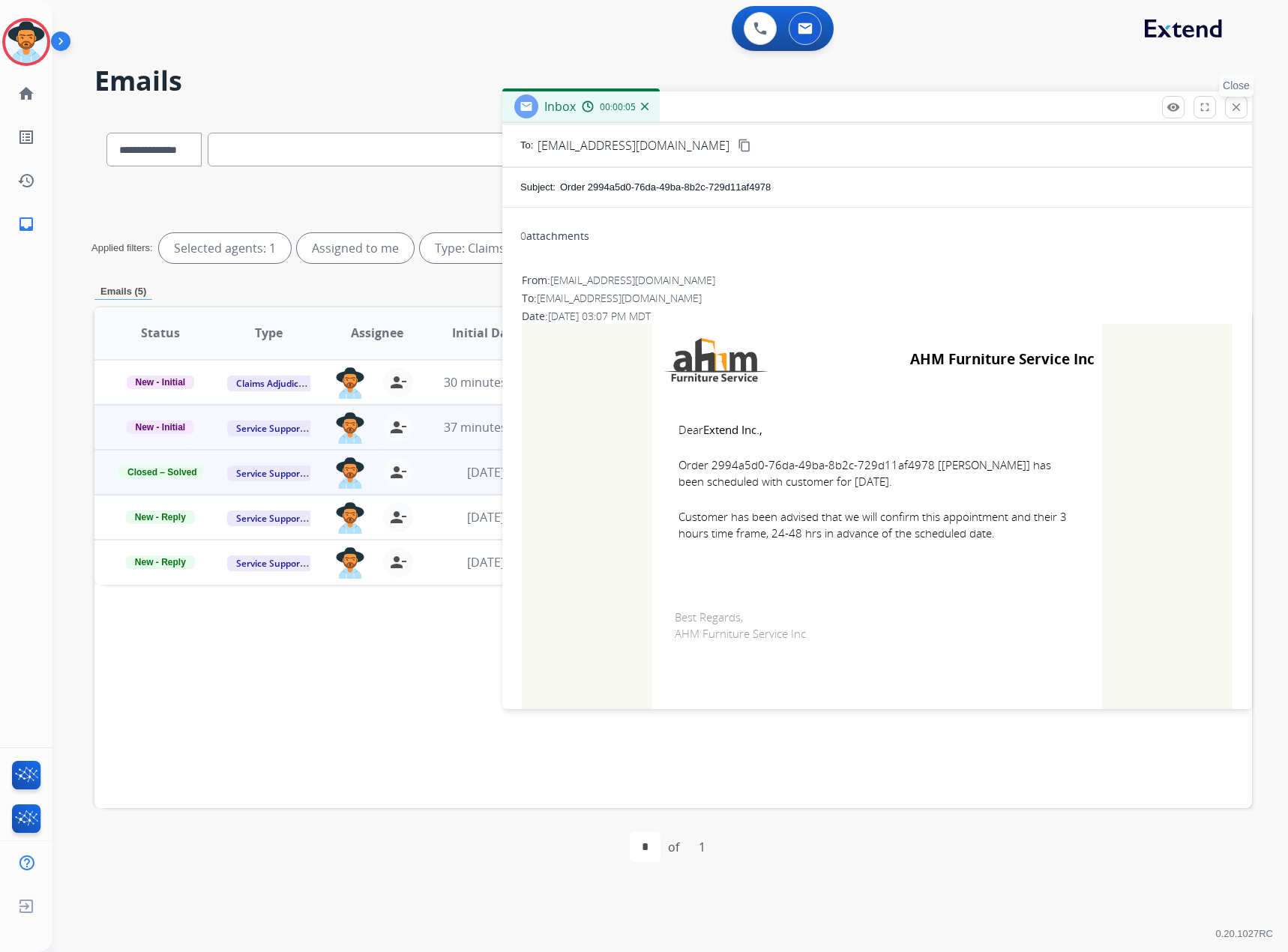
click at [1229, 105] on button "close Close" at bounding box center [1236, 107] width 22 height 22
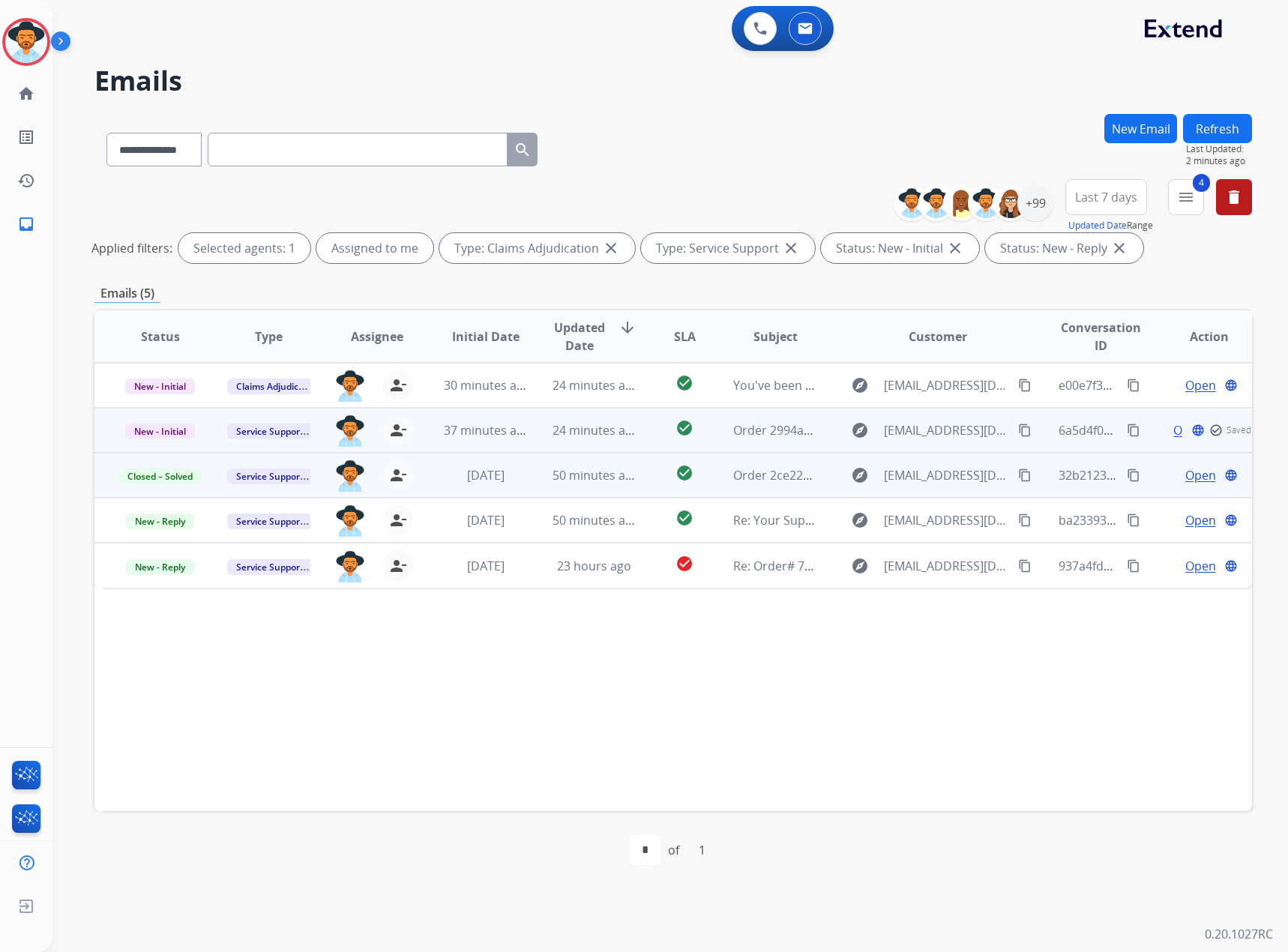
click at [186, 413] on td "New - Initial" at bounding box center [149, 430] width 109 height 45
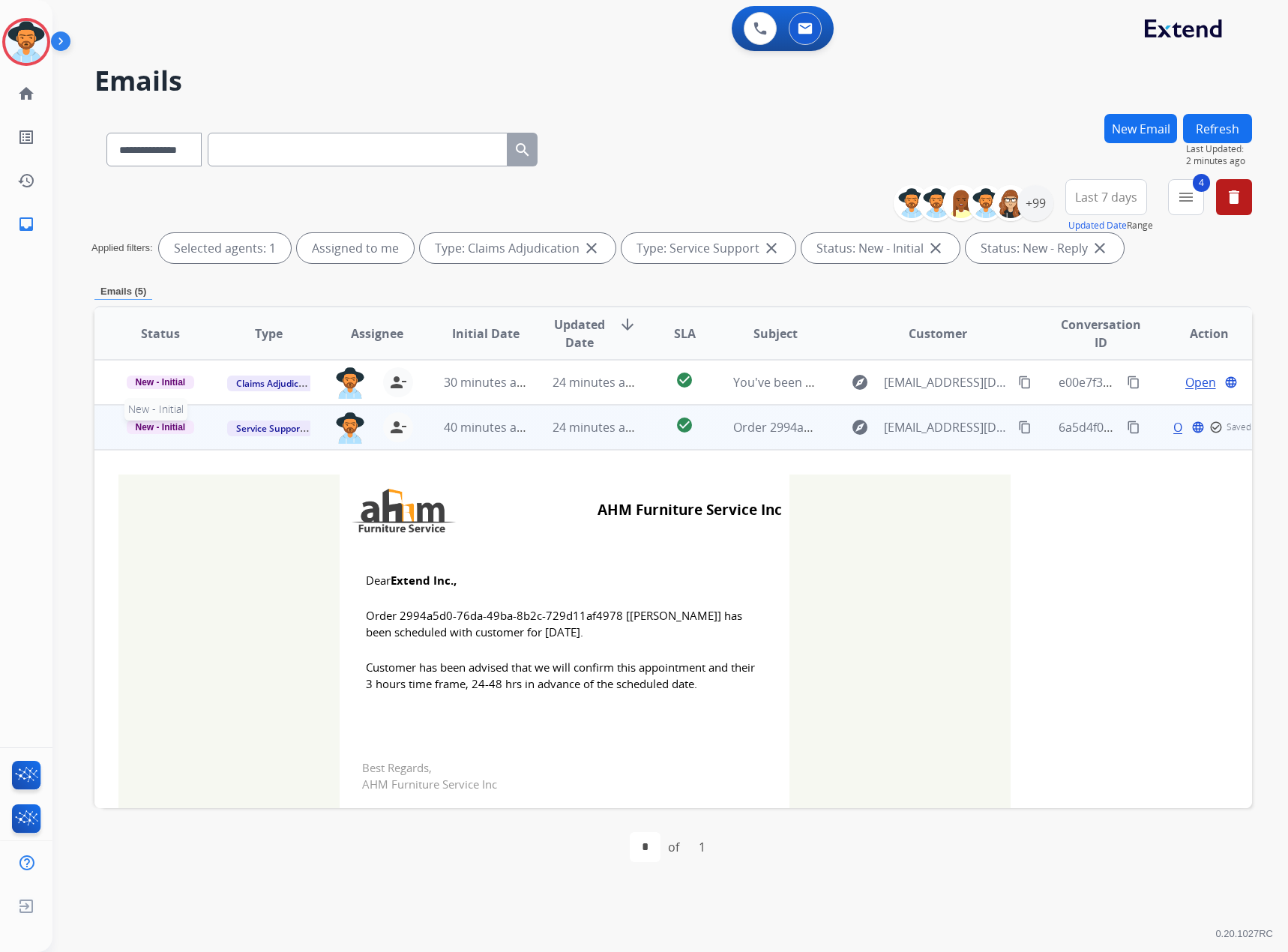
scroll to position [45, 0]
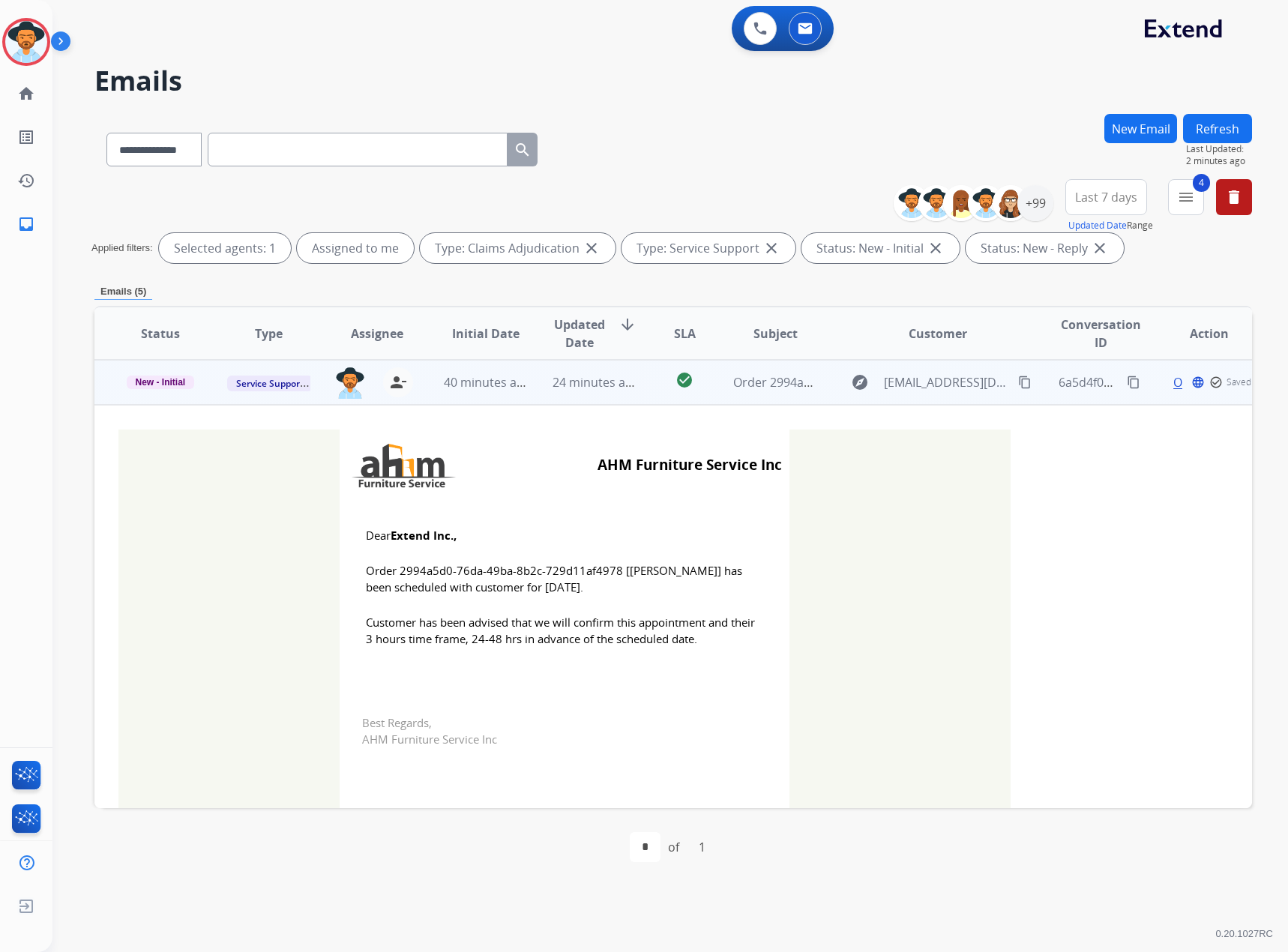
click at [167, 429] on td "Email AHM Furniture Service Inc Dear Extend Inc., Order 2994a5d0-76da-49ba-8b2c…" at bounding box center [564, 634] width 940 height 458
click at [169, 386] on span "New - Initial" at bounding box center [160, 383] width 68 height 14
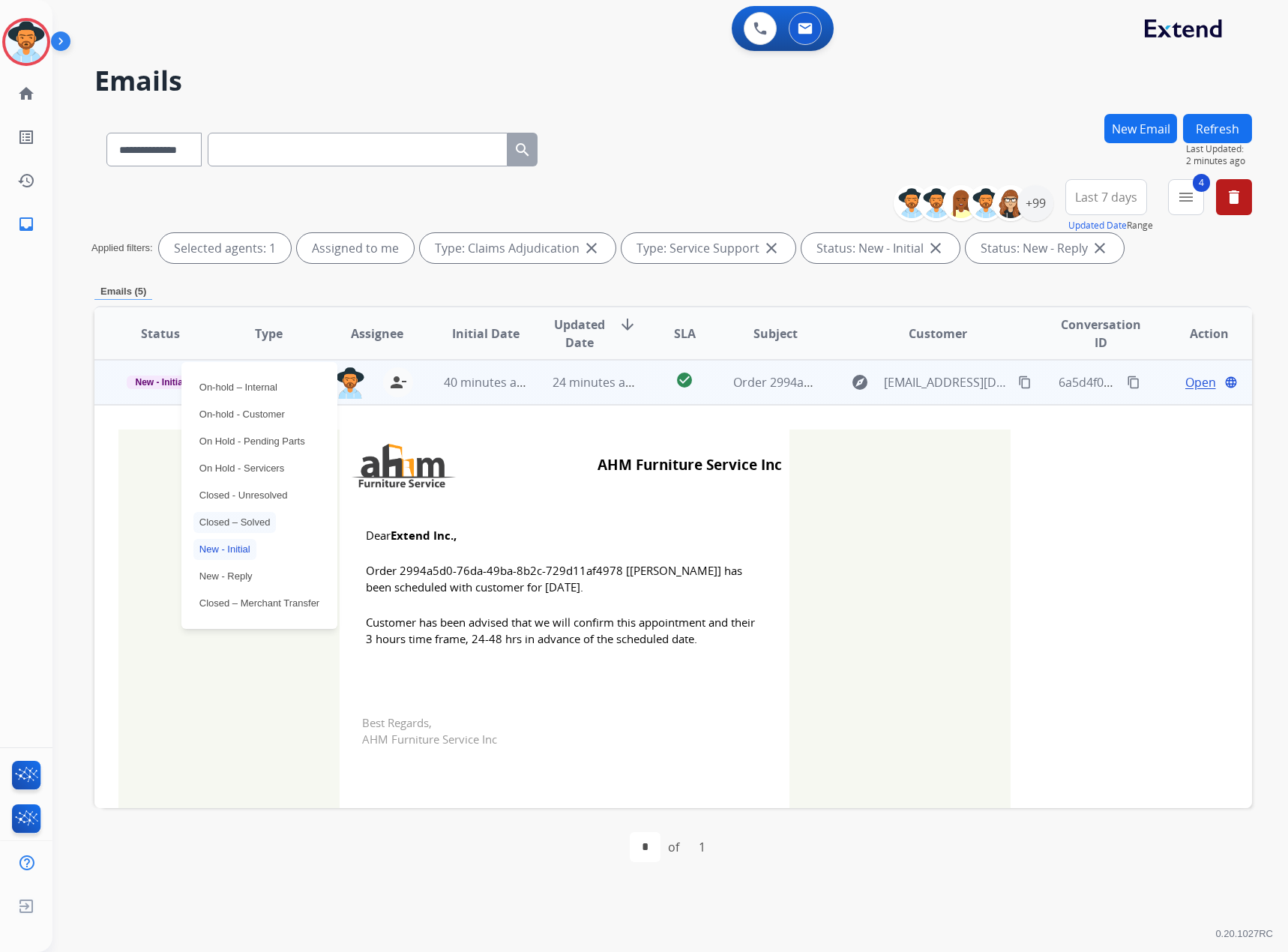
click at [242, 515] on p "Closed – Solved" at bounding box center [234, 522] width 84 height 21
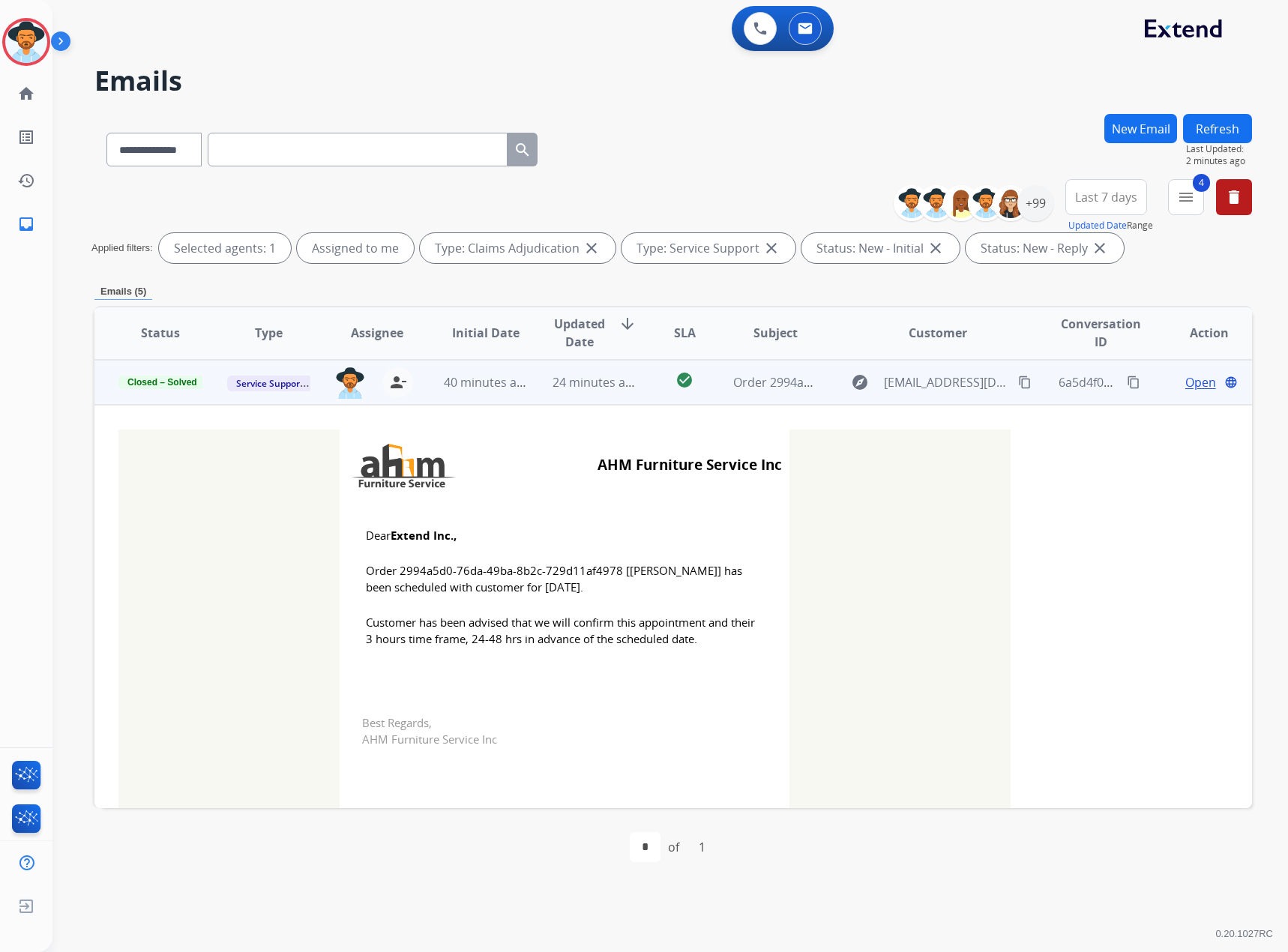
click at [649, 393] on td "check_circle" at bounding box center [673, 383] width 72 height 45
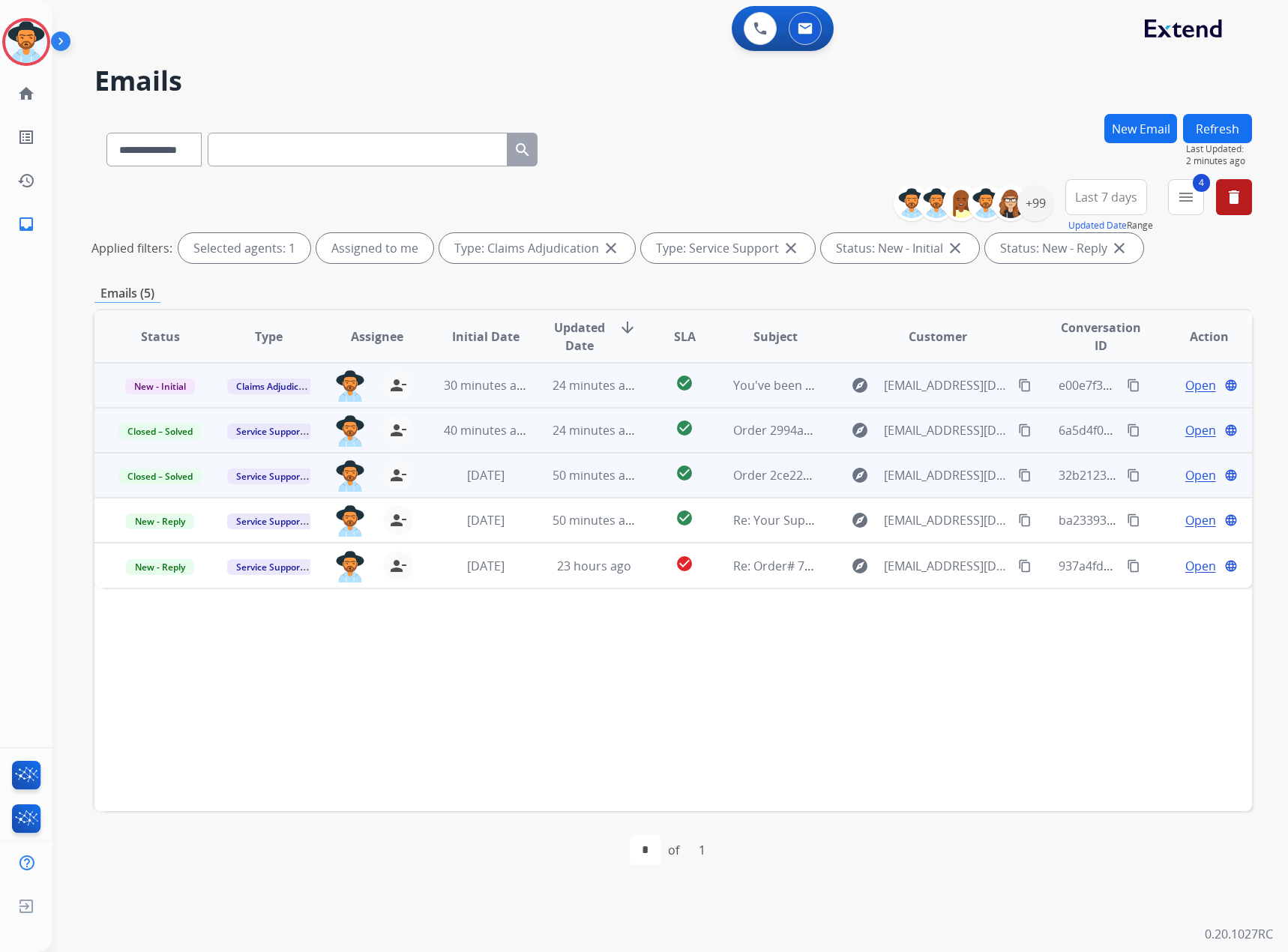
scroll to position [0, 0]
click at [1167, 384] on div "Open language" at bounding box center [1209, 385] width 84 height 18
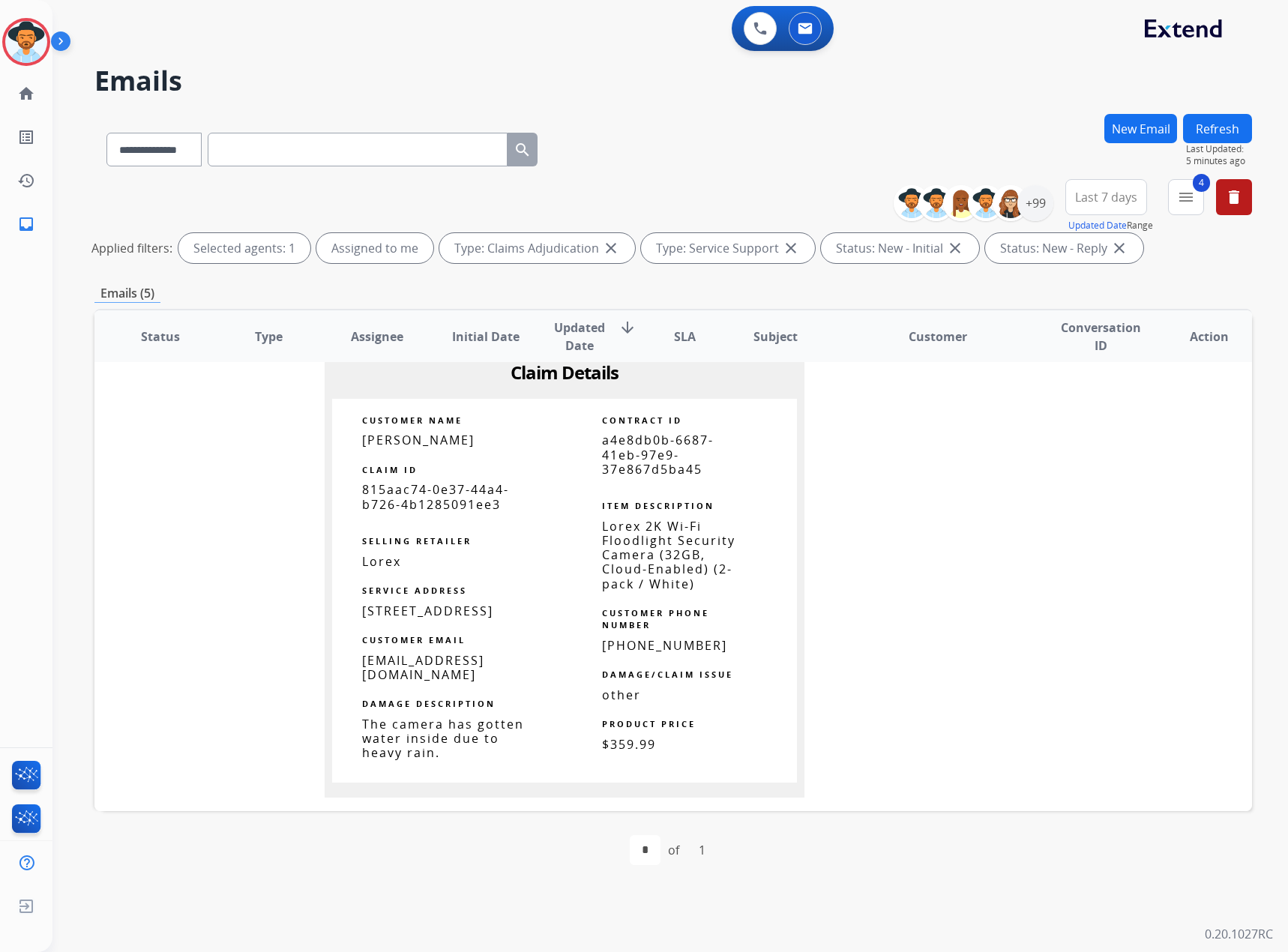
scroll to position [675, 0]
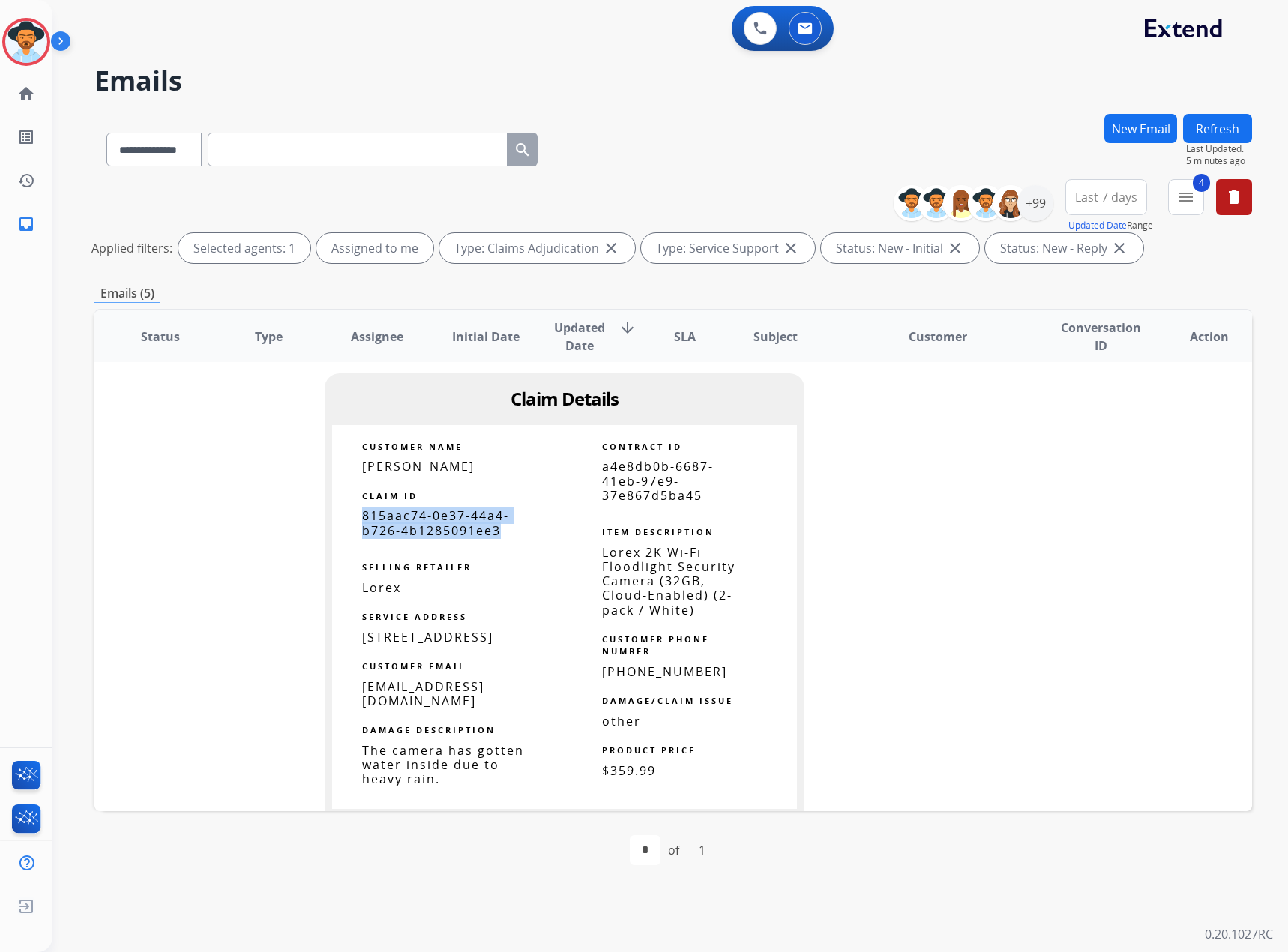
drag, startPoint x: 504, startPoint y: 513, endPoint x: 358, endPoint y: 495, distance: 147.1
click at [362, 509] on p "815aac74-0e37-44a4-b726-4b1285091ee3" at bounding box center [448, 523] width 172 height 28
copy span "815aac74-0e37-44a4-b726-4b1285091ee3"
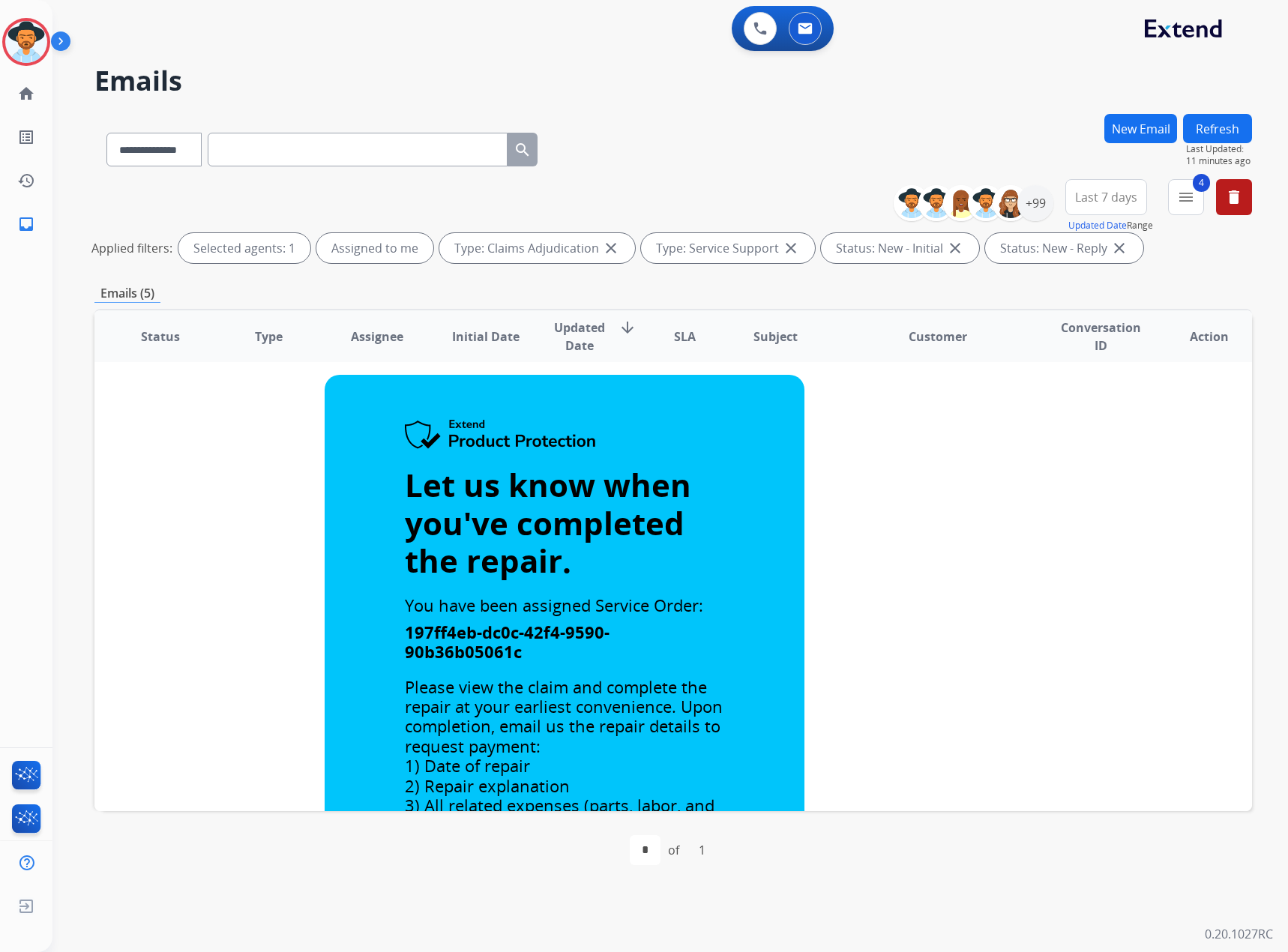
scroll to position [0, 0]
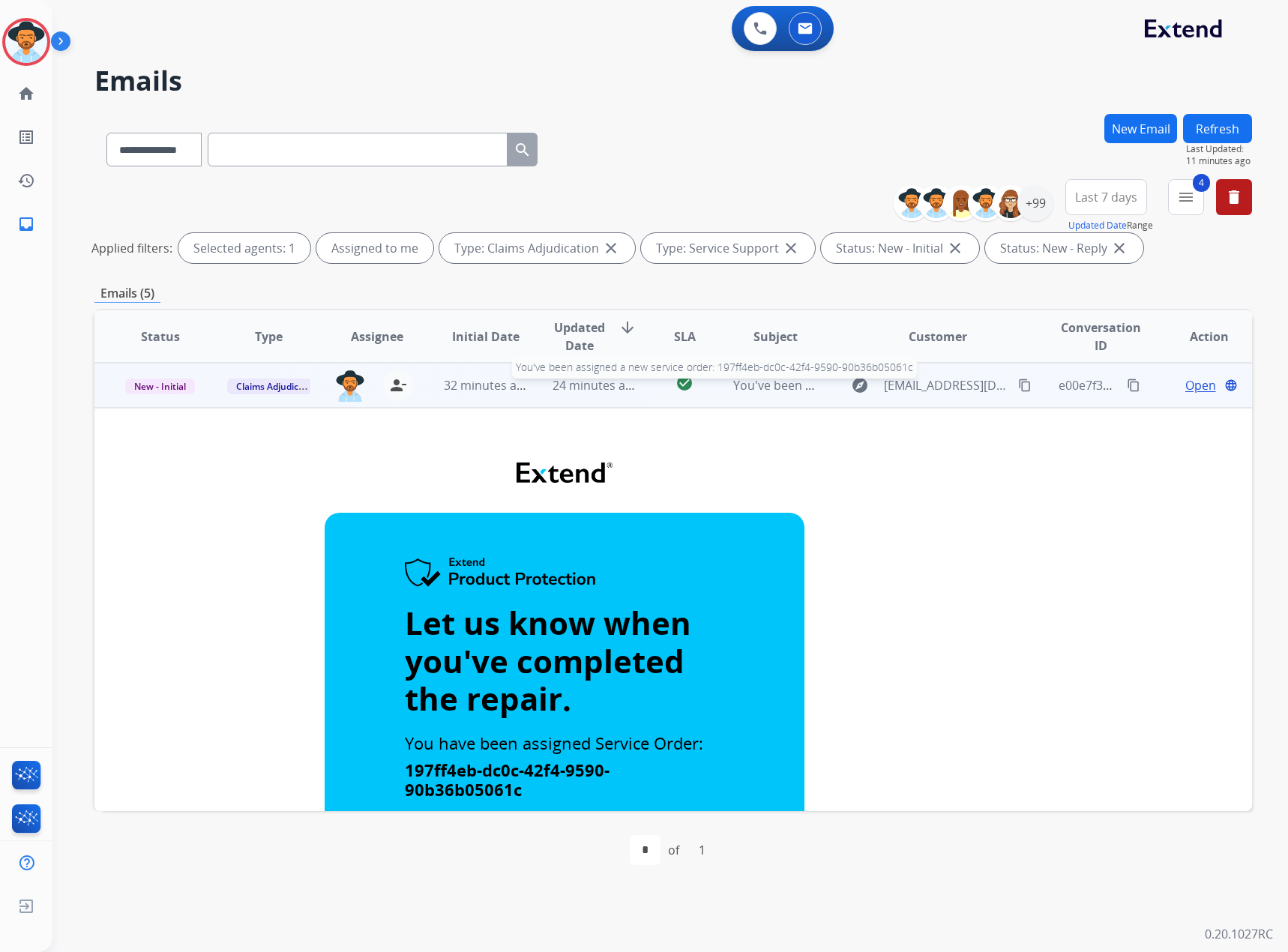
click at [783, 387] on span "You've been assigned a new service order: 197ff4eb-dc0c-42f4-9590-90b36b05061c" at bounding box center [966, 385] width 465 height 16
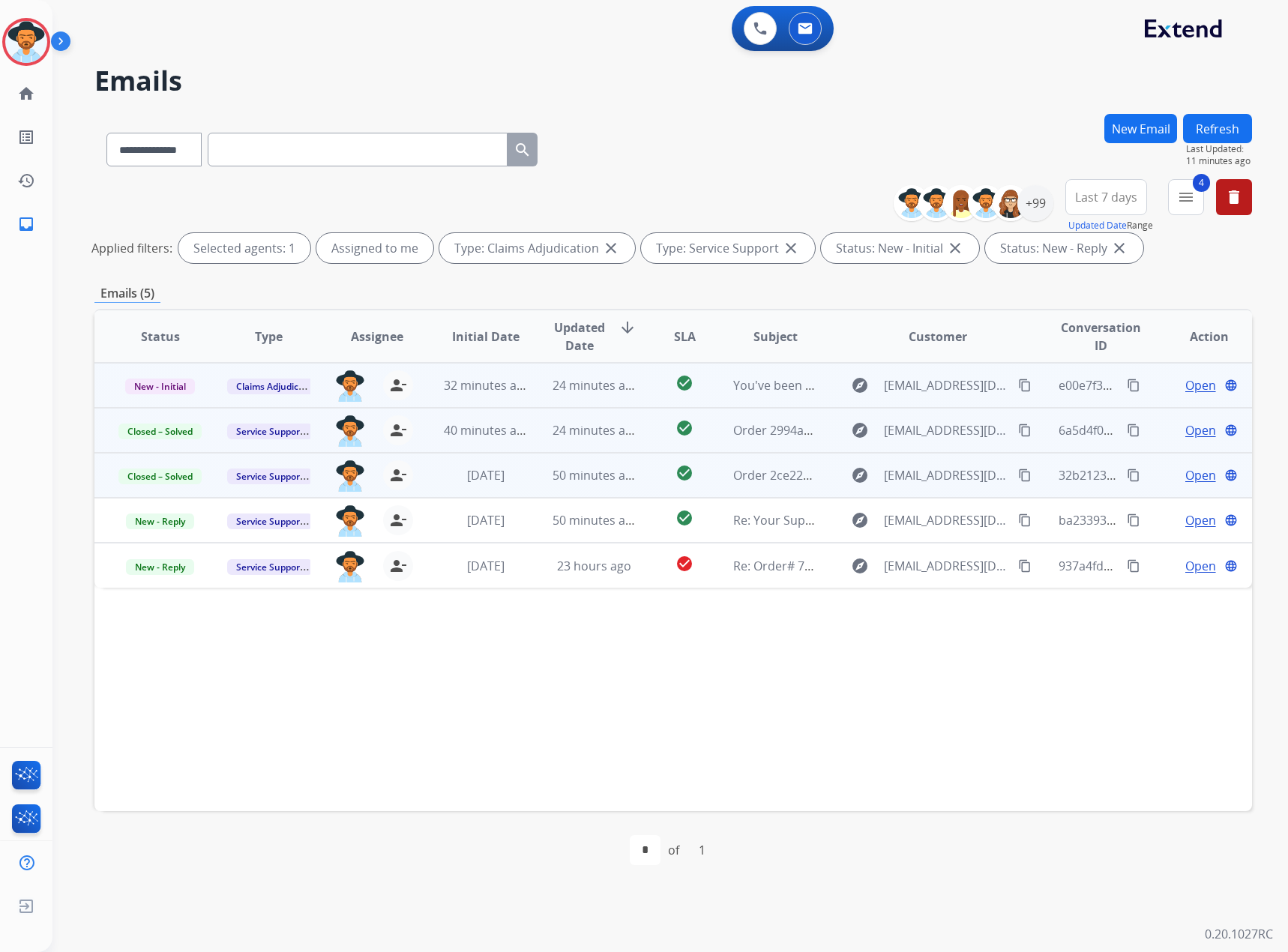
click at [155, 397] on td "New - Initial" at bounding box center [149, 385] width 109 height 45
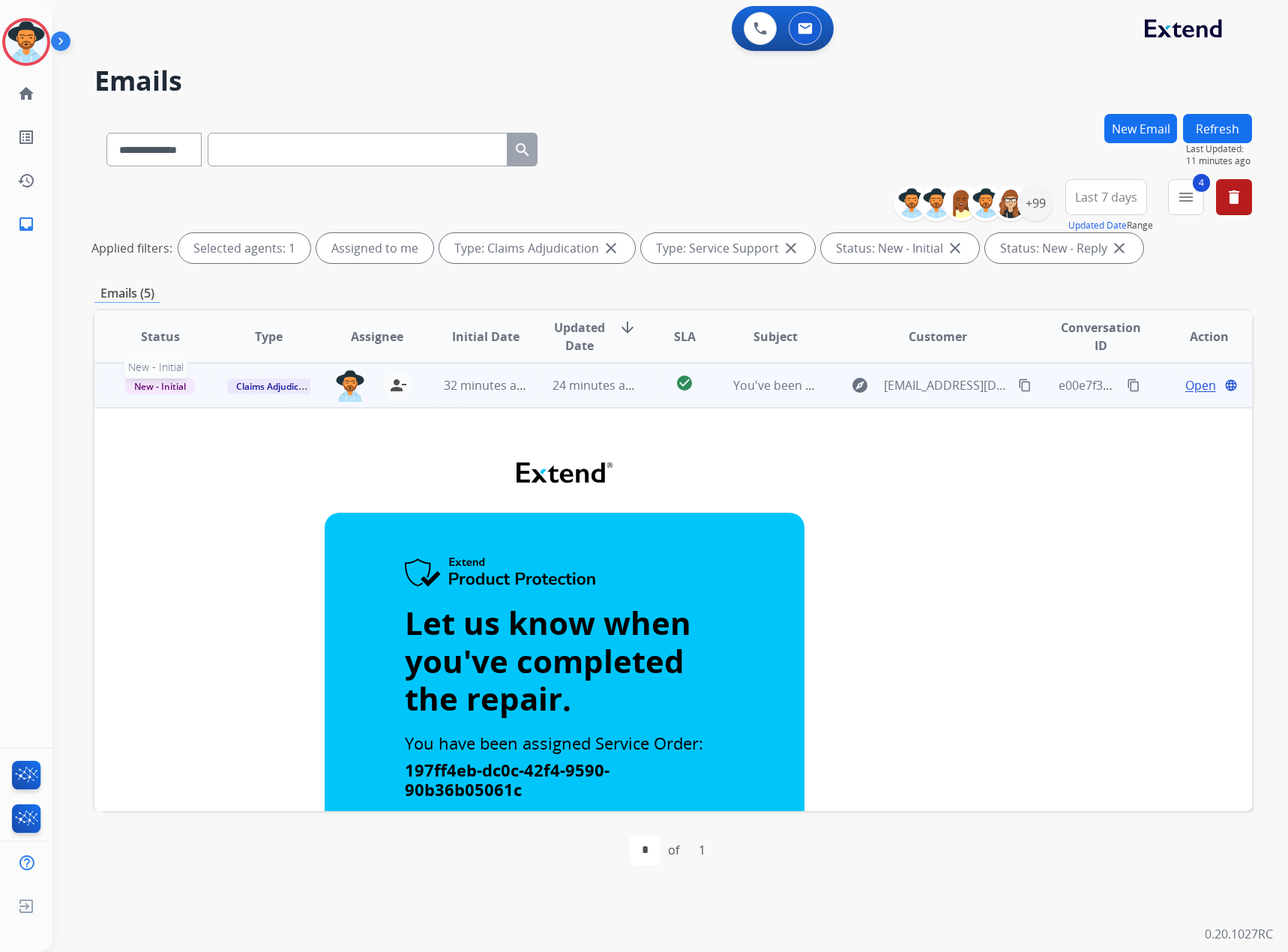
click at [164, 392] on span "New - Initial" at bounding box center [159, 386] width 70 height 16
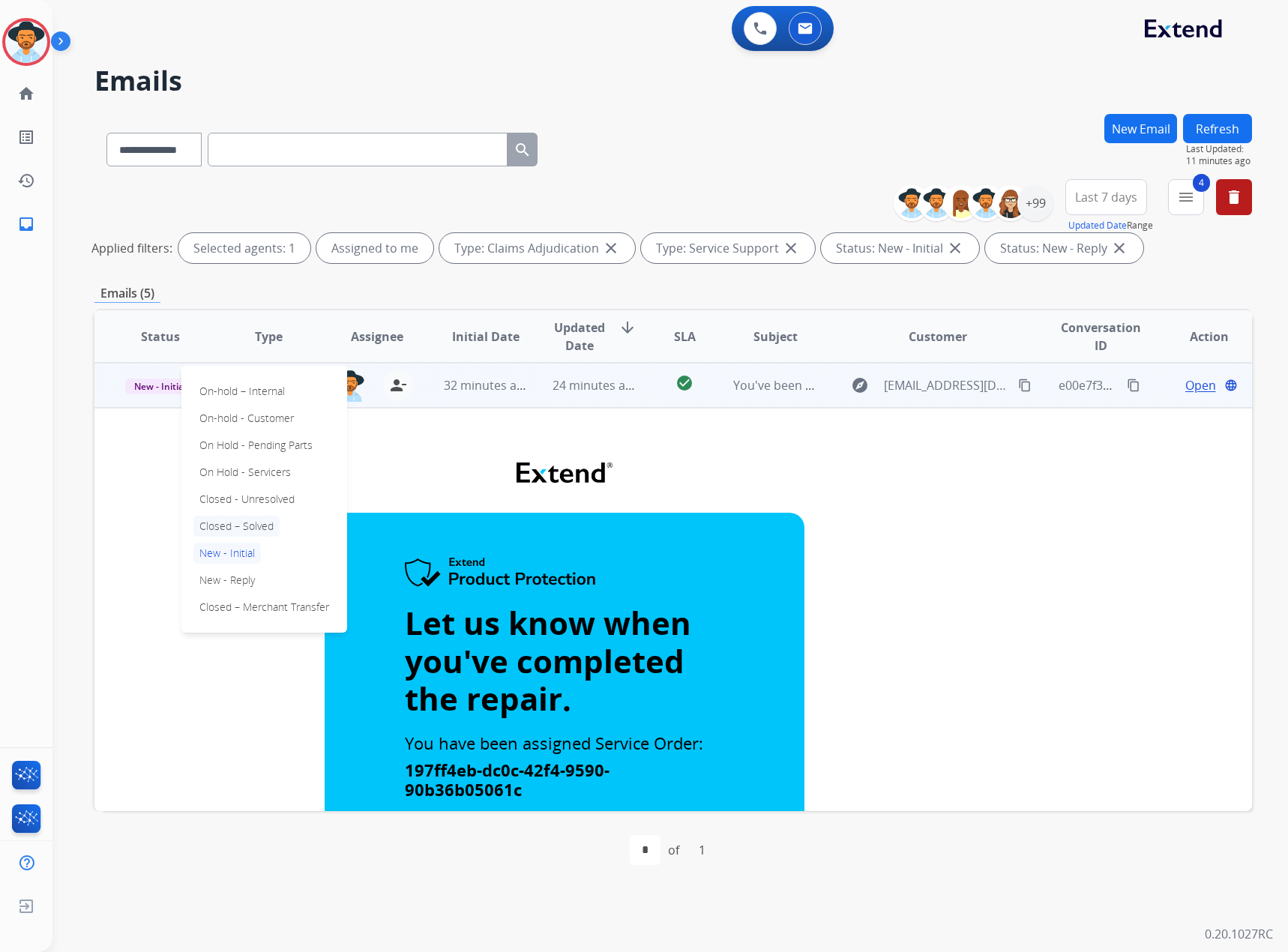
click at [256, 525] on p "Closed – Solved" at bounding box center [236, 526] width 86 height 21
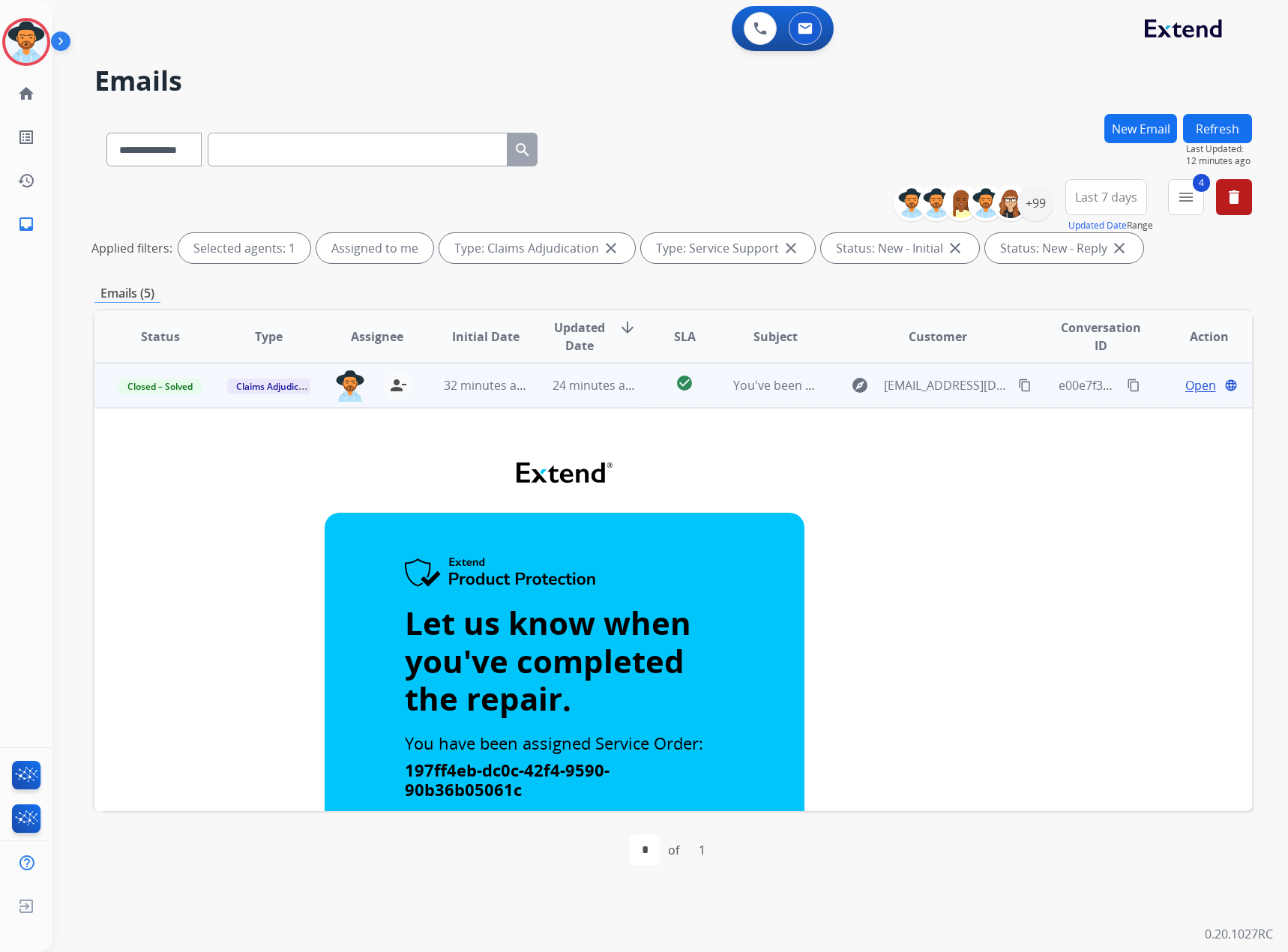
click at [1234, 124] on button "Refresh" at bounding box center [1217, 128] width 69 height 29
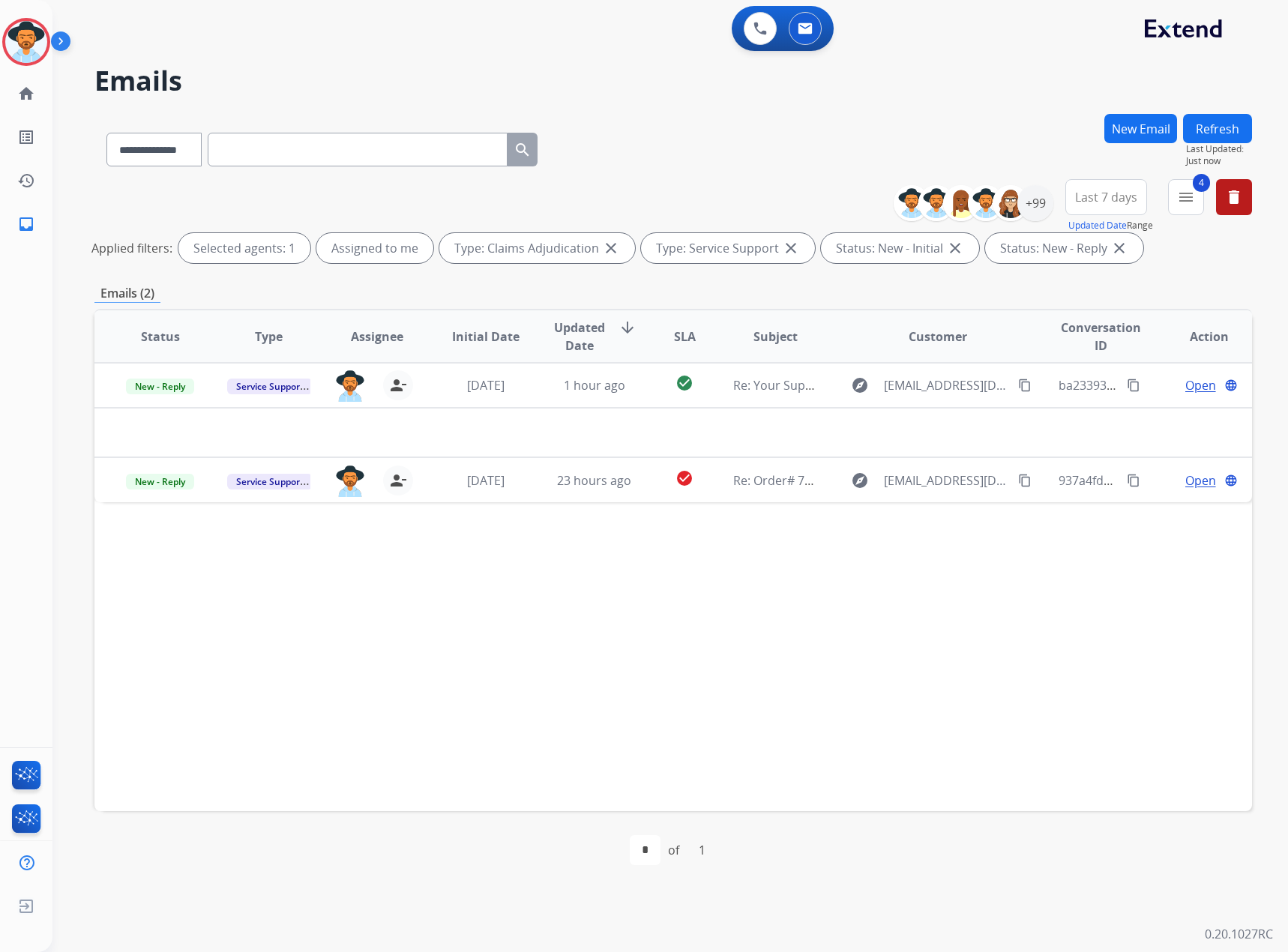
click at [1206, 199] on div "**********" at bounding box center [1078, 206] width 347 height 54
click at [1197, 187] on span "4" at bounding box center [1201, 183] width 17 height 18
click at [1183, 199] on mat-icon "menu" at bounding box center [1185, 196] width 18 height 18
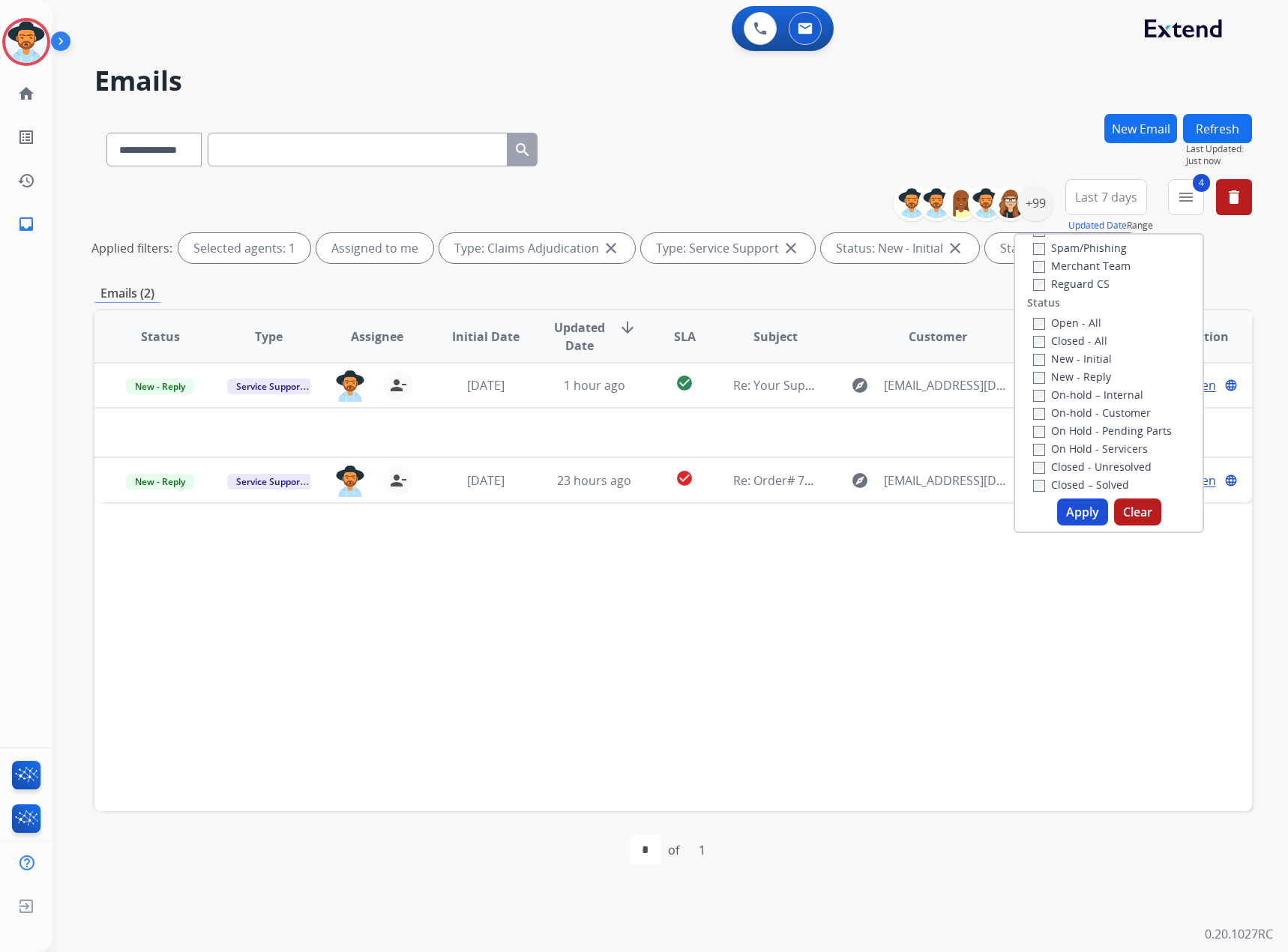
scroll to position [150, 0]
click at [1071, 343] on label "Closed - All" at bounding box center [1070, 339] width 74 height 15
click at [1065, 364] on label "New - Initial" at bounding box center [1072, 358] width 78 height 15
click at [1065, 376] on label "New - Reply" at bounding box center [1072, 376] width 78 height 15
click at [1069, 513] on button "Apply" at bounding box center [1082, 512] width 51 height 27
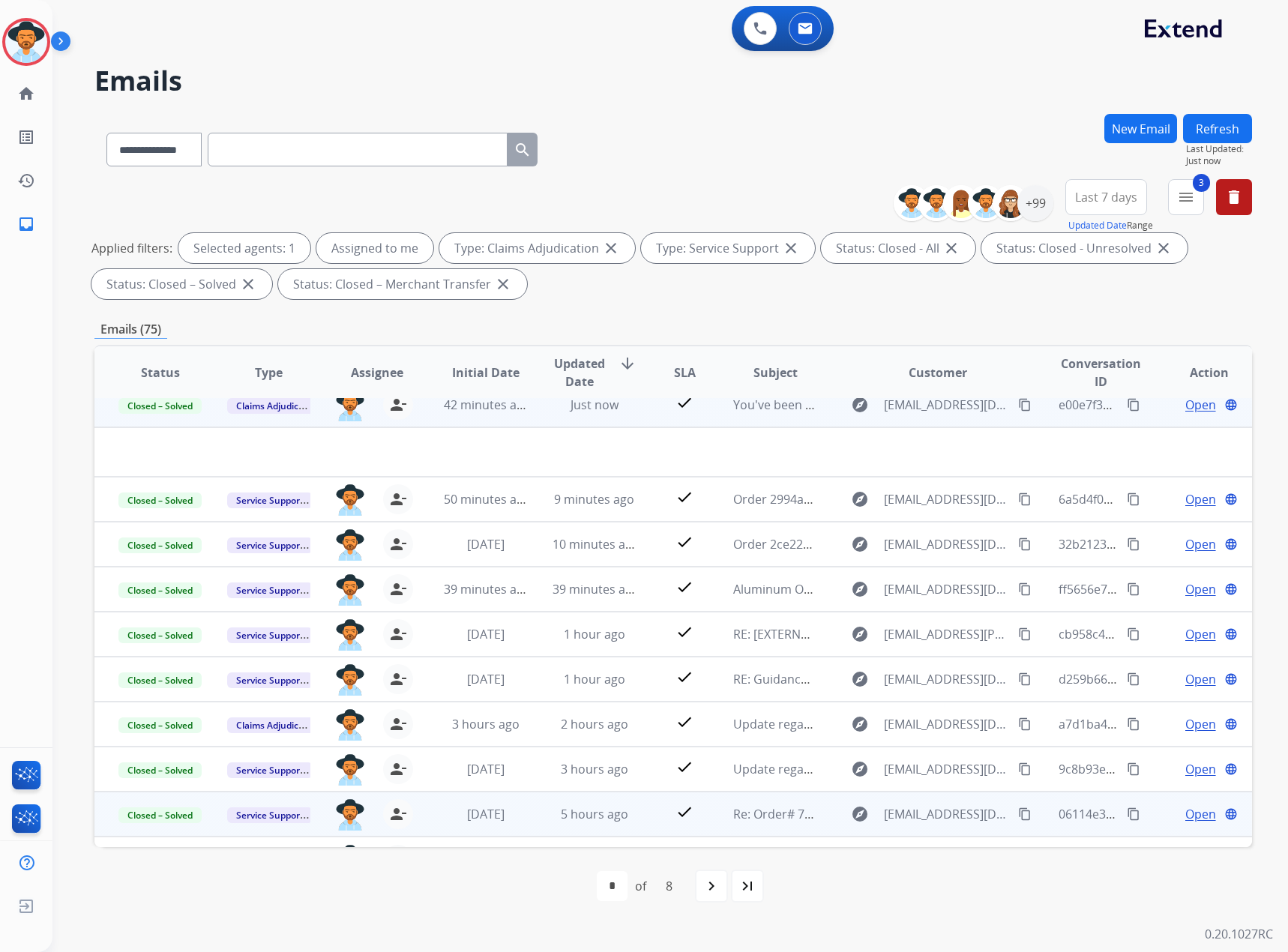
scroll to position [0, 0]
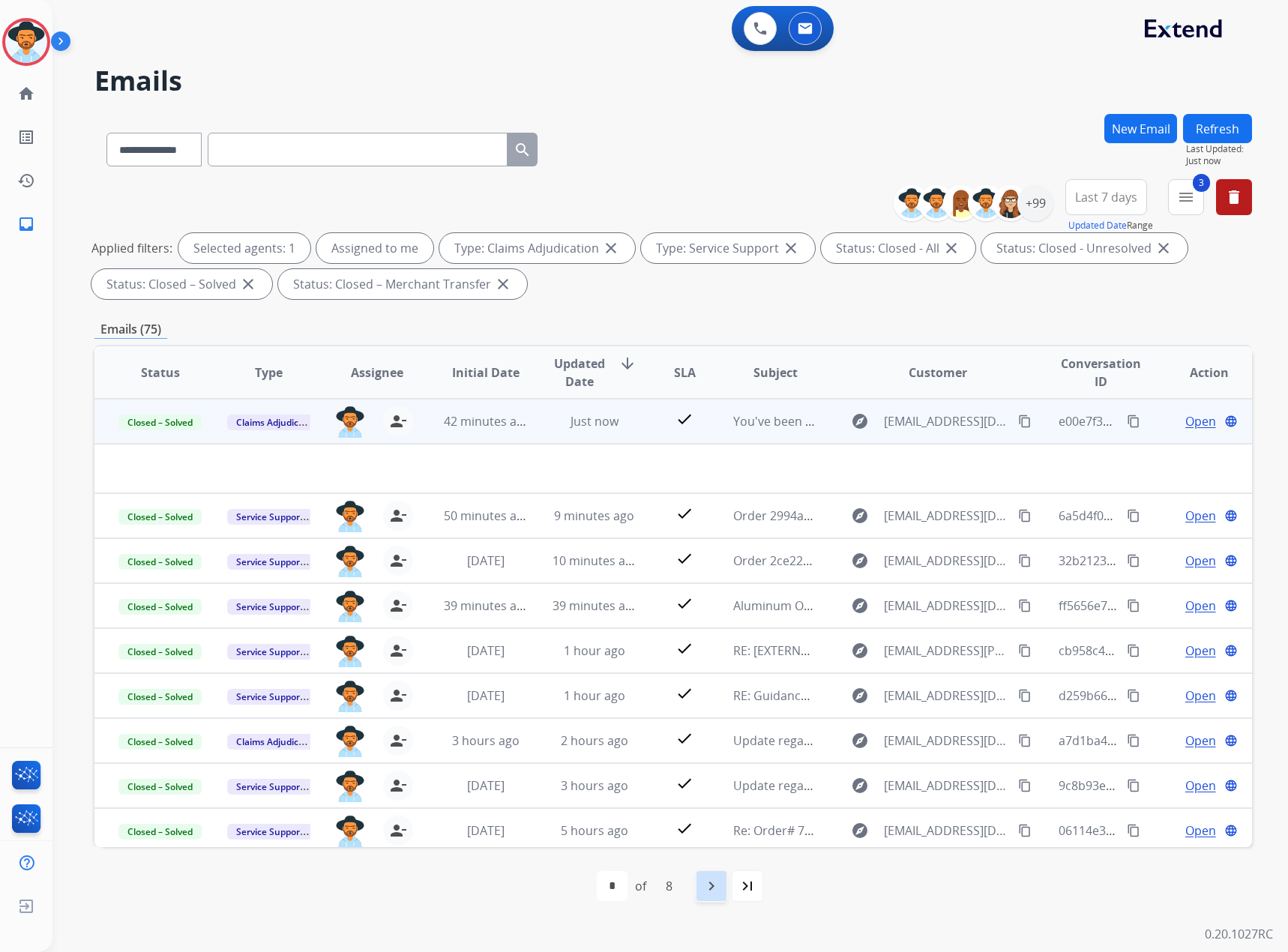
click at [711, 880] on mat-icon "navigate_next" at bounding box center [711, 886] width 18 height 18
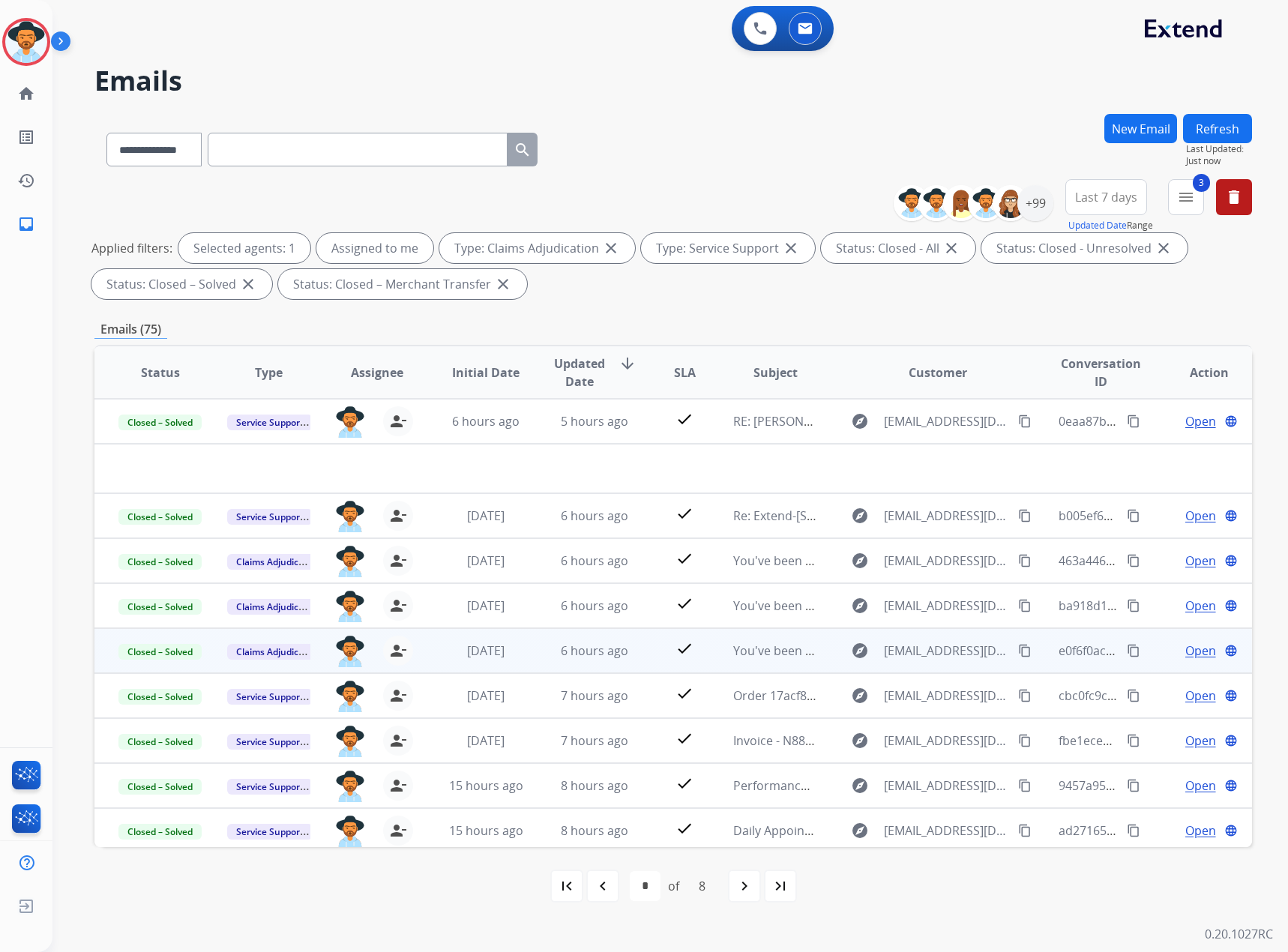
scroll to position [51, 0]
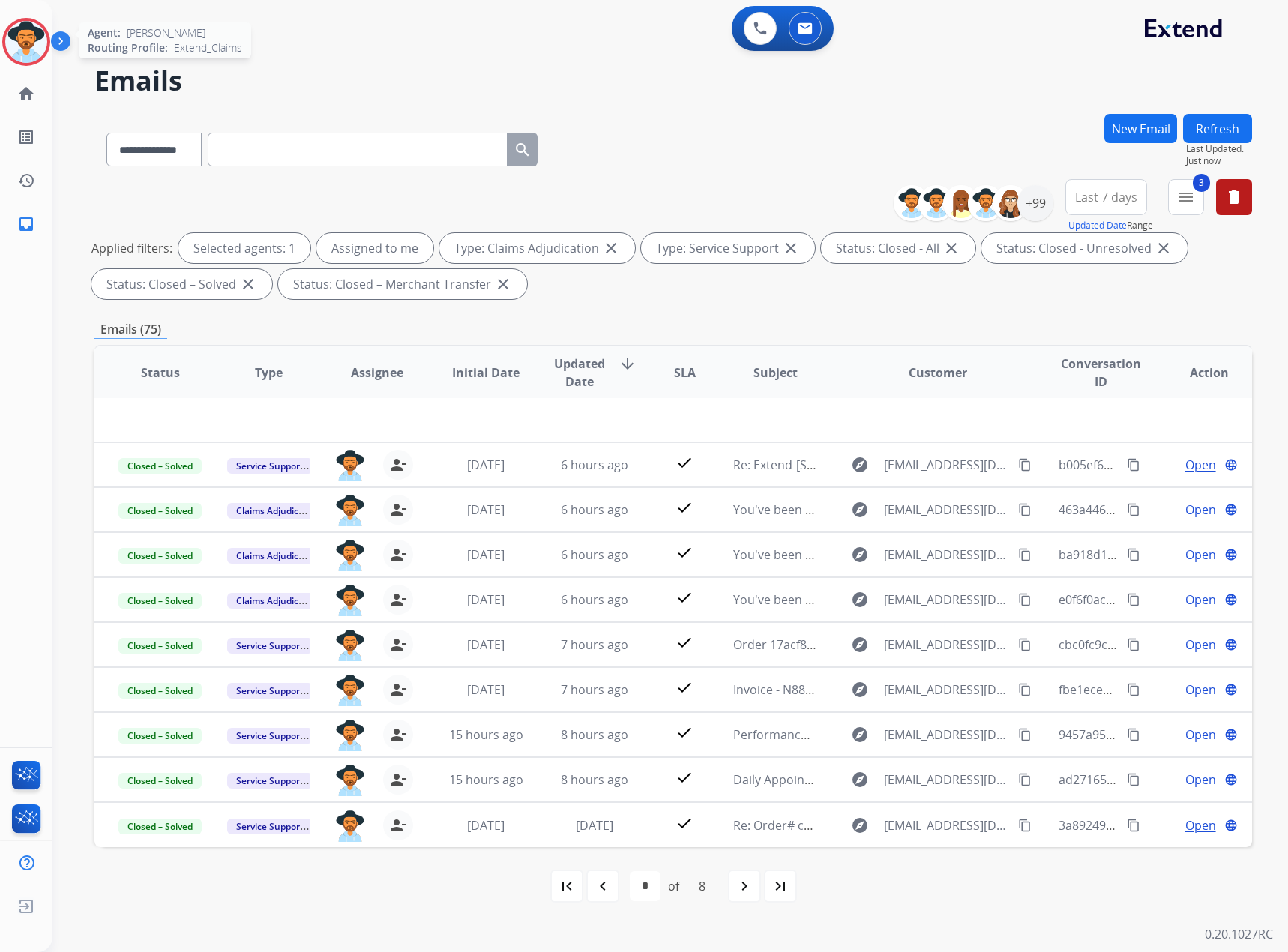
click at [23, 36] on img at bounding box center [26, 41] width 42 height 42
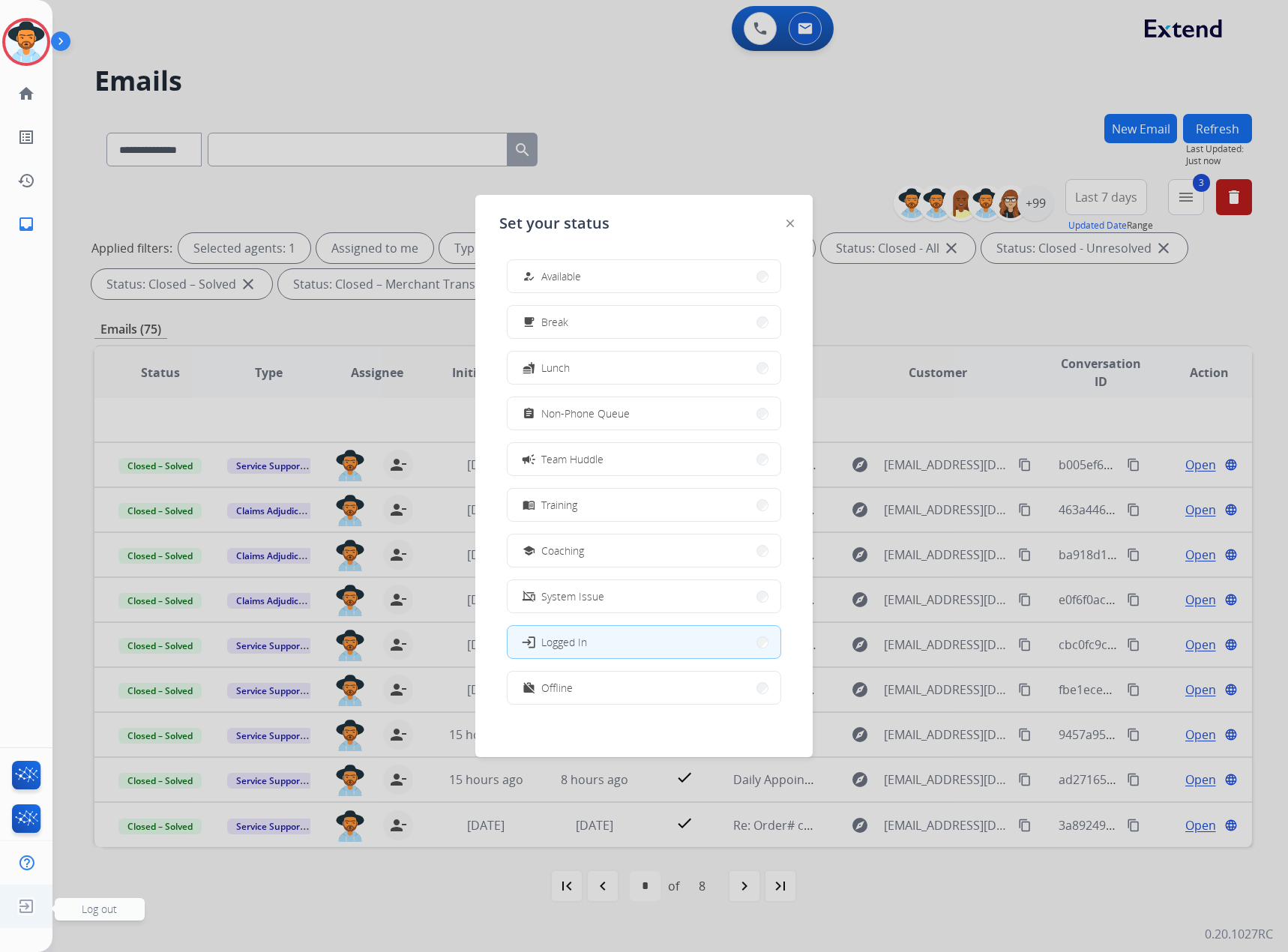
click at [22, 915] on img at bounding box center [26, 905] width 27 height 28
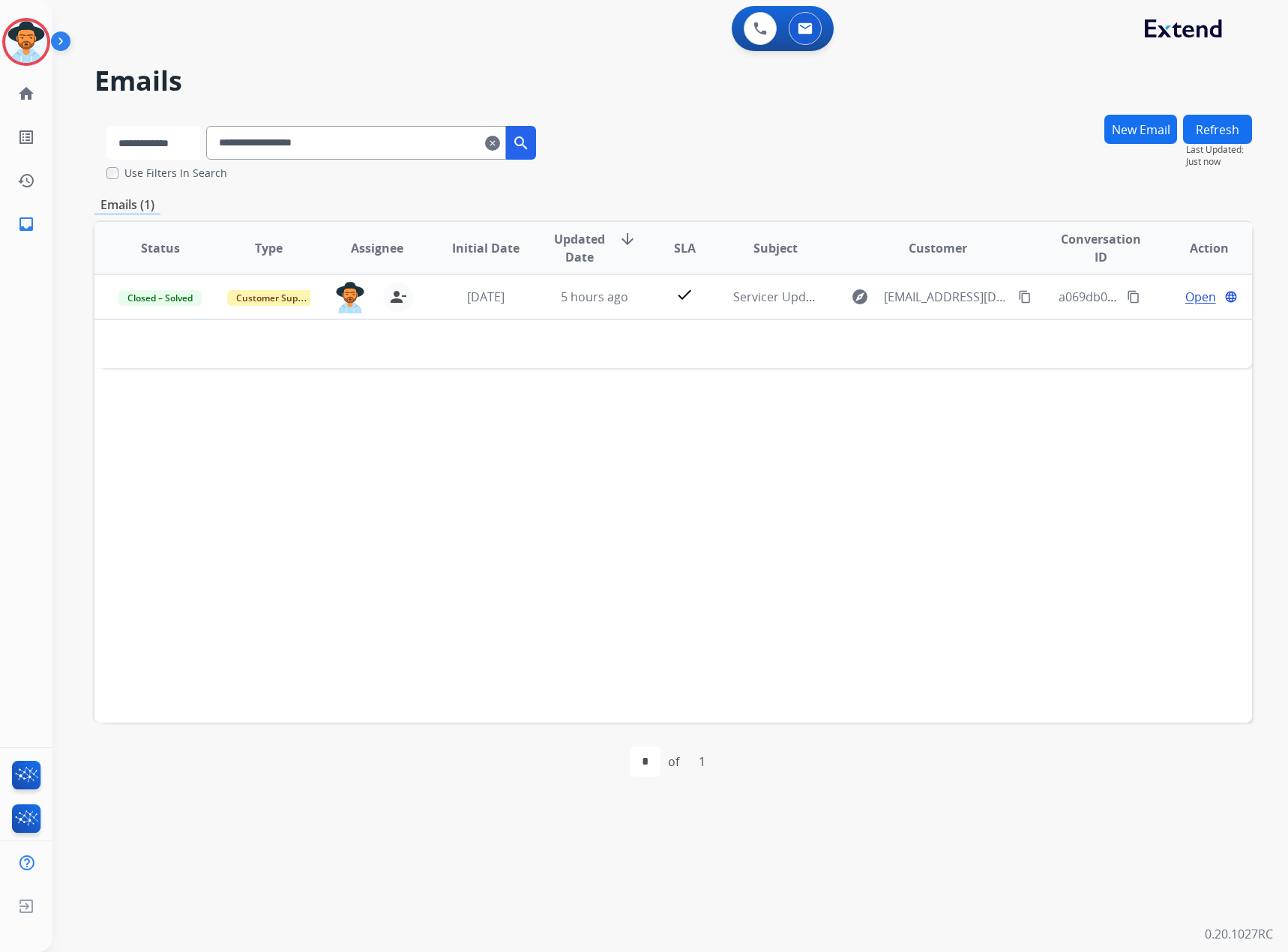
drag, startPoint x: 0, startPoint y: 0, endPoint x: 184, endPoint y: 146, distance: 234.9
click at [184, 146] on select "**********" at bounding box center [153, 142] width 94 height 34
select select "*******"
click at [107, 126] on select "**********" at bounding box center [153, 142] width 94 height 34
click at [278, 147] on input "**********" at bounding box center [358, 142] width 300 height 34
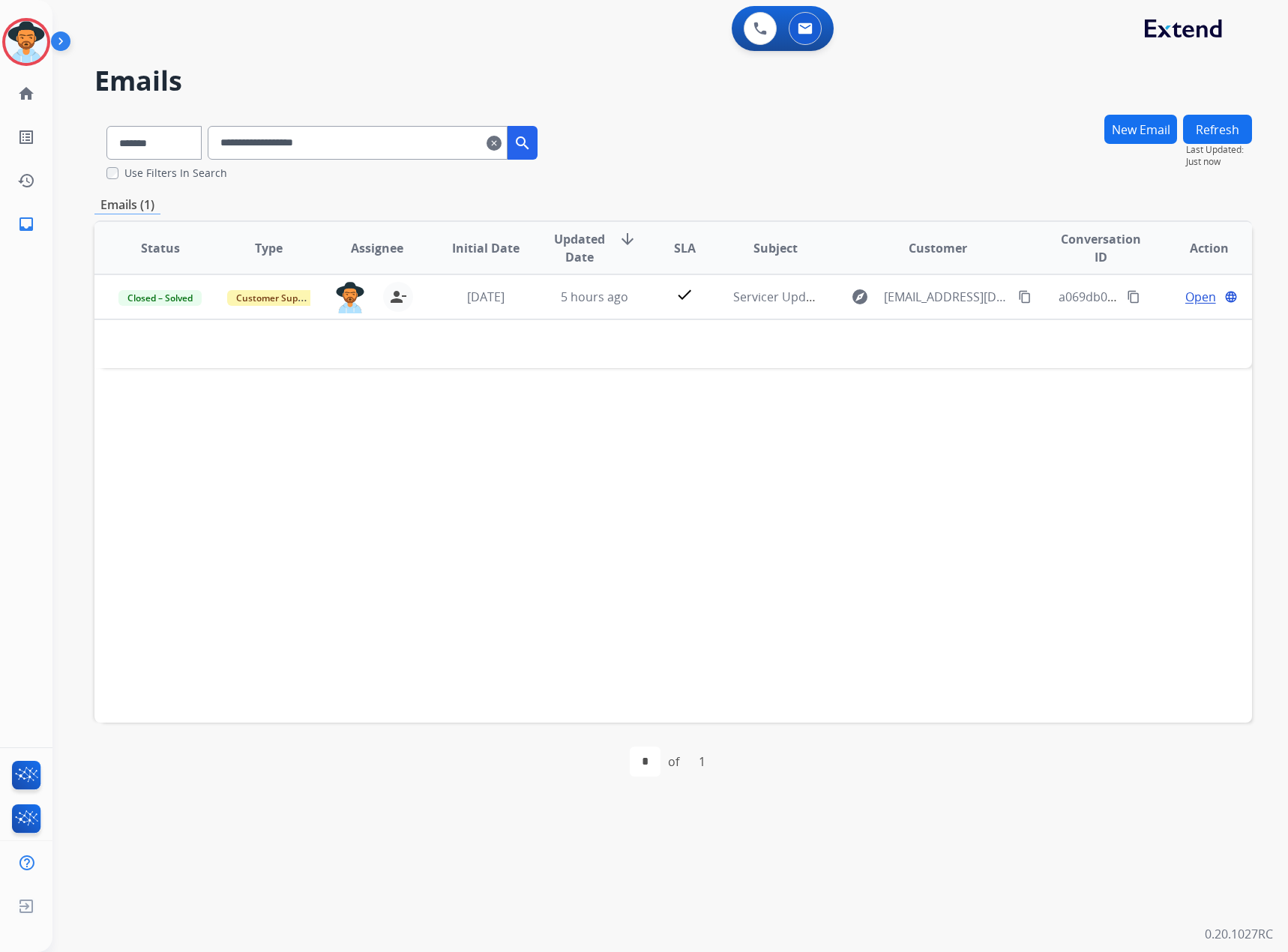
click at [278, 147] on input "**********" at bounding box center [358, 142] width 300 height 34
paste input "text"
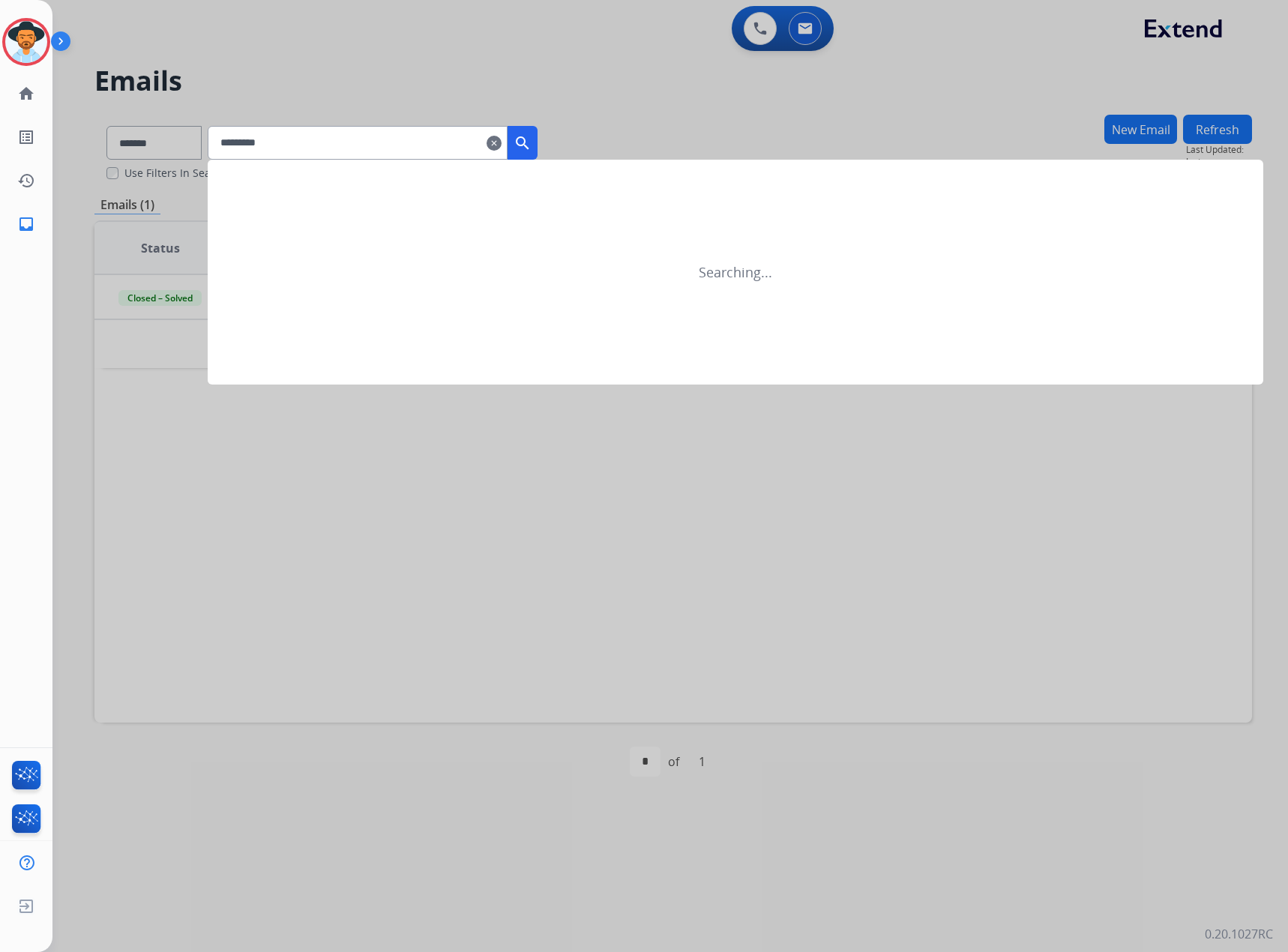
type input "*********"
click at [538, 140] on button "search" at bounding box center [522, 142] width 30 height 34
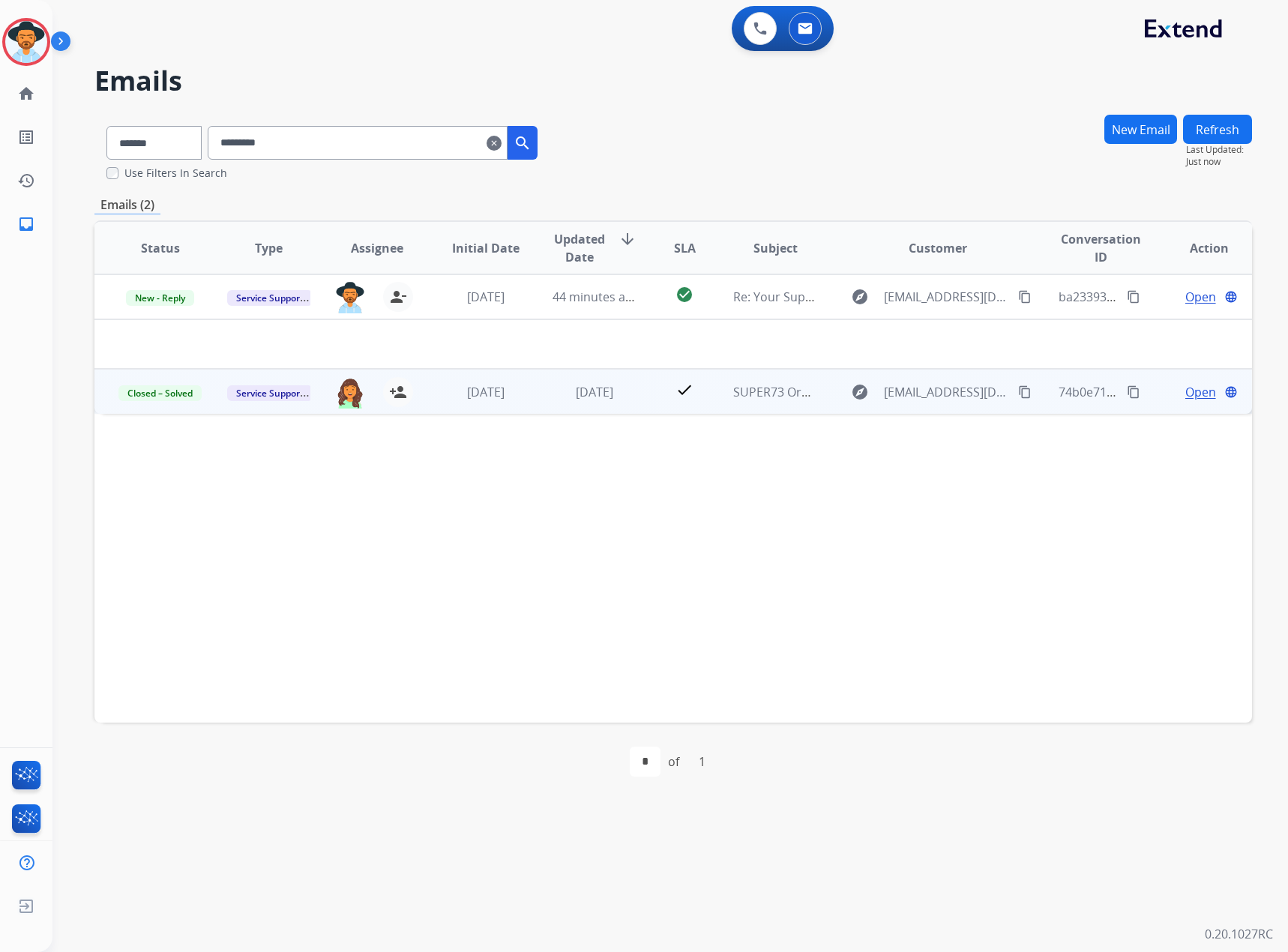
click at [1189, 392] on span "Open" at bounding box center [1200, 392] width 31 height 18
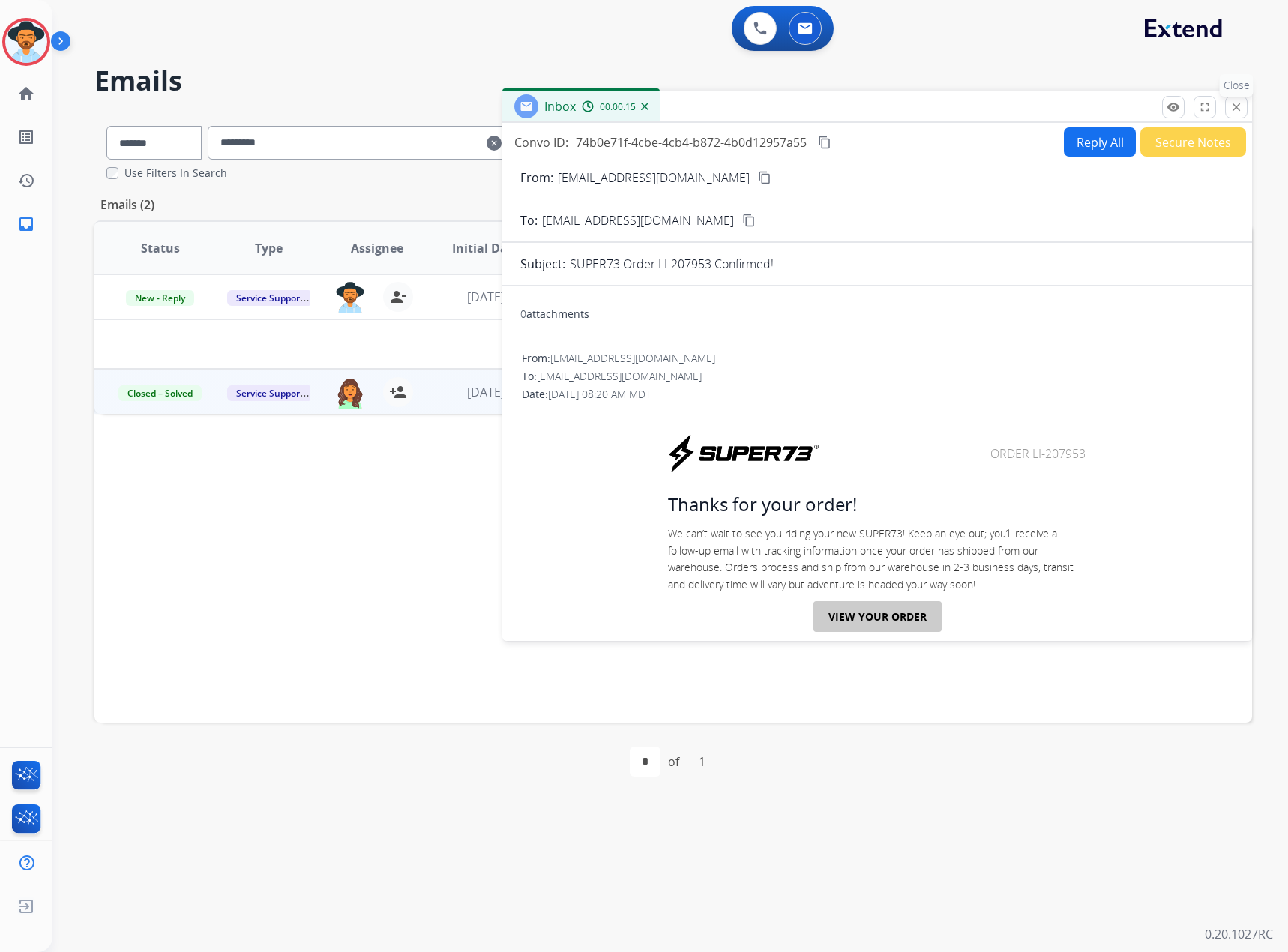
click at [1235, 102] on mat-icon "close" at bounding box center [1236, 108] width 14 height 14
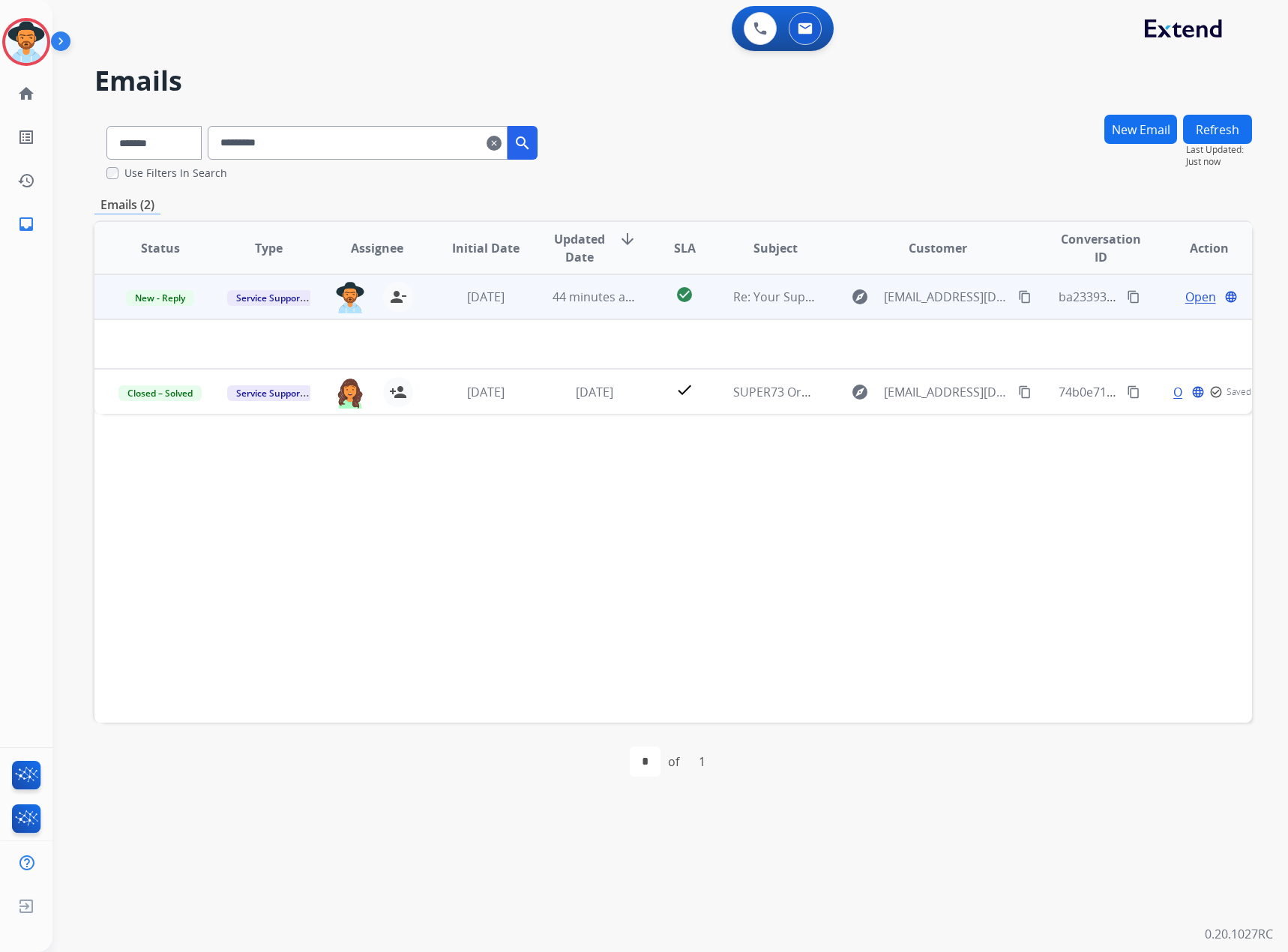
click at [1192, 283] on td "Open language" at bounding box center [1198, 296] width 109 height 45
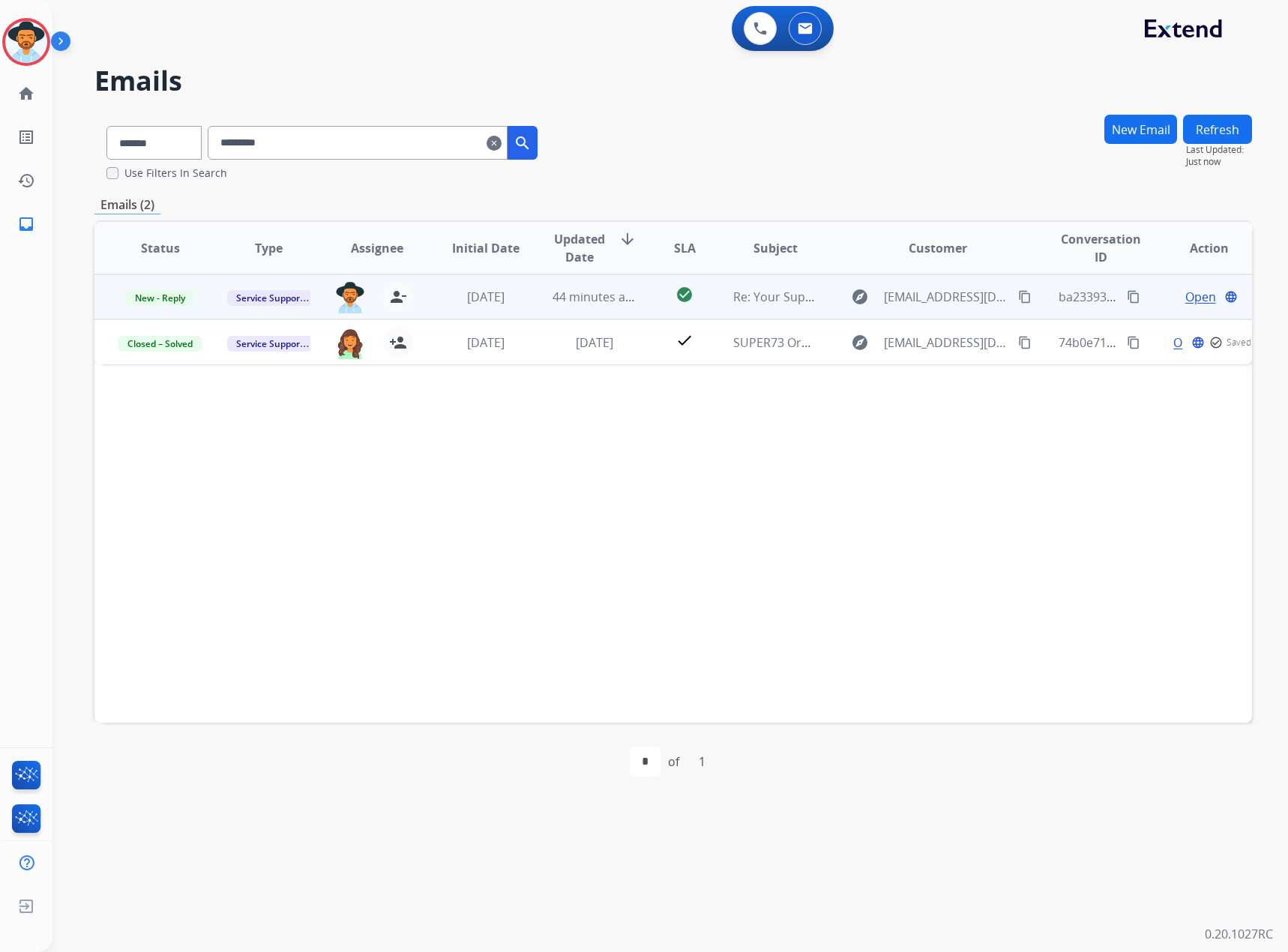
click at [1190, 290] on span "Open" at bounding box center [1200, 296] width 31 height 18
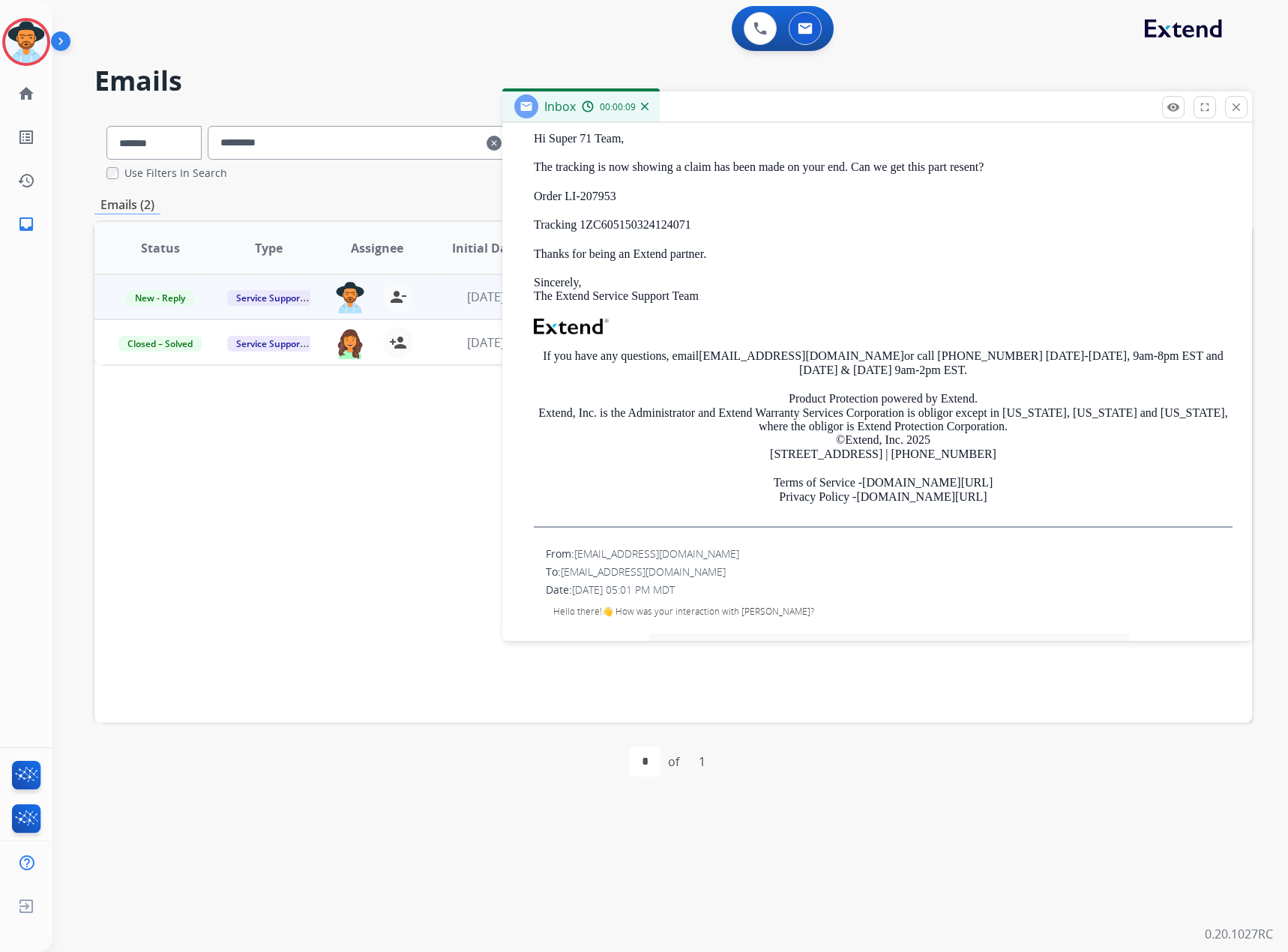
scroll to position [974, 0]
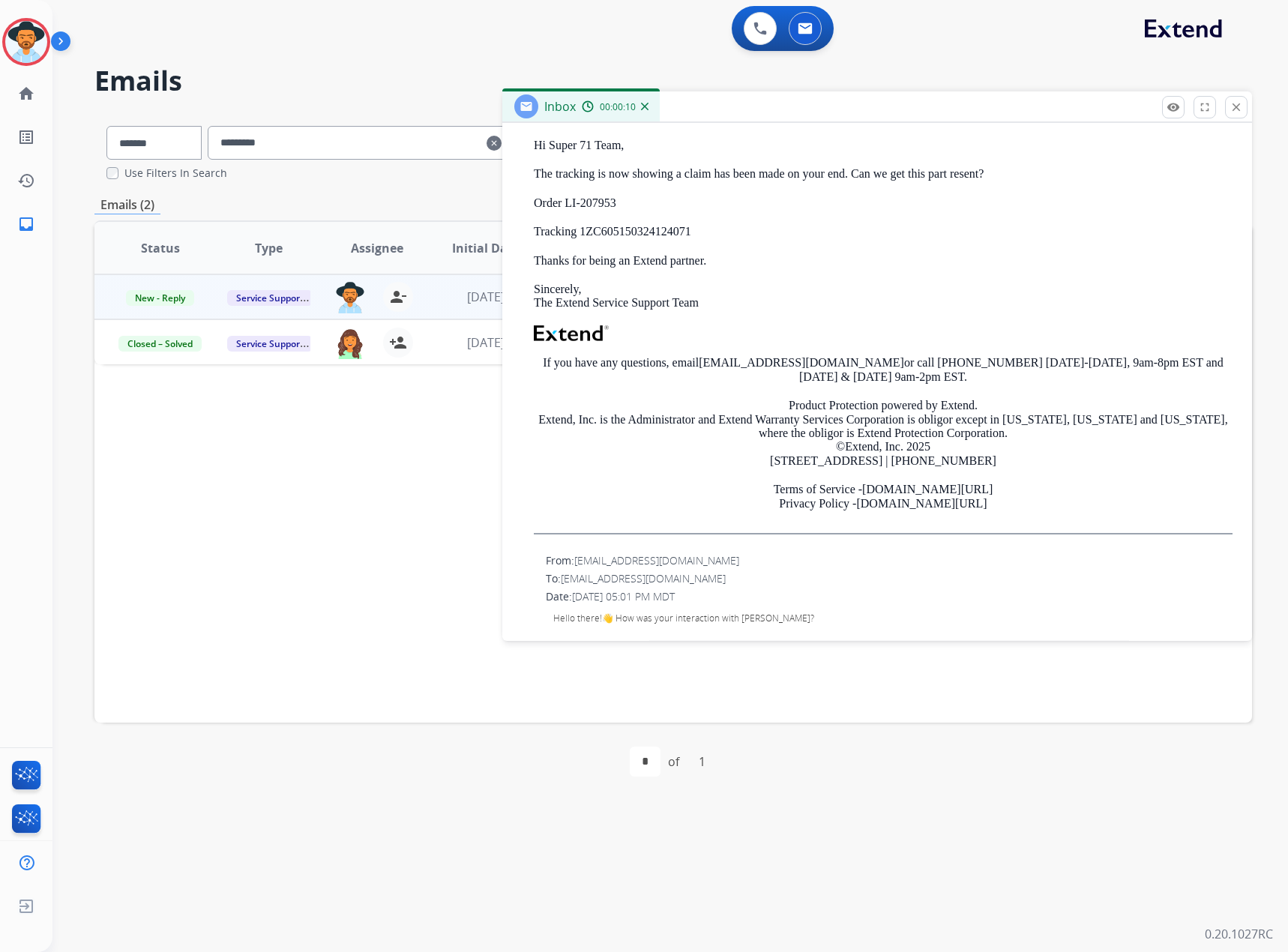
click at [341, 504] on div "Status Type Assignee Initial Date Updated Date arrow_downward SLA Subject Custo…" at bounding box center [673, 471] width 1157 height 502
click at [1247, 109] on button "close Close" at bounding box center [1236, 107] width 22 height 22
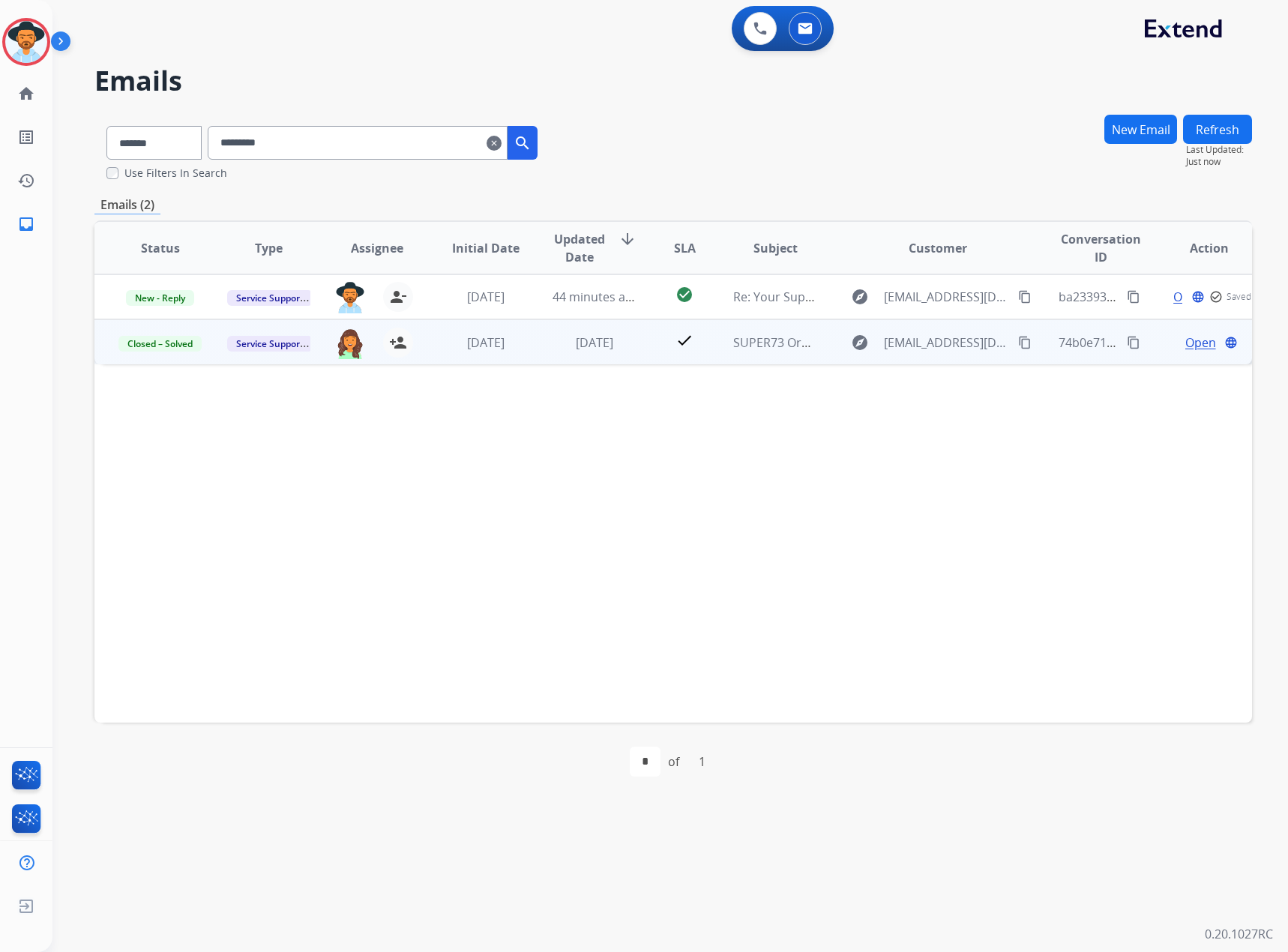
click at [1195, 342] on span "Open" at bounding box center [1200, 342] width 31 height 18
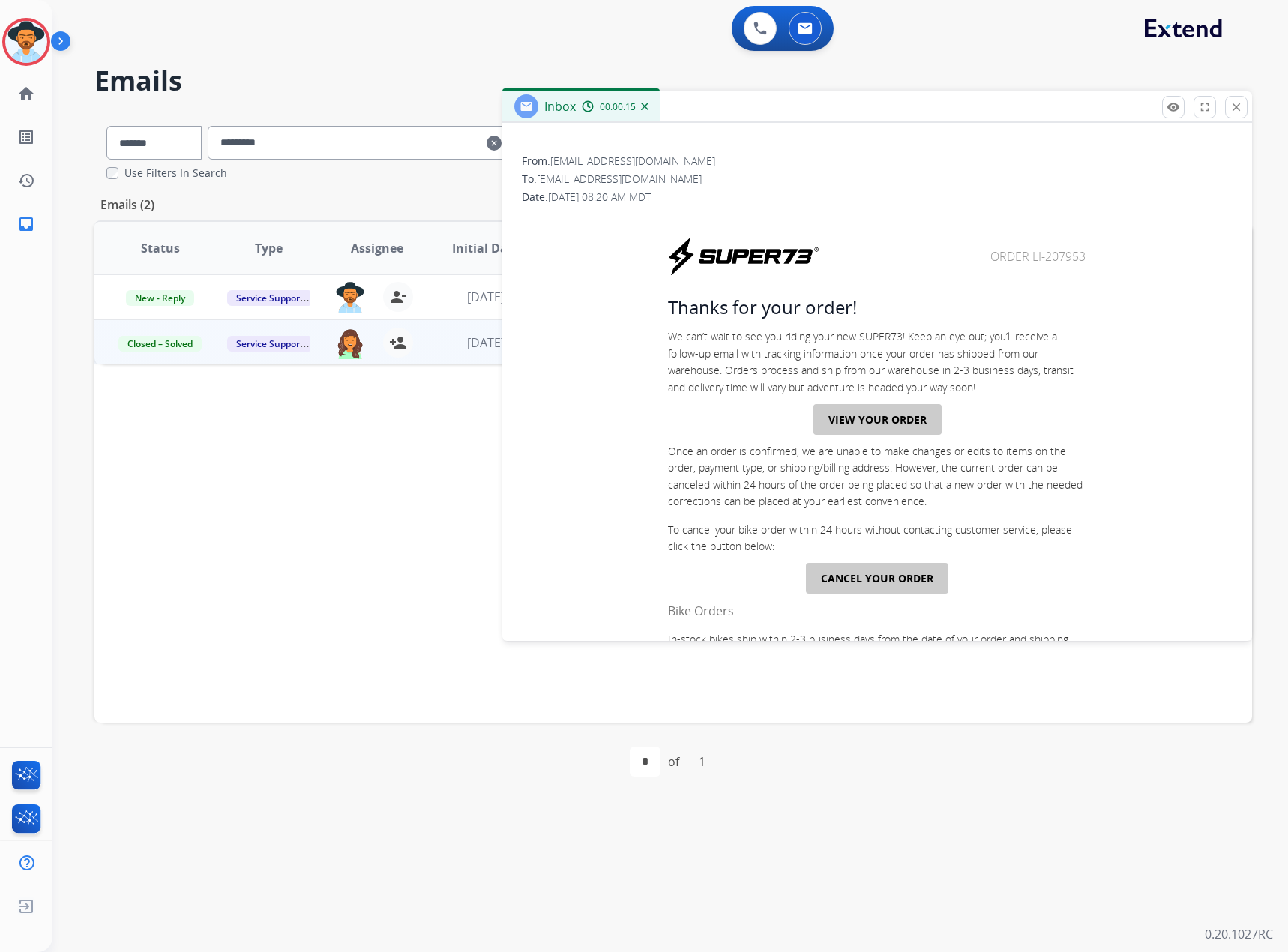
scroll to position [0, 0]
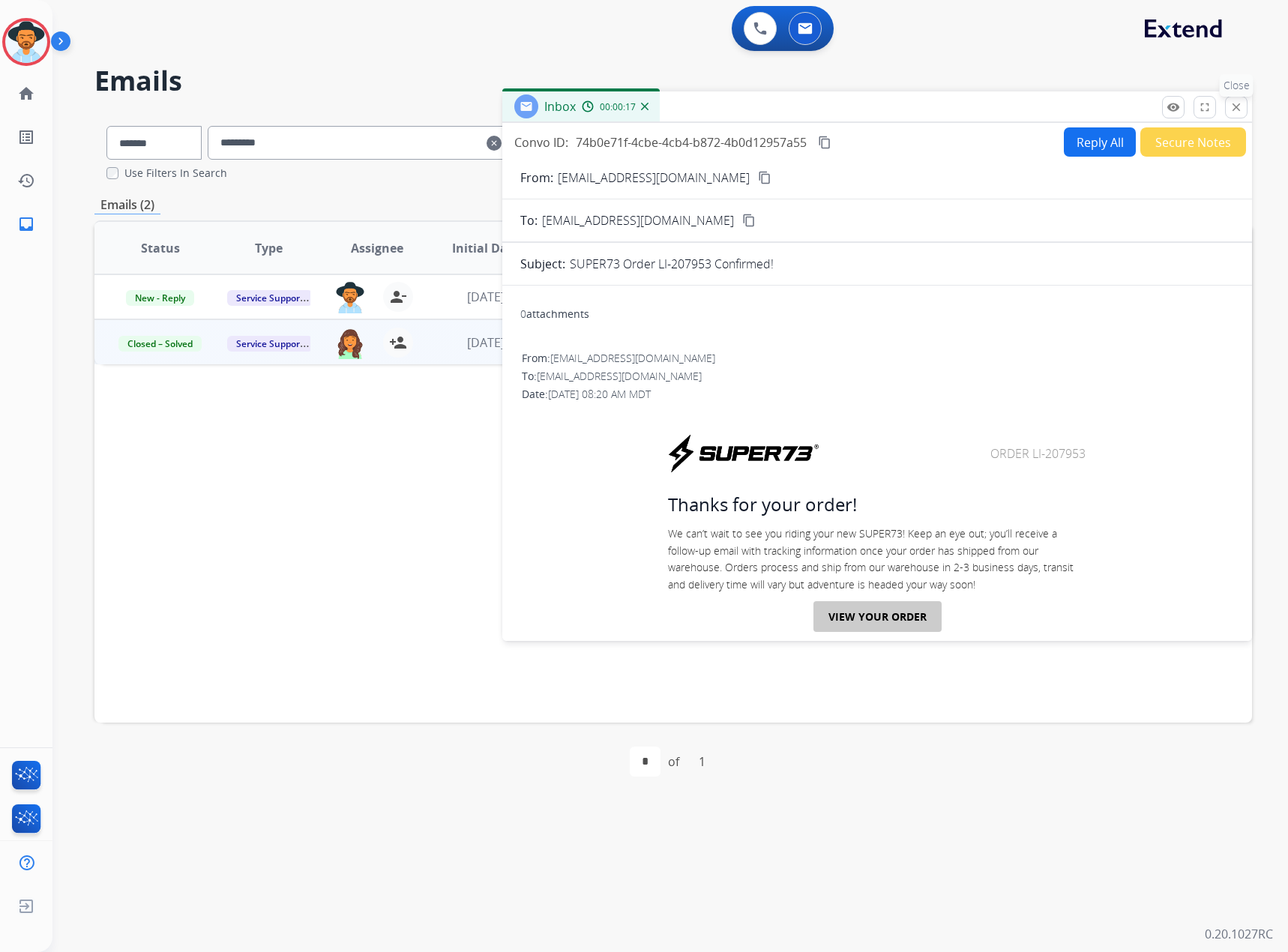
click at [1240, 102] on mat-icon "close" at bounding box center [1236, 108] width 14 height 14
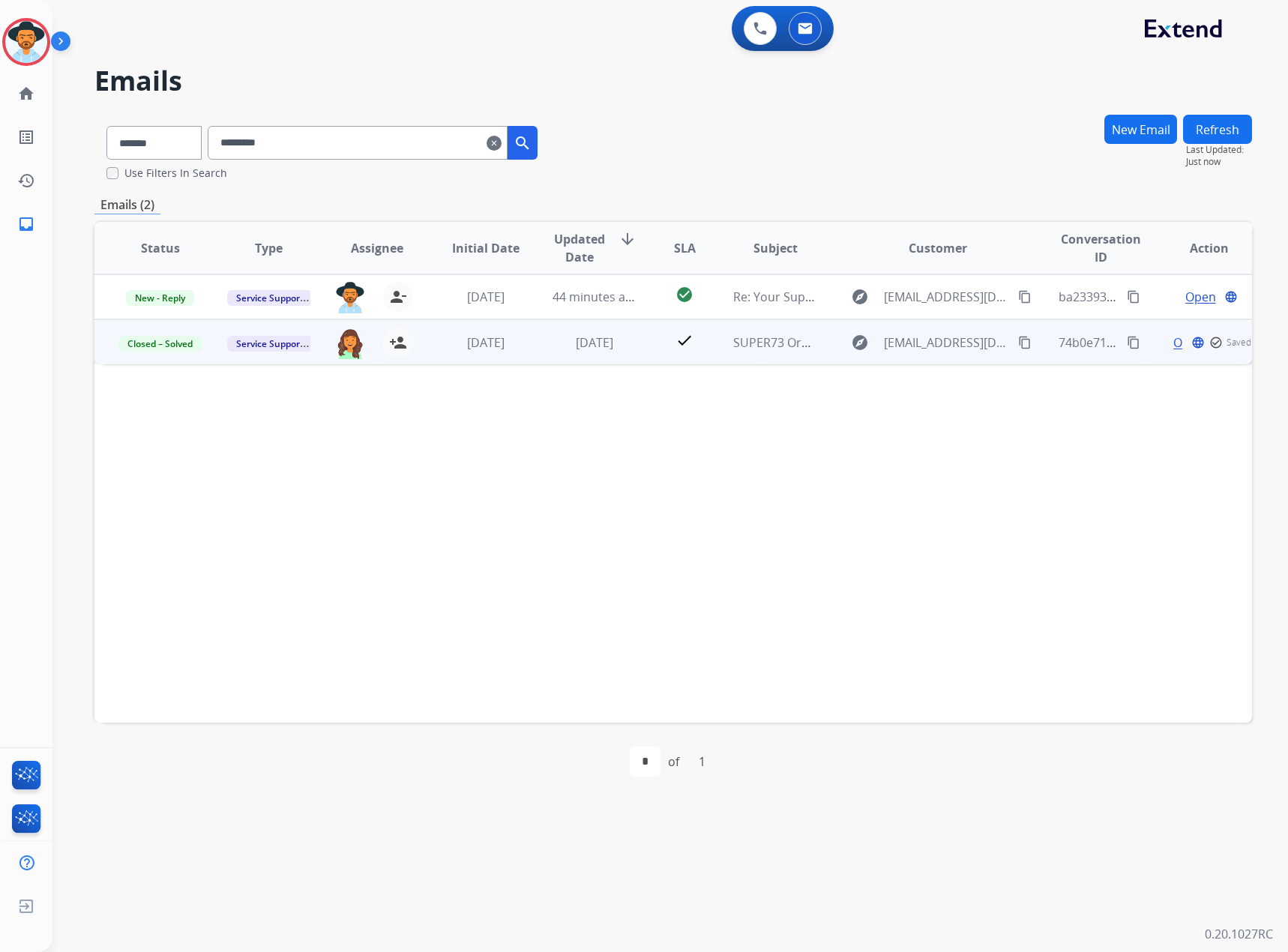
click at [1173, 340] on span "Open" at bounding box center [1188, 342] width 31 height 18
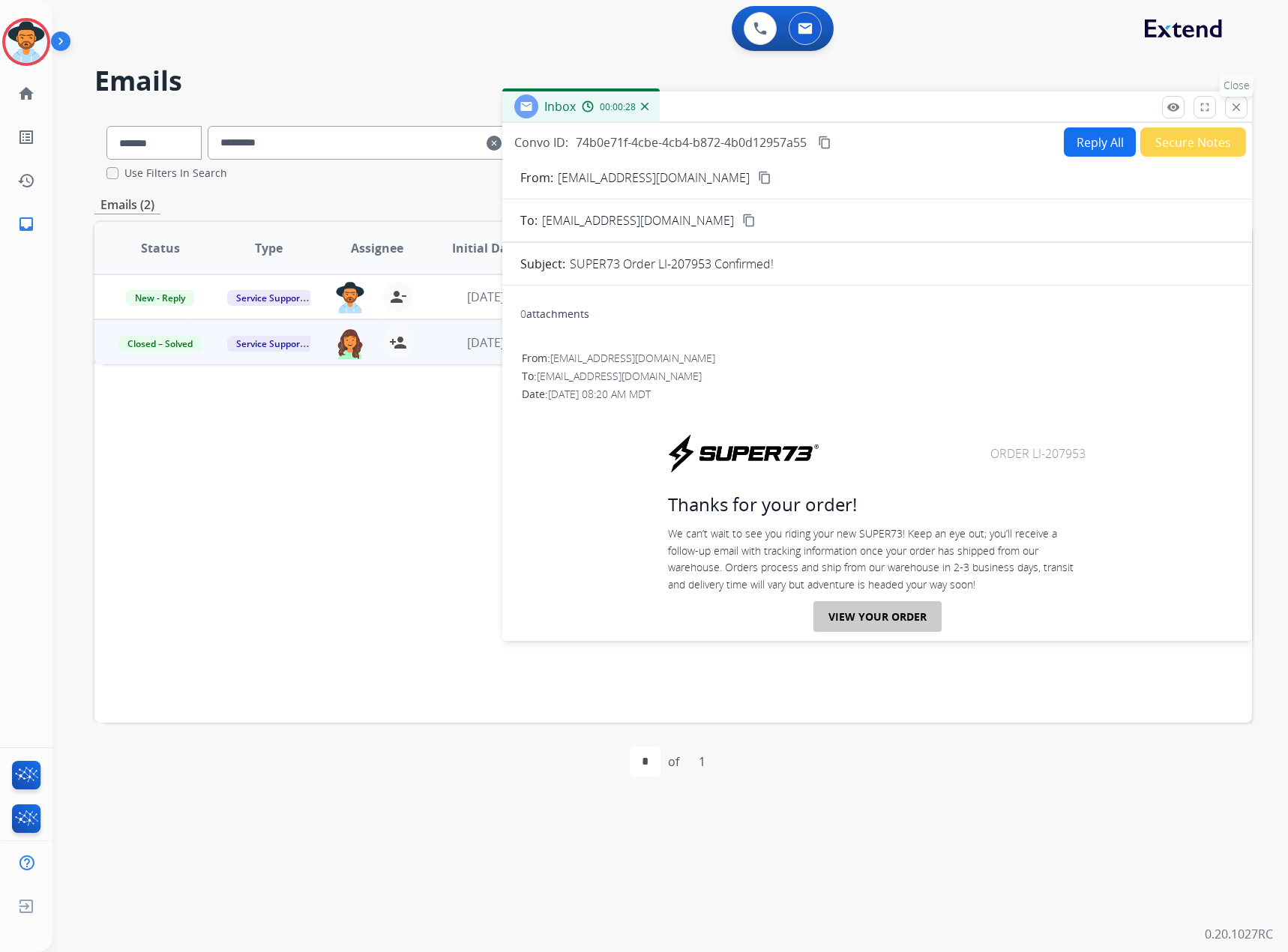
click at [1230, 104] on mat-icon "close" at bounding box center [1236, 108] width 14 height 14
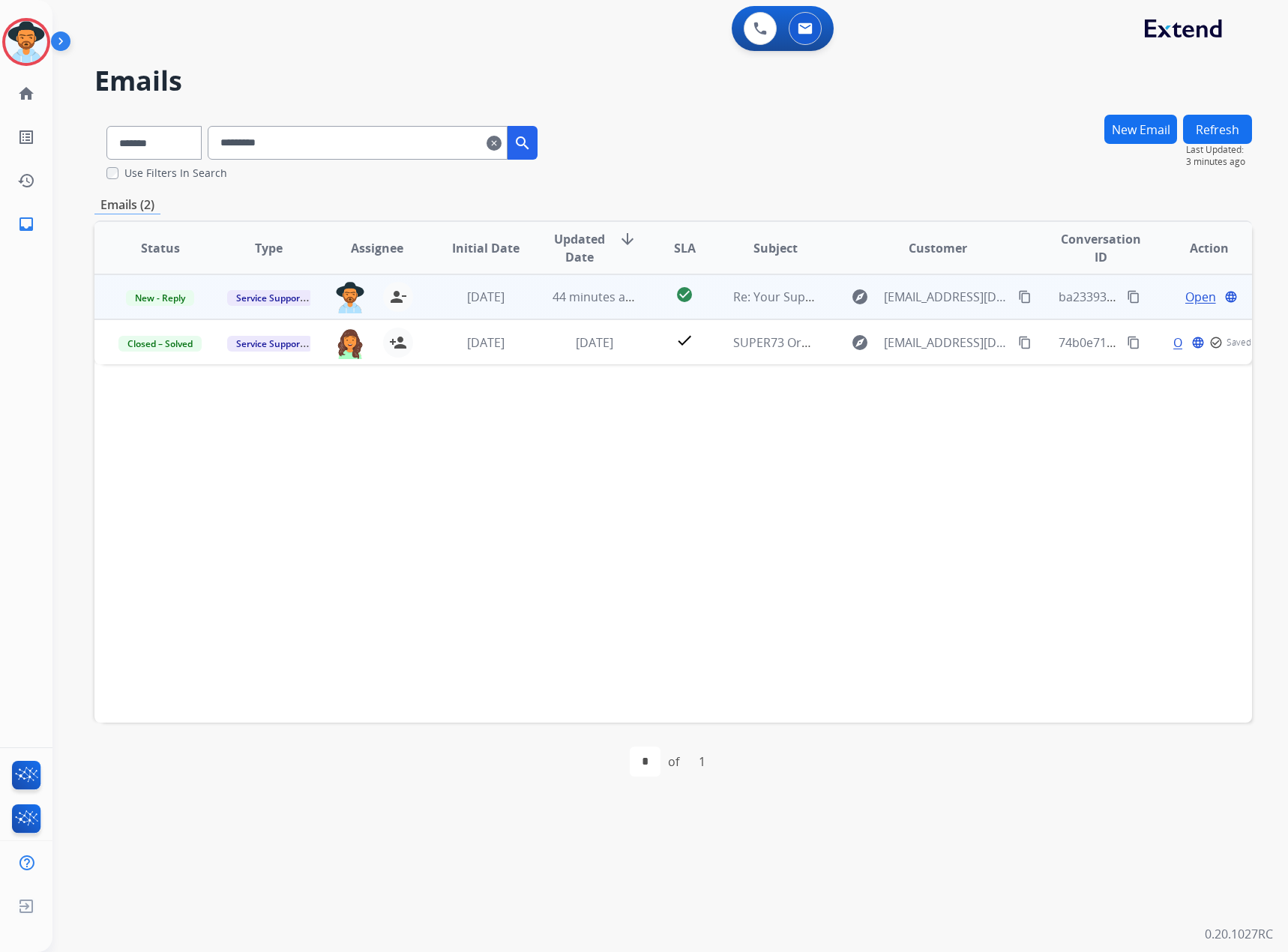
click at [1172, 298] on div "Open language" at bounding box center [1209, 296] width 84 height 18
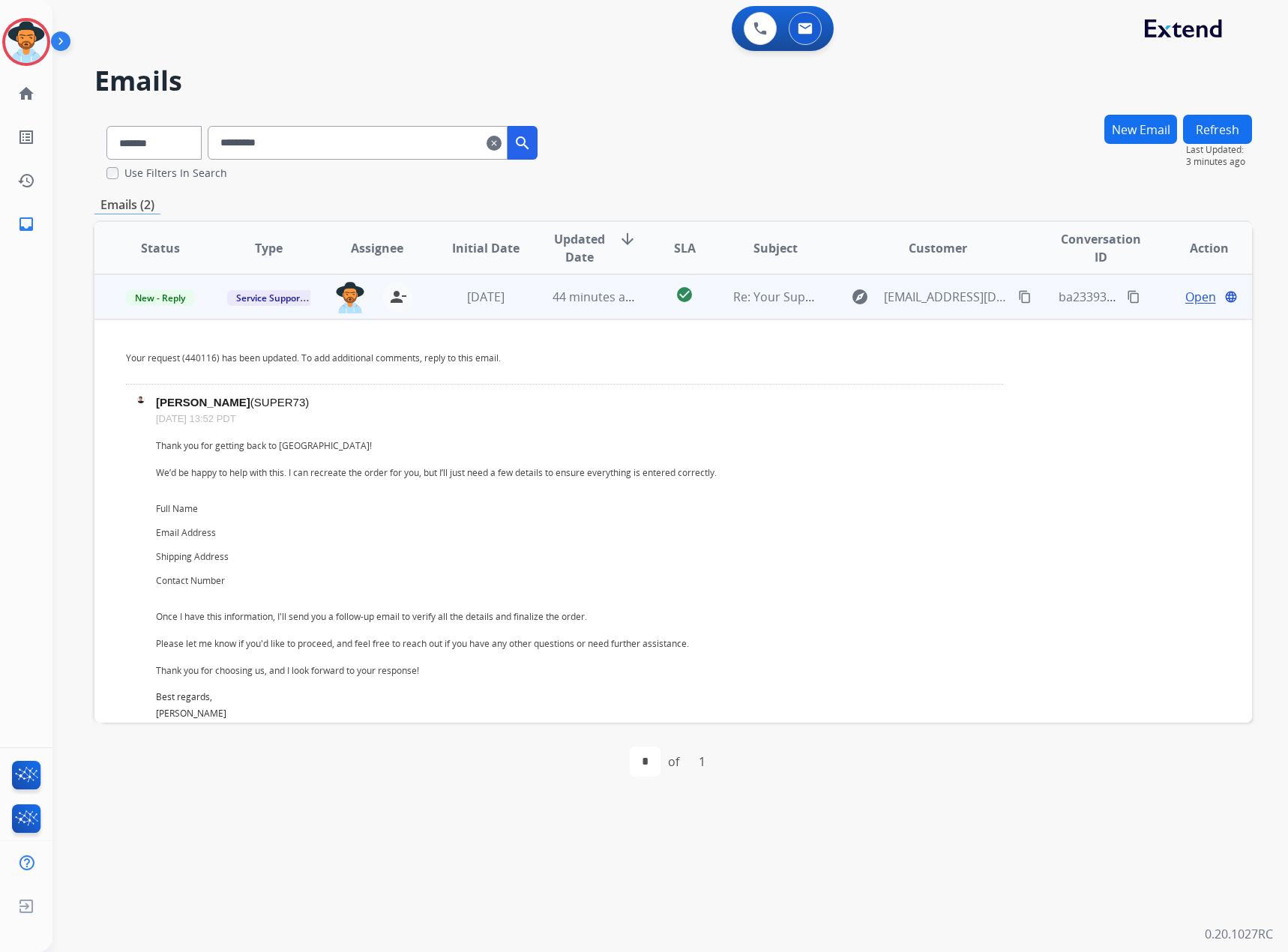
click at [1185, 302] on span "Open" at bounding box center [1200, 296] width 31 height 18
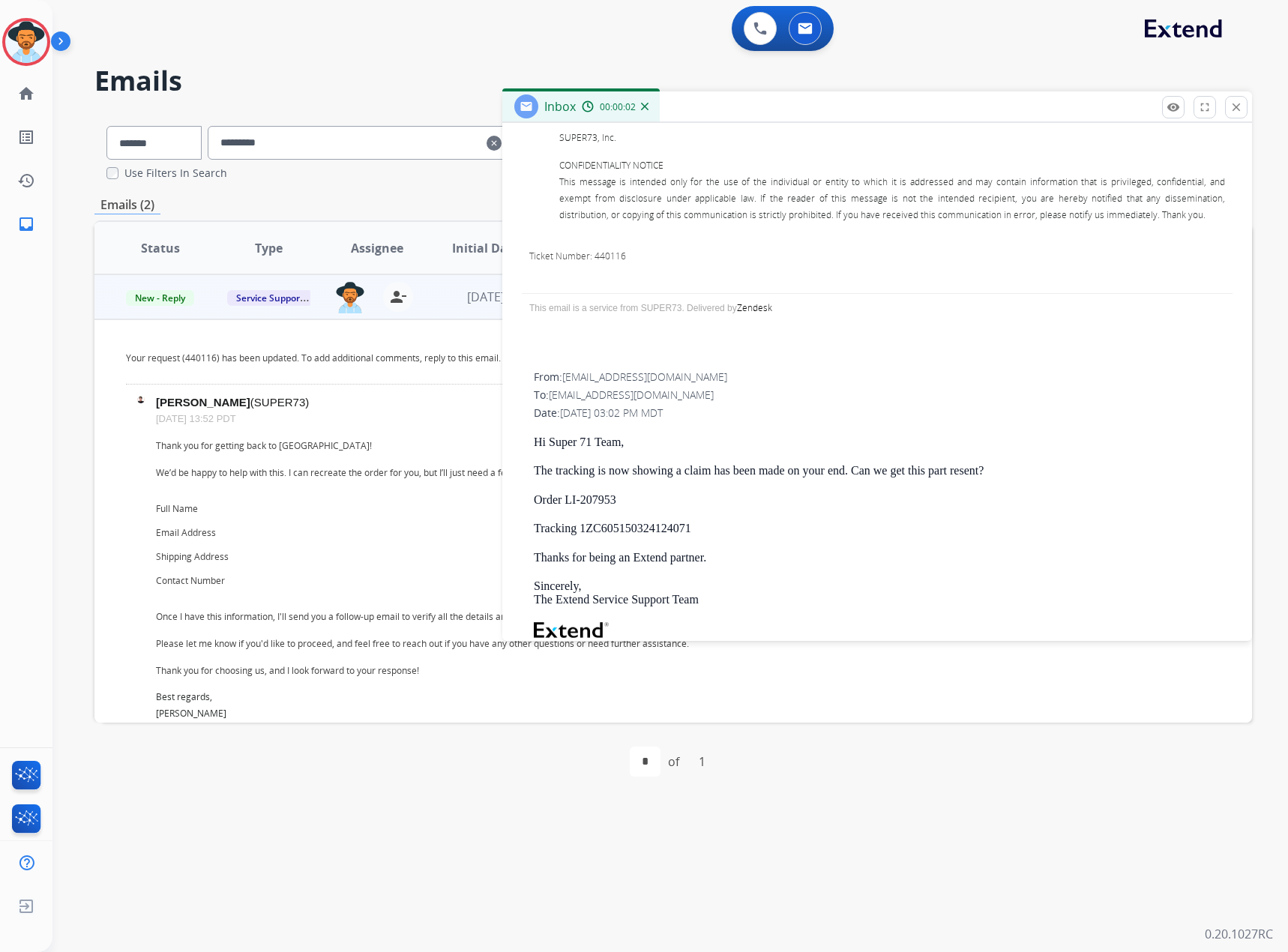
scroll to position [824, 0]
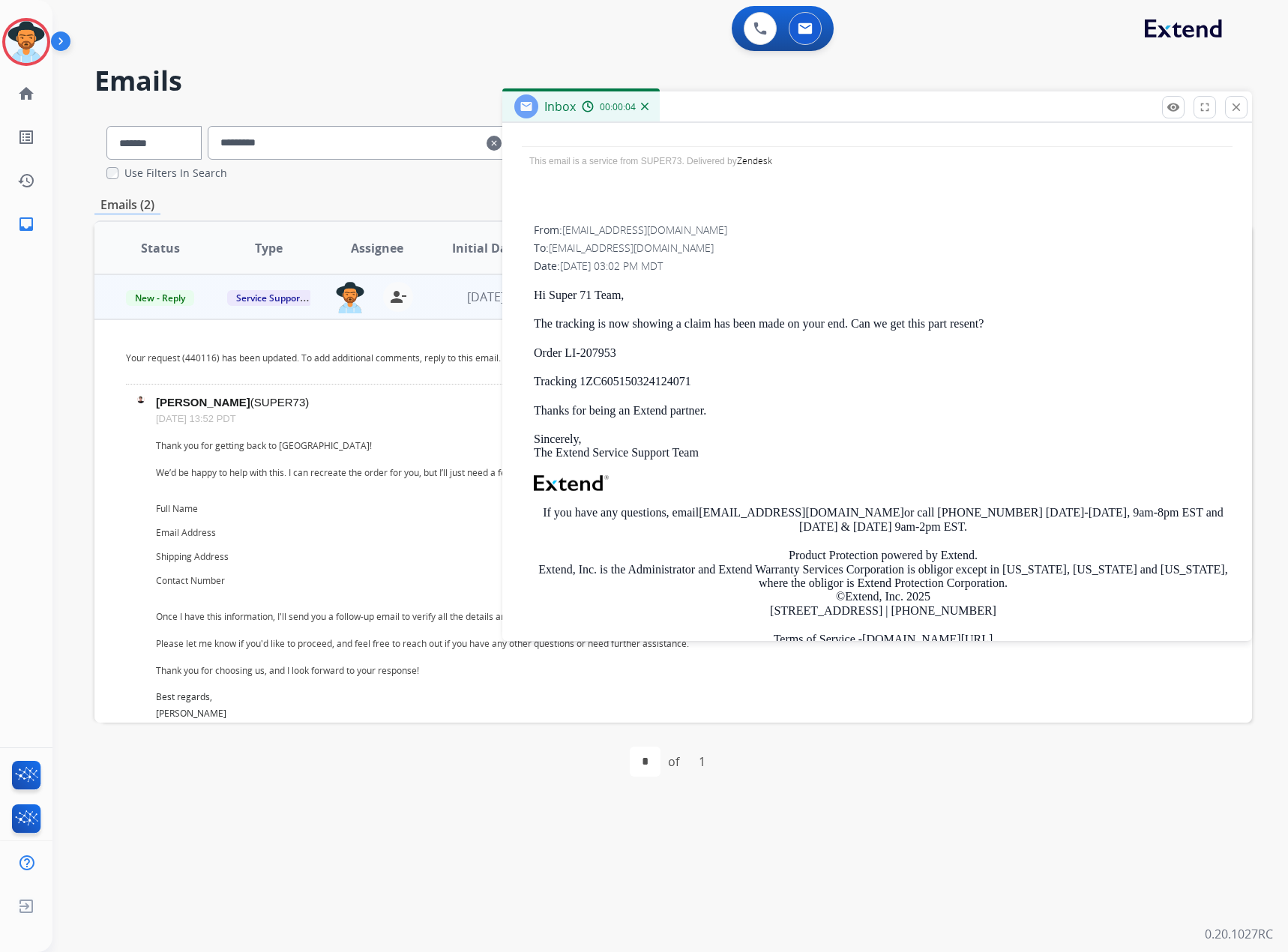
click at [657, 376] on p "Tracking 1ZC605150324124071" at bounding box center [882, 382] width 699 height 14
copy p "1ZC605150324124071"
drag, startPoint x: 638, startPoint y: 353, endPoint x: 567, endPoint y: 351, distance: 71.0
click at [567, 351] on p "Order LI-207953" at bounding box center [882, 353] width 699 height 14
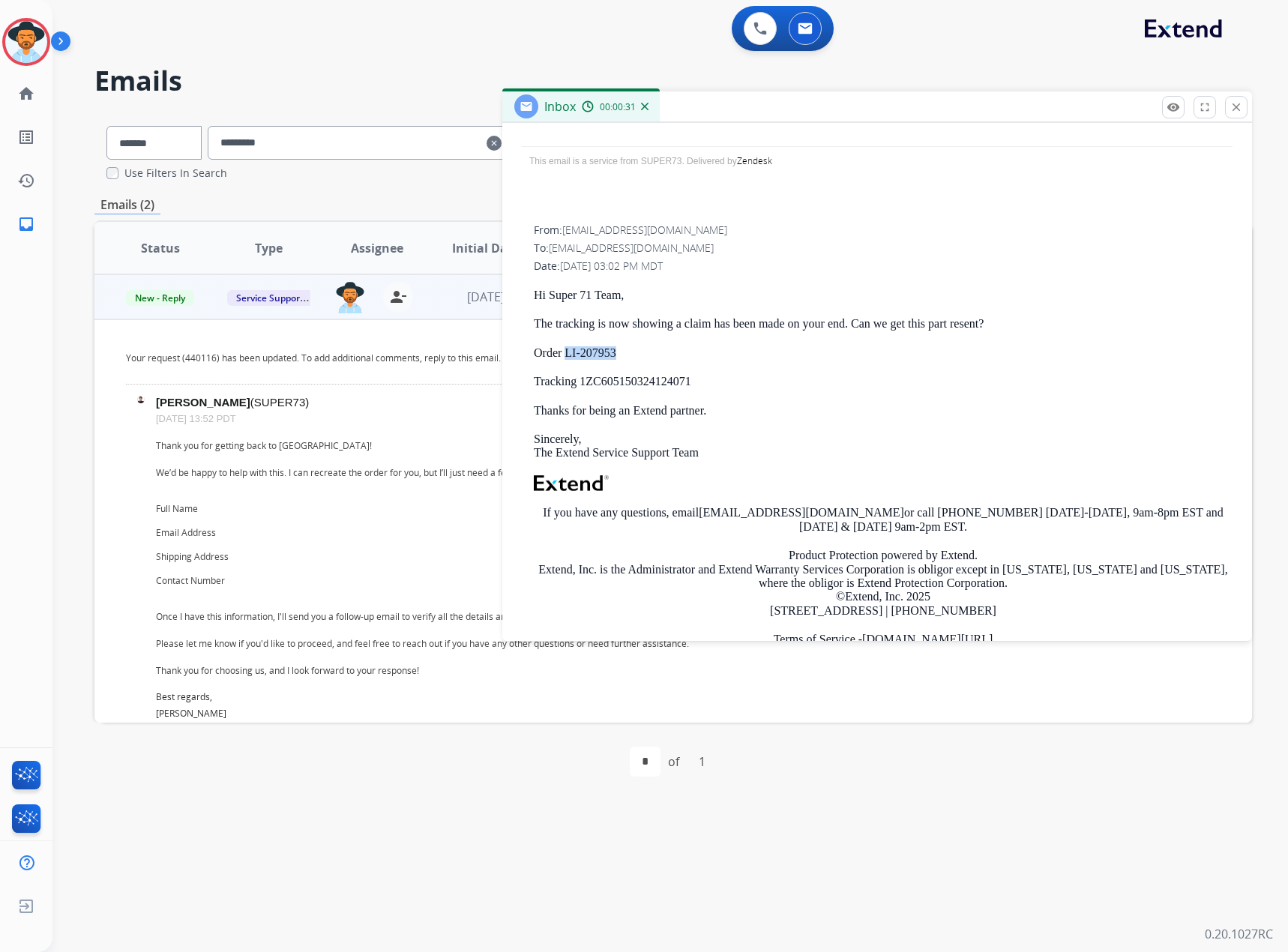
copy p "LI-207953"
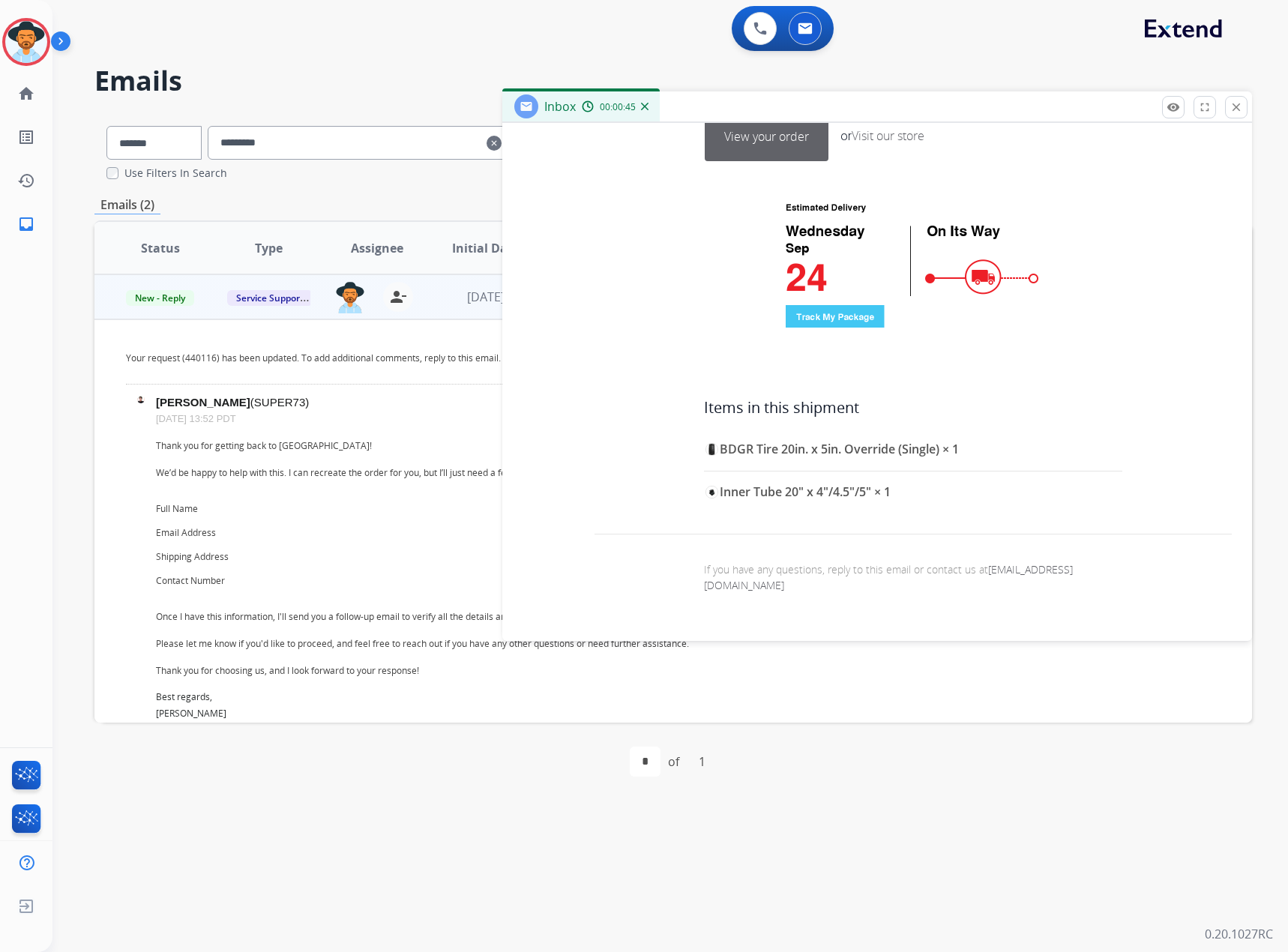
scroll to position [4122, 0]
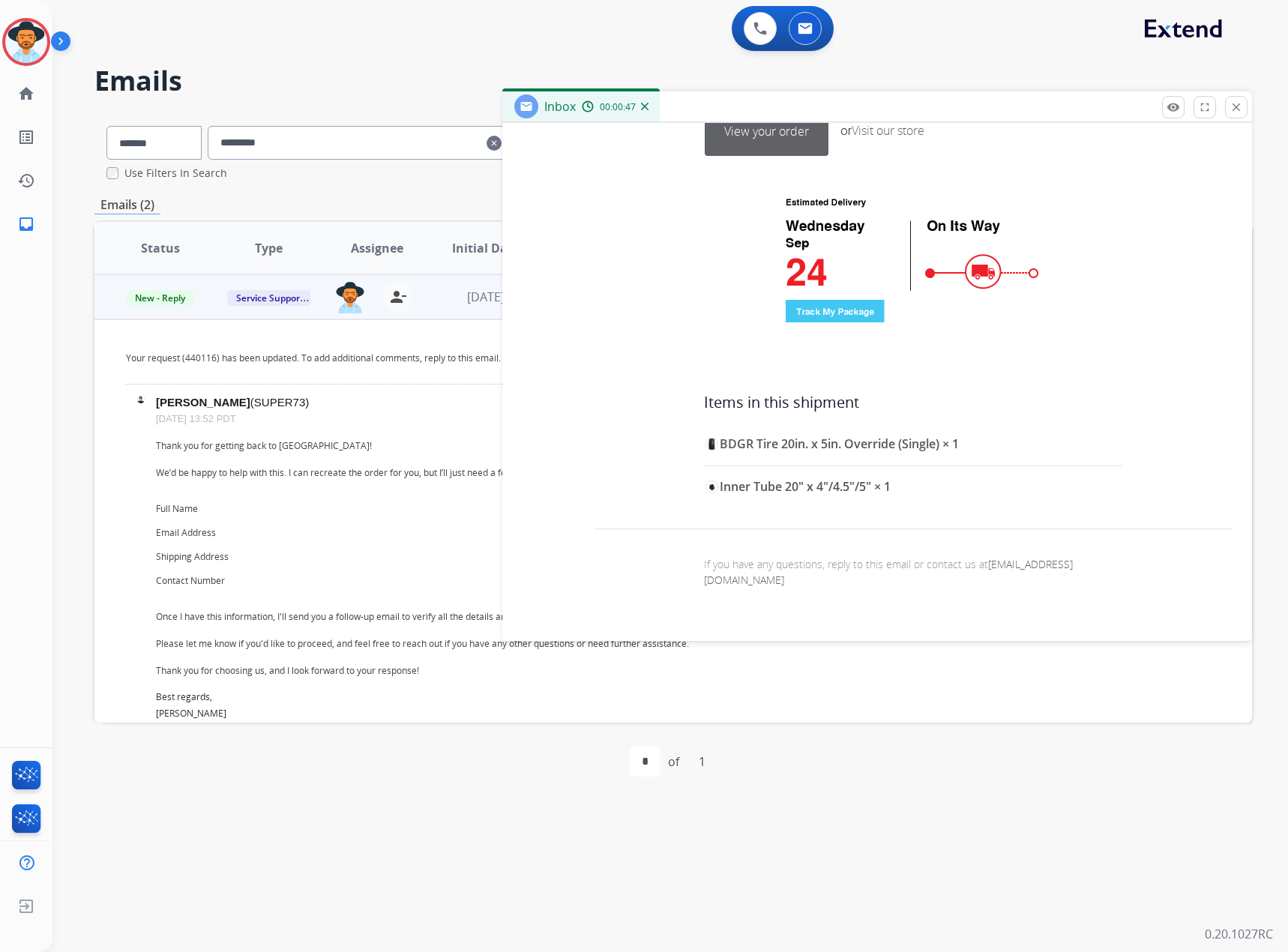
click at [750, 141] on link "View your order" at bounding box center [767, 131] width 122 height 48
click at [1234, 107] on mat-icon "close" at bounding box center [1236, 108] width 14 height 14
